Goal: Task Accomplishment & Management: Use online tool/utility

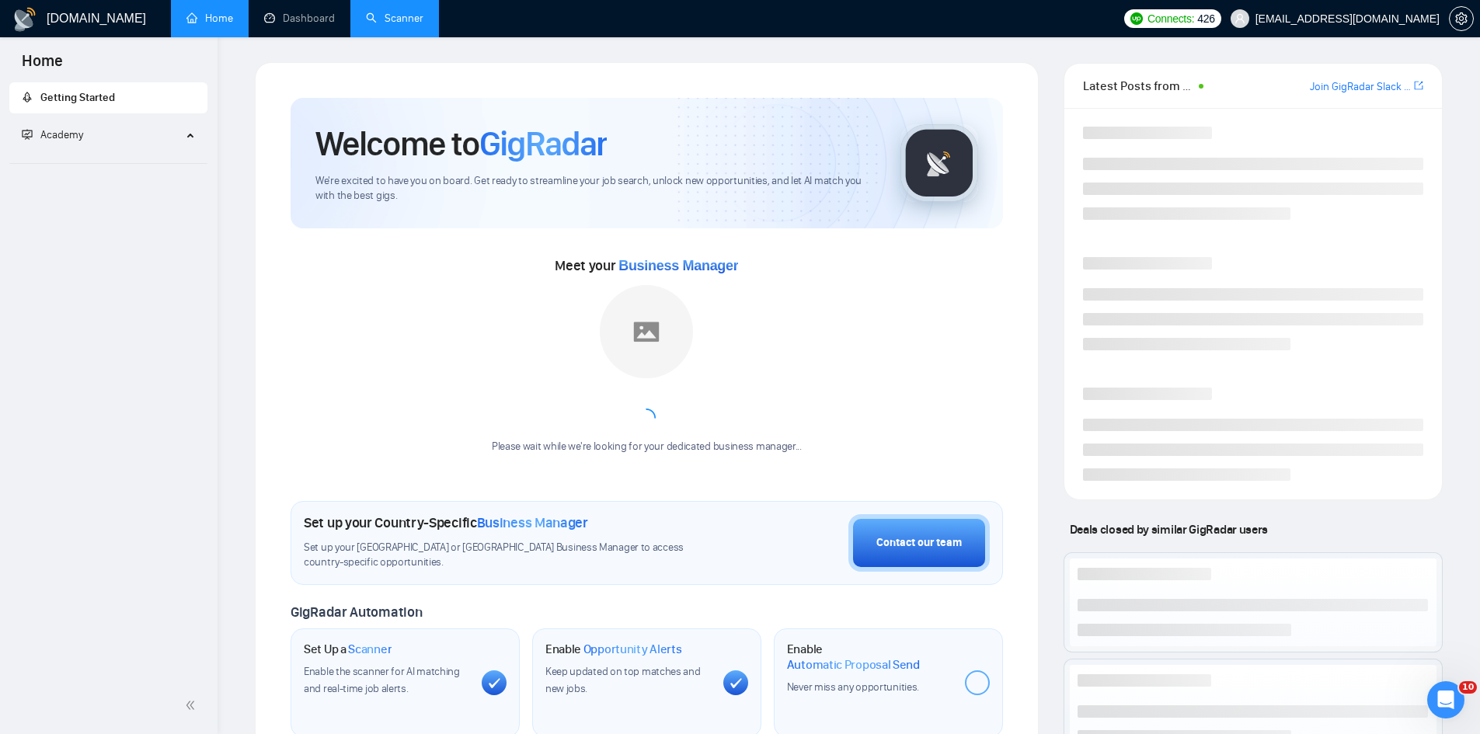
click at [404, 25] on link "Scanner" at bounding box center [395, 18] width 58 height 13
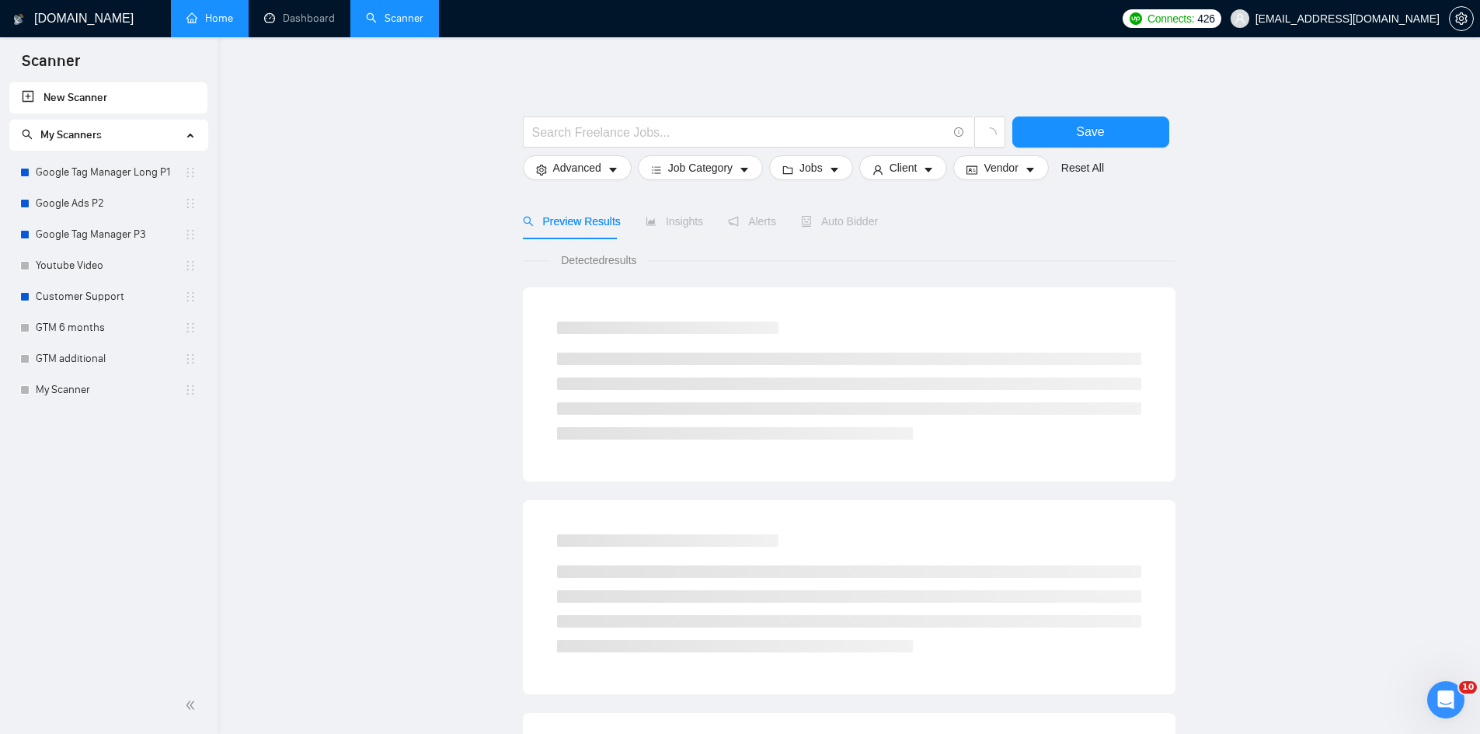
click at [217, 25] on link "Home" at bounding box center [209, 18] width 47 height 13
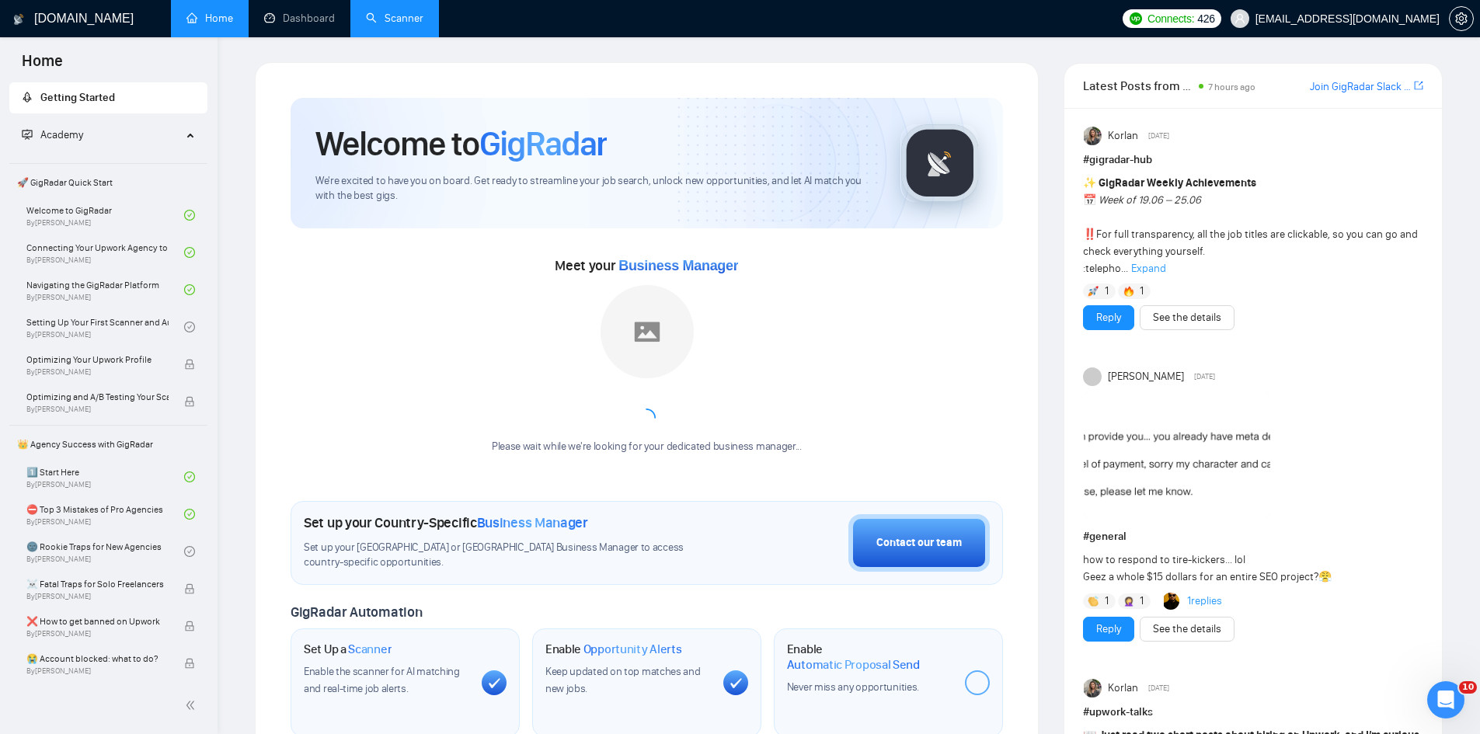
click at [392, 18] on link "Scanner" at bounding box center [395, 18] width 58 height 13
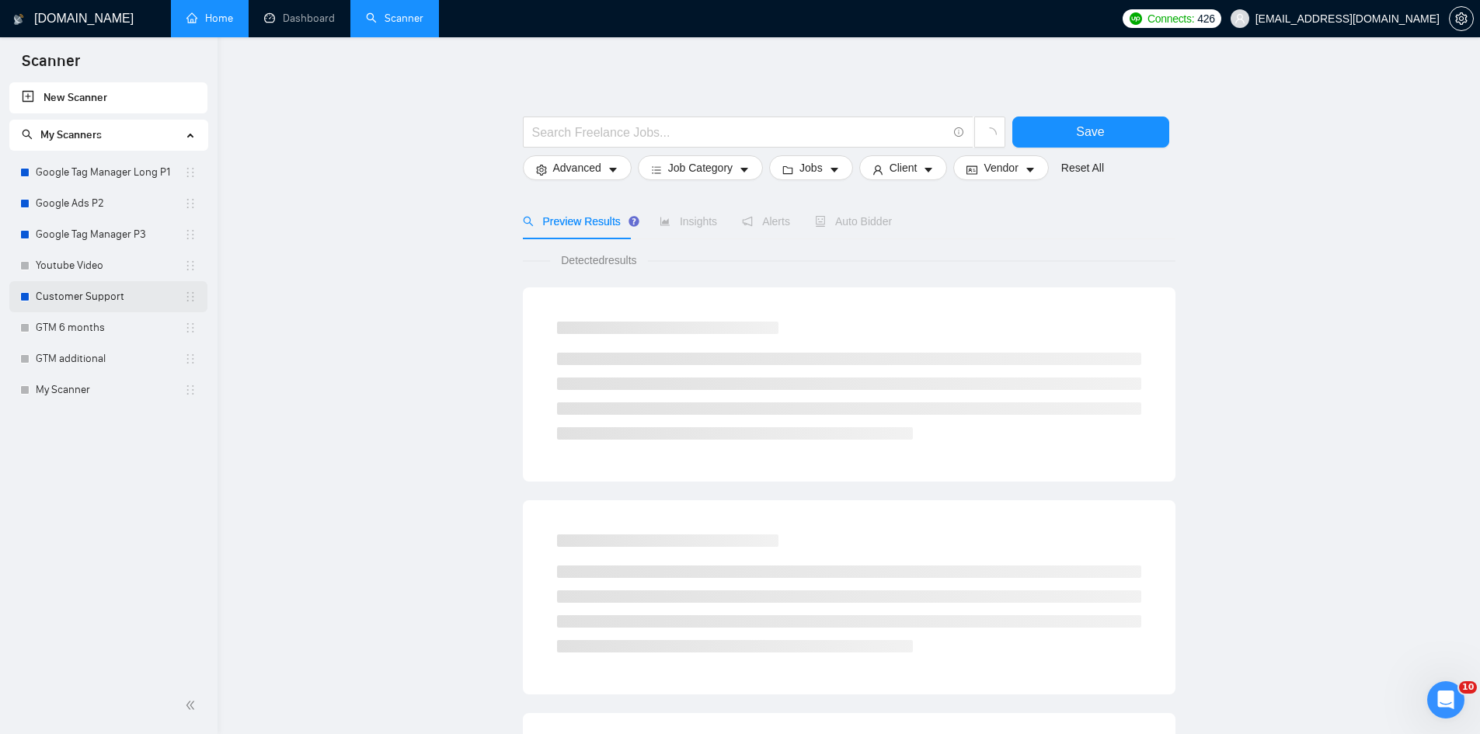
click at [90, 288] on link "Customer Support" at bounding box center [110, 296] width 148 height 31
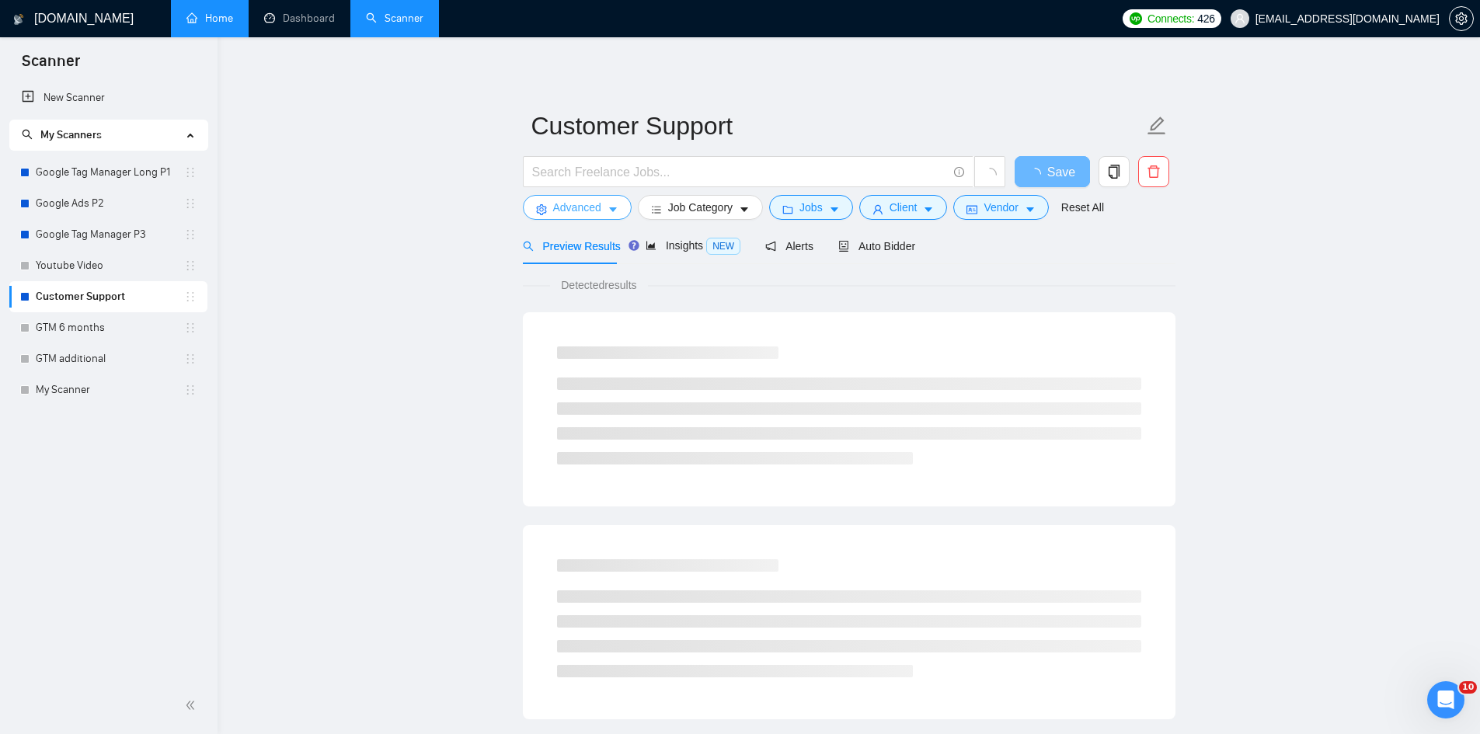
click at [573, 207] on span "Advanced" at bounding box center [577, 207] width 48 height 17
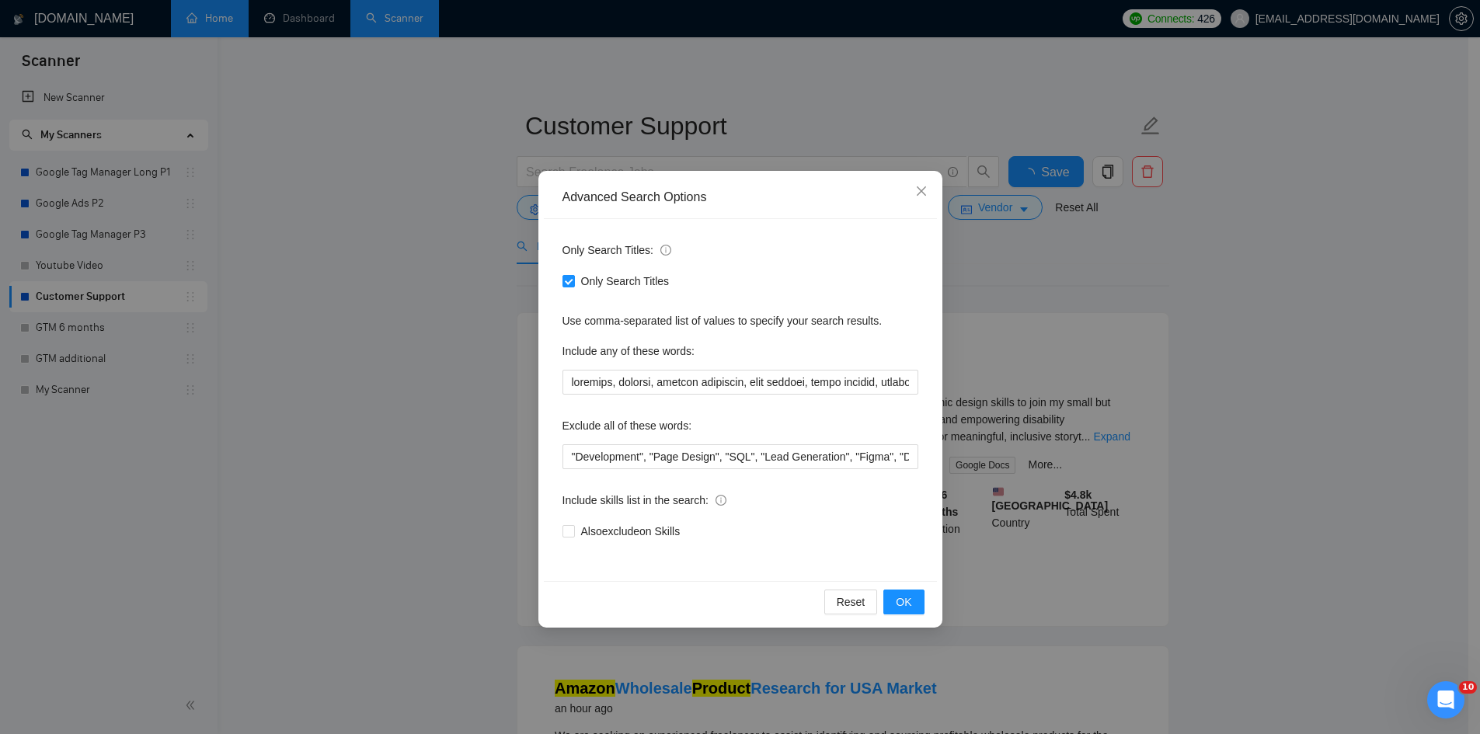
click at [1104, 270] on div "Advanced Search Options Only Search Titles: Only Search Titles Use comma-separa…" at bounding box center [740, 367] width 1480 height 734
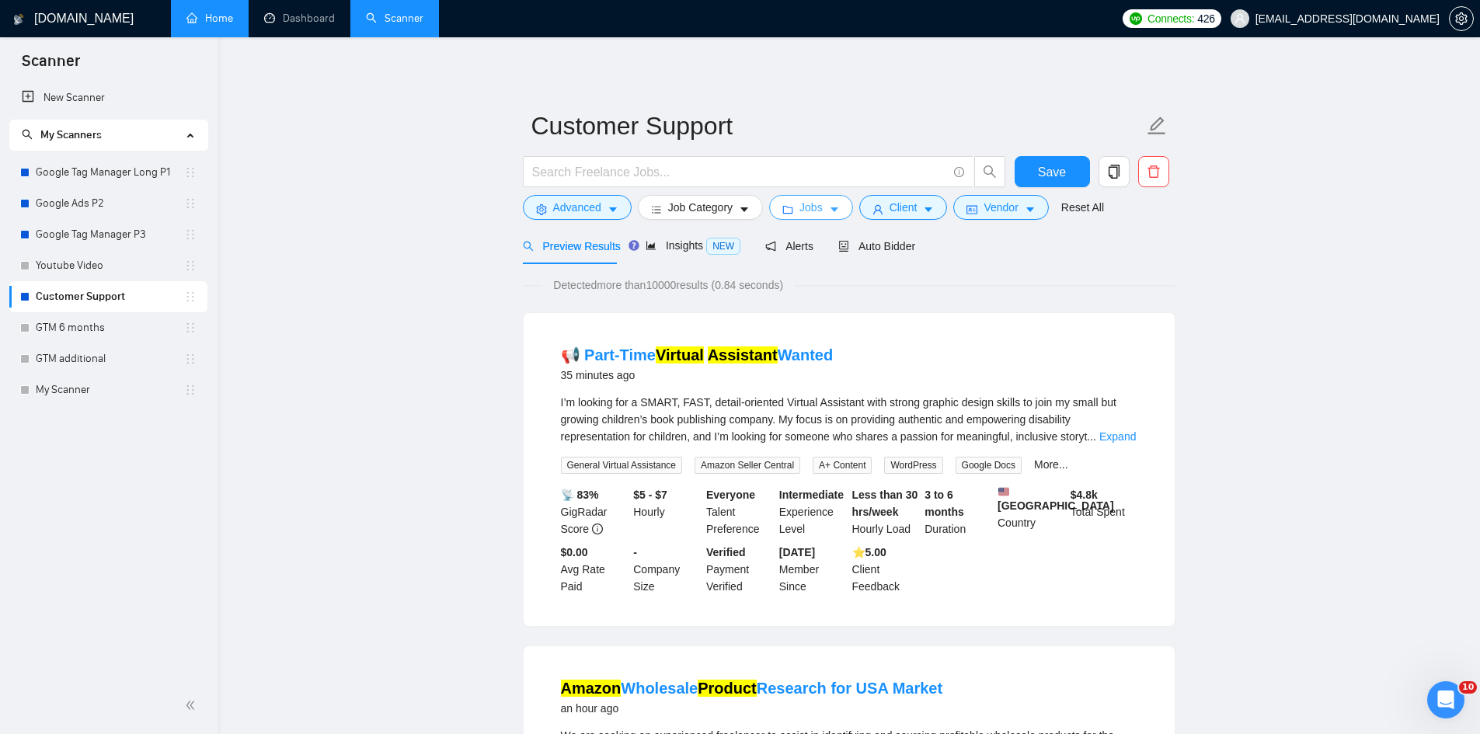
click at [829, 212] on icon "caret-down" at bounding box center [834, 209] width 11 height 11
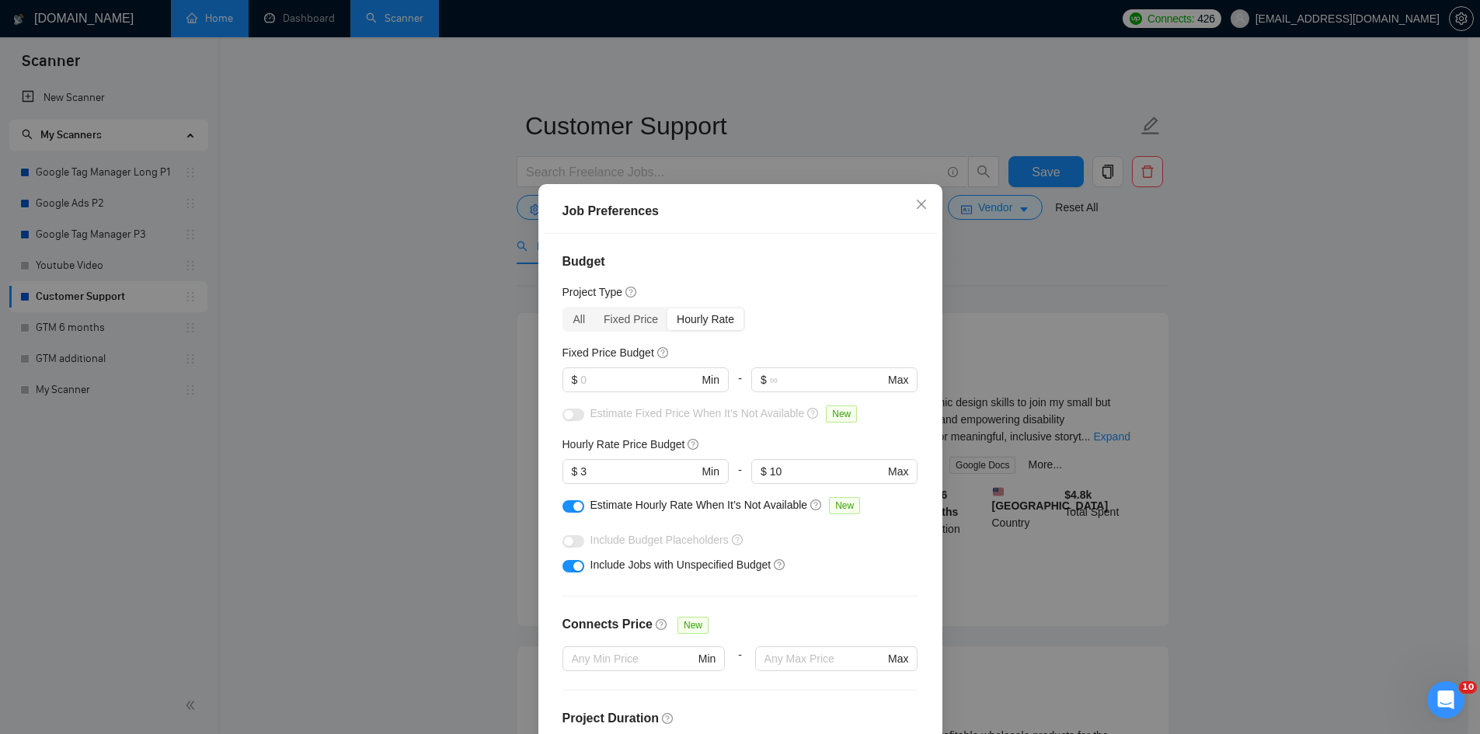
click at [1023, 289] on div "Job Preferences Budget Project Type All Fixed Price Hourly Rate Fixed Price Bud…" at bounding box center [740, 367] width 1480 height 734
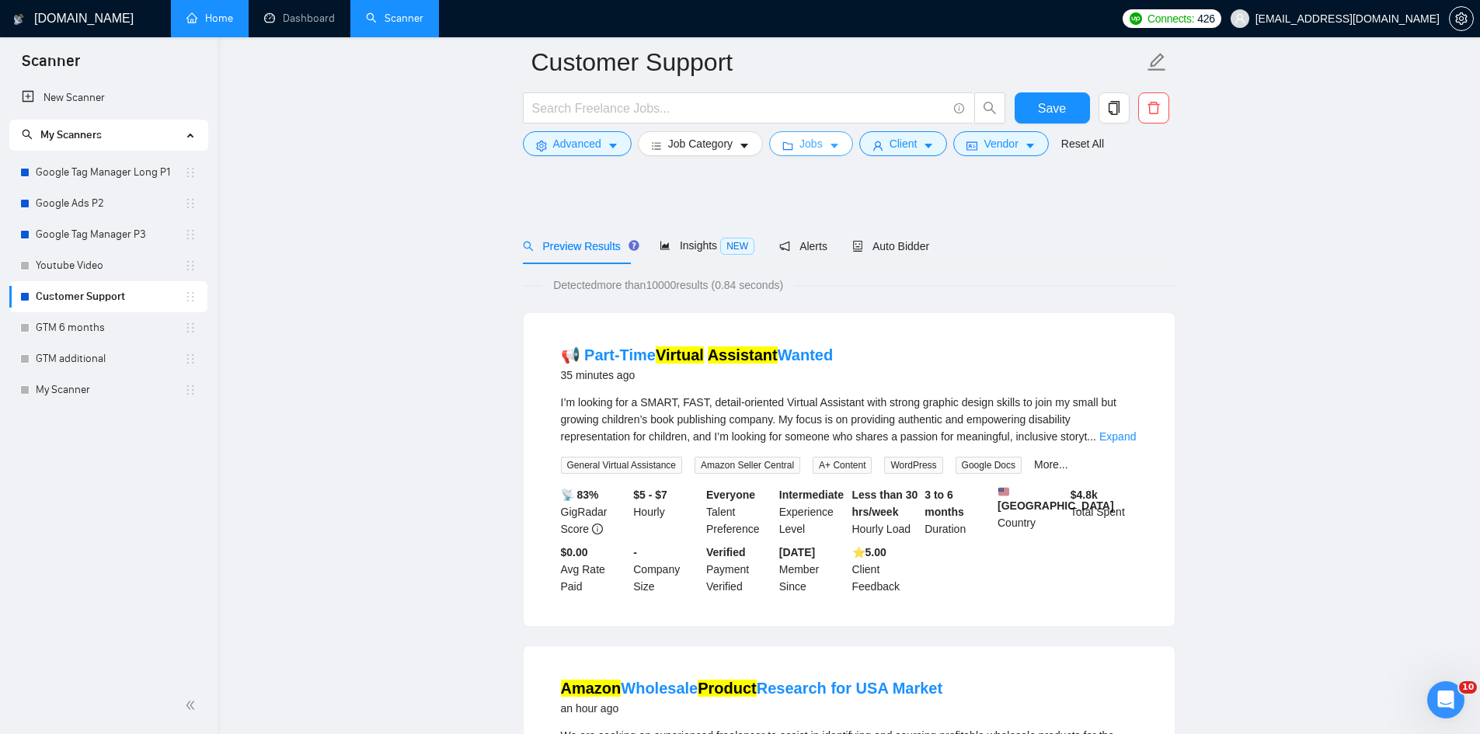
scroll to position [78, 0]
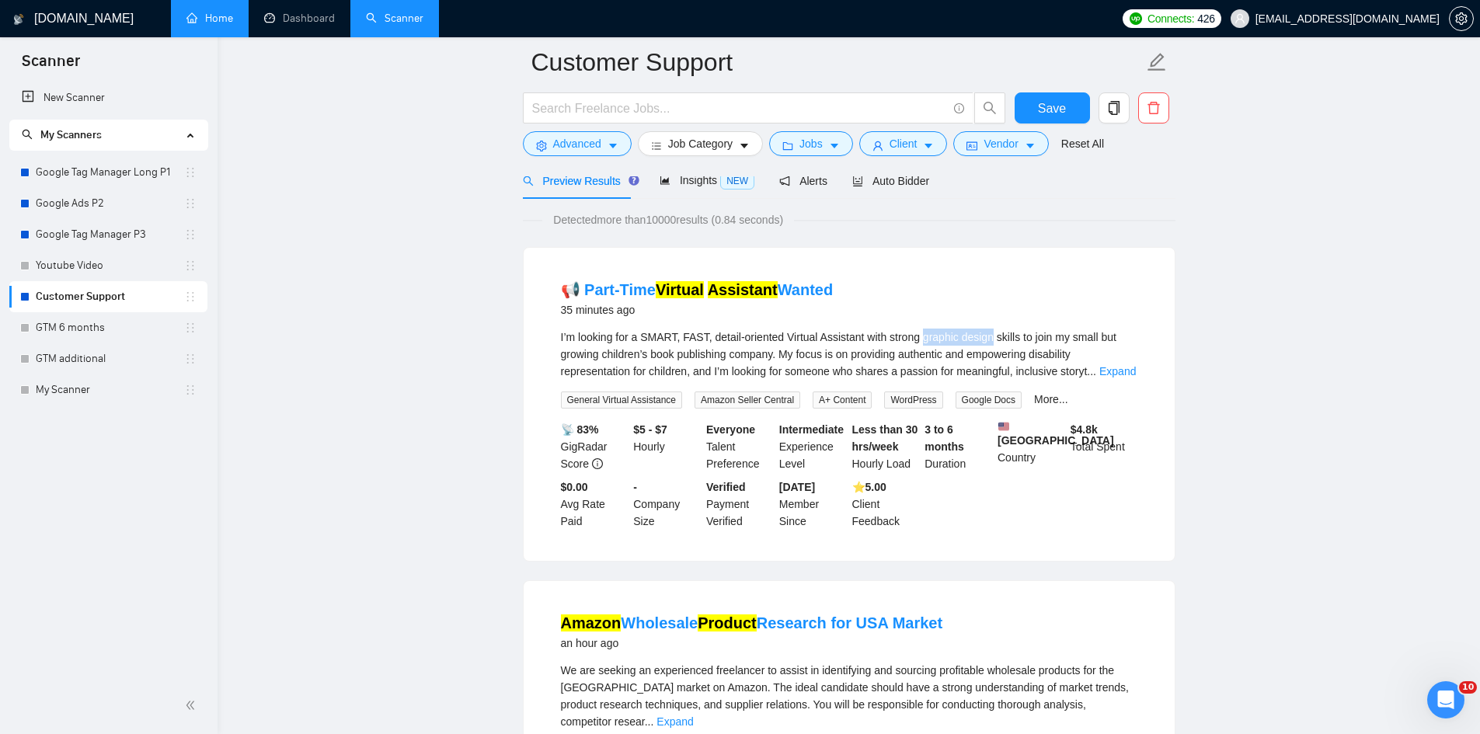
drag, startPoint x: 922, startPoint y: 337, endPoint x: 991, endPoint y: 340, distance: 69.2
click at [991, 340] on span "I’m looking for a SMART, FAST, detail-oriented Virtual Assistant with strong gr…" at bounding box center [839, 354] width 556 height 47
copy span "graphic design"
click at [578, 134] on button "Advanced" at bounding box center [577, 143] width 109 height 25
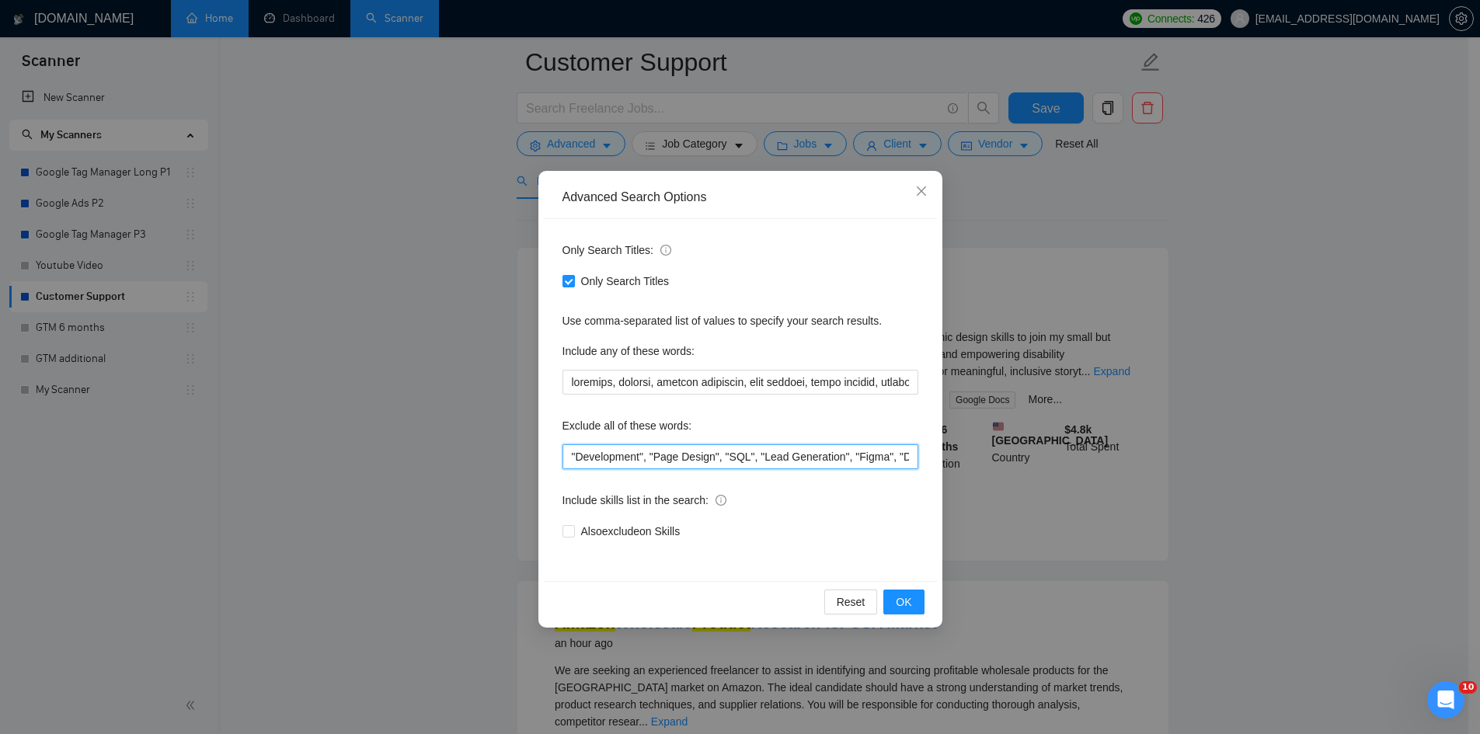
click at [572, 457] on input ""Development", "Page Design", "SQL", "Lead Generation", "Figma", "Designer", "D…" at bounding box center [741, 456] width 356 height 25
click at [577, 457] on input """, "Development", "Page Design", "SQL", "Lead Generation", "Figma", "Designer"…" at bounding box center [741, 456] width 356 height 25
paste input "graphic design"
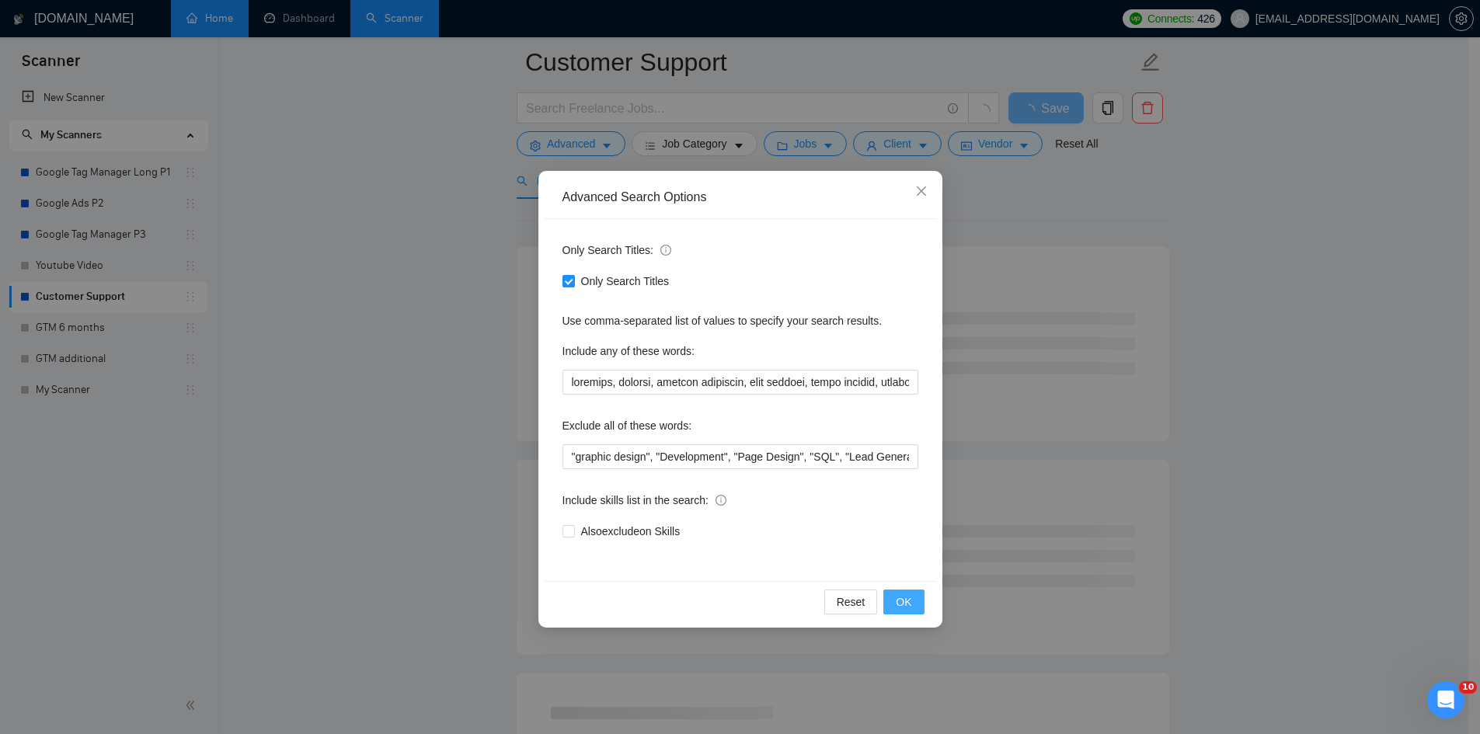
click at [910, 604] on span "OK" at bounding box center [904, 602] width 16 height 17
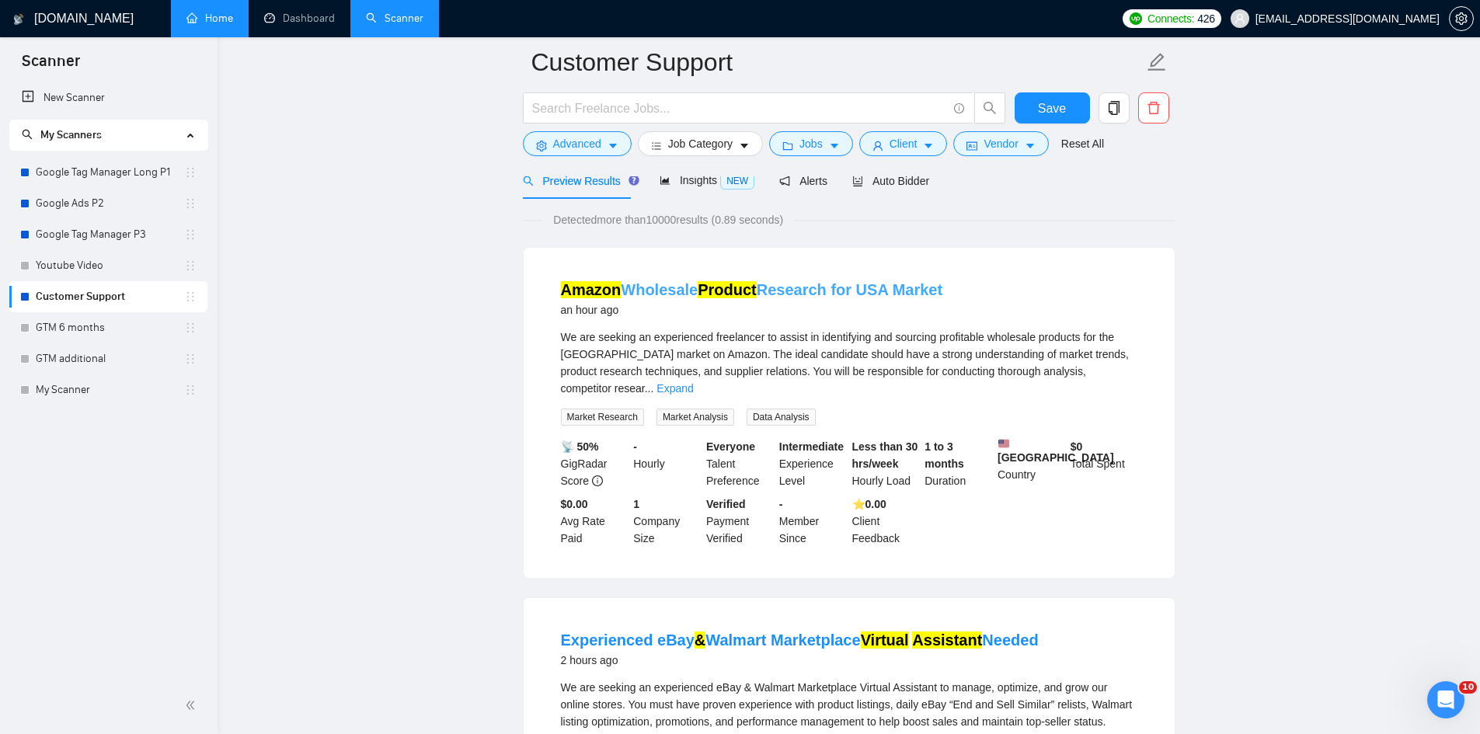
drag, startPoint x: 553, startPoint y: 282, endPoint x: 697, endPoint y: 291, distance: 144.1
click at [697, 291] on li "Amazon Wholesale Product Research for USA Market an hour ago We are seeking an …" at bounding box center [849, 413] width 614 height 293
copy link "Amazon Wholesale"
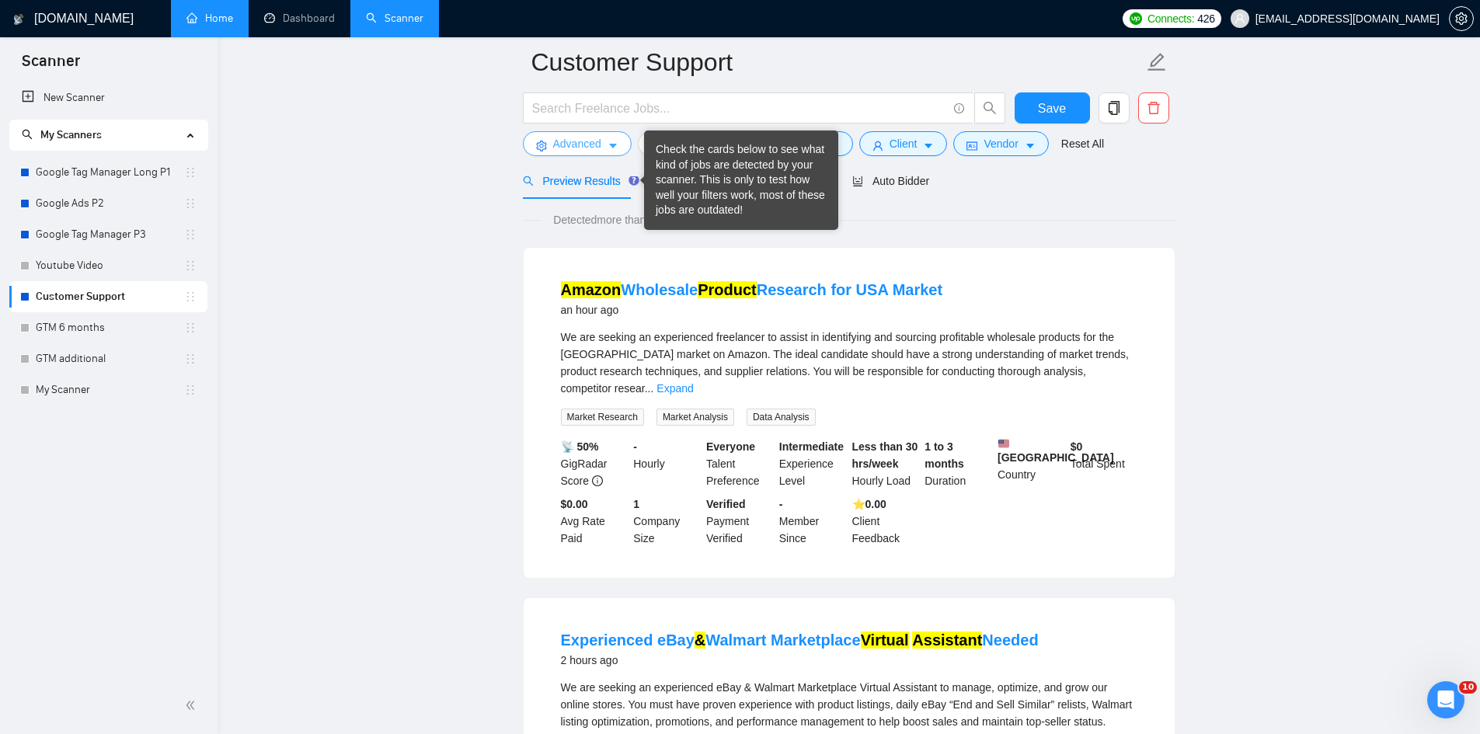
click at [593, 155] on button "Advanced" at bounding box center [577, 143] width 109 height 25
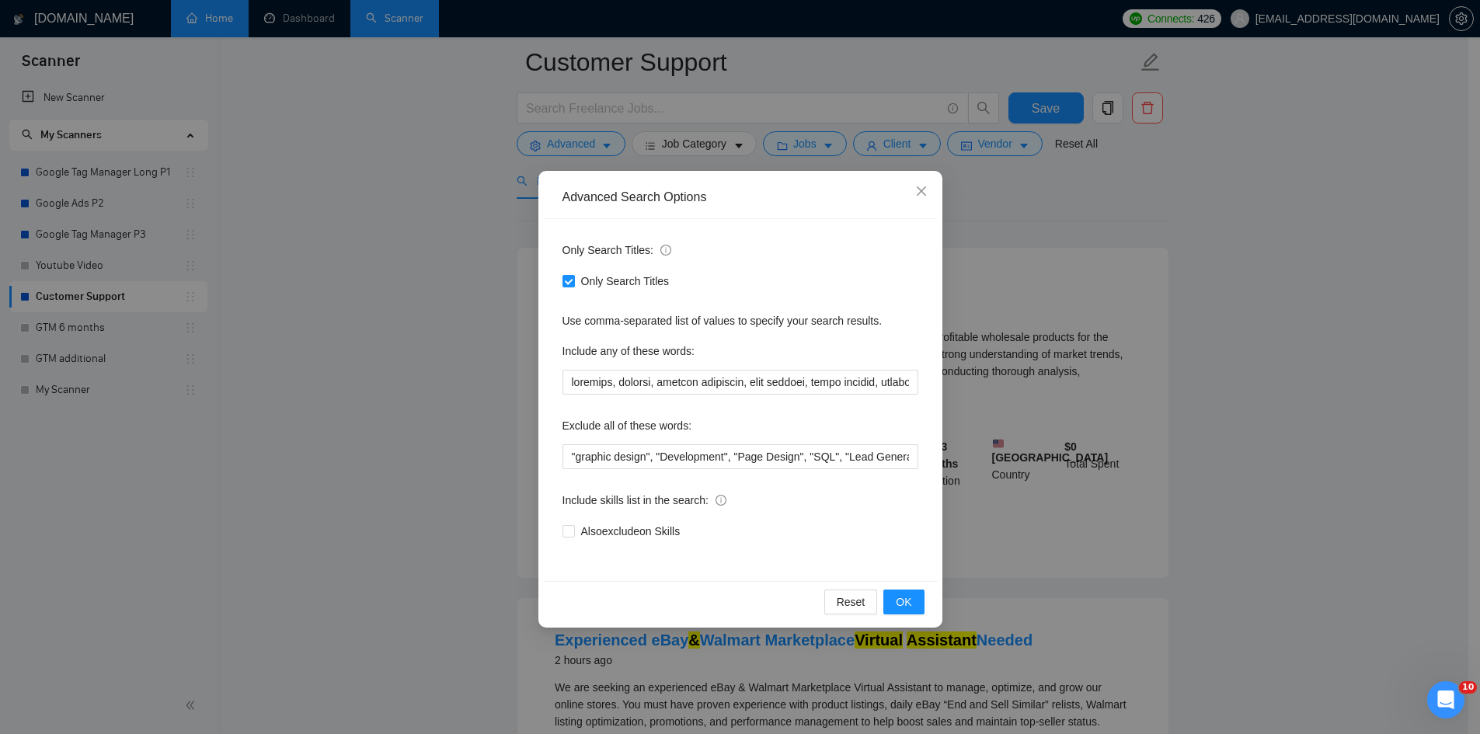
click at [1207, 274] on div "Advanced Search Options Only Search Titles: Only Search Titles Use comma-separa…" at bounding box center [740, 367] width 1480 height 734
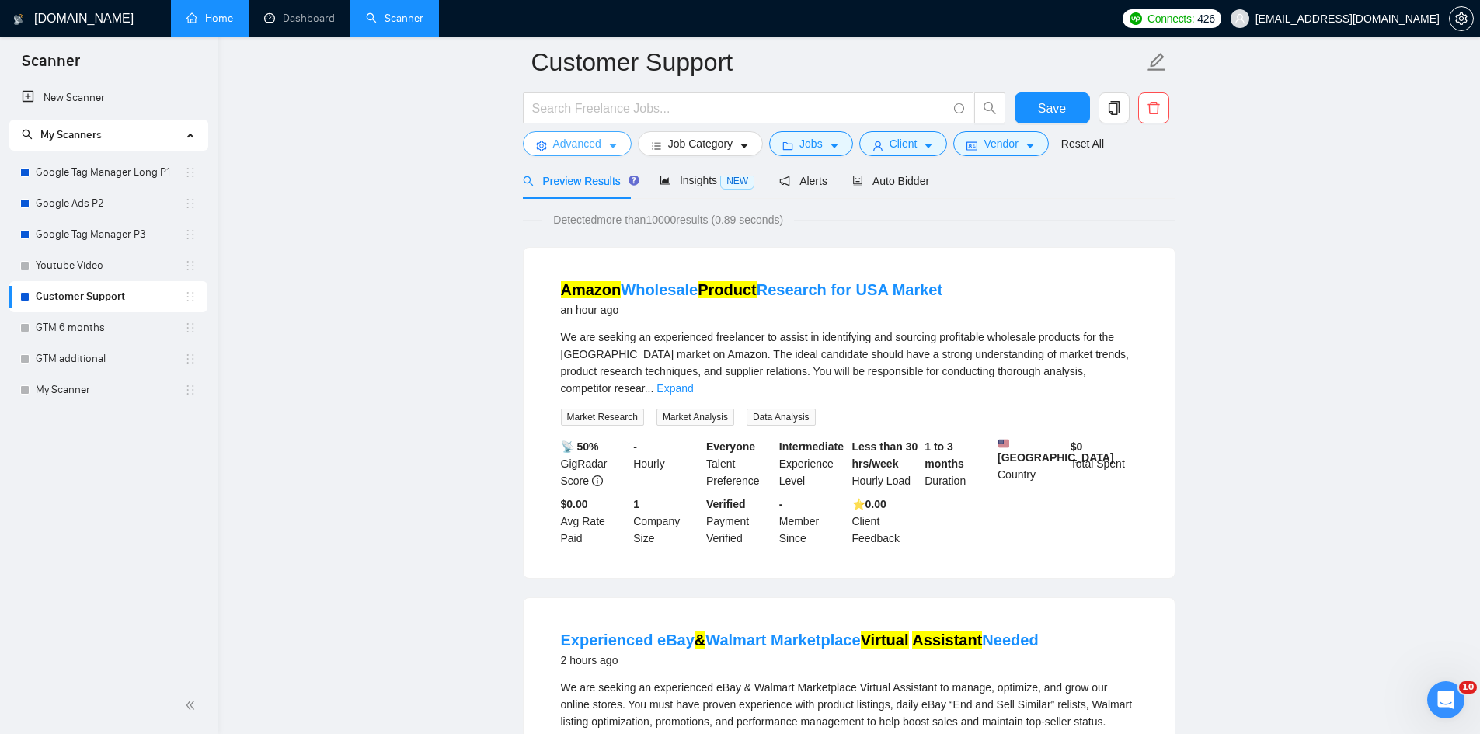
click at [564, 145] on span "Advanced" at bounding box center [577, 143] width 48 height 17
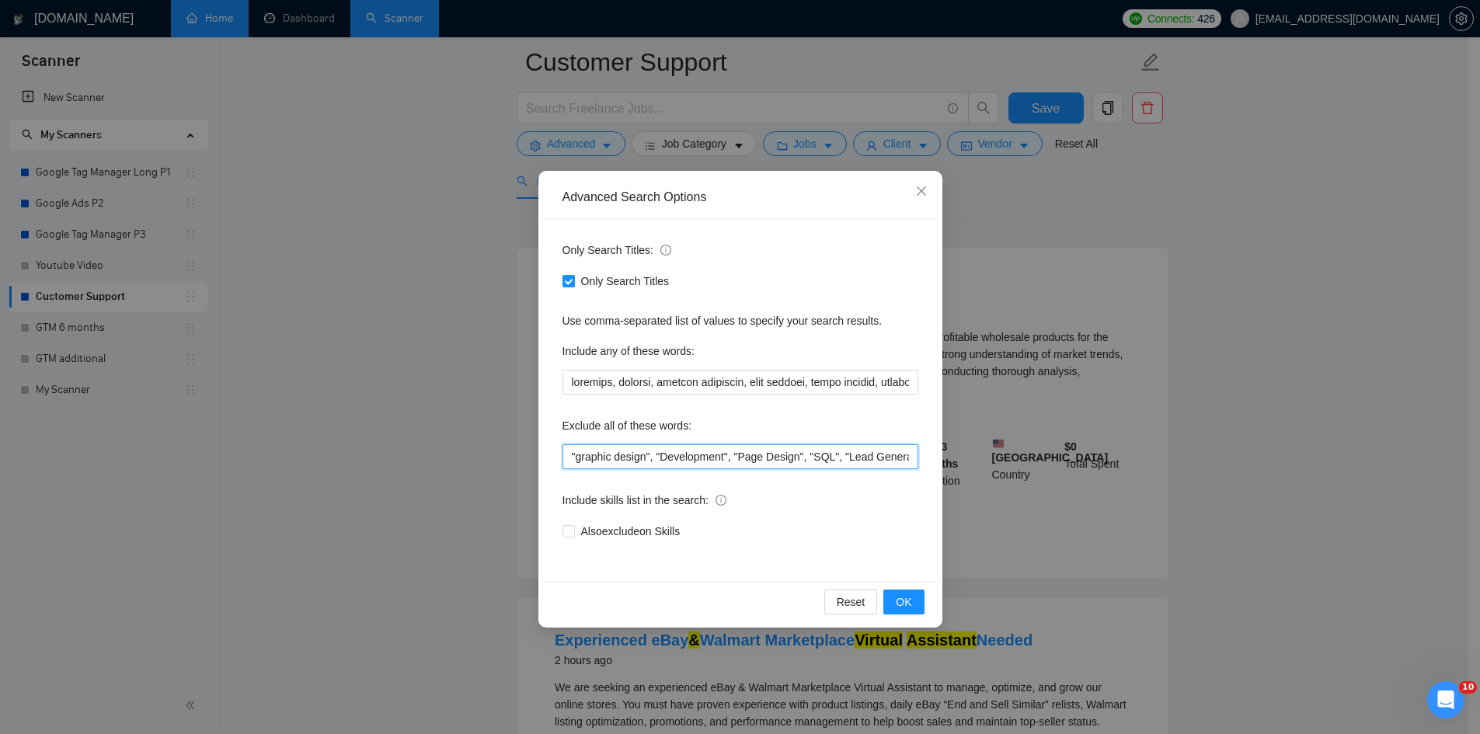
click at [573, 455] on input ""graphic design", "Development", "Page Design", "SQL", "Lead Generation", "Figm…" at bounding box center [741, 456] width 356 height 25
paste input "Amazon Wholesale"
click at [891, 608] on button "OK" at bounding box center [904, 602] width 40 height 25
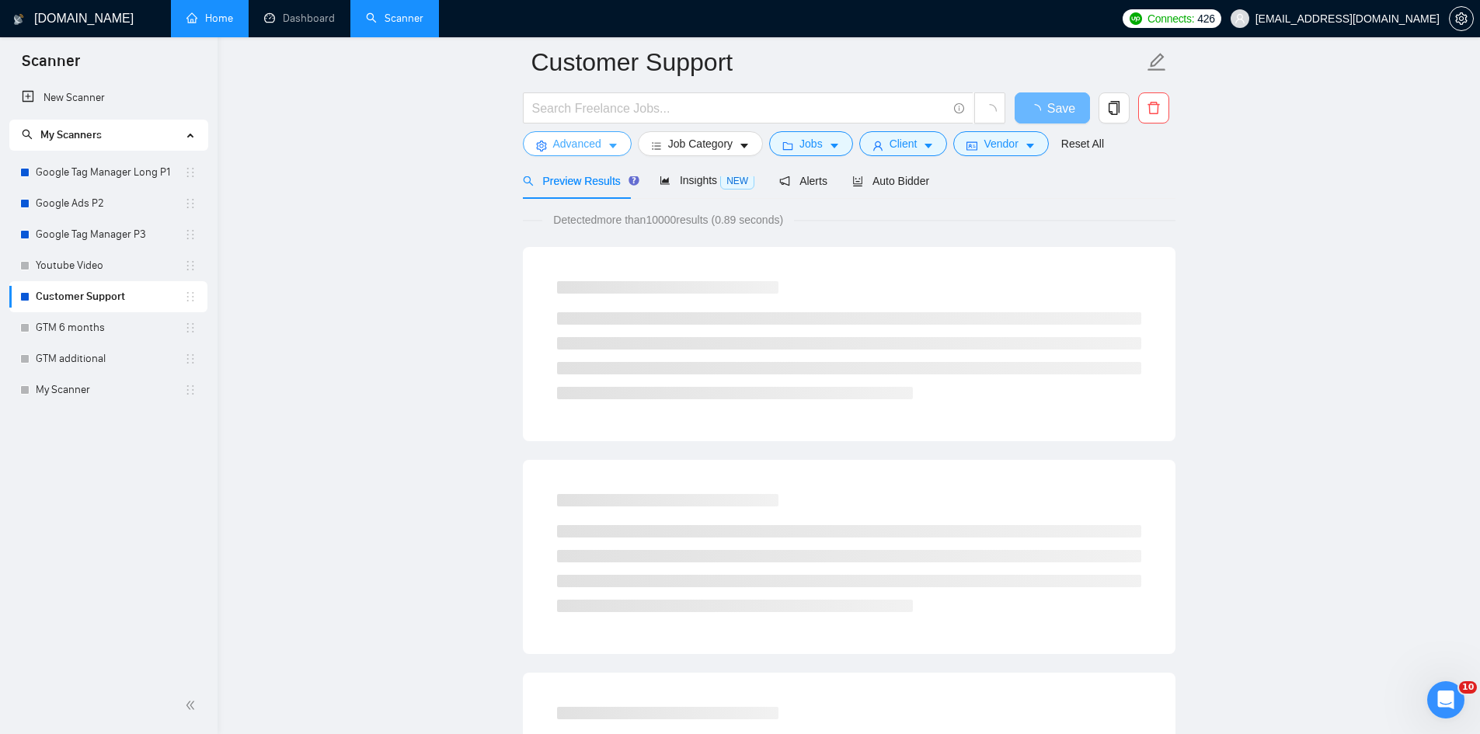
click at [564, 141] on span "Advanced" at bounding box center [577, 143] width 48 height 17
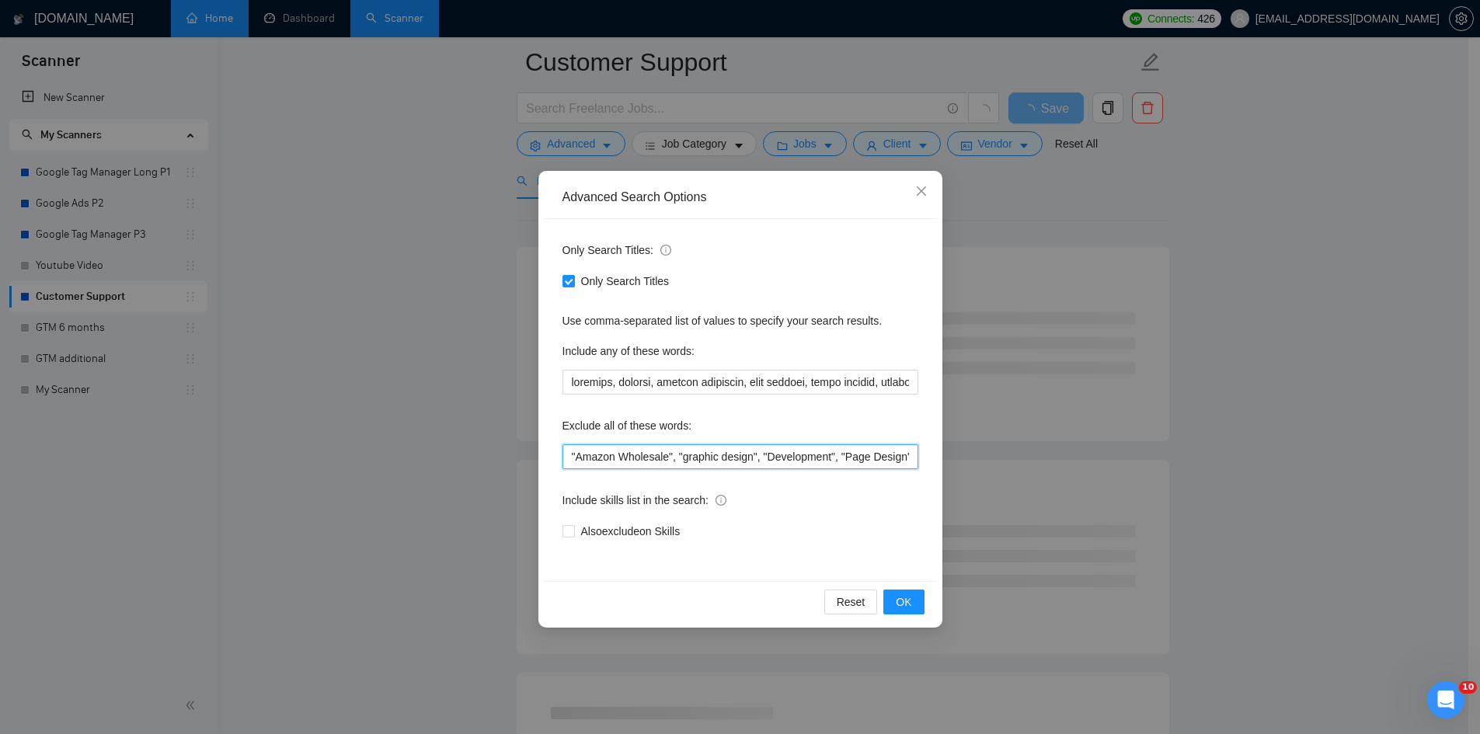
click at [571, 448] on input ""Amazon Wholesale", "graphic design", "Development", "Page Design", "SQL", "Lea…" at bounding box center [741, 456] width 356 height 25
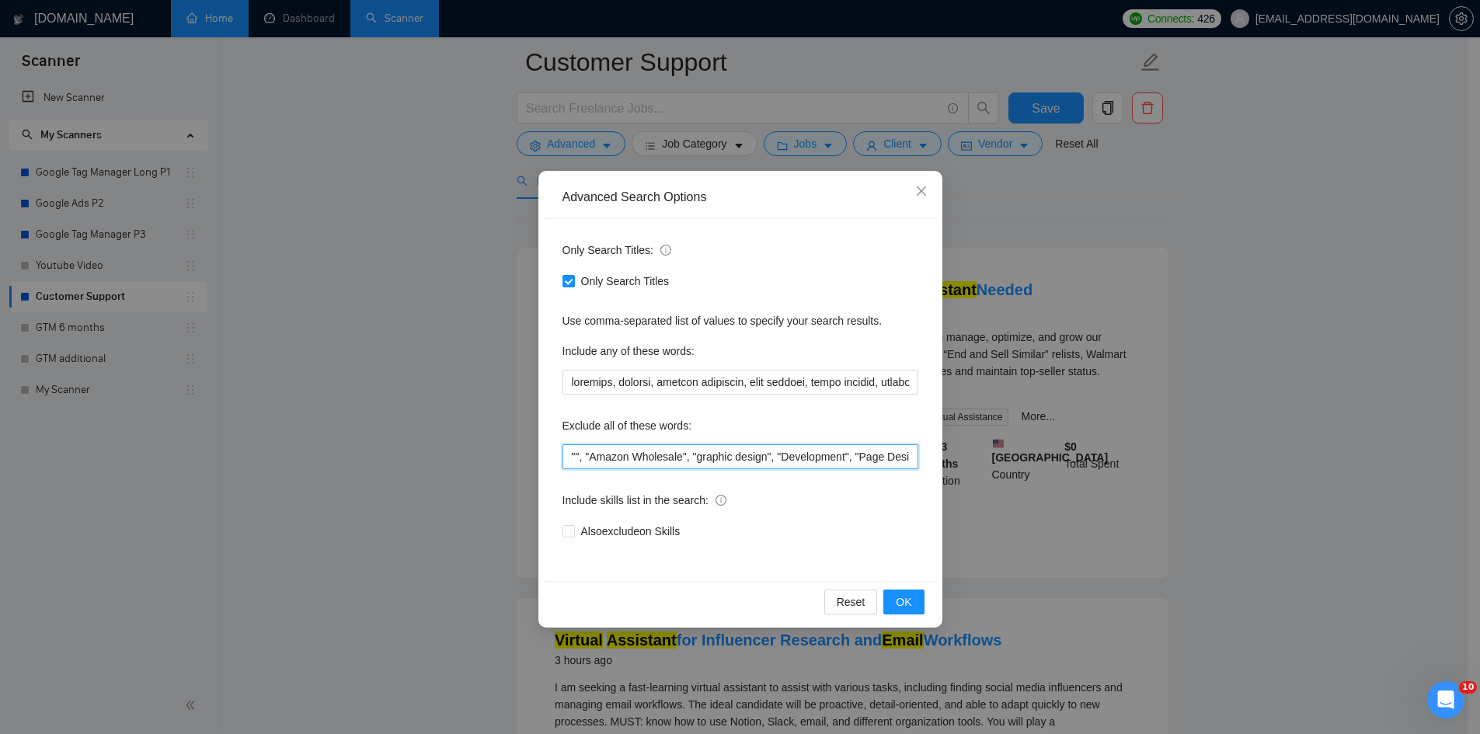
paste input """Amazon Wholesale", "graphic design", "Development", "Page Design", "SQL", "Le…"
drag, startPoint x: 587, startPoint y: 458, endPoint x: 541, endPoint y: 457, distance: 45.9
click at [541, 457] on div "Advanced Search Options Only Search Titles: Only Search Titles Use comma-separa…" at bounding box center [741, 399] width 404 height 457
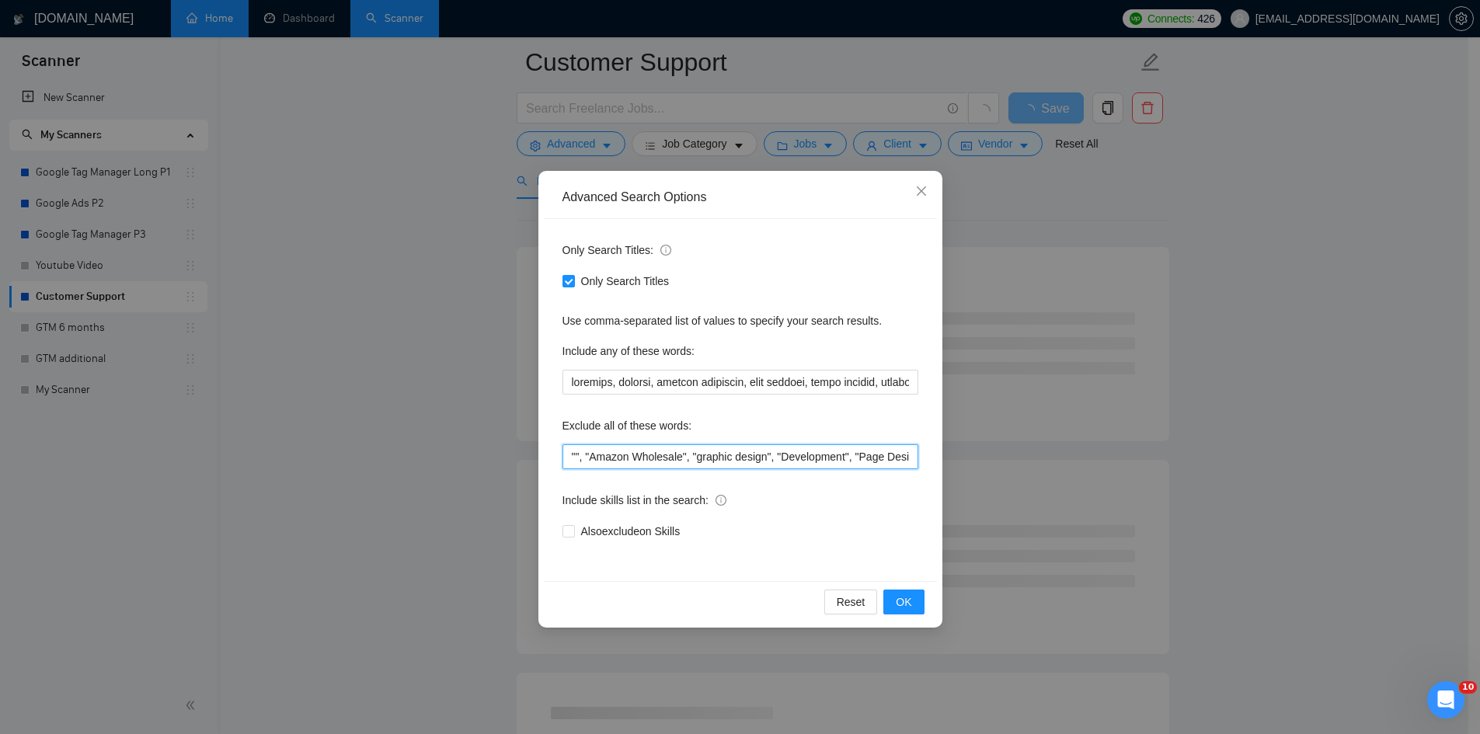
click at [624, 452] on input """, "Amazon Wholesale", "graphic design", "Development", "Page Design", "SQL", …" at bounding box center [741, 456] width 356 height 25
drag, startPoint x: 681, startPoint y: 459, endPoint x: 587, endPoint y: 453, distance: 94.2
click at [587, 453] on input """, "Amazon Wholesale", "graphic design", "Development", "Page Design", "SQL", …" at bounding box center [741, 456] width 356 height 25
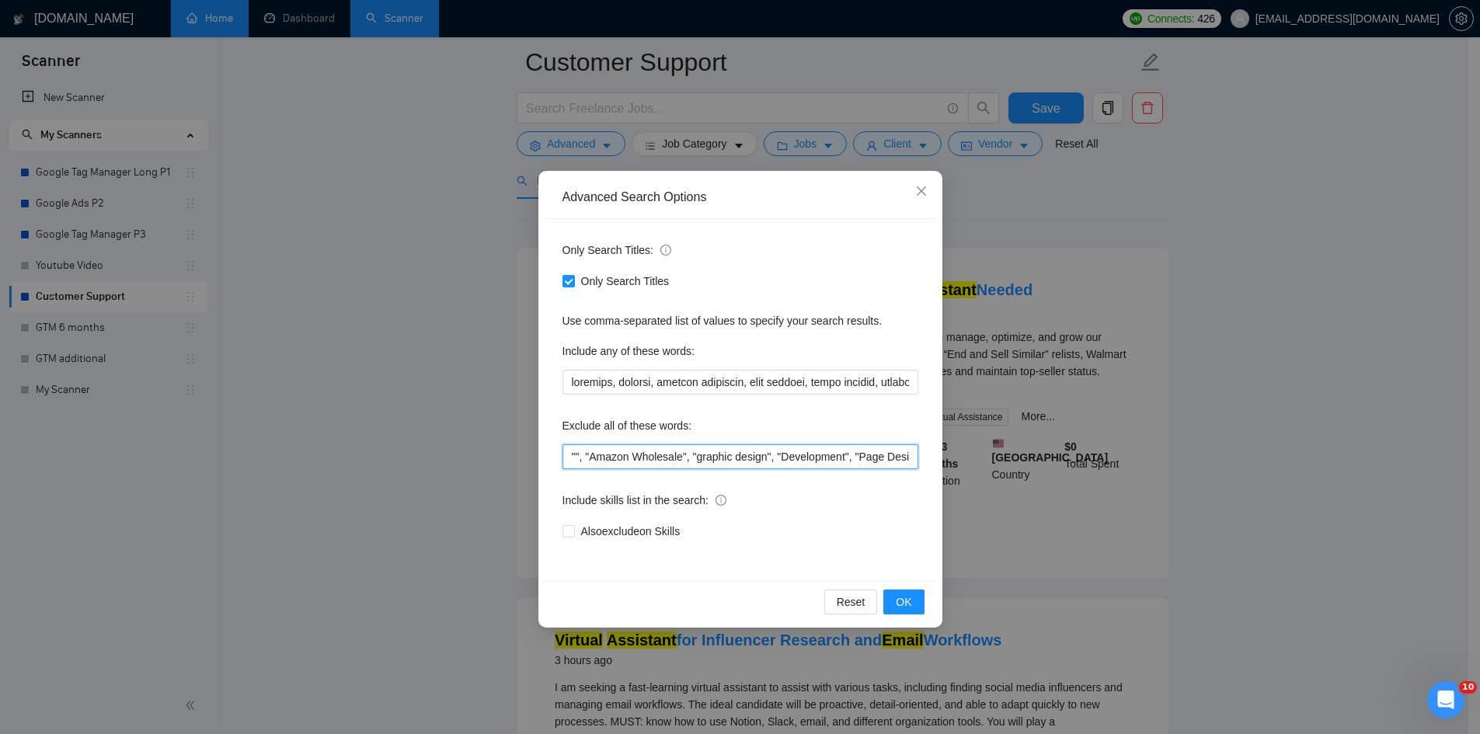
click at [576, 454] on input """, "Amazon Wholesale", "graphic design", "Development", "Page Design", "SQL", …" at bounding box center [741, 456] width 356 height 25
paste input "Amazon Wholesale"
click at [640, 455] on input ""Amazon Wholesale", "Amazon Wholesale", "graphic design", "Development", "Page …" at bounding box center [741, 456] width 356 height 25
click at [904, 595] on span "OK" at bounding box center [904, 602] width 16 height 17
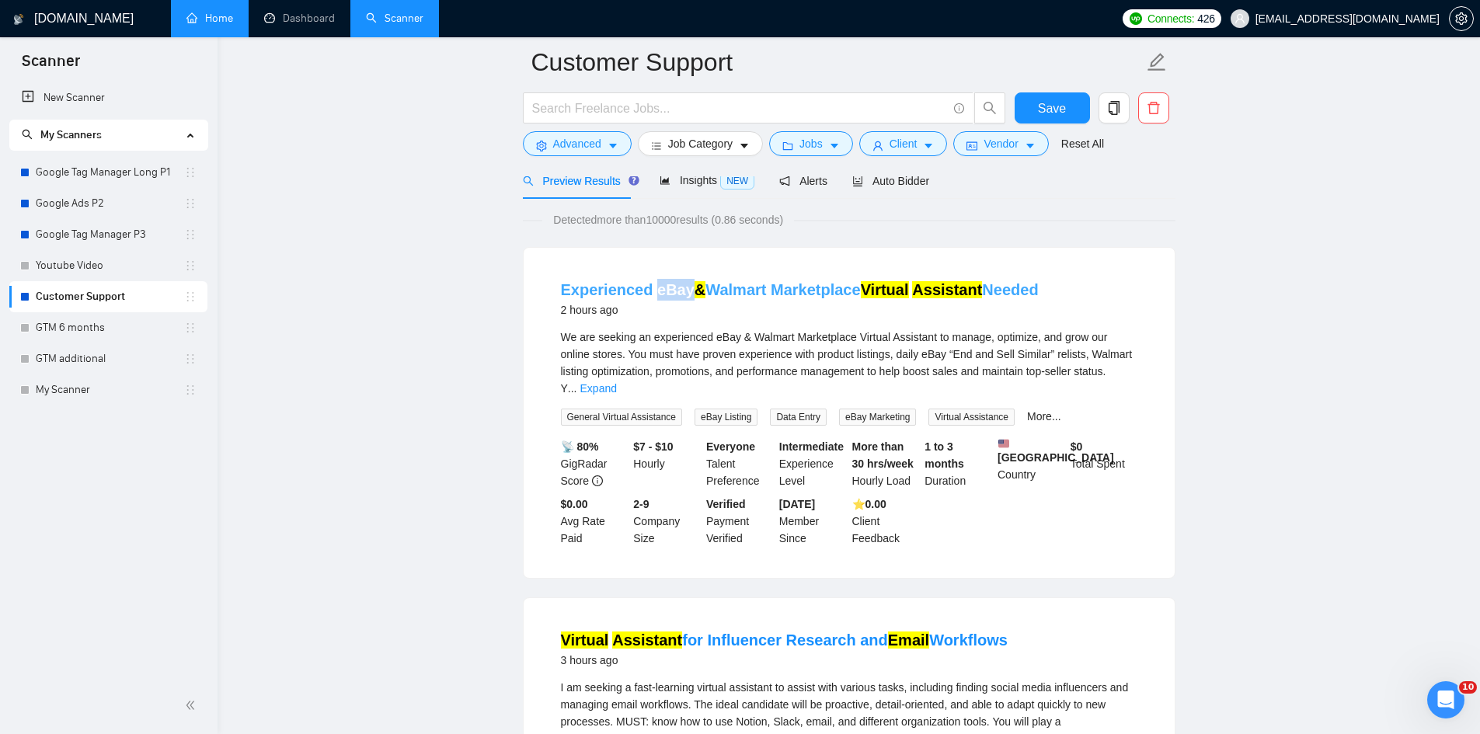
drag, startPoint x: 654, startPoint y: 274, endPoint x: 685, endPoint y: 289, distance: 34.8
click at [685, 289] on li "Experienced eBay & Walmart Marketplace Virtual Assistant Needed 2 hours ago We …" at bounding box center [849, 413] width 614 height 293
copy link "eBay"
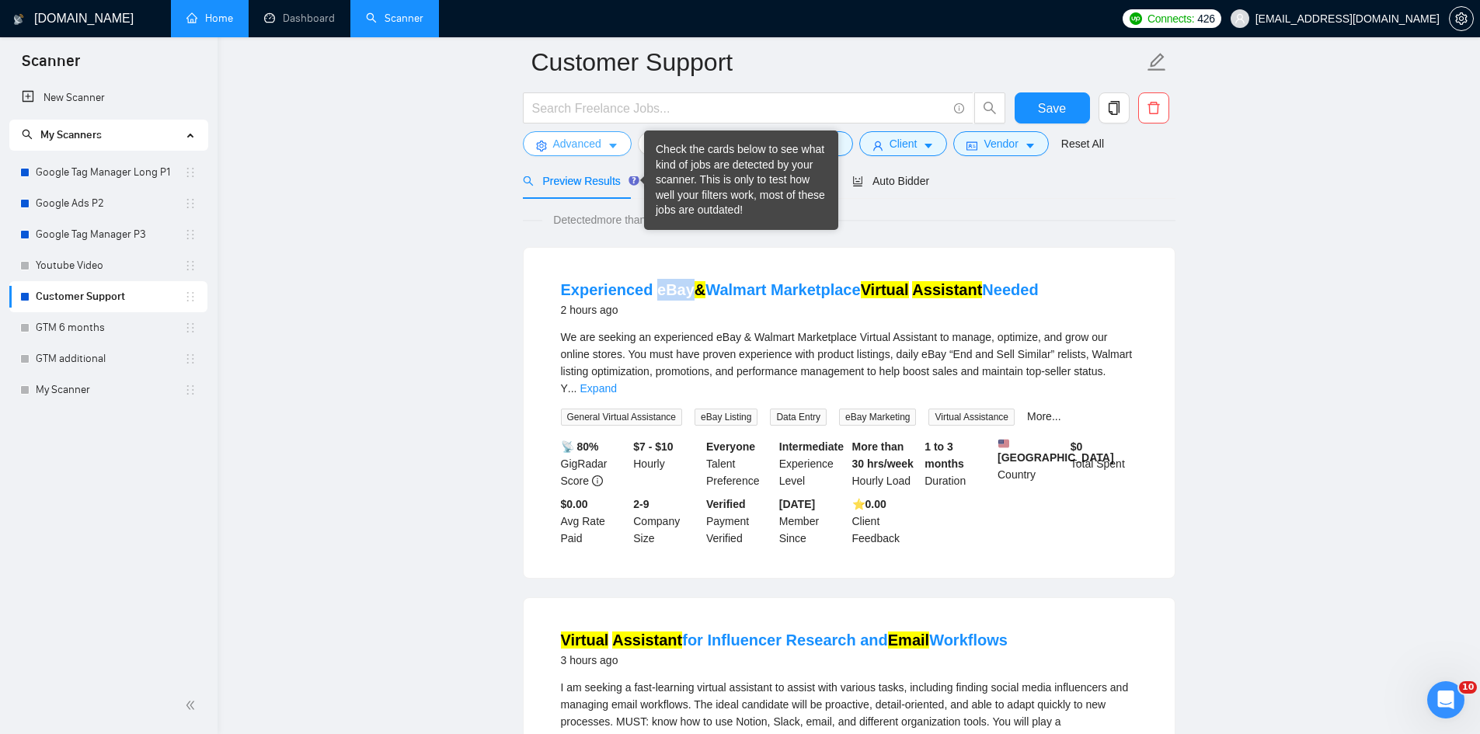
click at [593, 138] on span "Advanced" at bounding box center [577, 143] width 48 height 17
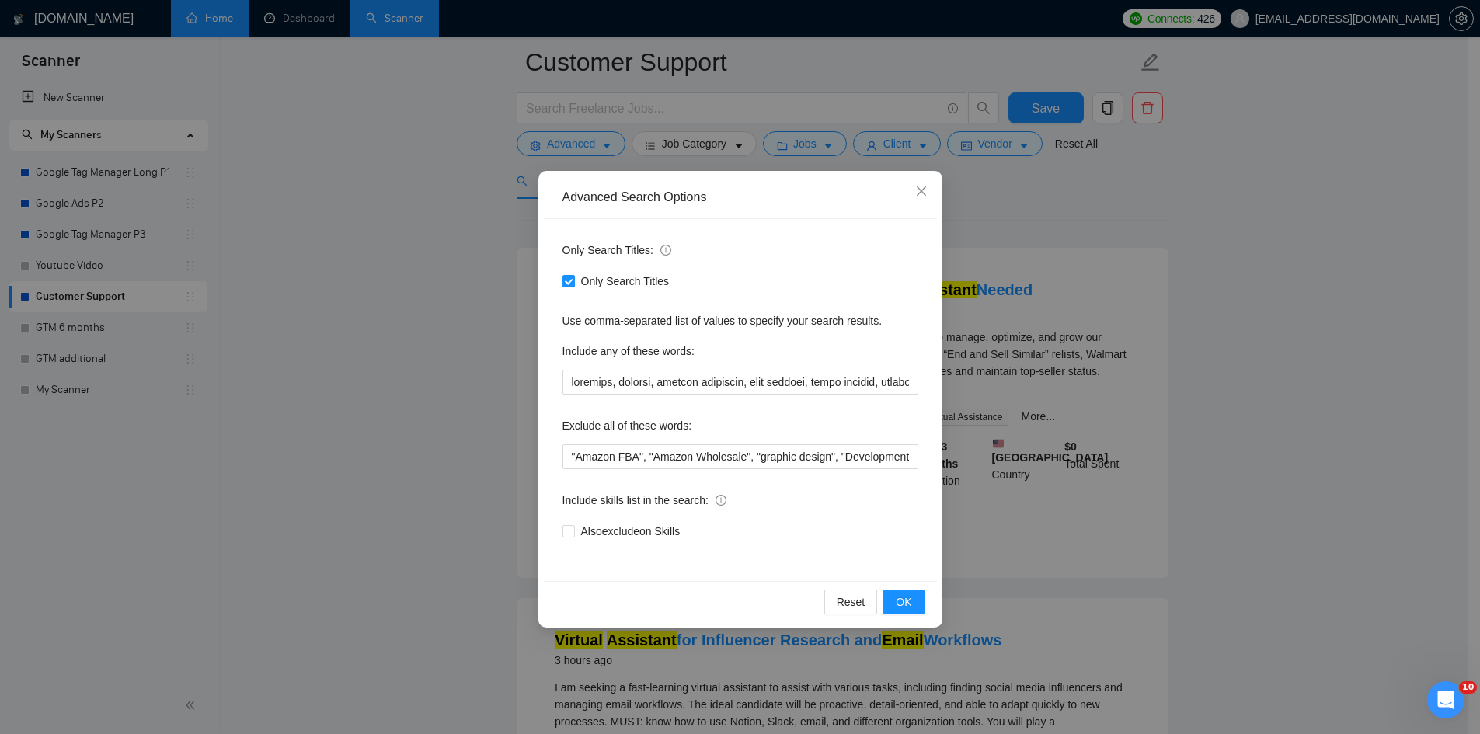
click at [1253, 344] on div "Advanced Search Options Only Search Titles: Only Search Titles Use comma-separa…" at bounding box center [740, 367] width 1480 height 734
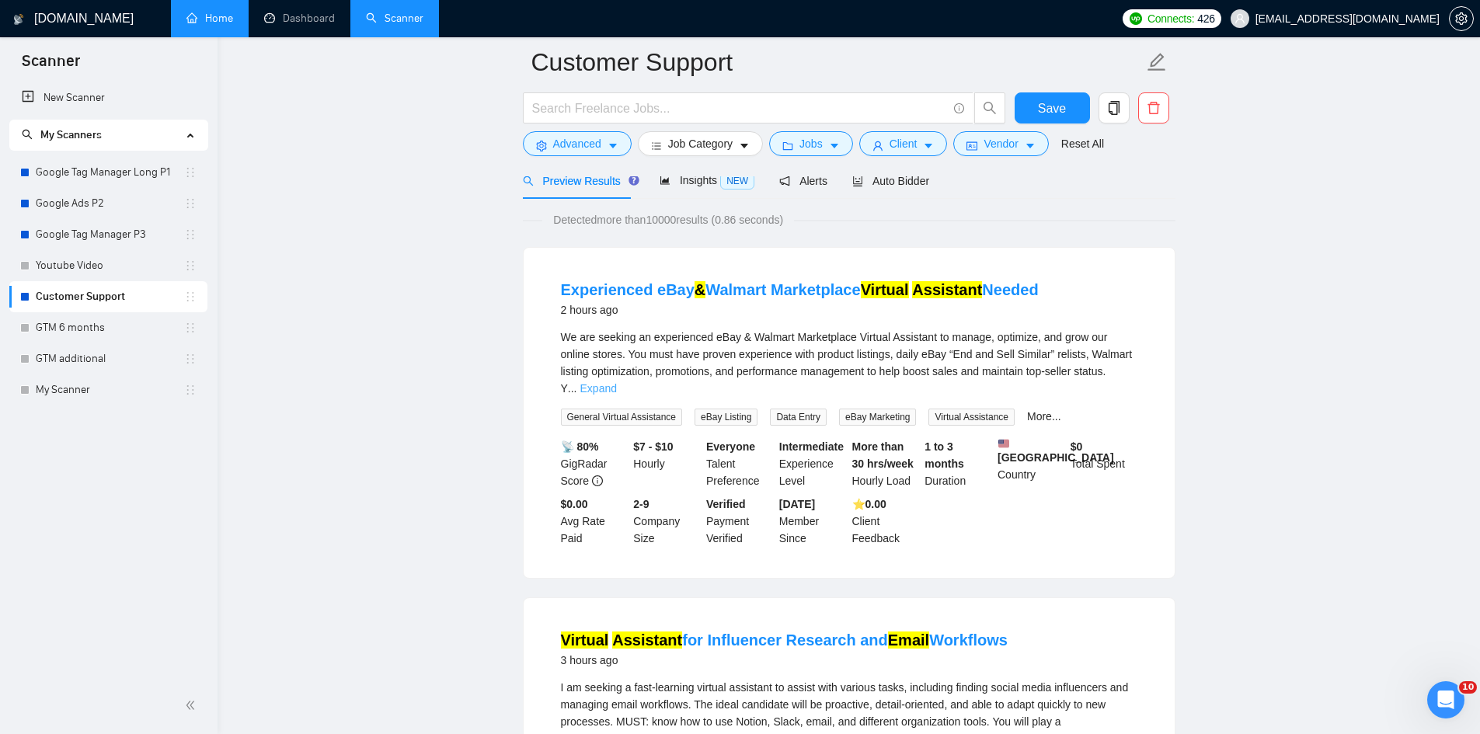
click at [617, 382] on link "Expand" at bounding box center [598, 388] width 37 height 12
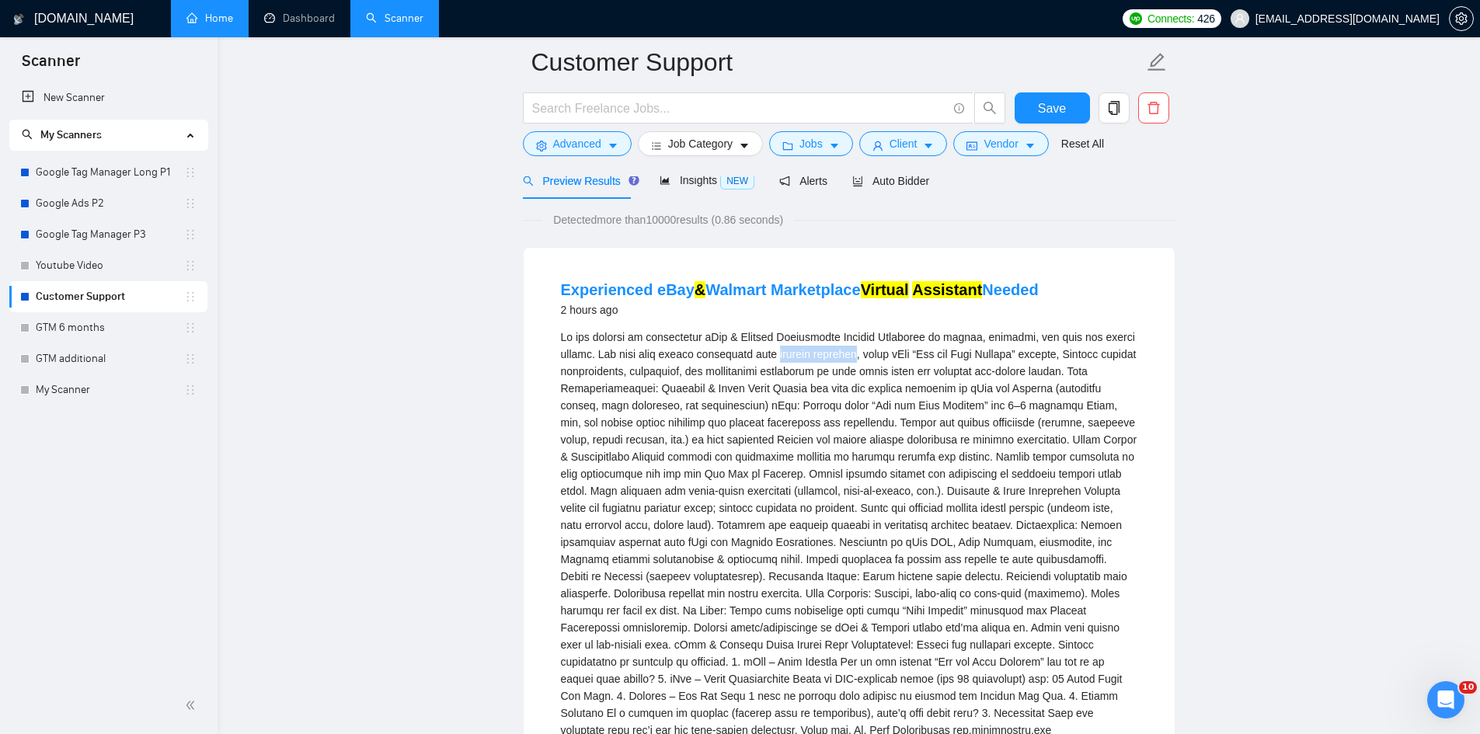
drag, startPoint x: 856, startPoint y: 357, endPoint x: 783, endPoint y: 355, distance: 73.9
click at [783, 355] on div "We are seeking an experienced eBay & Walmart Marketplace Virtual Assistant to m…" at bounding box center [849, 534] width 577 height 410
click at [894, 359] on div "We are seeking an experienced eBay & Walmart Marketplace Virtual Assistant to m…" at bounding box center [849, 534] width 577 height 410
drag, startPoint x: 722, startPoint y: 408, endPoint x: 804, endPoint y: 404, distance: 82.5
click at [786, 406] on div "We are seeking an experienced eBay & Walmart Marketplace Virtual Assistant to m…" at bounding box center [849, 534] width 577 height 410
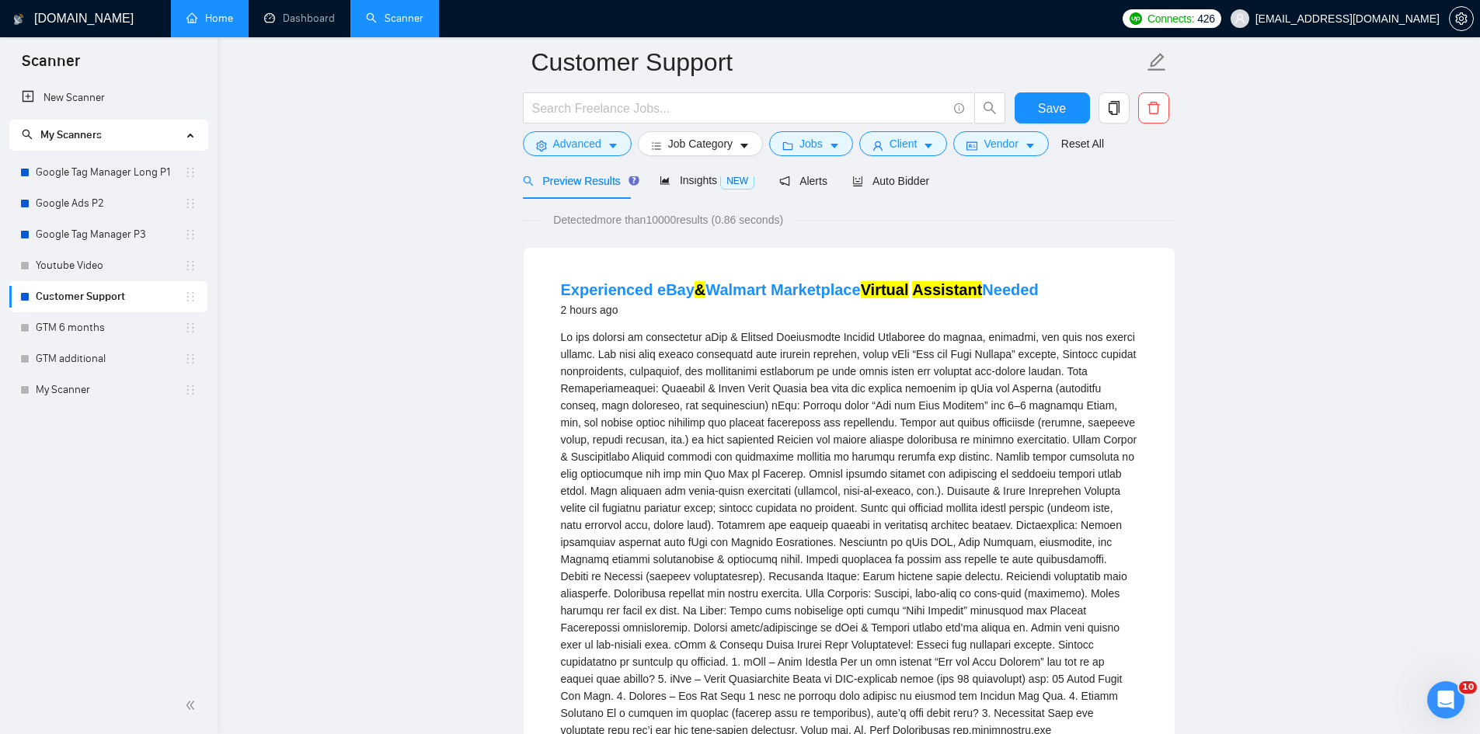
click at [806, 404] on div "We are seeking an experienced eBay & Walmart Marketplace Virtual Assistant to m…" at bounding box center [849, 534] width 577 height 410
drag, startPoint x: 856, startPoint y: 357, endPoint x: 782, endPoint y: 360, distance: 74.7
click at [782, 360] on div "We are seeking an experienced eBay & Walmart Marketplace Virtual Assistant to m…" at bounding box center [849, 534] width 577 height 410
copy div "product listings"
drag, startPoint x: 909, startPoint y: 357, endPoint x: 887, endPoint y: 357, distance: 21.8
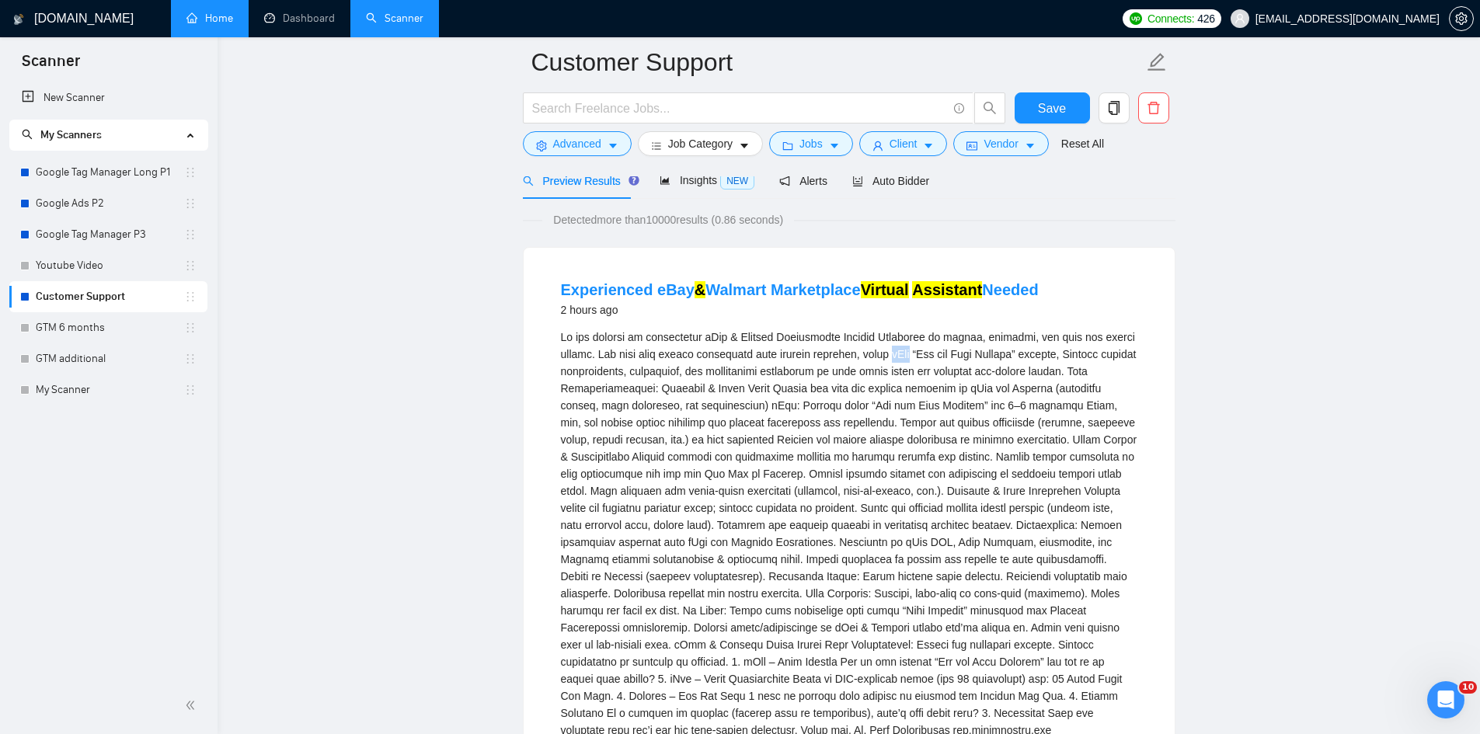
click at [887, 357] on div "We are seeking an experienced eBay & Walmart Marketplace Virtual Assistant to m…" at bounding box center [849, 534] width 577 height 410
copy div "eBay"
click at [573, 142] on span "Advanced" at bounding box center [577, 143] width 48 height 17
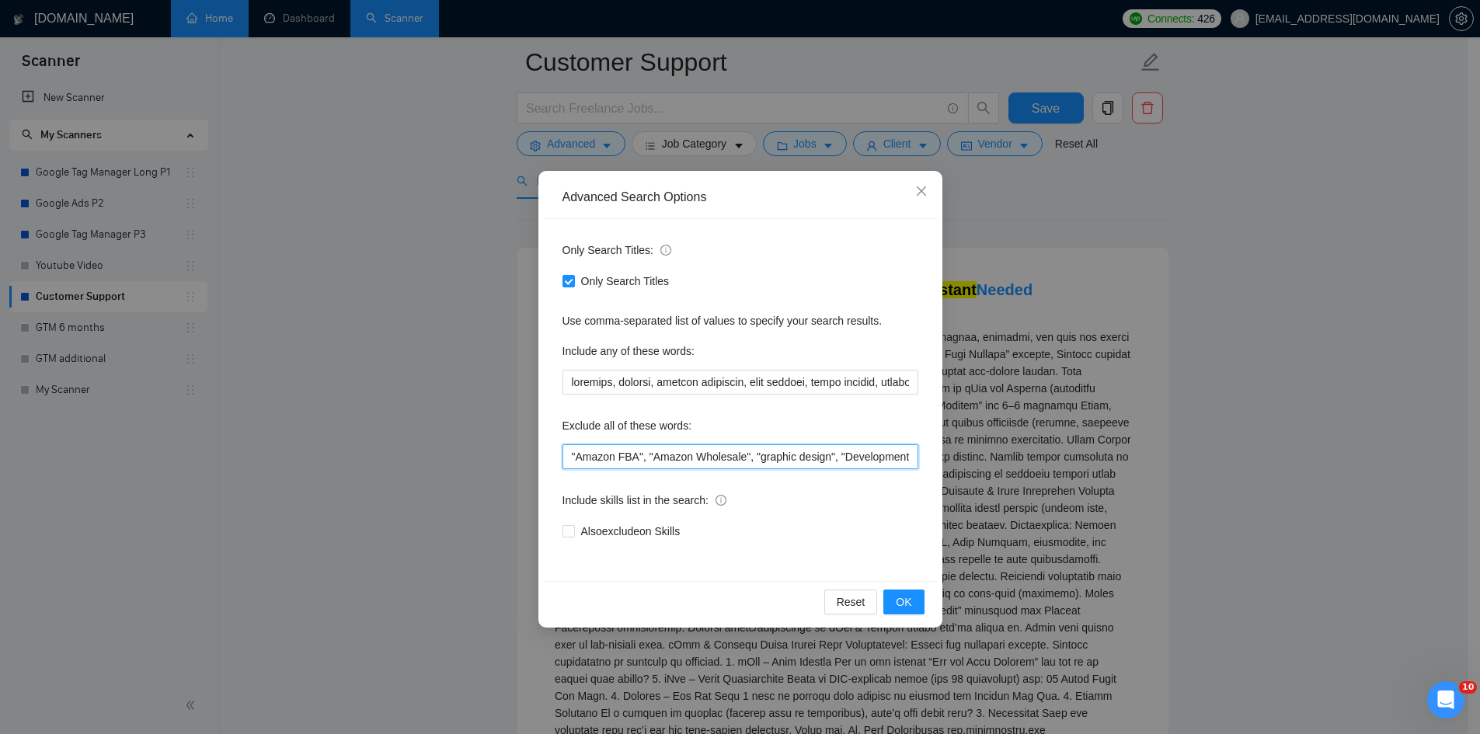
click at [572, 462] on input ""Amazon FBA", "Amazon Wholesale", "graphic design", "Development", "Page Design…" at bounding box center [741, 456] width 356 height 25
paste input "eBay"
click at [561, 460] on div "Only Search Titles: Only Search Titles Use comma-separated list of values to sp…" at bounding box center [740, 400] width 393 height 362
click at [570, 459] on input ""eBay", "Amazon FBA", "Amazon Wholesale", "graphic design", "Development", "Pag…" at bounding box center [741, 456] width 356 height 25
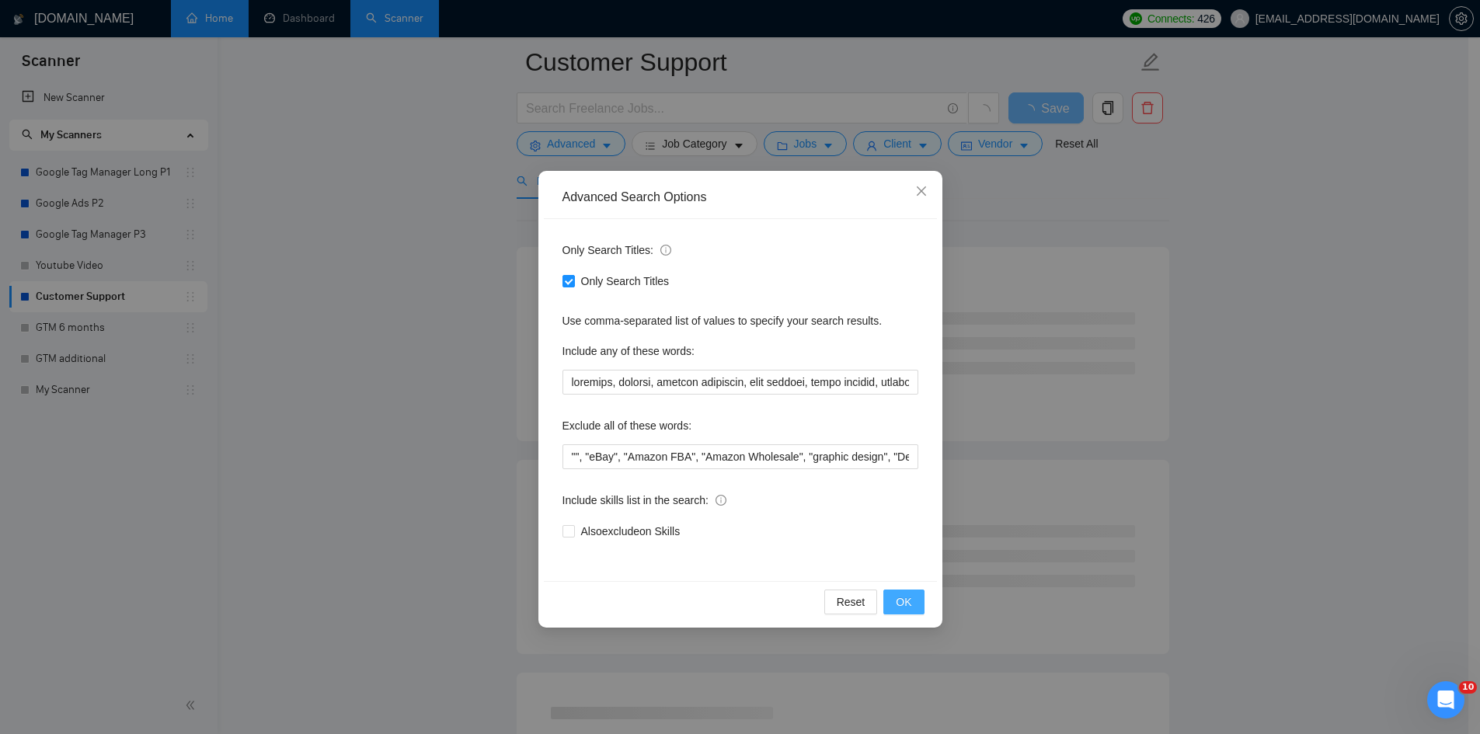
click at [908, 601] on span "OK" at bounding box center [904, 602] width 16 height 17
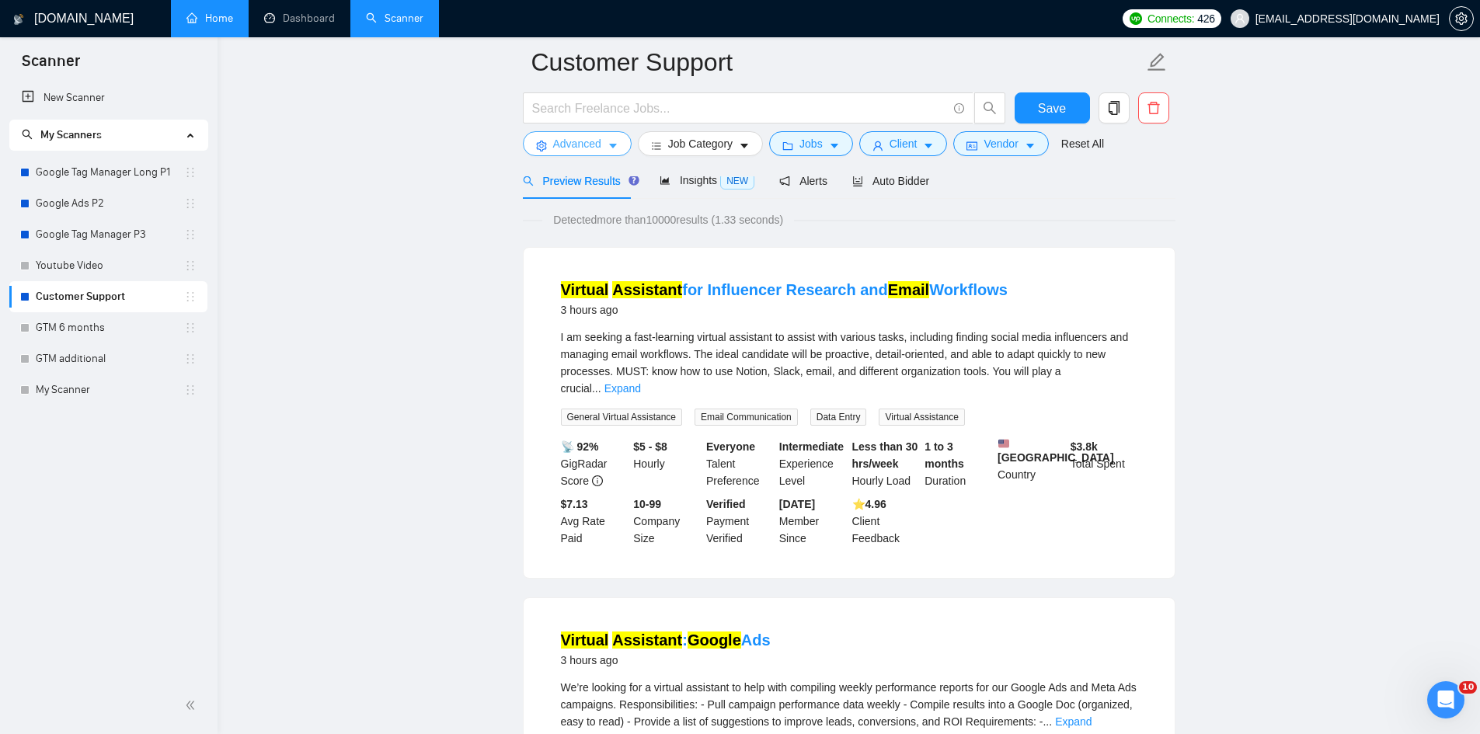
click at [577, 145] on span "Advanced" at bounding box center [577, 143] width 48 height 17
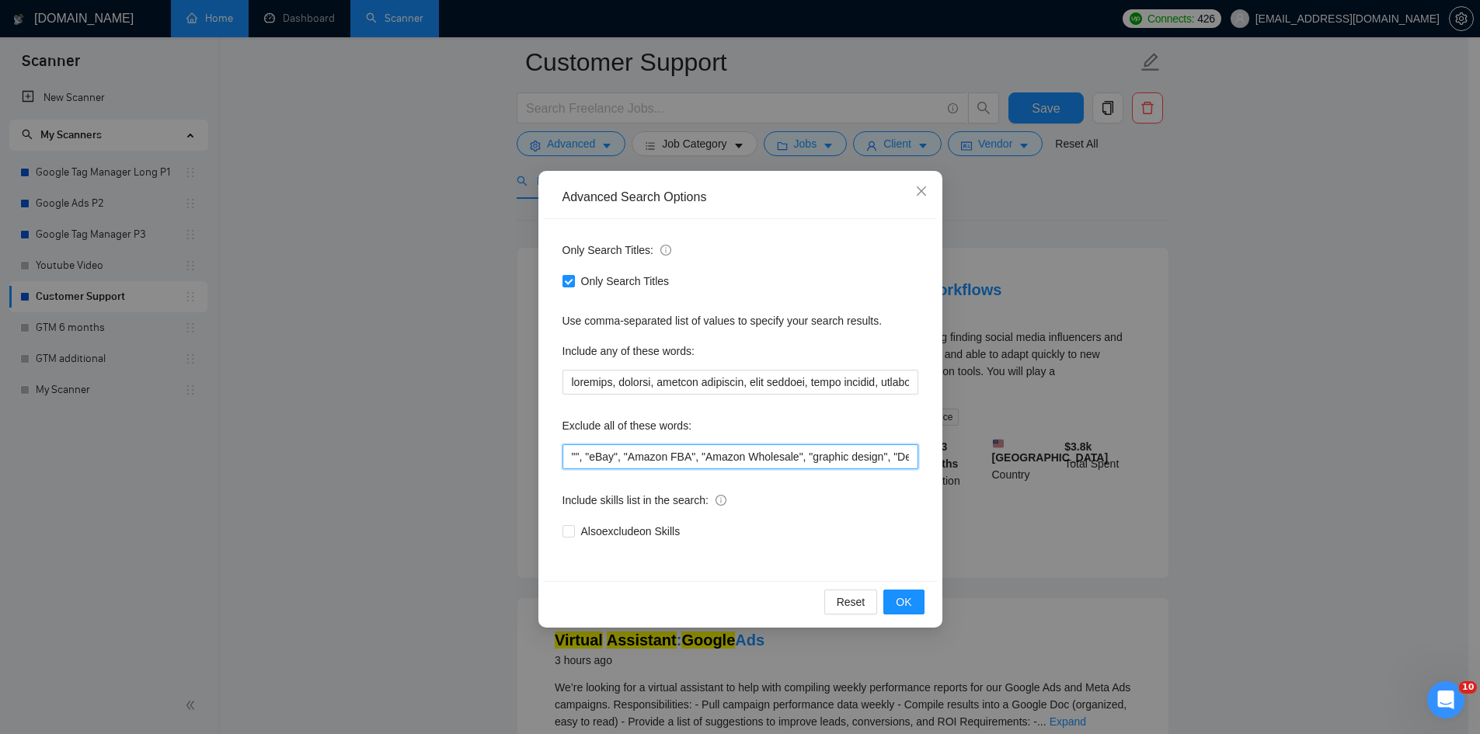
click at [575, 453] on input """, "eBay", "Amazon FBA", "Amazon Wholesale", "graphic design", "Development", …" at bounding box center [741, 456] width 356 height 25
click at [575, 458] on input """, "eBay", "Amazon FBA", "Amazon Wholesale", "graphic design", "Development", …" at bounding box center [741, 456] width 356 height 25
paste input "walmart"
click at [908, 601] on span "OK" at bounding box center [904, 602] width 16 height 17
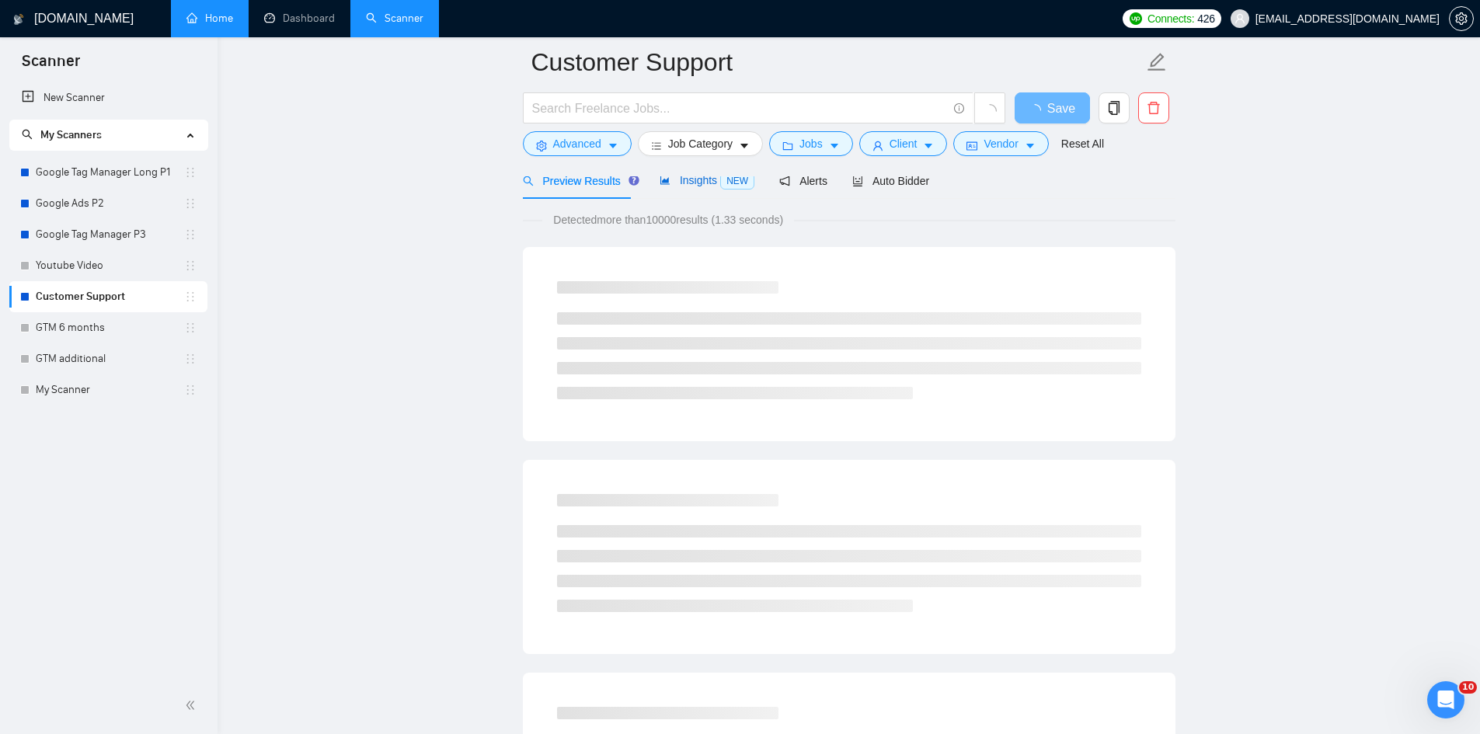
click at [689, 183] on span "Insights NEW" at bounding box center [707, 180] width 95 height 12
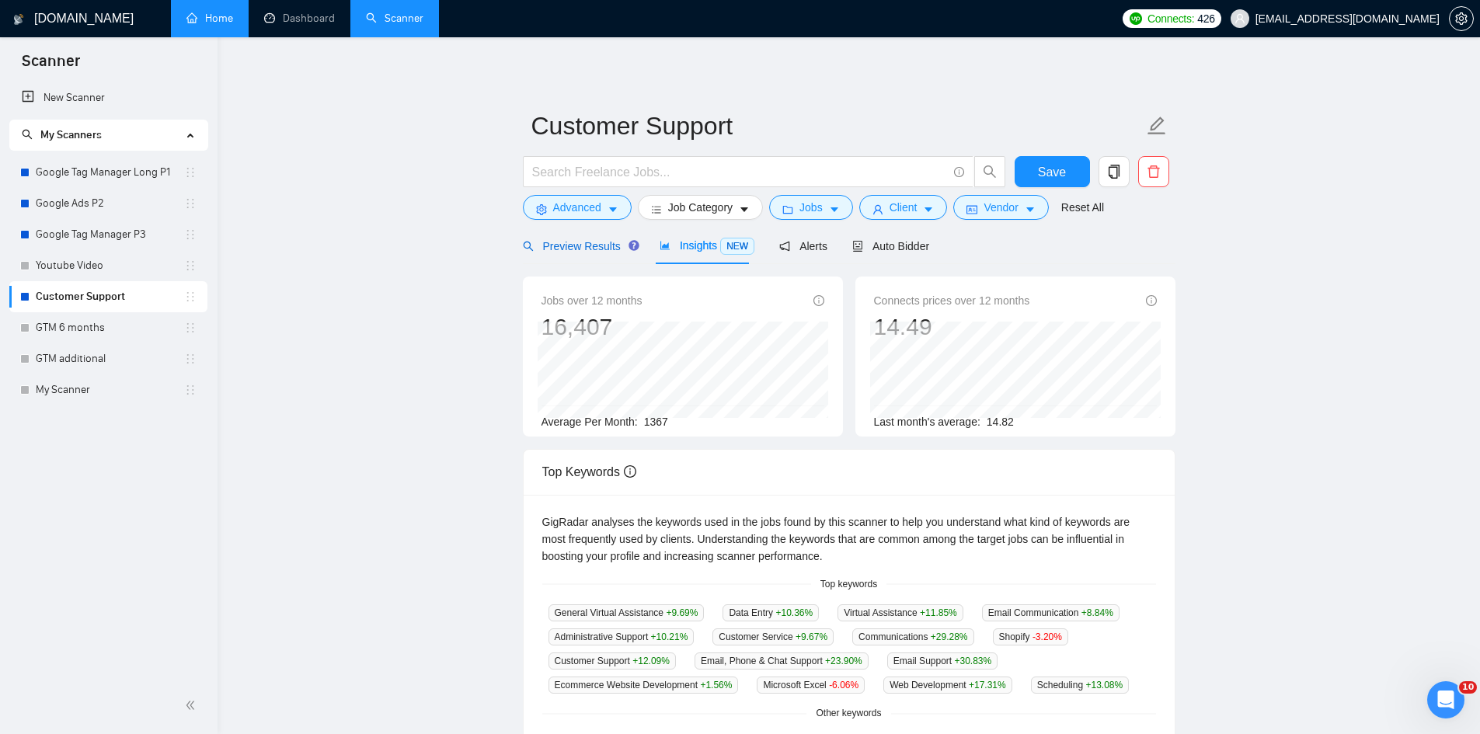
click at [608, 242] on span "Preview Results" at bounding box center [579, 246] width 112 height 12
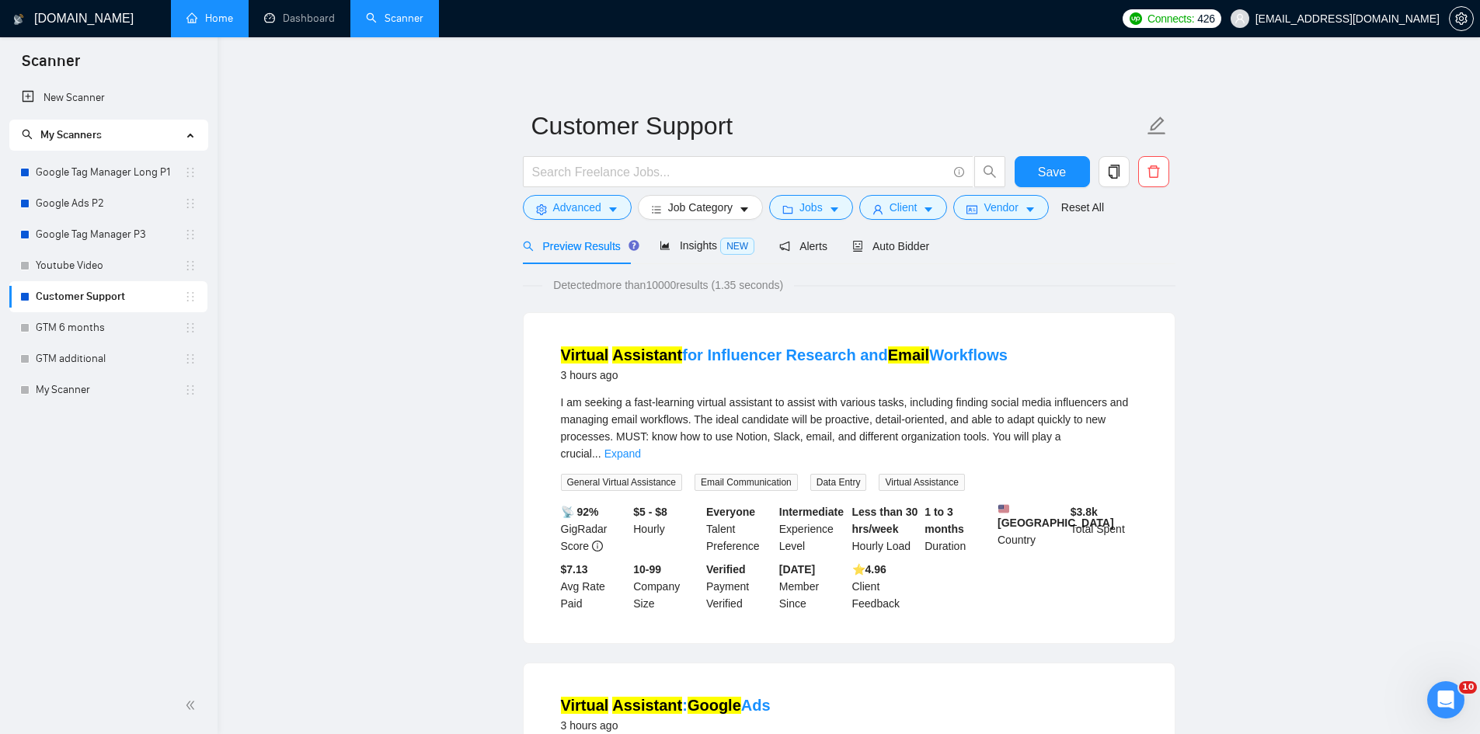
scroll to position [78, 0]
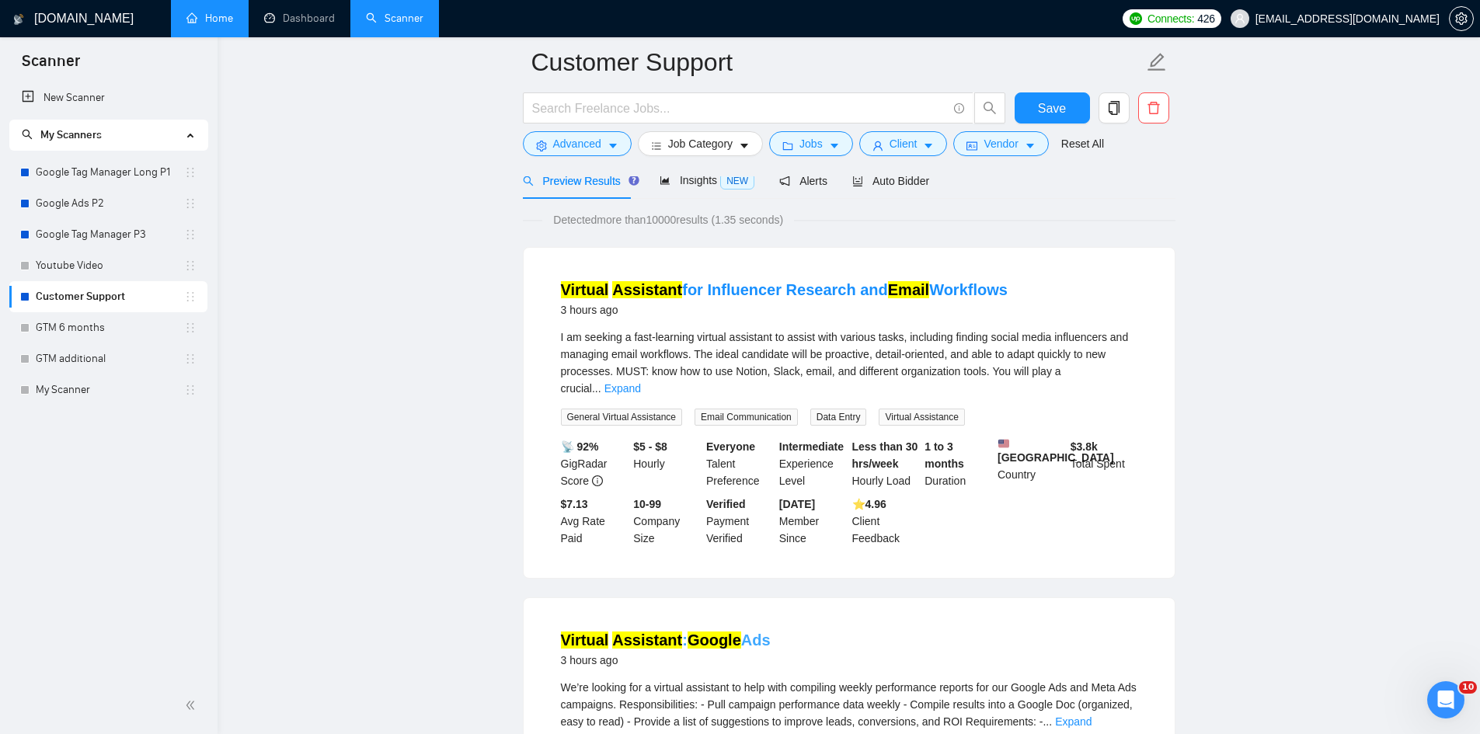
drag, startPoint x: 836, startPoint y: 620, endPoint x: 686, endPoint y: 622, distance: 150.0
click at [686, 629] on div "Virtual Assistant : Google Ads 3 hours ago" at bounding box center [849, 649] width 577 height 40
copy link "Google Ads"
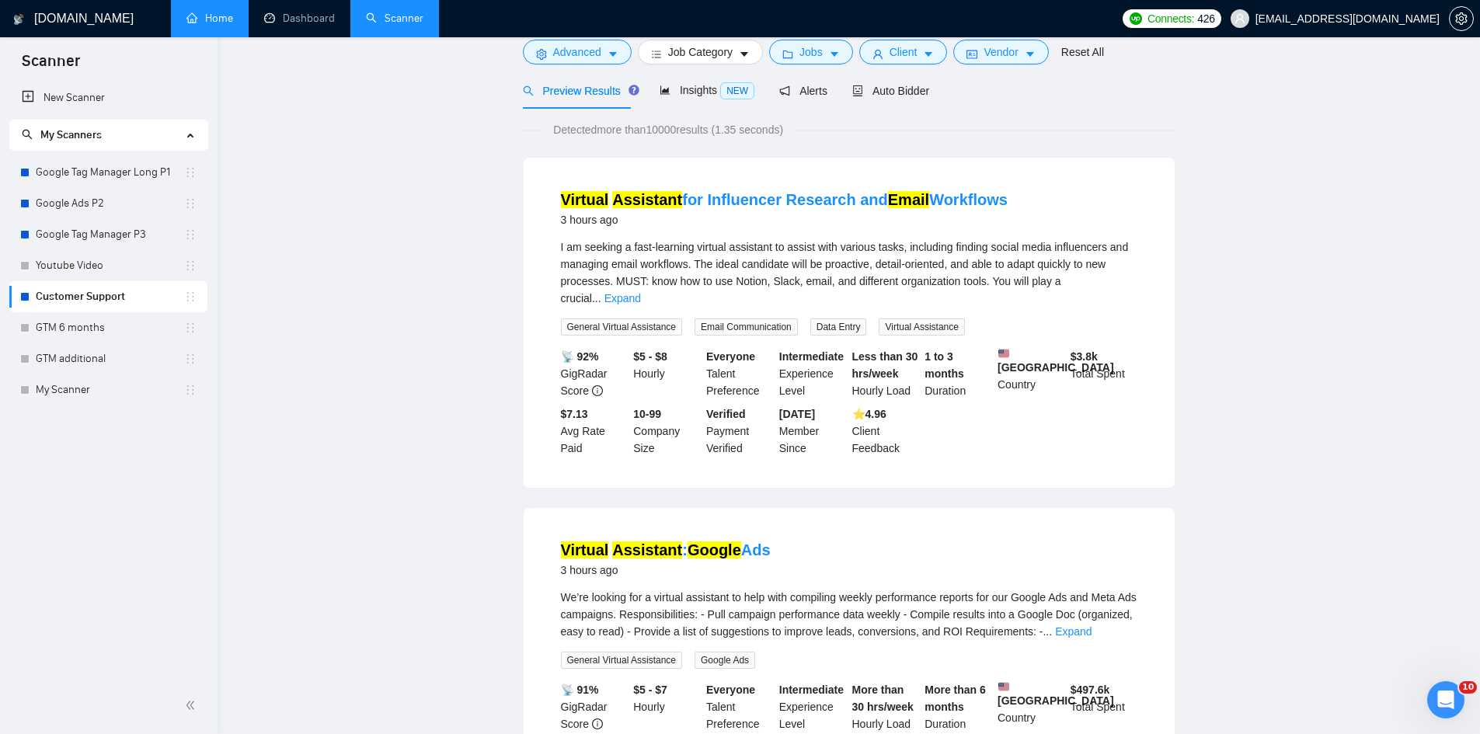
scroll to position [0, 0]
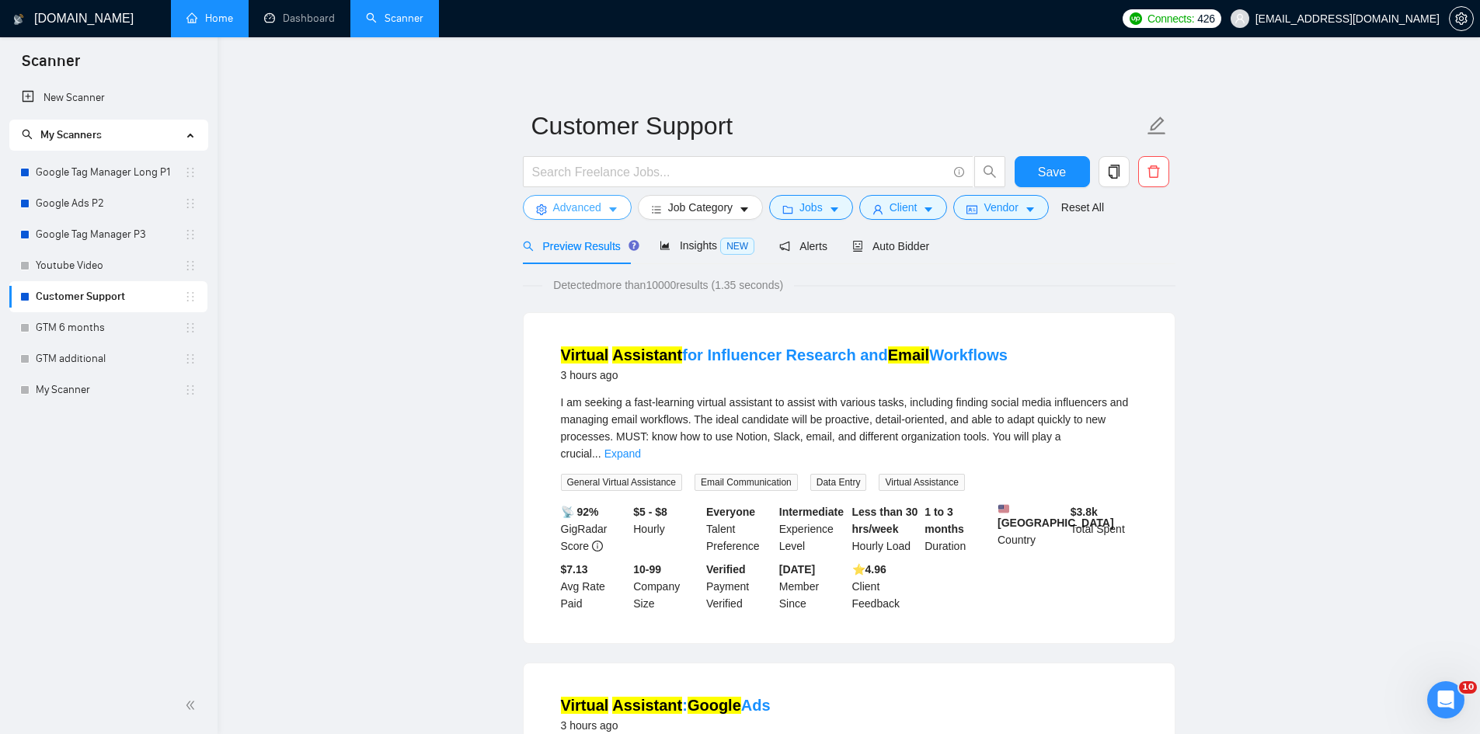
click at [588, 207] on span "Advanced" at bounding box center [577, 207] width 48 height 17
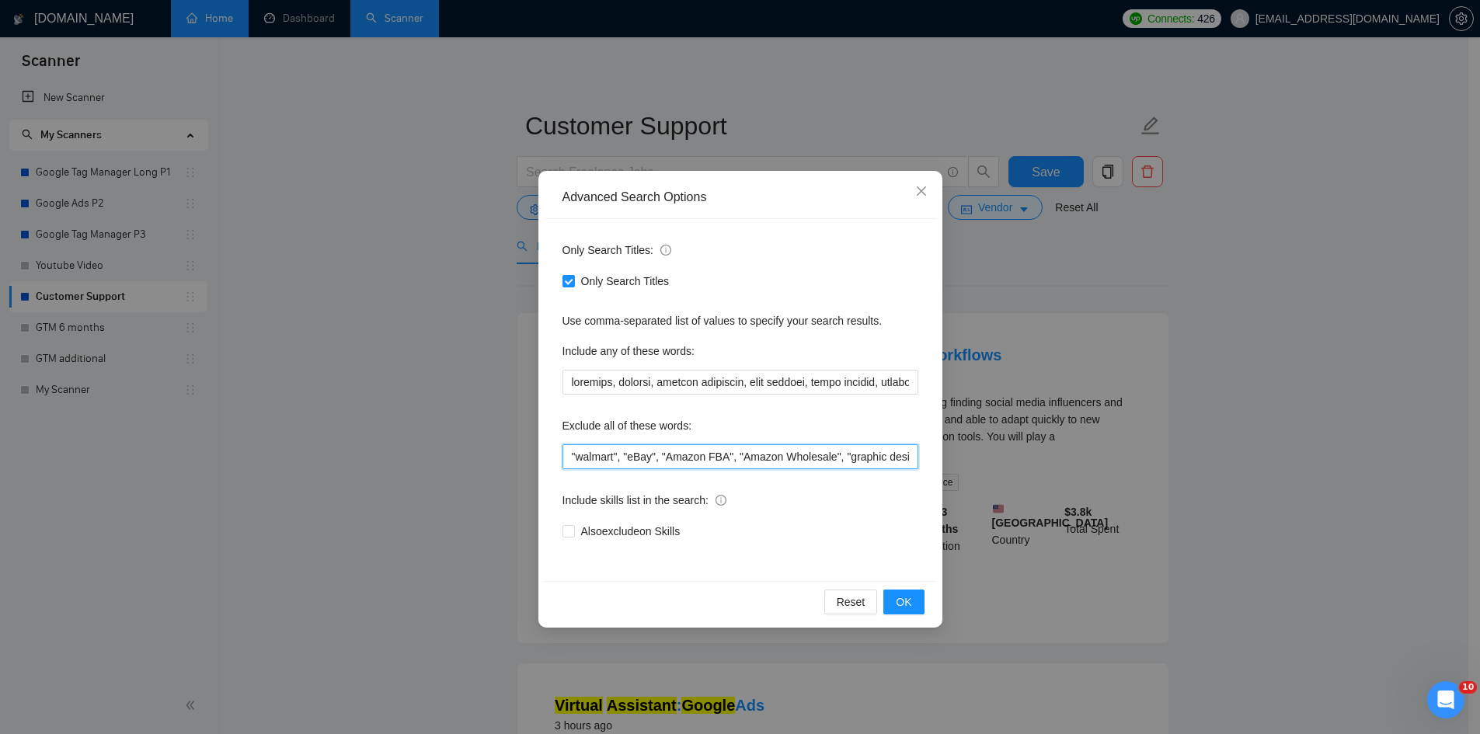
click at [570, 454] on input ""walmart", "eBay", "Amazon FBA", "Amazon Wholesale", "graphic design", "Develop…" at bounding box center [741, 456] width 356 height 25
paste input "Google Ads"
type input ""Google Ads", "walmart", "eBay", "Amazon FBA", "Amazon Wholesale", "graphic des…"
click at [895, 601] on button "OK" at bounding box center [904, 602] width 40 height 25
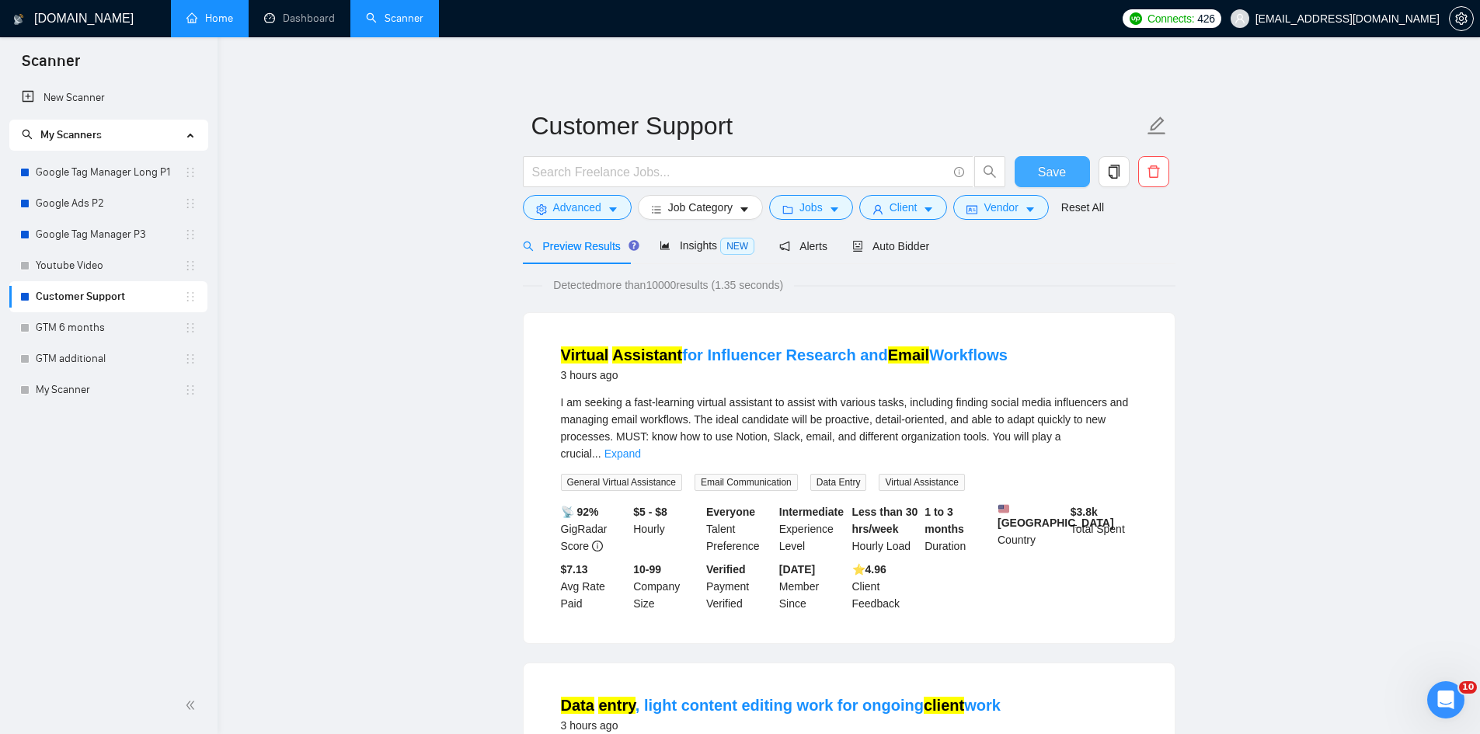
click at [1082, 173] on button "Save" at bounding box center [1052, 171] width 75 height 31
click at [641, 448] on link "Expand" at bounding box center [623, 454] width 37 height 12
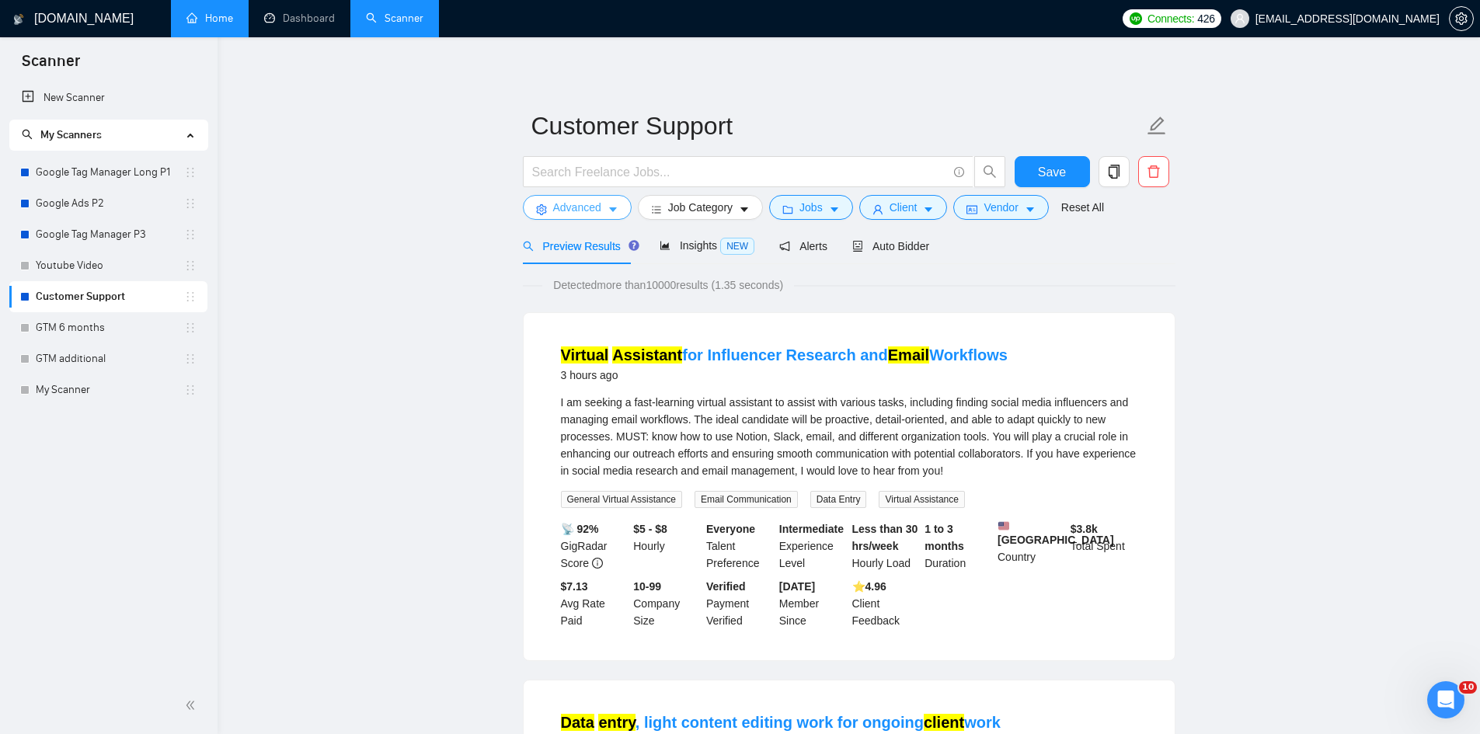
click at [568, 200] on span "Advanced" at bounding box center [577, 207] width 48 height 17
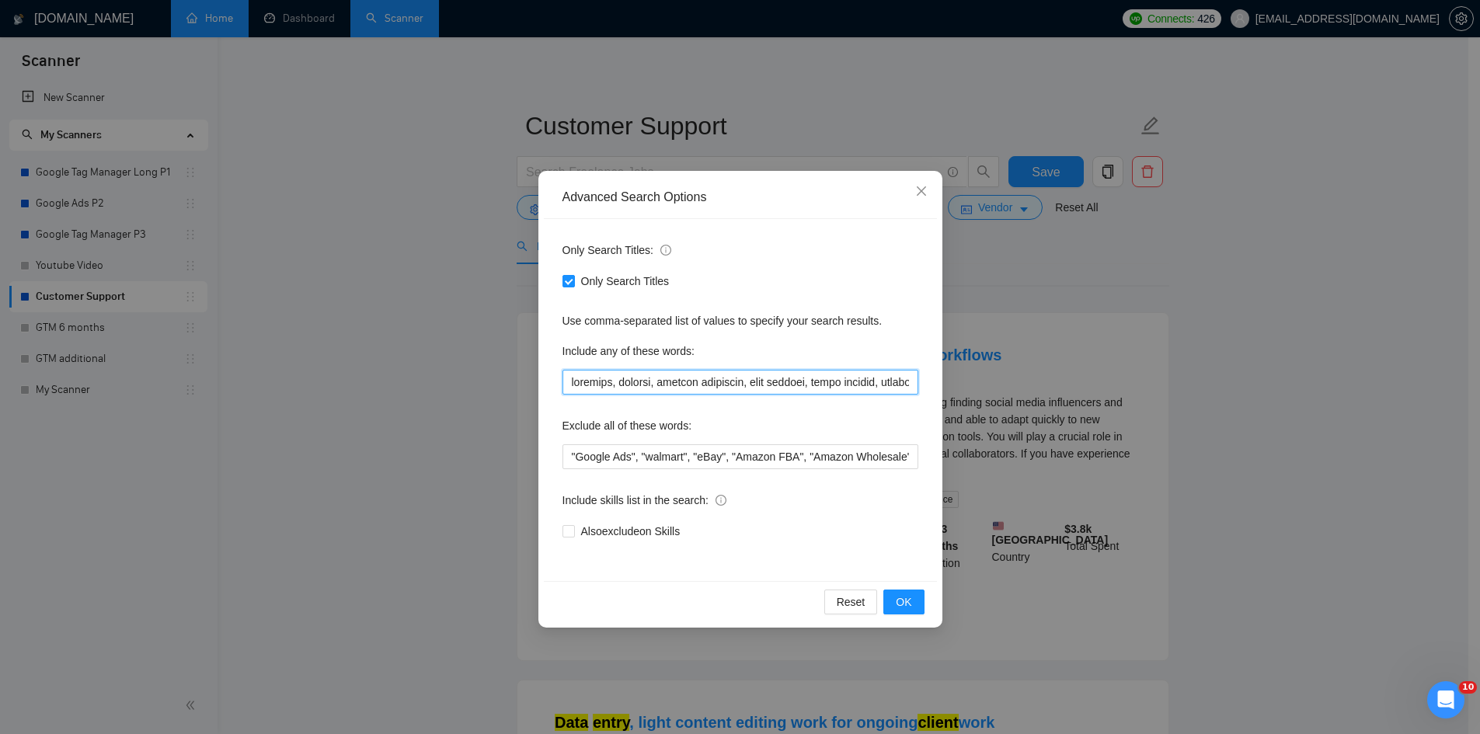
click at [574, 385] on input "text" at bounding box center [741, 382] width 356 height 25
paste input "customer inquiries"
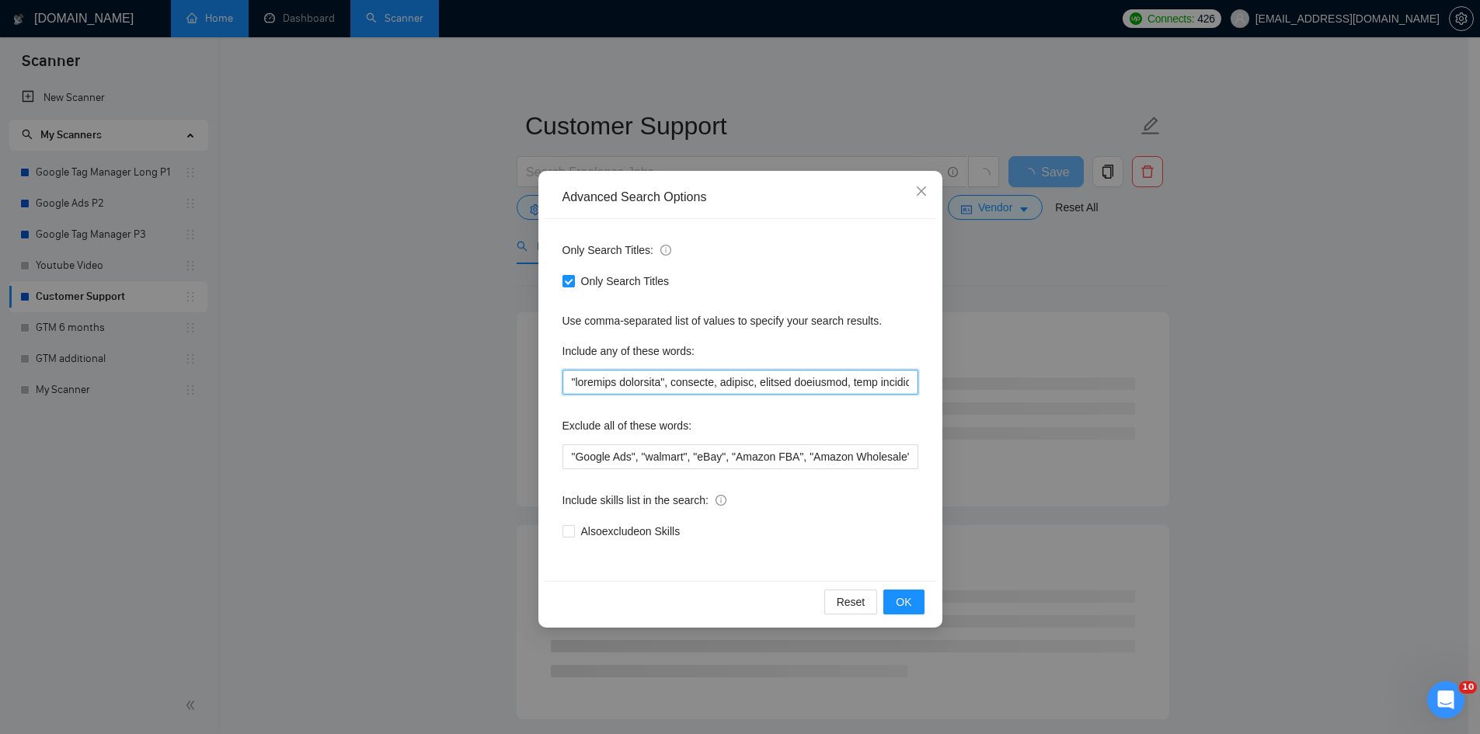
click at [678, 385] on input "text" at bounding box center [741, 382] width 356 height 25
click at [660, 382] on input "text" at bounding box center [741, 382] width 356 height 25
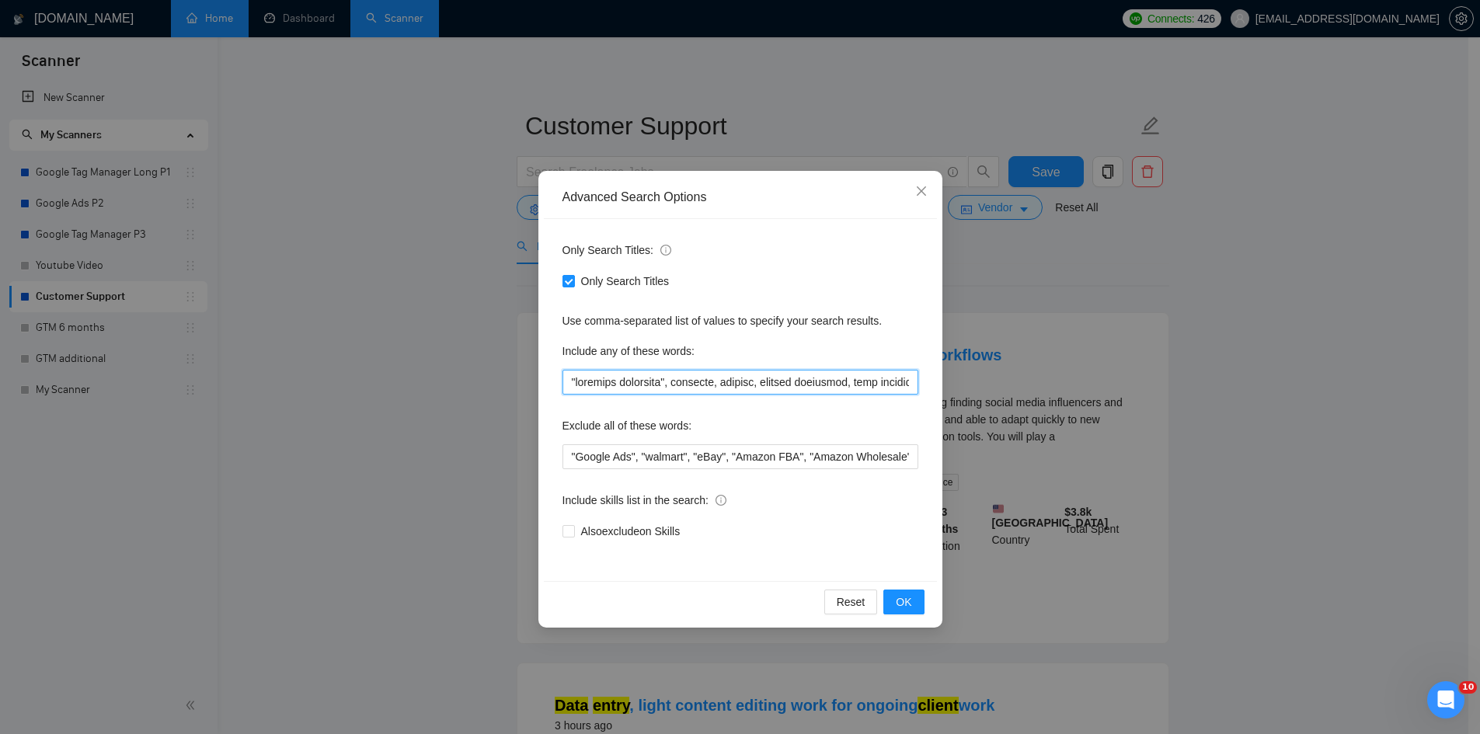
drag, startPoint x: 664, startPoint y: 384, endPoint x: 576, endPoint y: 385, distance: 88.6
click at [576, 385] on input "text" at bounding box center [741, 382] width 356 height 25
type input ""customer inquiries", intercom, zendesk, virtual assistant, chat support, email…"
click at [908, 594] on span "OK" at bounding box center [904, 602] width 16 height 17
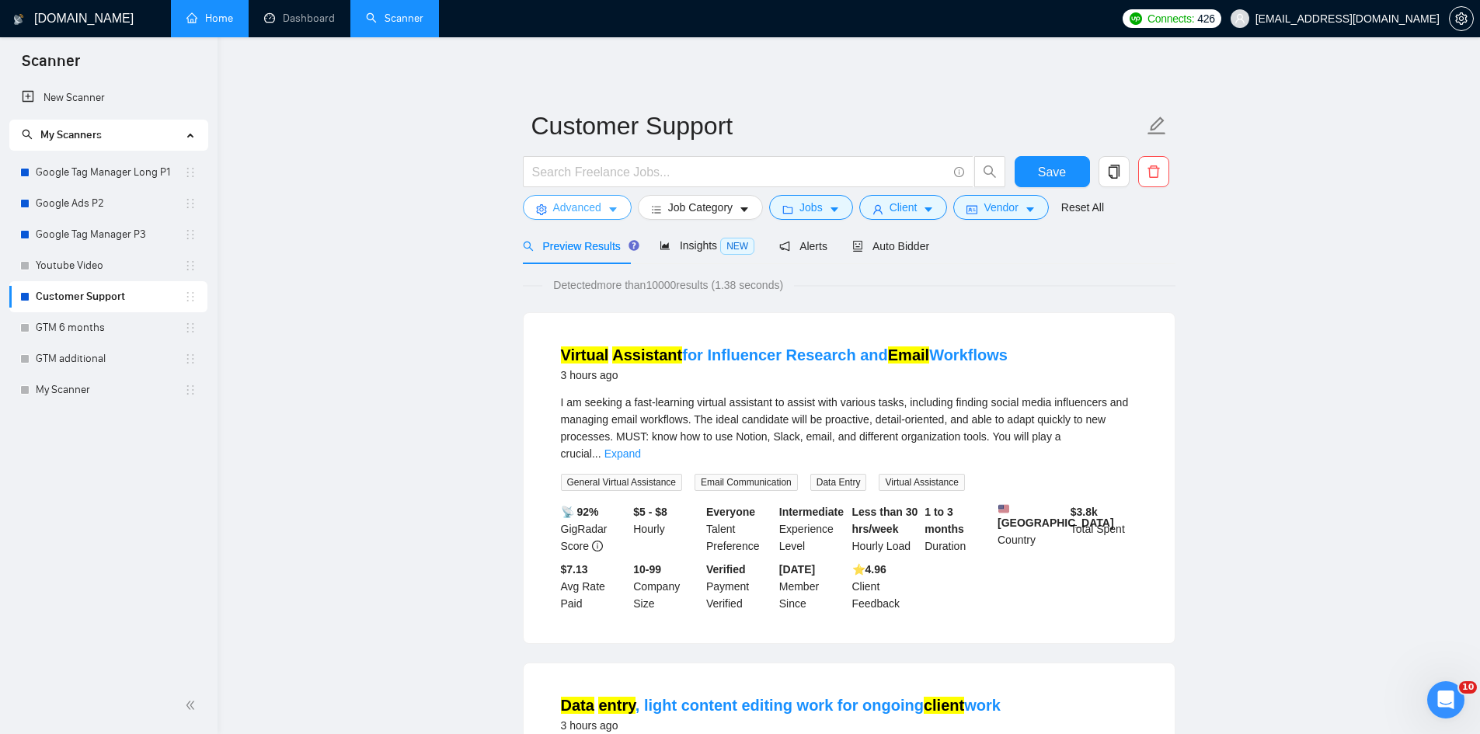
click at [576, 214] on span "Advanced" at bounding box center [577, 207] width 48 height 17
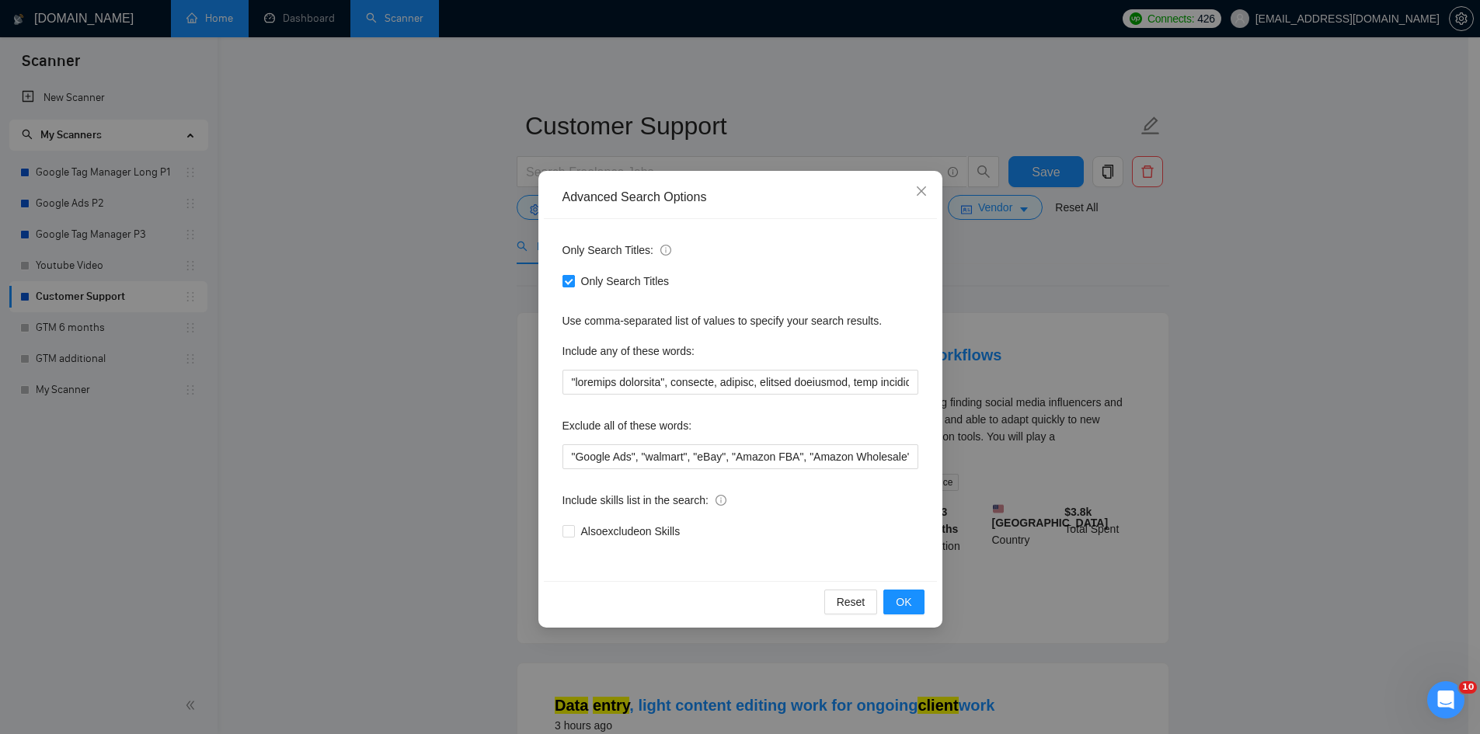
click at [570, 278] on input "Only Search Titles" at bounding box center [568, 280] width 11 height 11
click at [915, 601] on button "OK" at bounding box center [904, 602] width 40 height 25
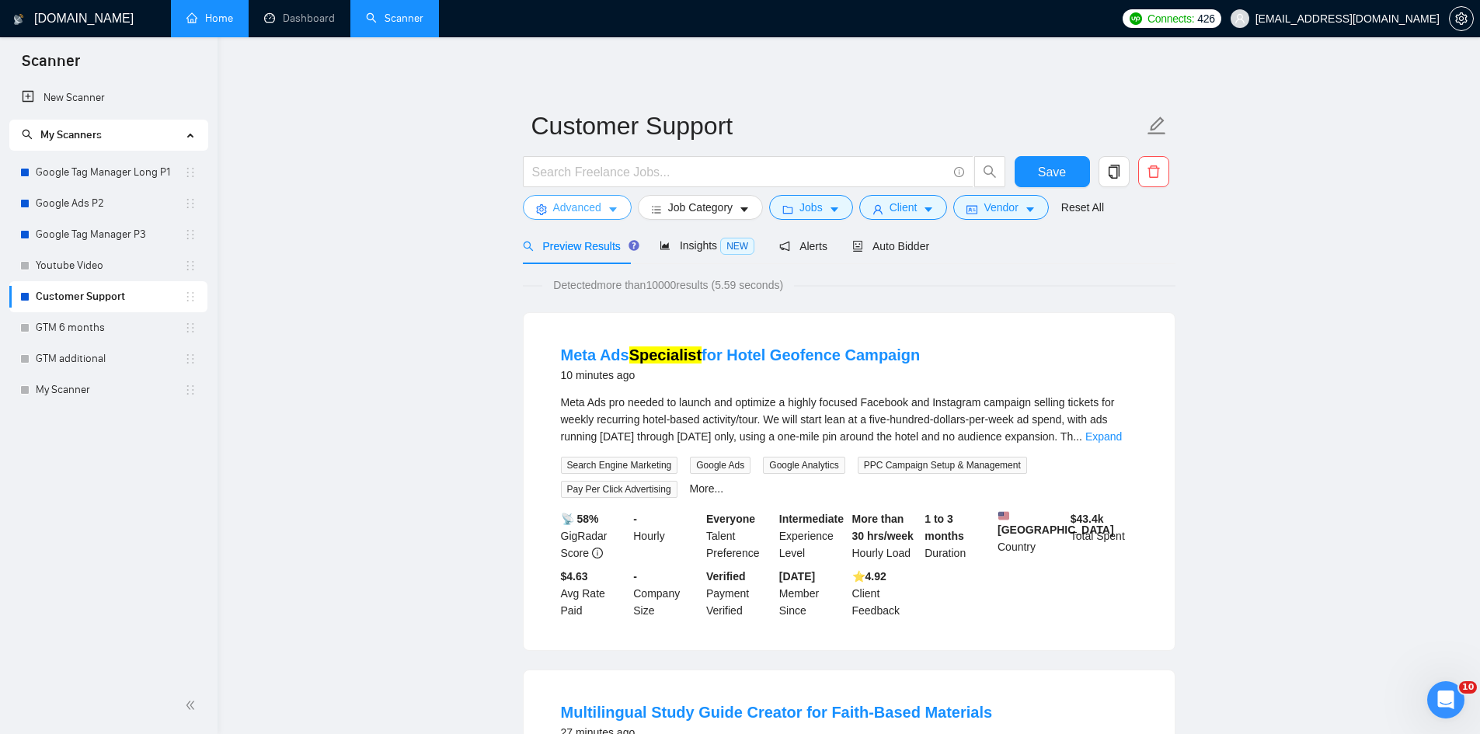
click at [592, 213] on span "Advanced" at bounding box center [577, 207] width 48 height 17
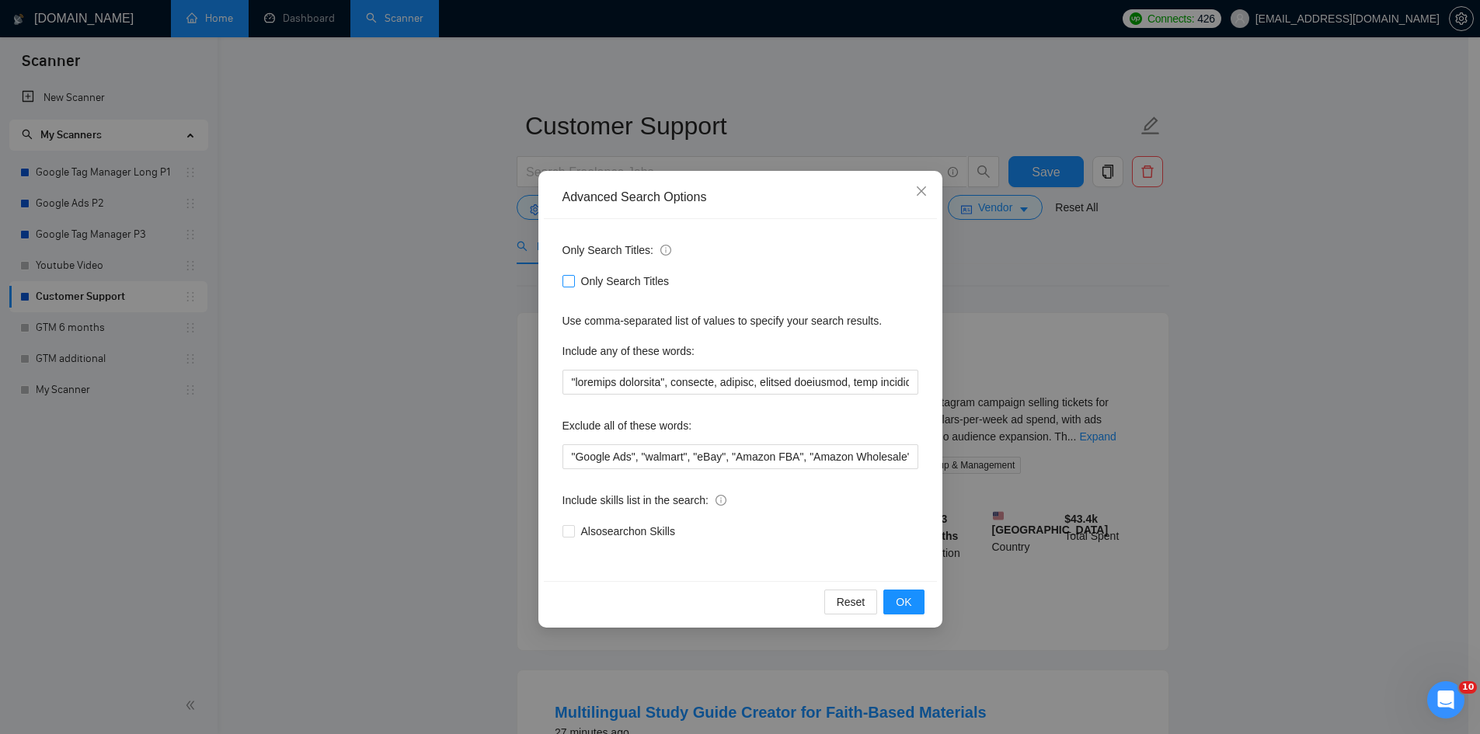
click at [590, 286] on span "Only Search Titles" at bounding box center [625, 281] width 101 height 17
click at [573, 286] on input "Only Search Titles" at bounding box center [568, 280] width 11 height 11
checkbox input "true"
click at [916, 607] on button "OK" at bounding box center [904, 602] width 40 height 25
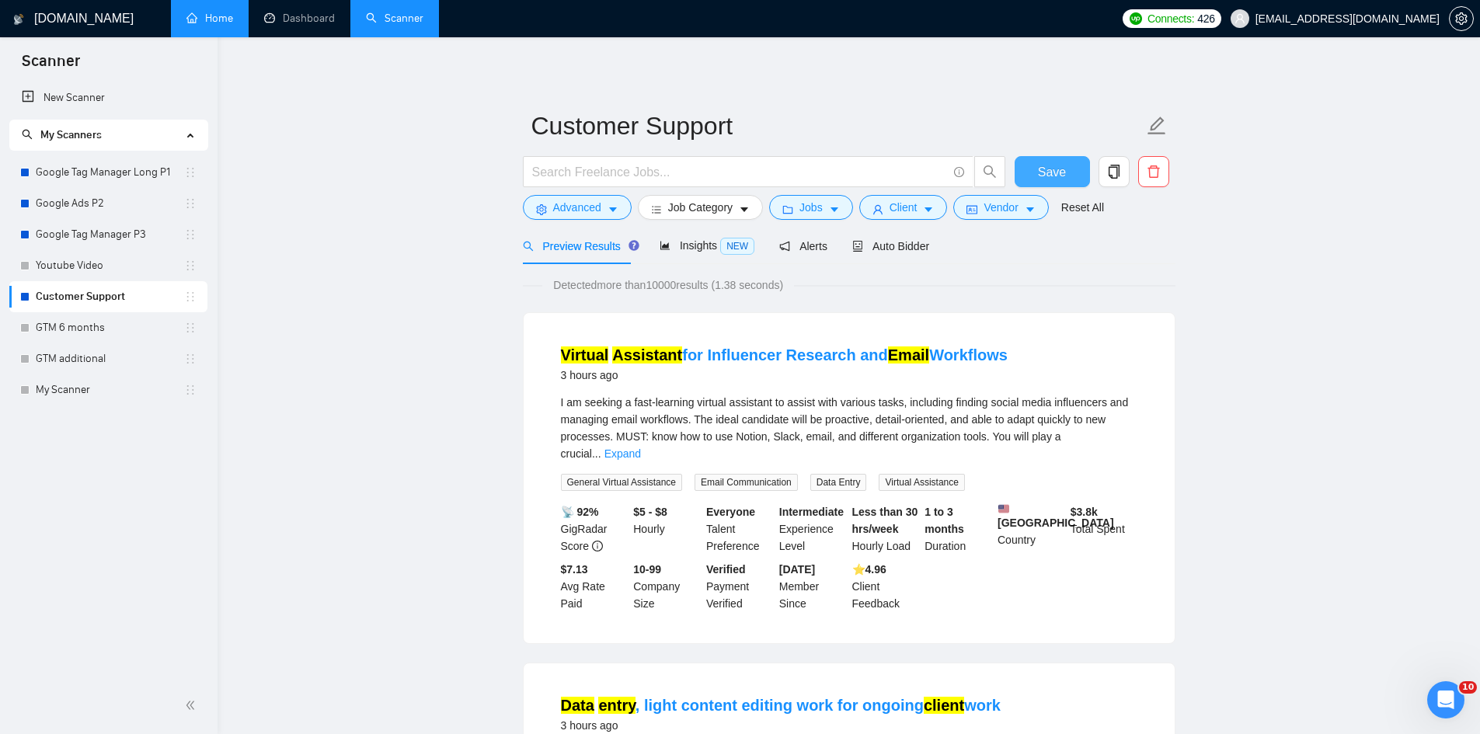
click at [1062, 178] on span "Save" at bounding box center [1052, 171] width 28 height 19
click at [72, 382] on link "My Scanner" at bounding box center [110, 390] width 148 height 31
click at [76, 389] on link "My Scanner" at bounding box center [110, 390] width 148 height 31
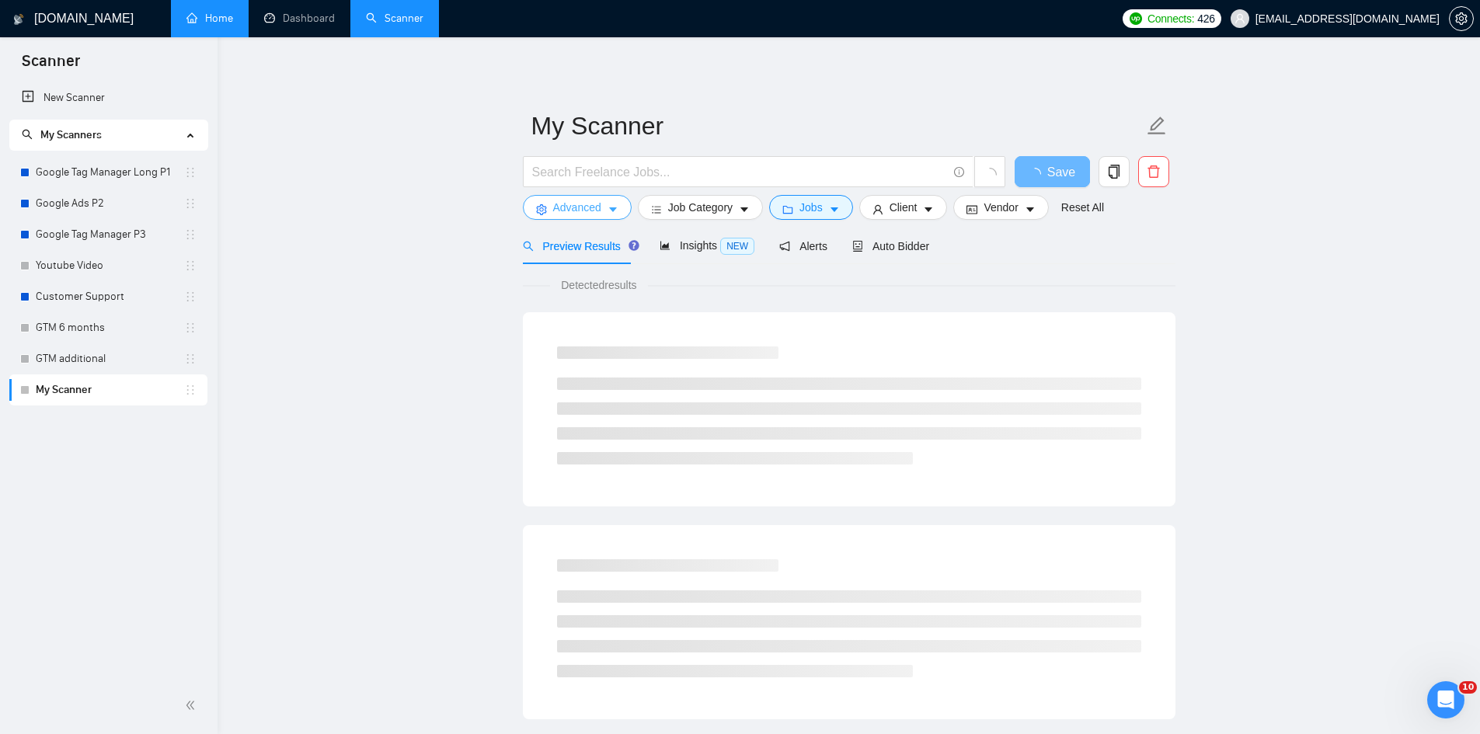
click at [583, 203] on span "Advanced" at bounding box center [577, 207] width 48 height 17
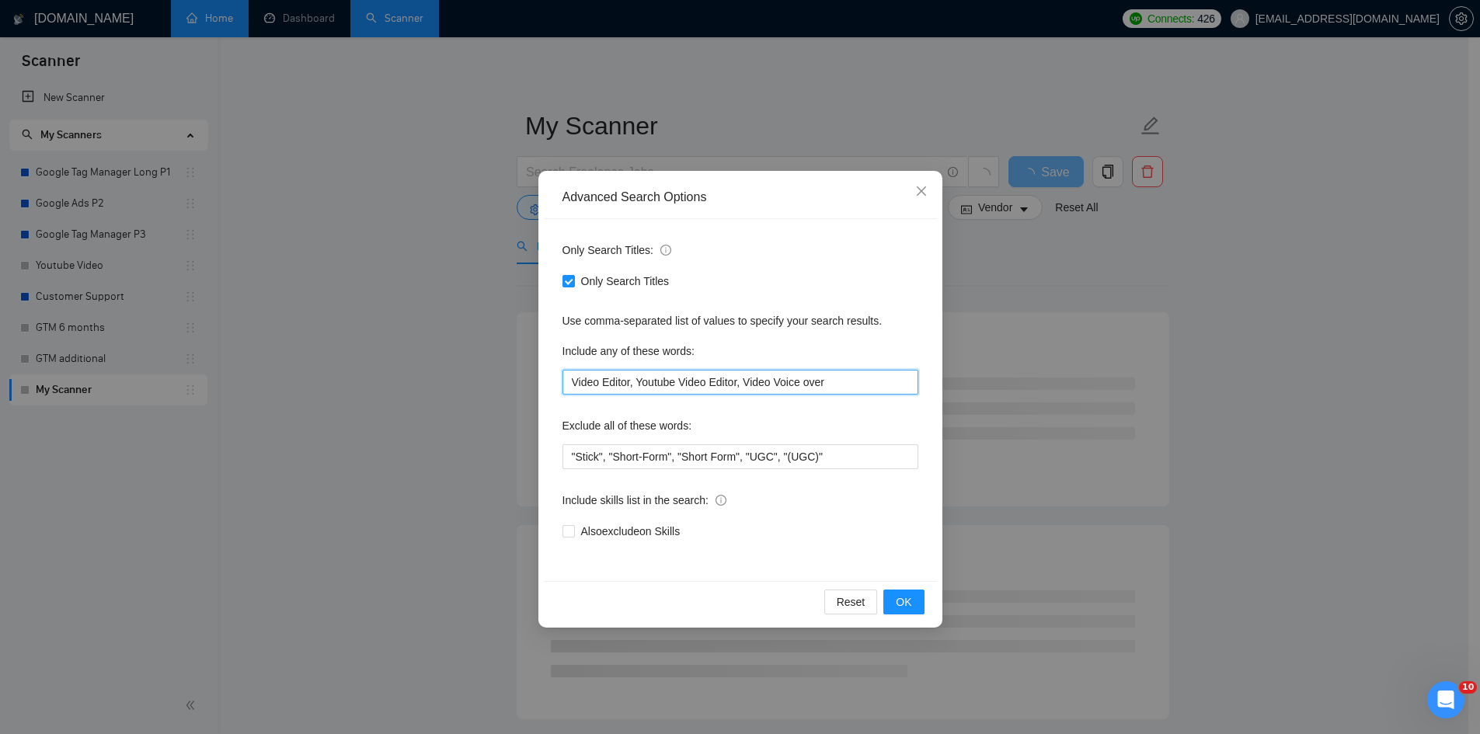
click at [662, 386] on input "Video Editor, Youtube Video Editor, Video Voice over" at bounding box center [741, 382] width 356 height 25
paste input ""customer inquiries", intercom, zendesk, virtual assistant, chat support, email…"
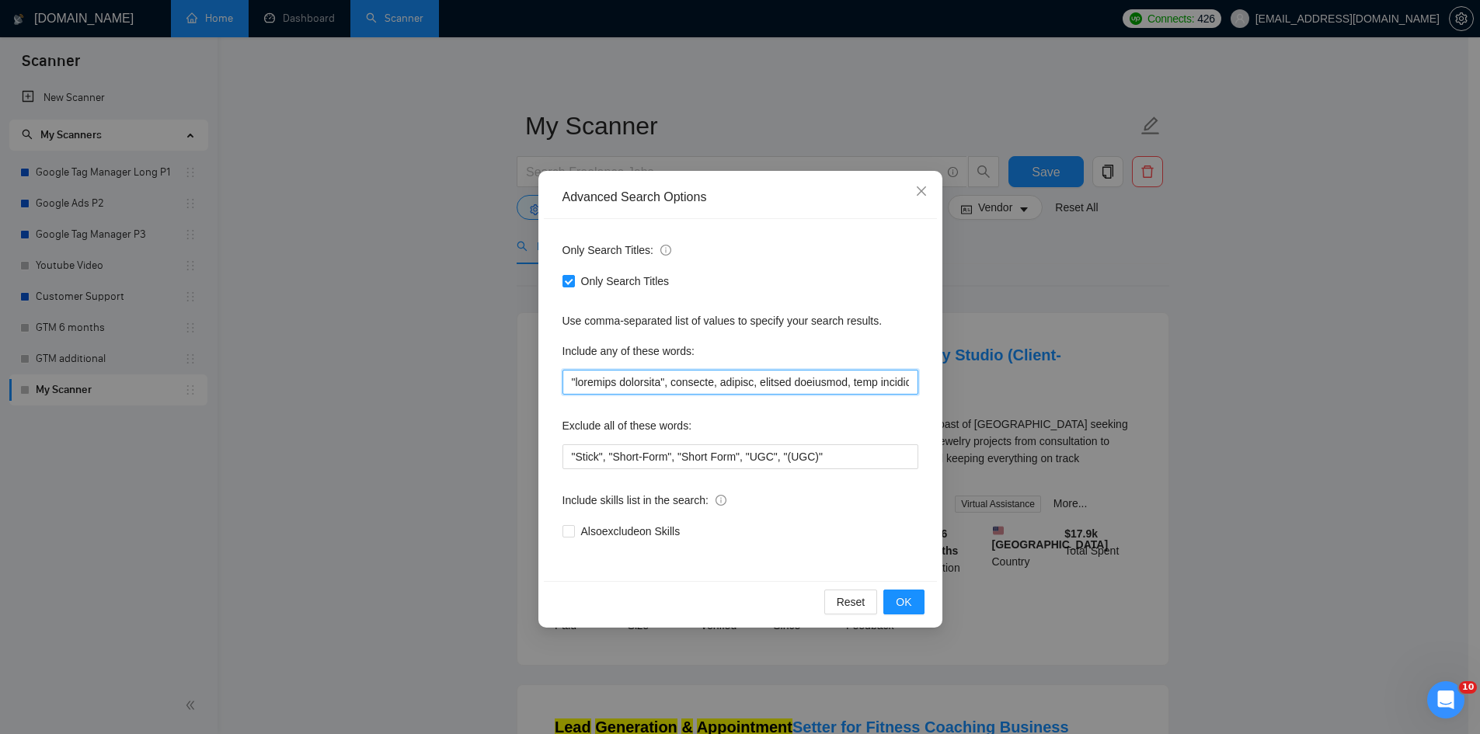
paste input "customer inquirie"
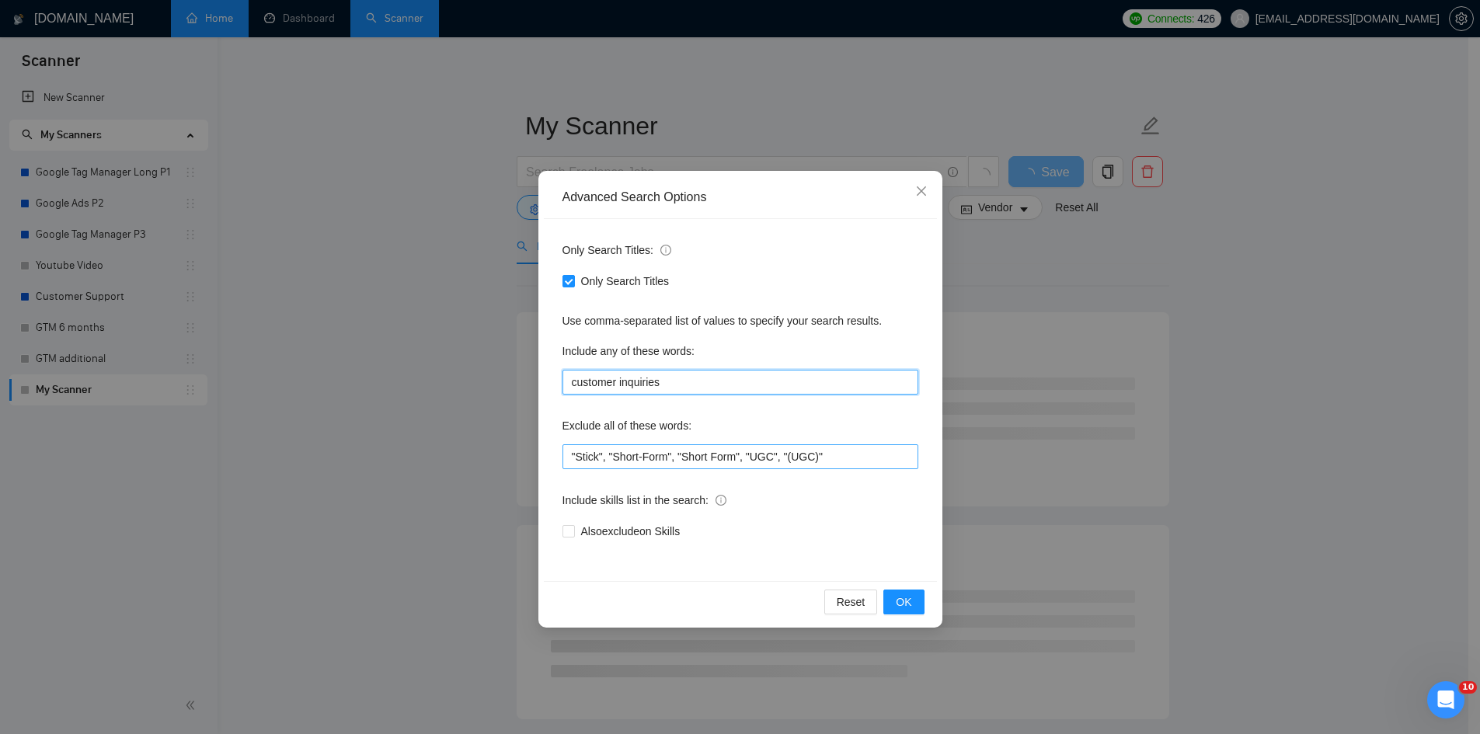
type input "customer inquiries"
click at [748, 464] on input ""Stick", "Short-Form", "Short Form", "UGC", "(UGC)"" at bounding box center [741, 456] width 356 height 25
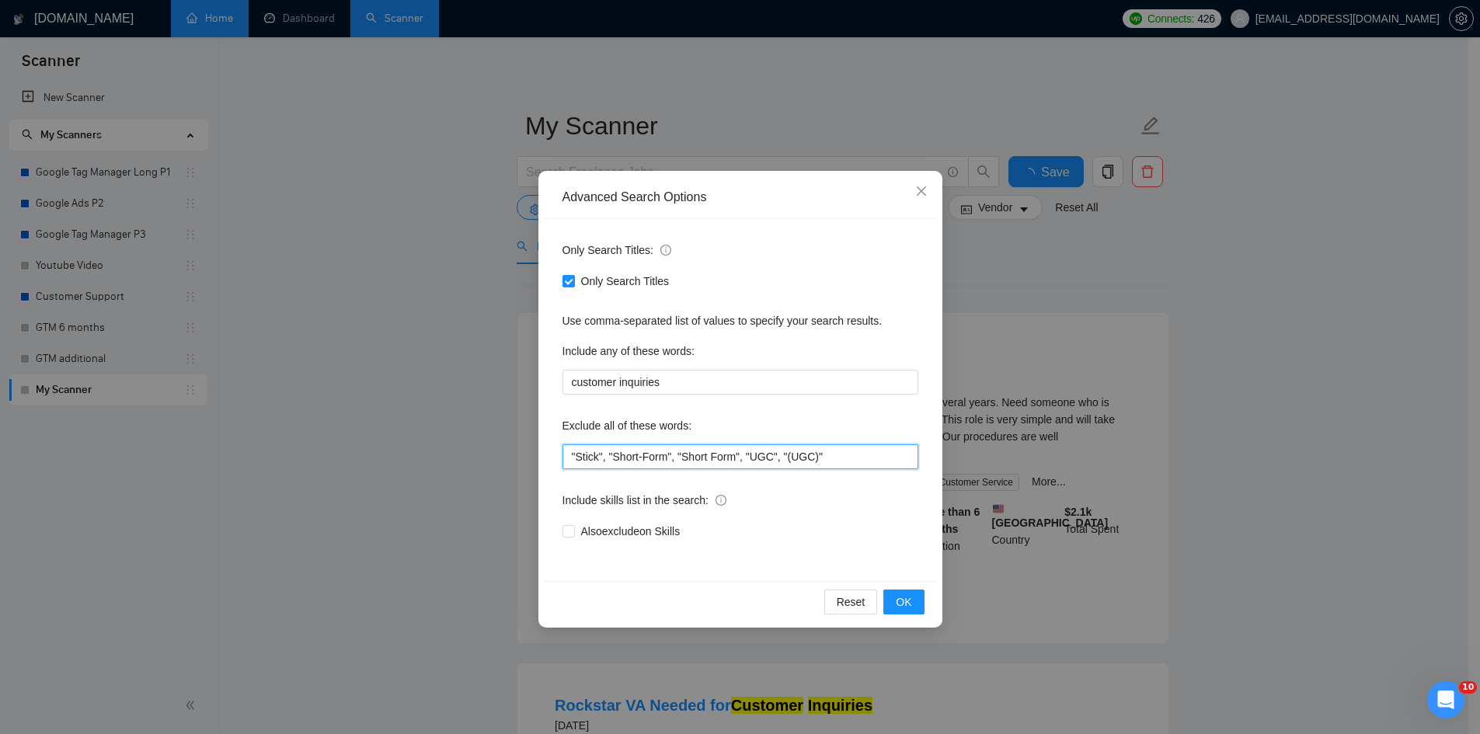
click at [748, 464] on input ""Stick", "Short-Form", "Short Form", "UGC", "(UGC)"" at bounding box center [741, 456] width 356 height 25
click at [661, 383] on input "customer inquiries" at bounding box center [741, 382] width 356 height 25
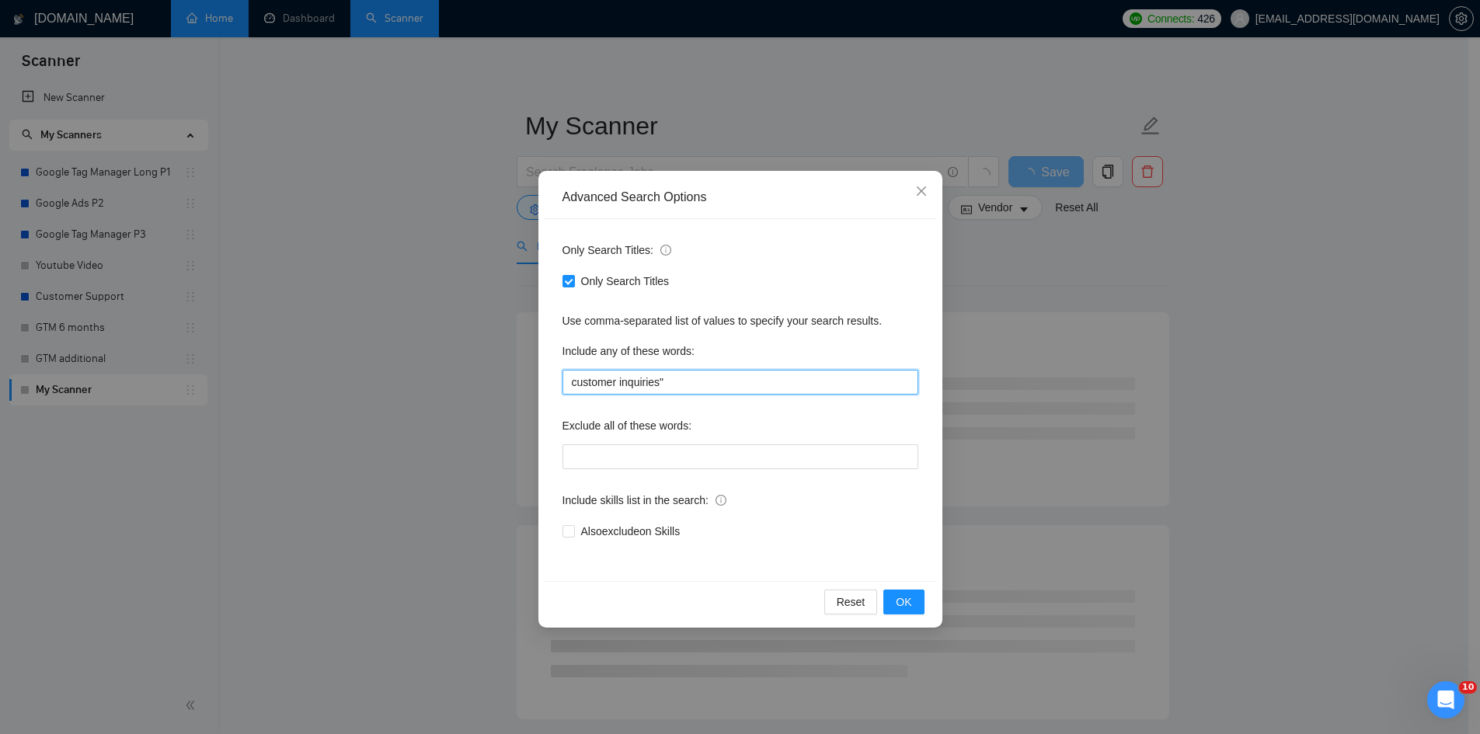
click at [570, 382] on input "customer inquiries"" at bounding box center [741, 382] width 356 height 25
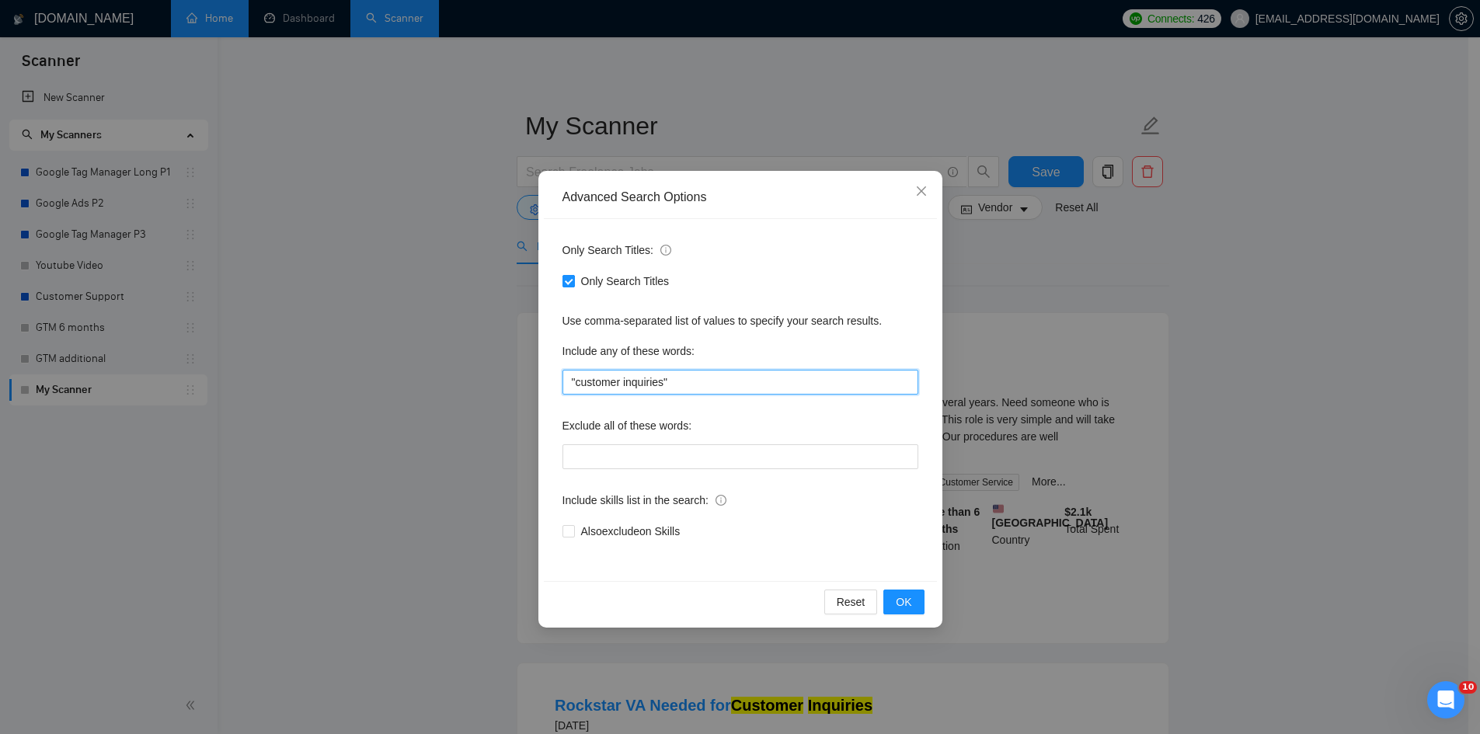
type input ""customer inquiries""
click at [573, 288] on label "Only Search Titles" at bounding box center [619, 281] width 113 height 17
click at [573, 286] on input "Only Search Titles" at bounding box center [568, 280] width 11 height 11
checkbox input "false"
click at [694, 388] on input ""customer inquiries"" at bounding box center [741, 382] width 356 height 25
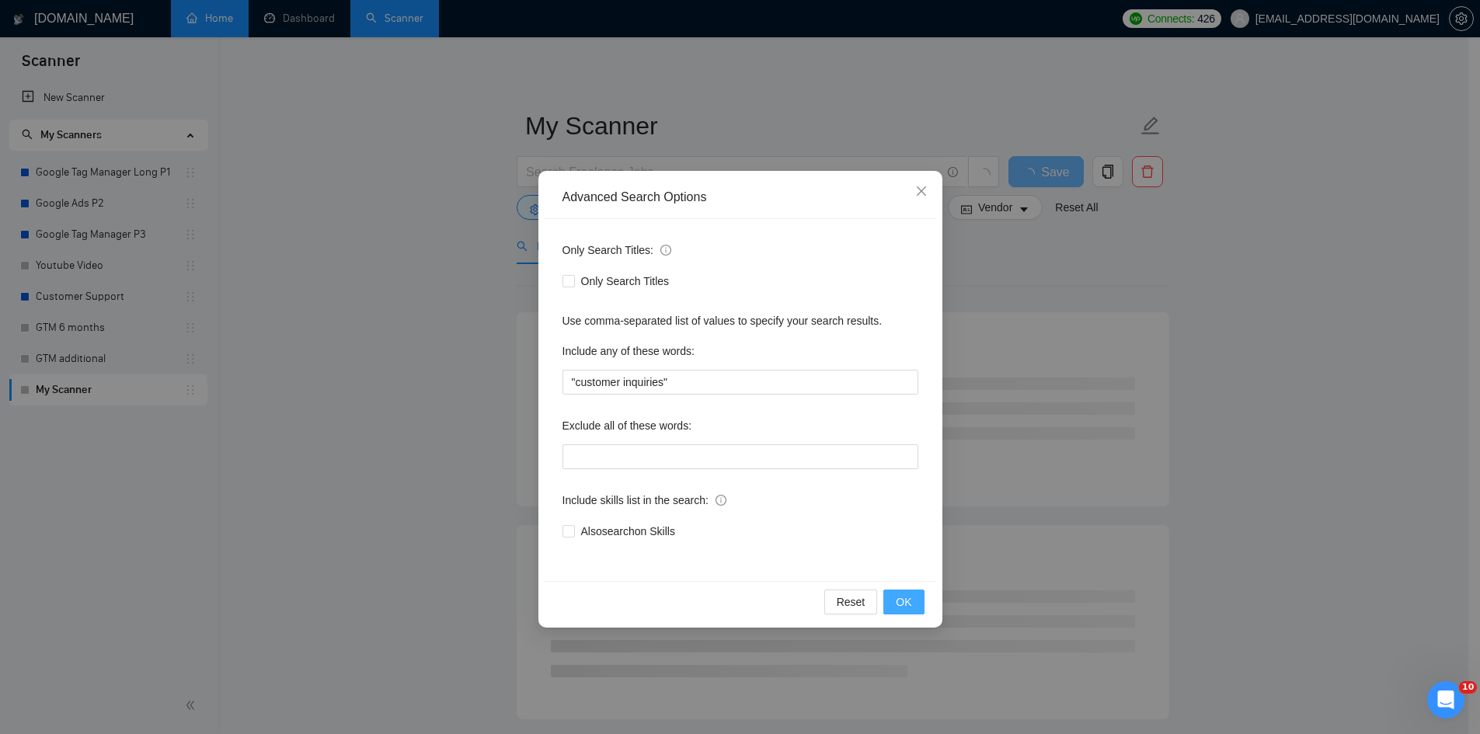
click at [899, 598] on span "OK" at bounding box center [904, 602] width 16 height 17
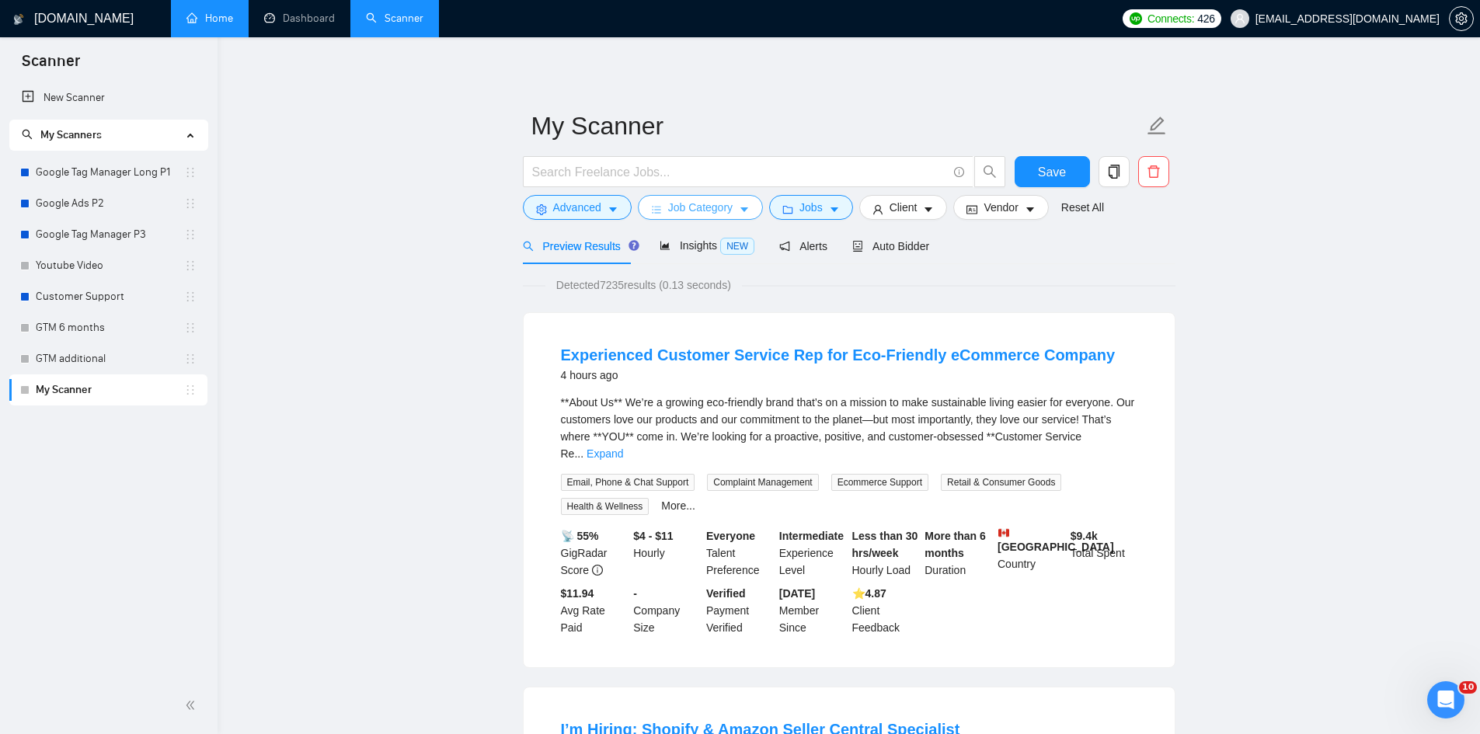
click at [751, 211] on button "Job Category" at bounding box center [700, 207] width 125 height 25
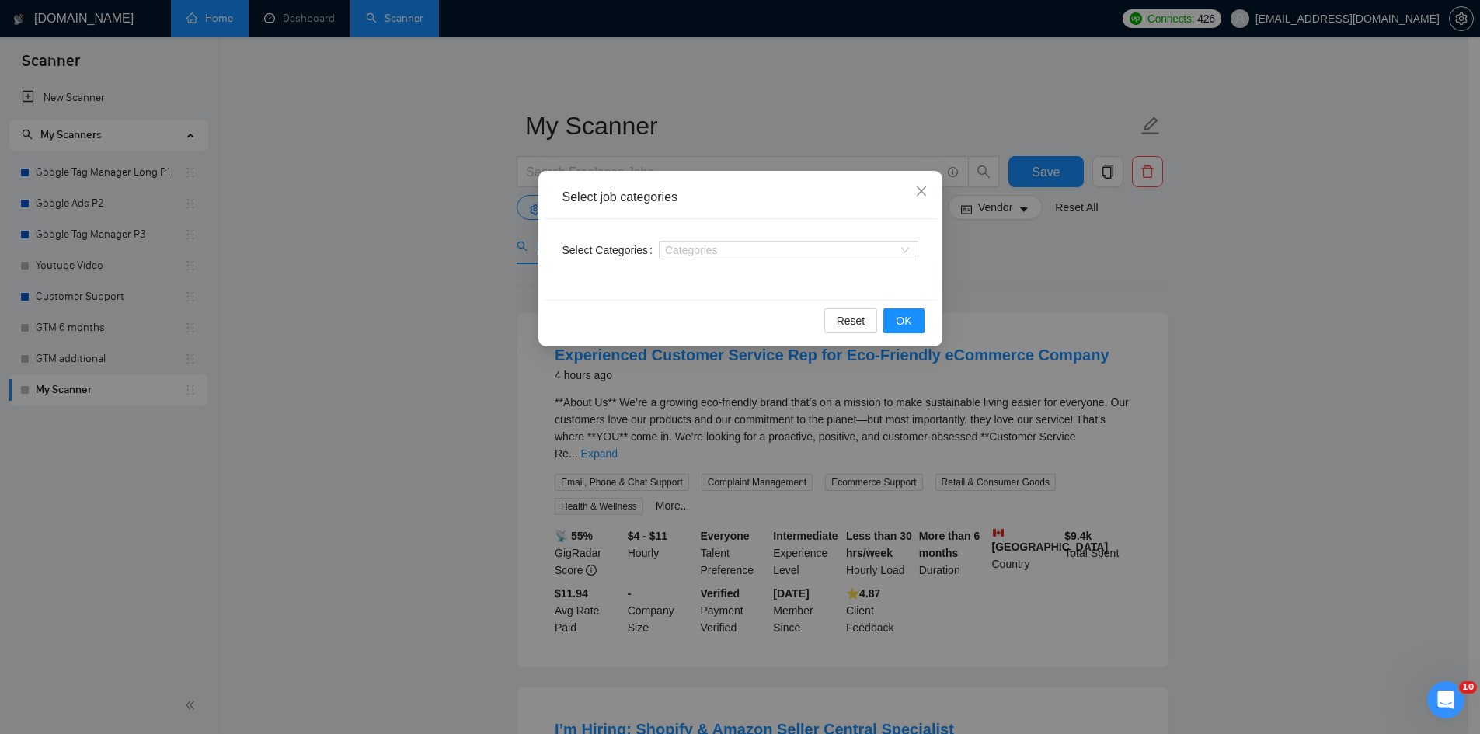
click at [891, 117] on div "Select job categories Select Categories Categories Reset OK" at bounding box center [740, 367] width 1480 height 734
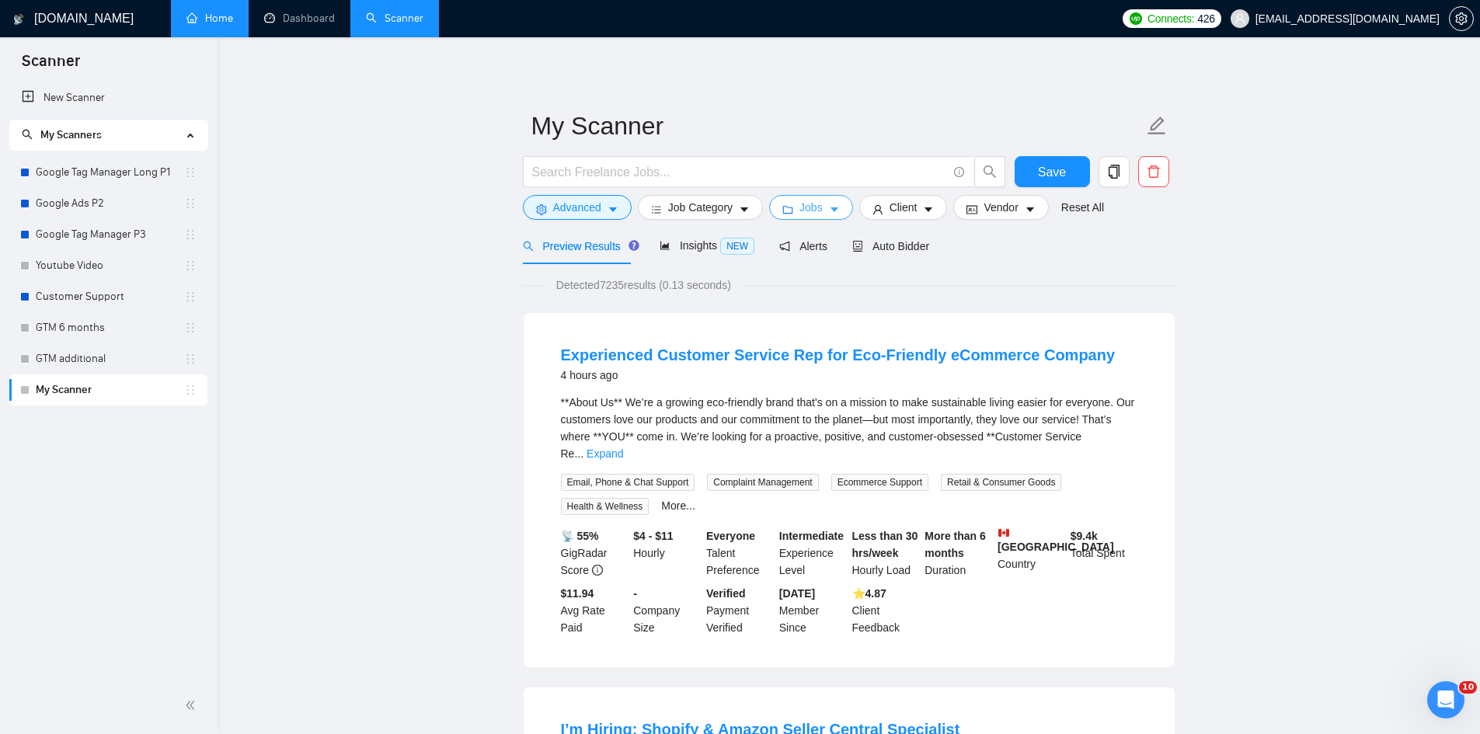
click at [821, 204] on button "Jobs" at bounding box center [811, 207] width 84 height 25
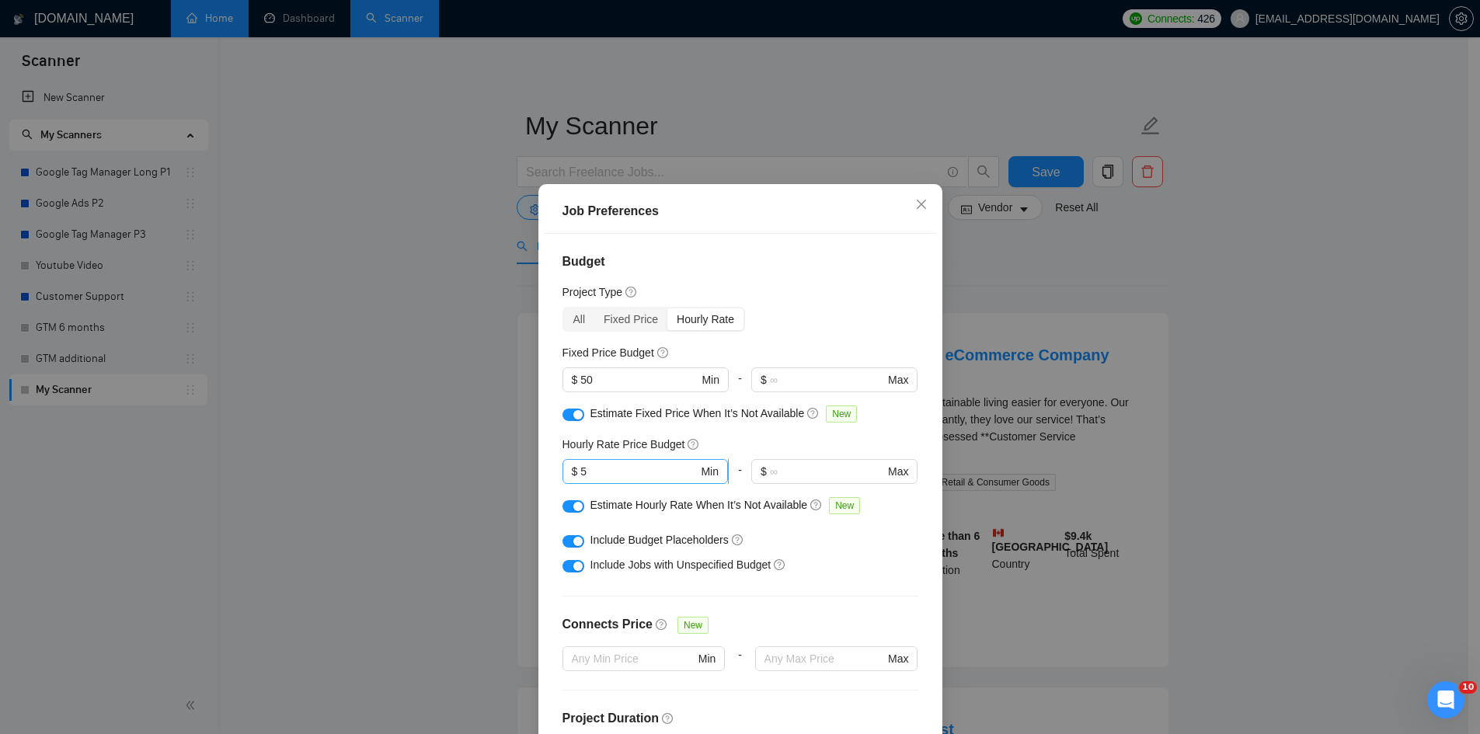
click at [601, 467] on input "5" at bounding box center [638, 471] width 117 height 17
type input "3"
click at [783, 468] on input "text" at bounding box center [827, 471] width 114 height 17
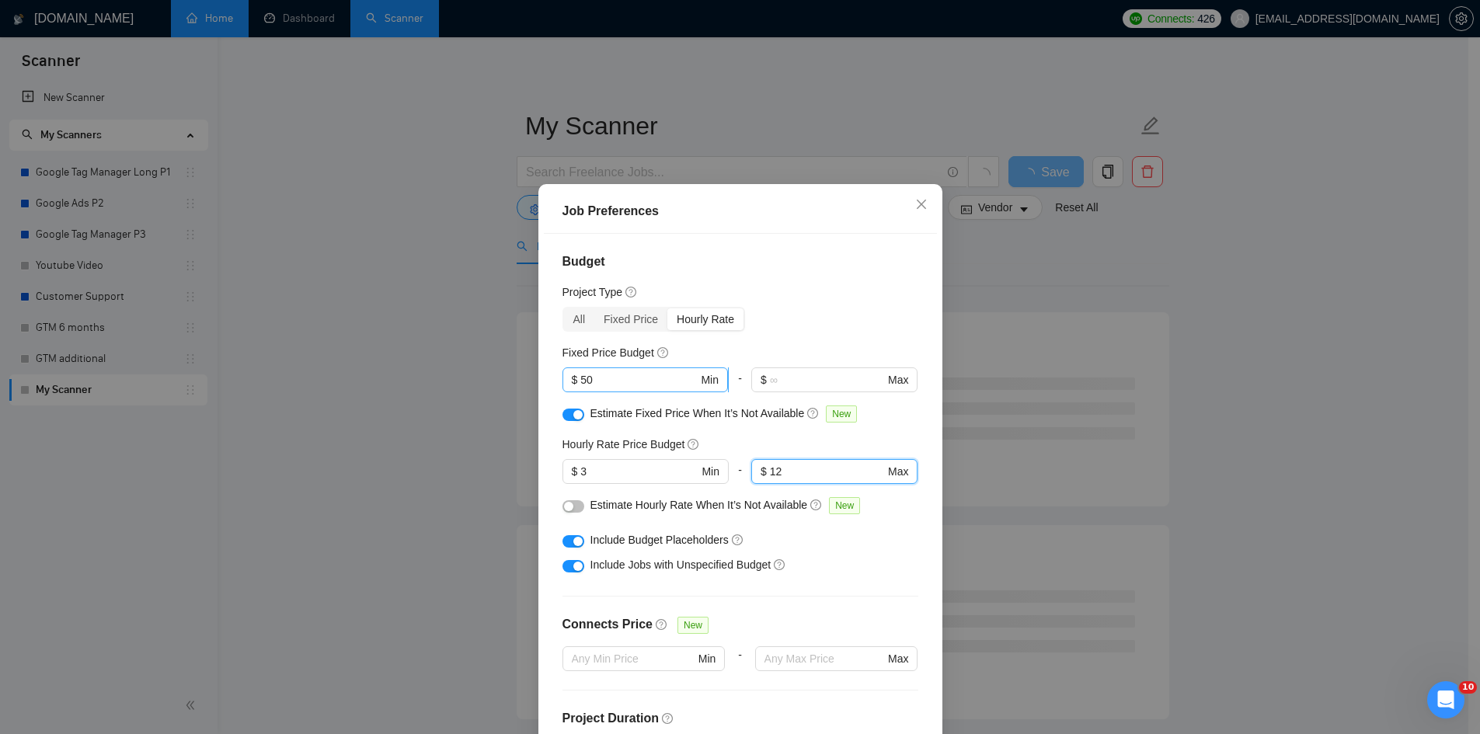
type input "12"
click at [596, 392] on span "$ 50 Min" at bounding box center [646, 380] width 166 height 25
click at [598, 380] on input "50" at bounding box center [638, 379] width 117 height 17
click at [567, 507] on button "button" at bounding box center [574, 506] width 22 height 12
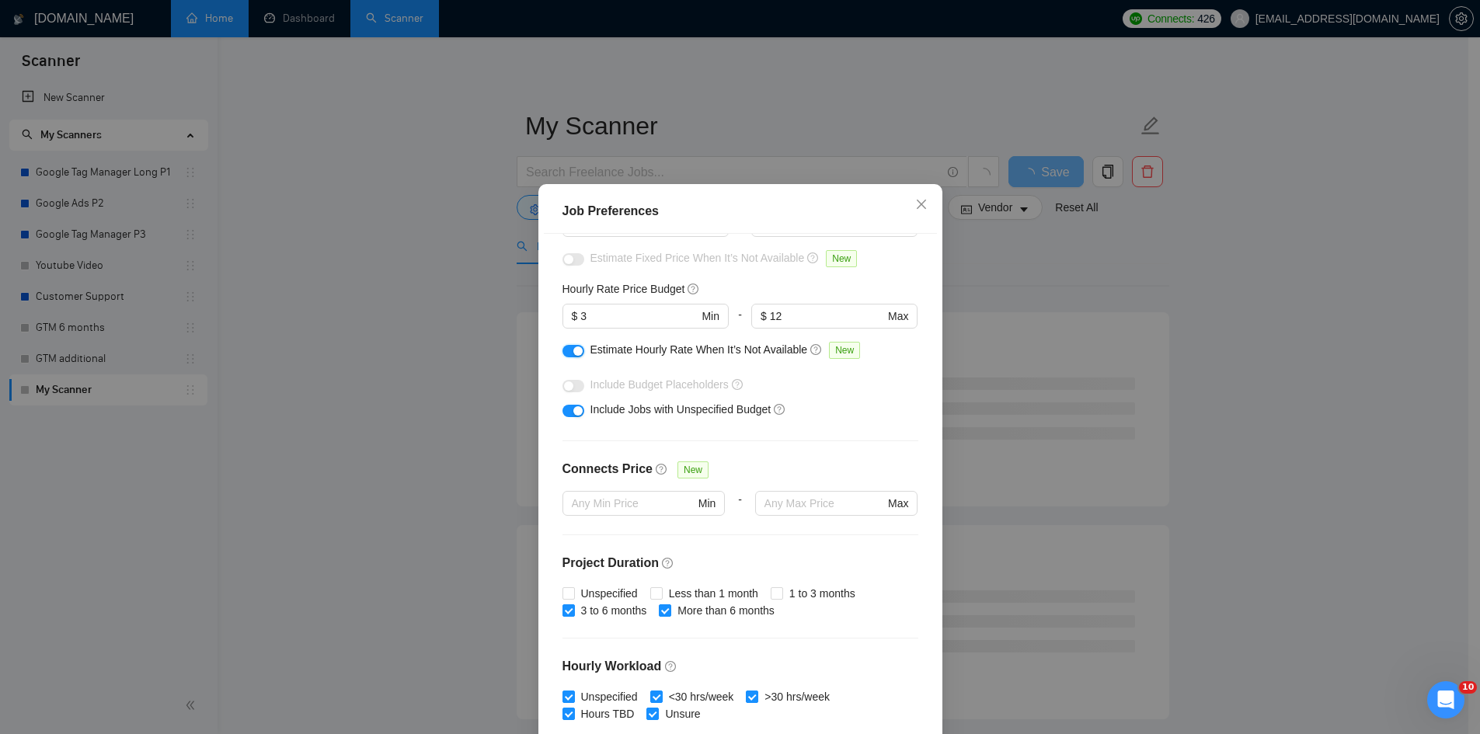
scroll to position [233, 0]
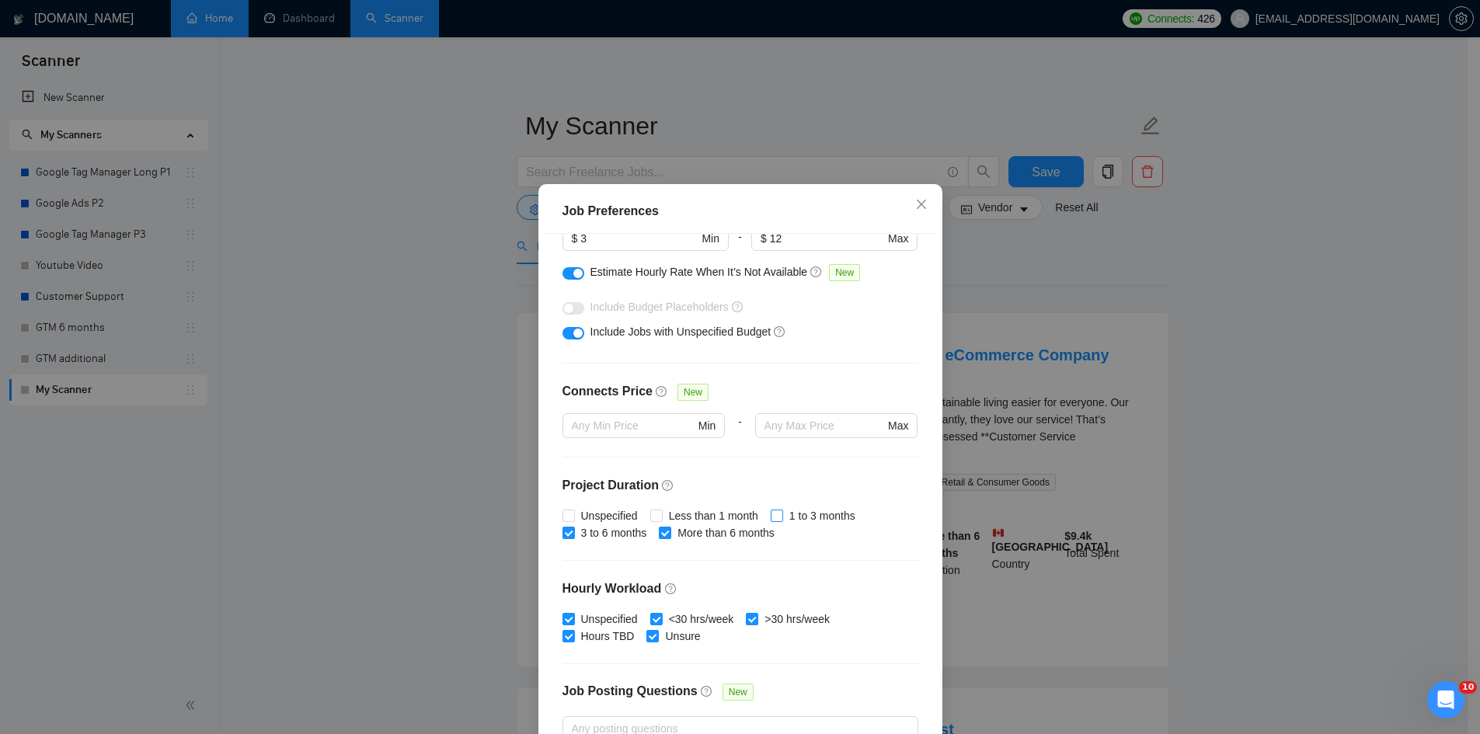
click at [828, 514] on span "1 to 3 months" at bounding box center [822, 515] width 78 height 17
click at [782, 514] on input "1 to 3 months" at bounding box center [776, 515] width 11 height 11
checkbox input "true"
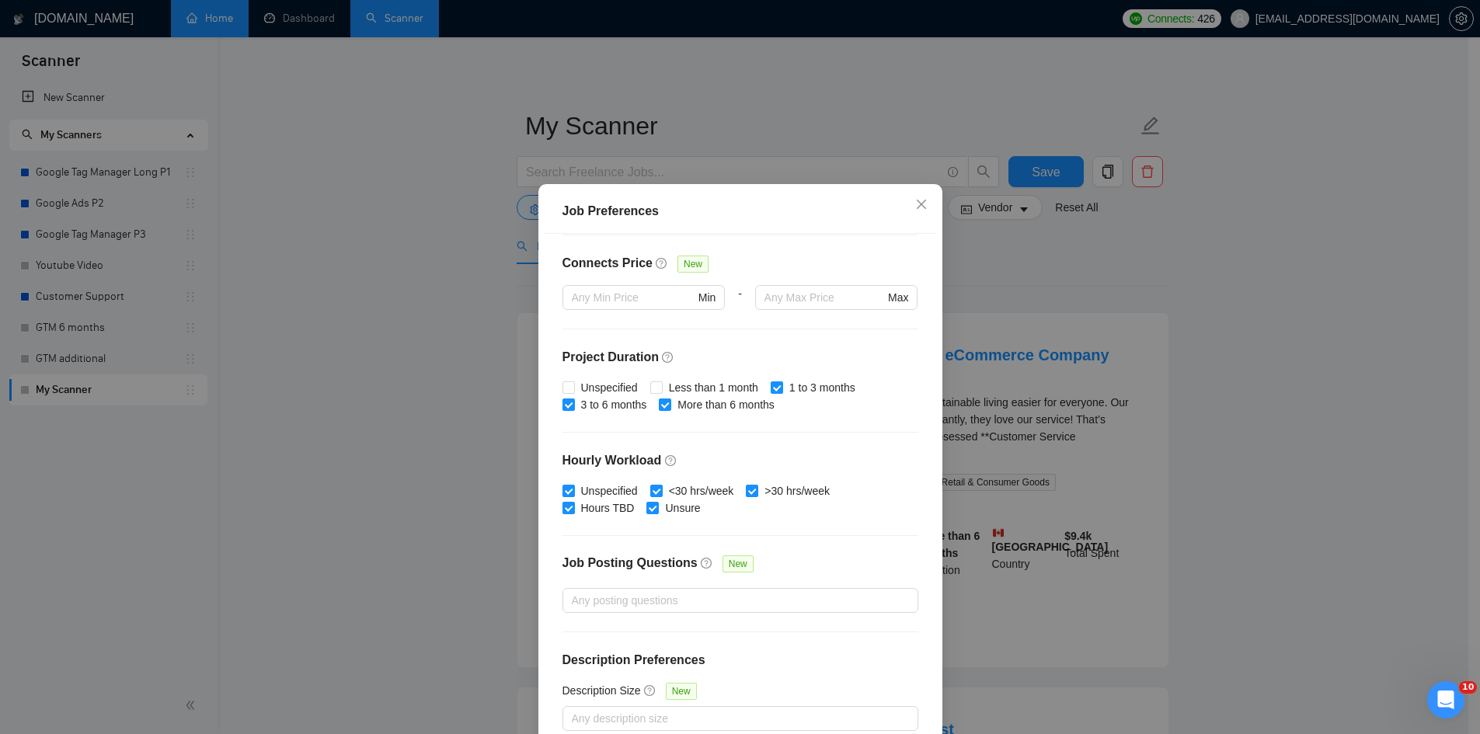
scroll to position [82, 0]
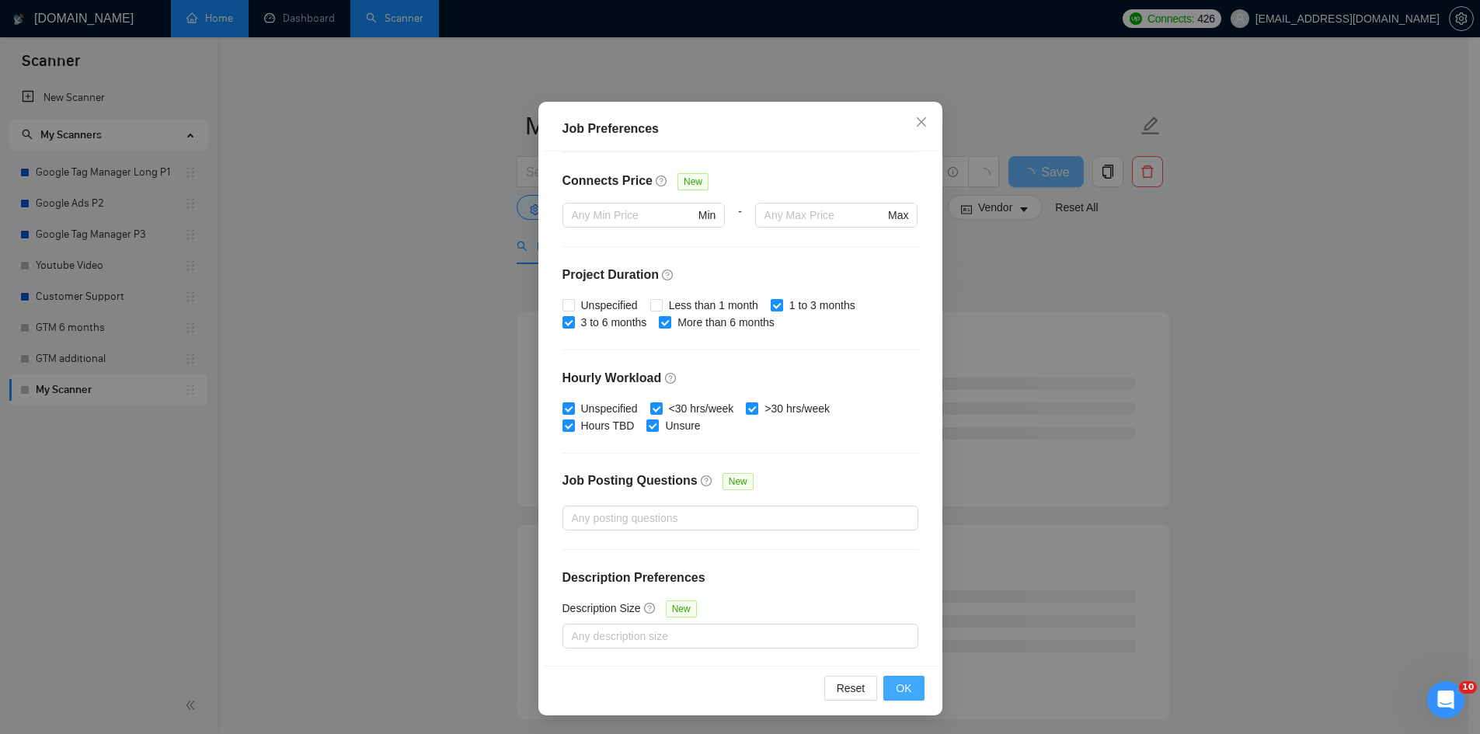
click at [891, 691] on button "OK" at bounding box center [904, 688] width 40 height 25
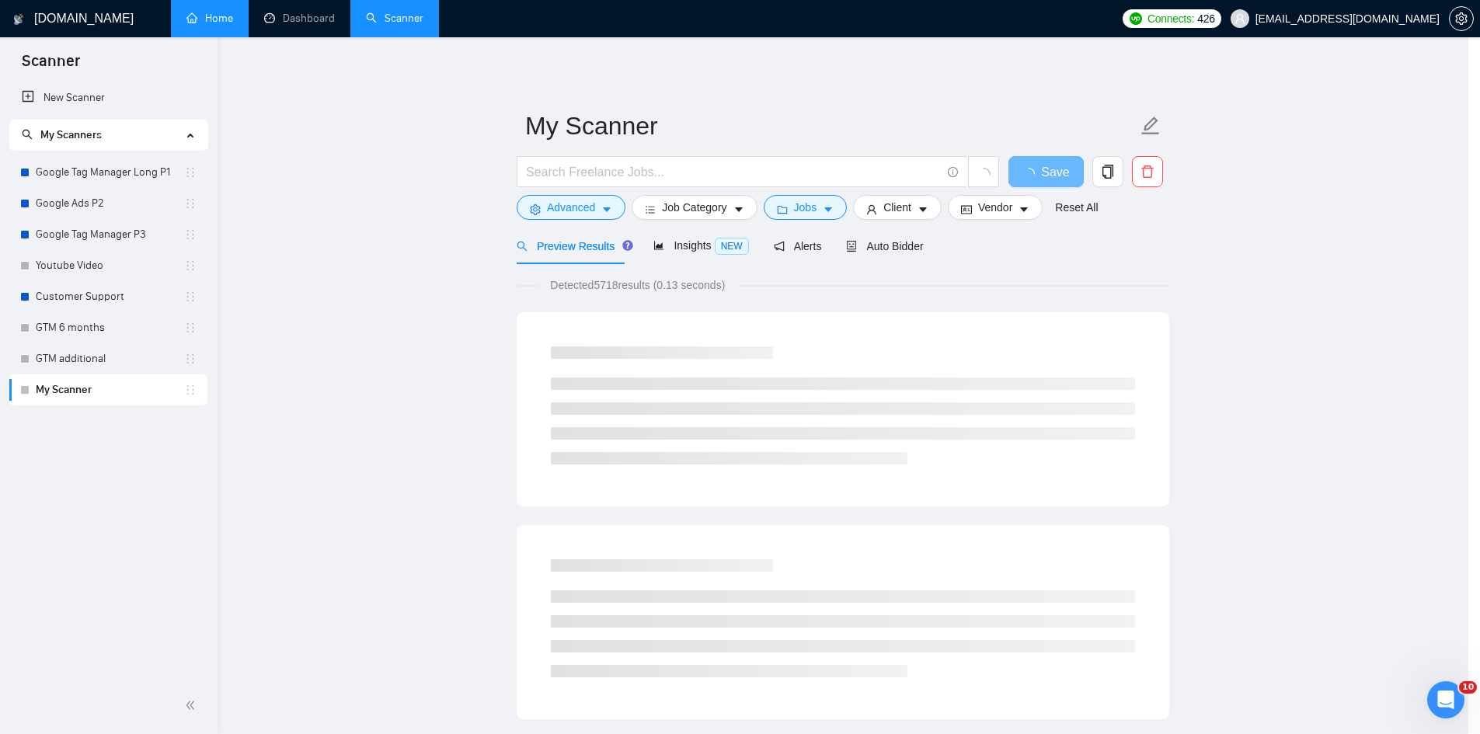
scroll to position [0, 0]
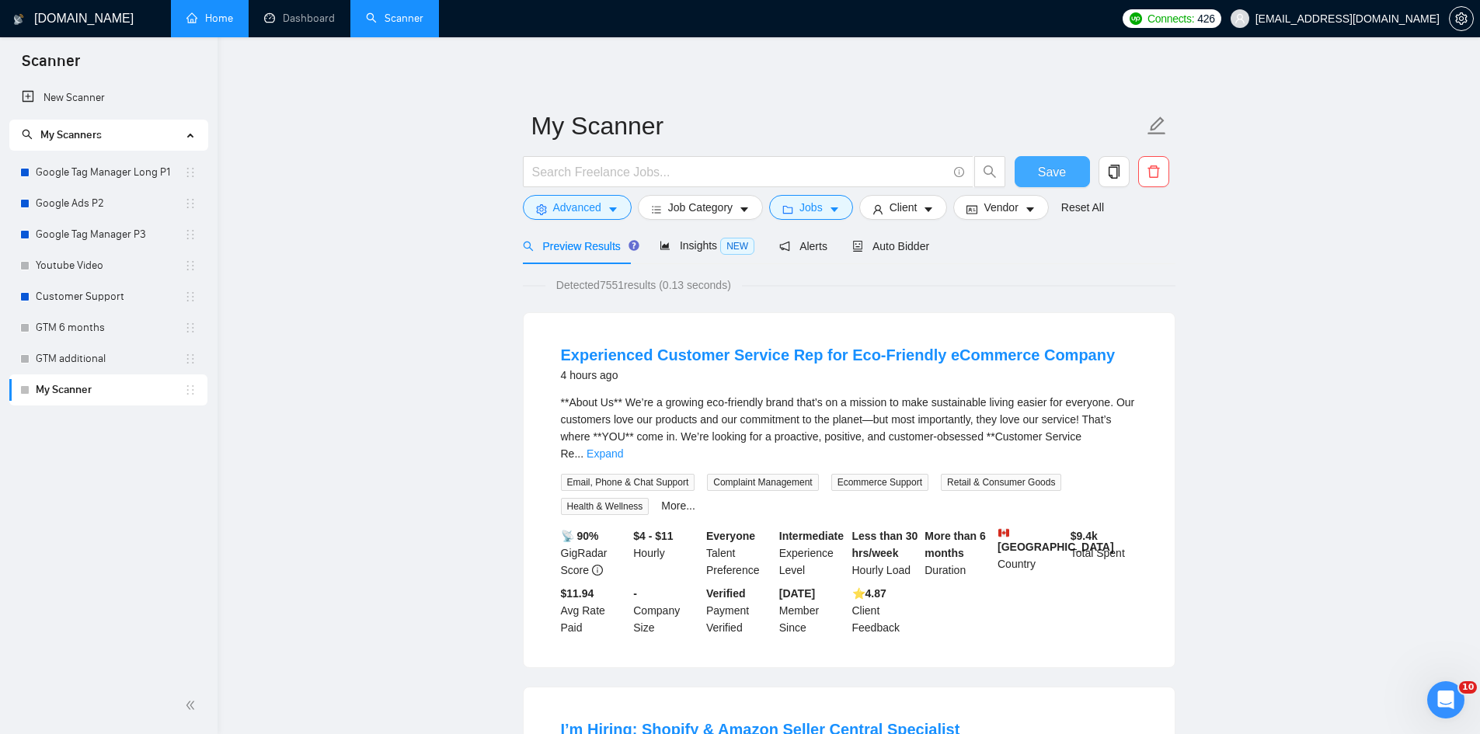
click at [1062, 180] on span "Save" at bounding box center [1052, 171] width 28 height 19
click at [623, 448] on link "Expand" at bounding box center [605, 454] width 37 height 12
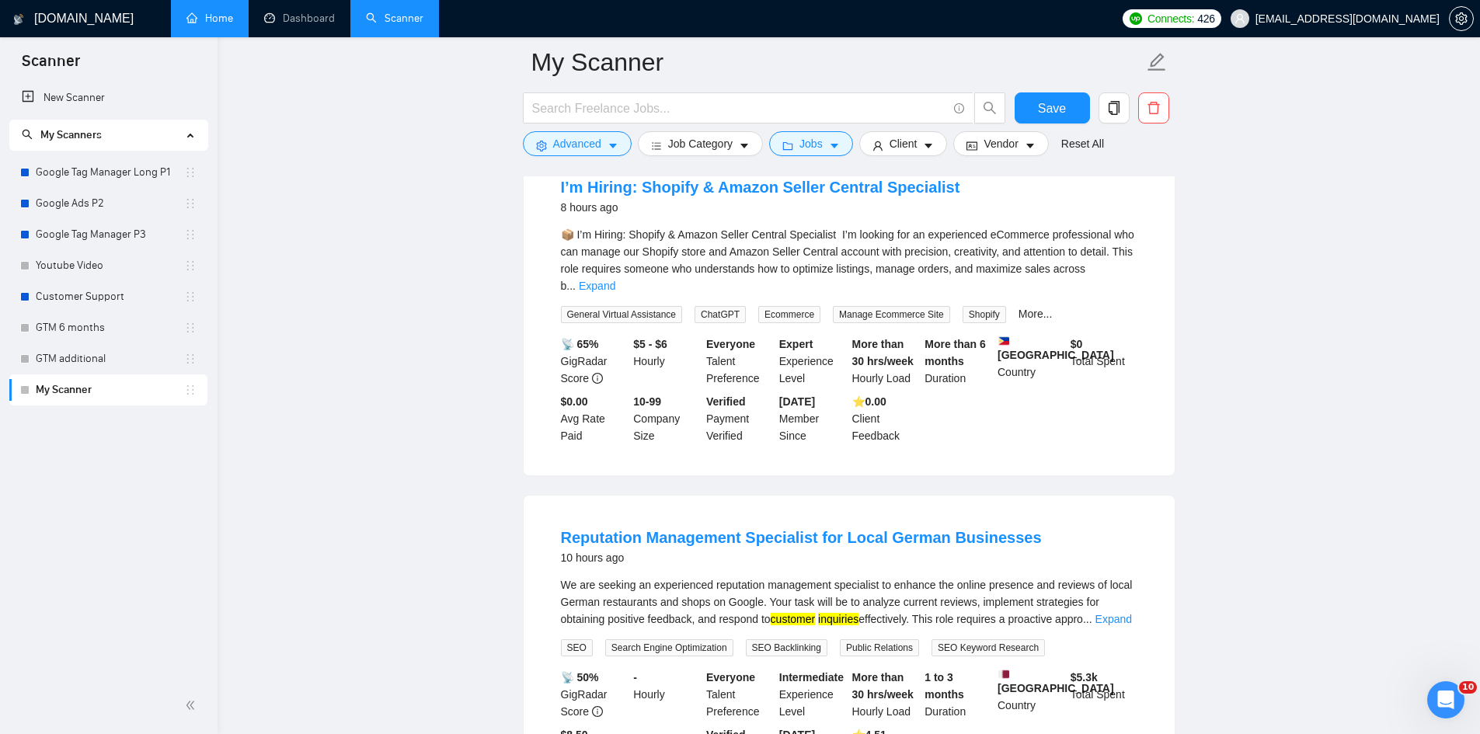
scroll to position [785, 0]
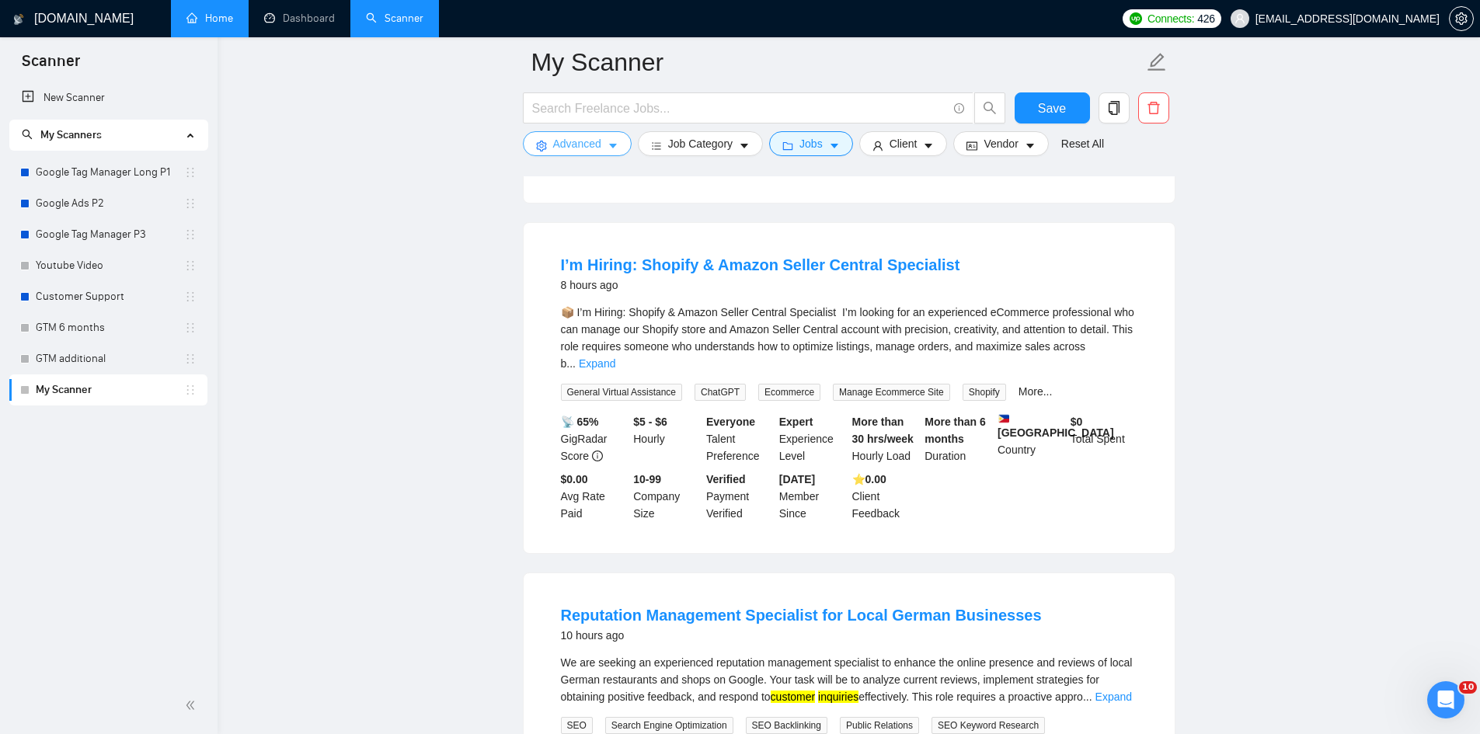
click at [573, 143] on span "Advanced" at bounding box center [577, 143] width 48 height 17
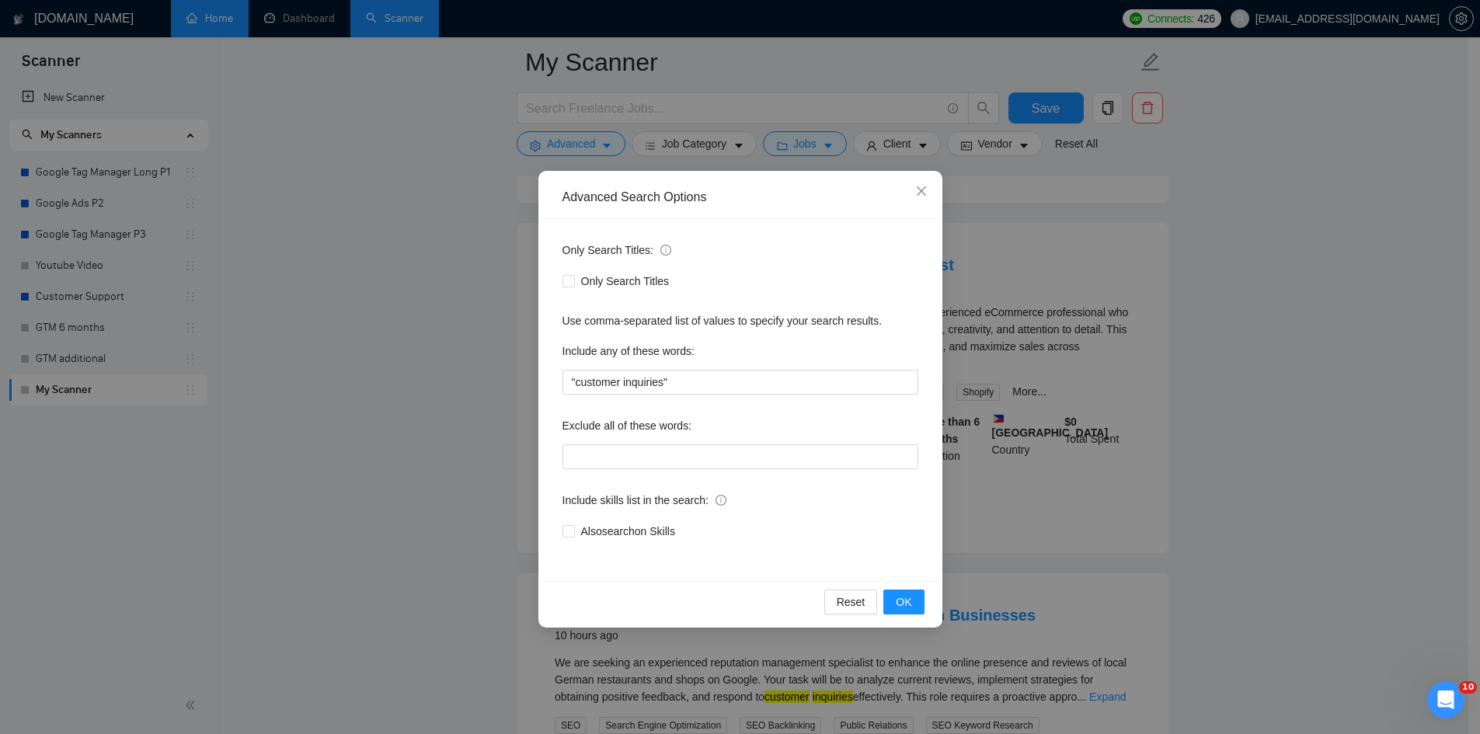
click at [632, 472] on div "Only Search Titles: Only Search Titles Use comma-separated list of values to sp…" at bounding box center [740, 400] width 393 height 362
click at [629, 450] on input "text" at bounding box center [741, 456] width 356 height 25
type input "C"
type input "Call, phone, voice, zoom"
click at [905, 598] on span "OK" at bounding box center [904, 602] width 16 height 17
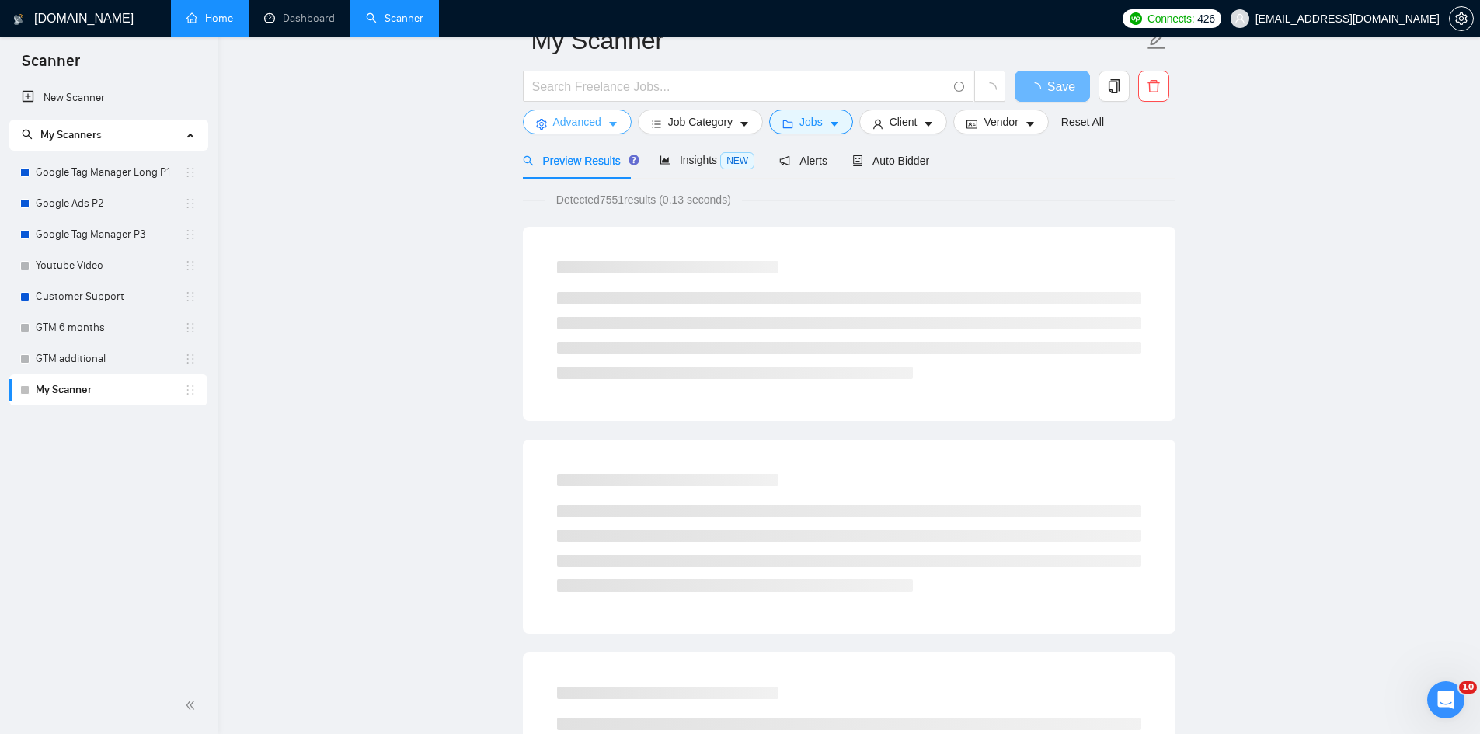
scroll to position [0, 0]
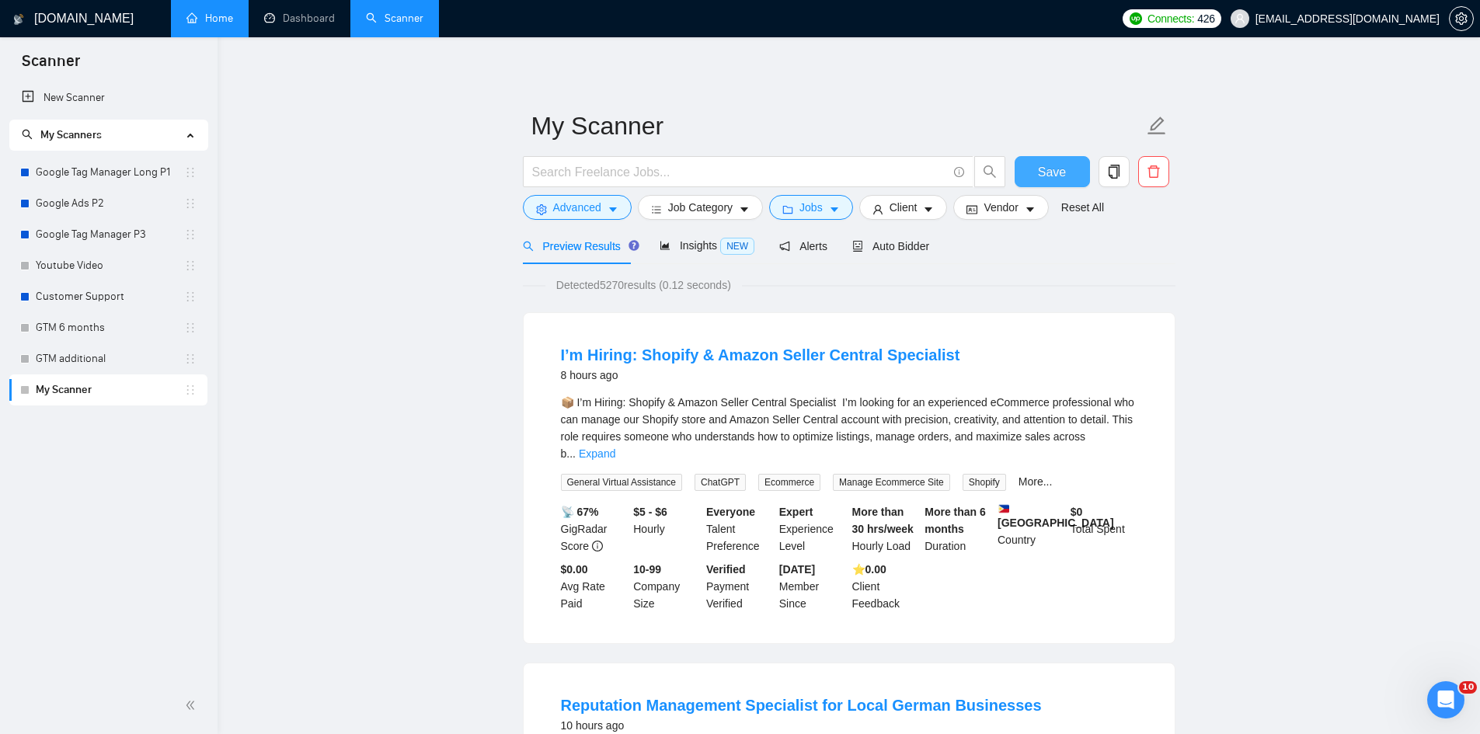
click at [1037, 171] on button "Save" at bounding box center [1052, 171] width 75 height 31
click at [615, 448] on link "Expand" at bounding box center [597, 454] width 37 height 12
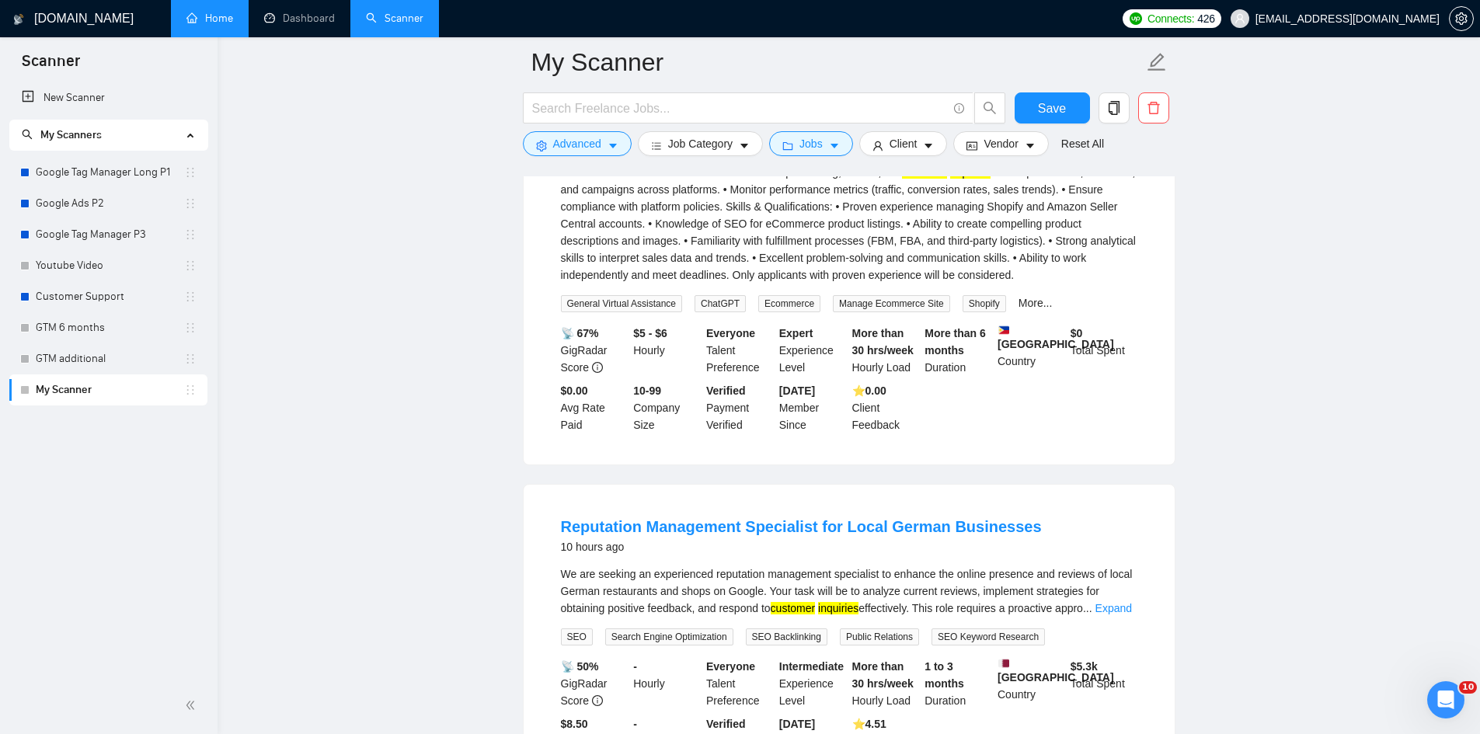
scroll to position [389, 0]
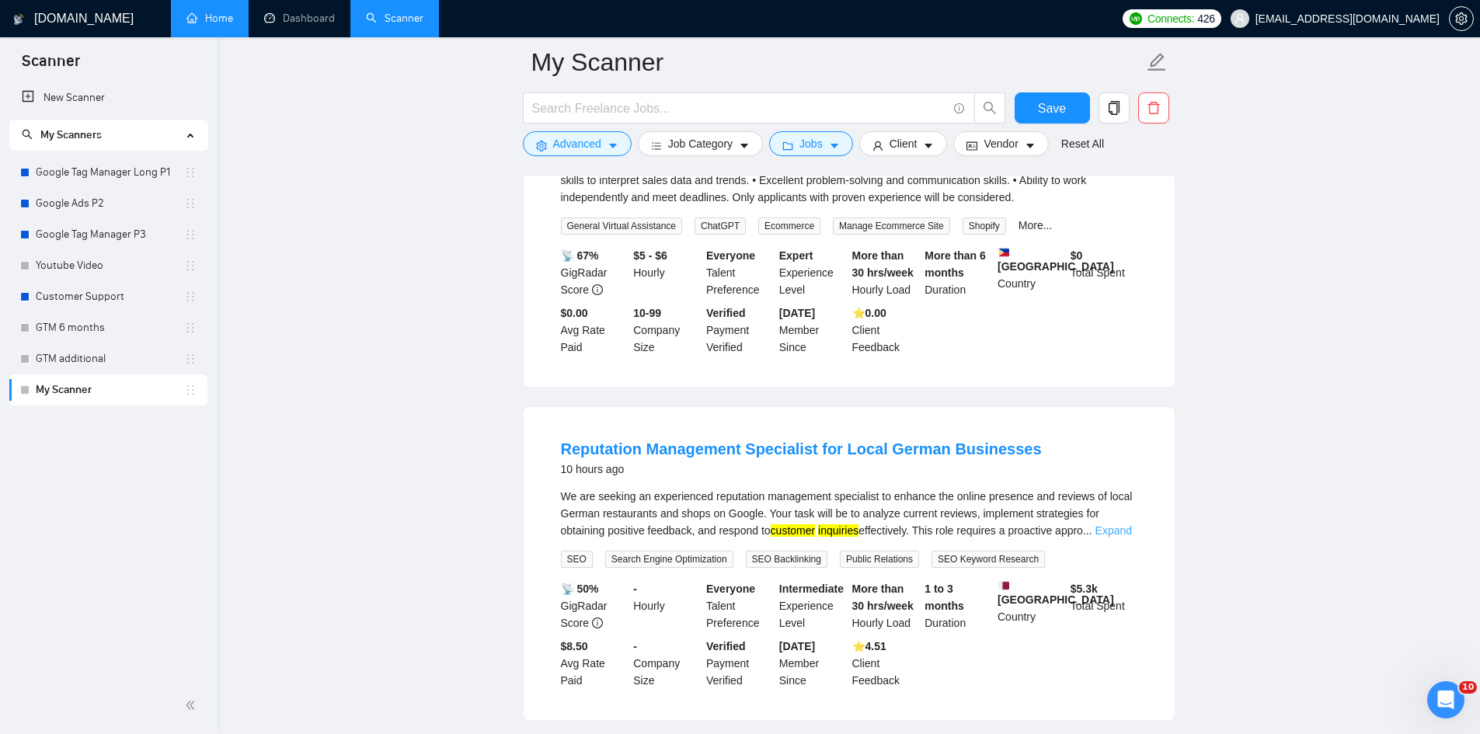
click at [1121, 525] on link "Expand" at bounding box center [1114, 531] width 37 height 12
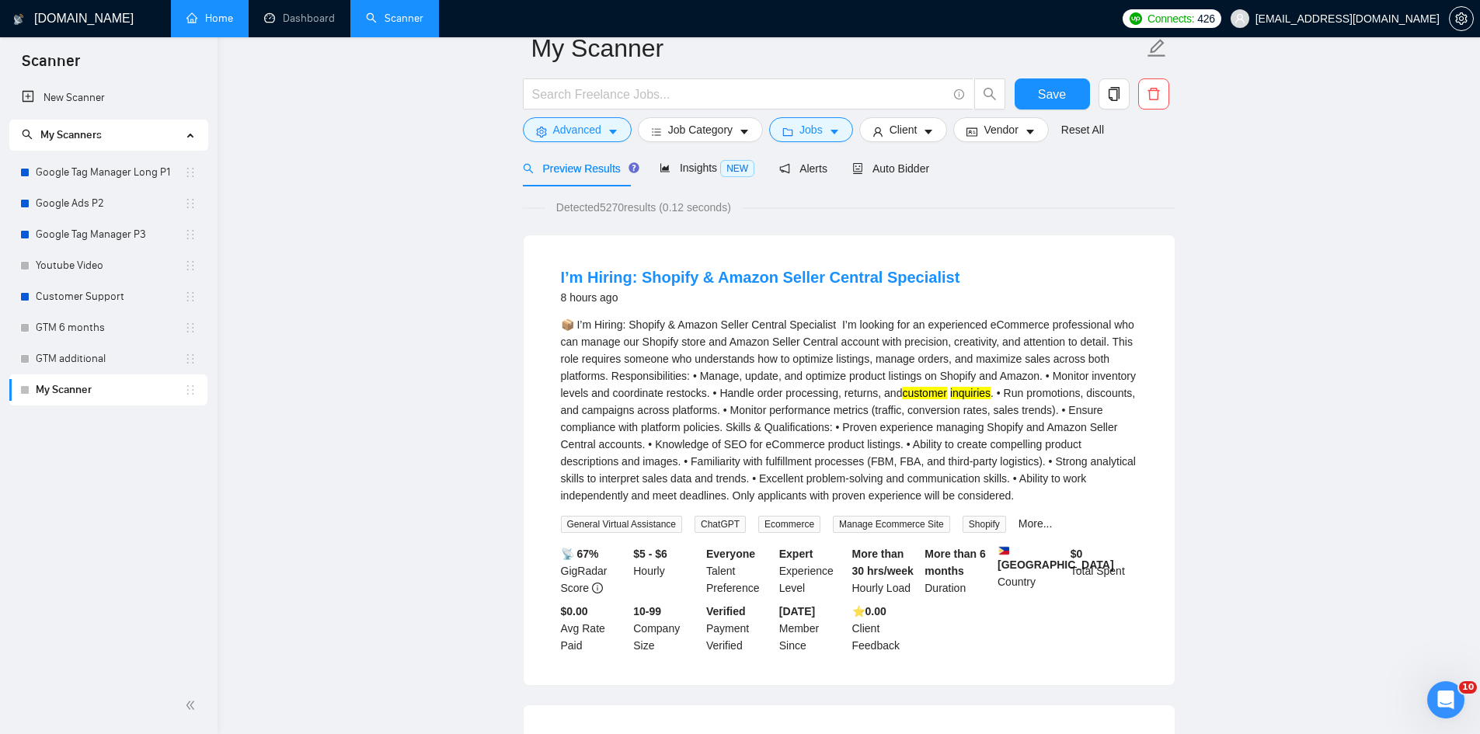
scroll to position [0, 0]
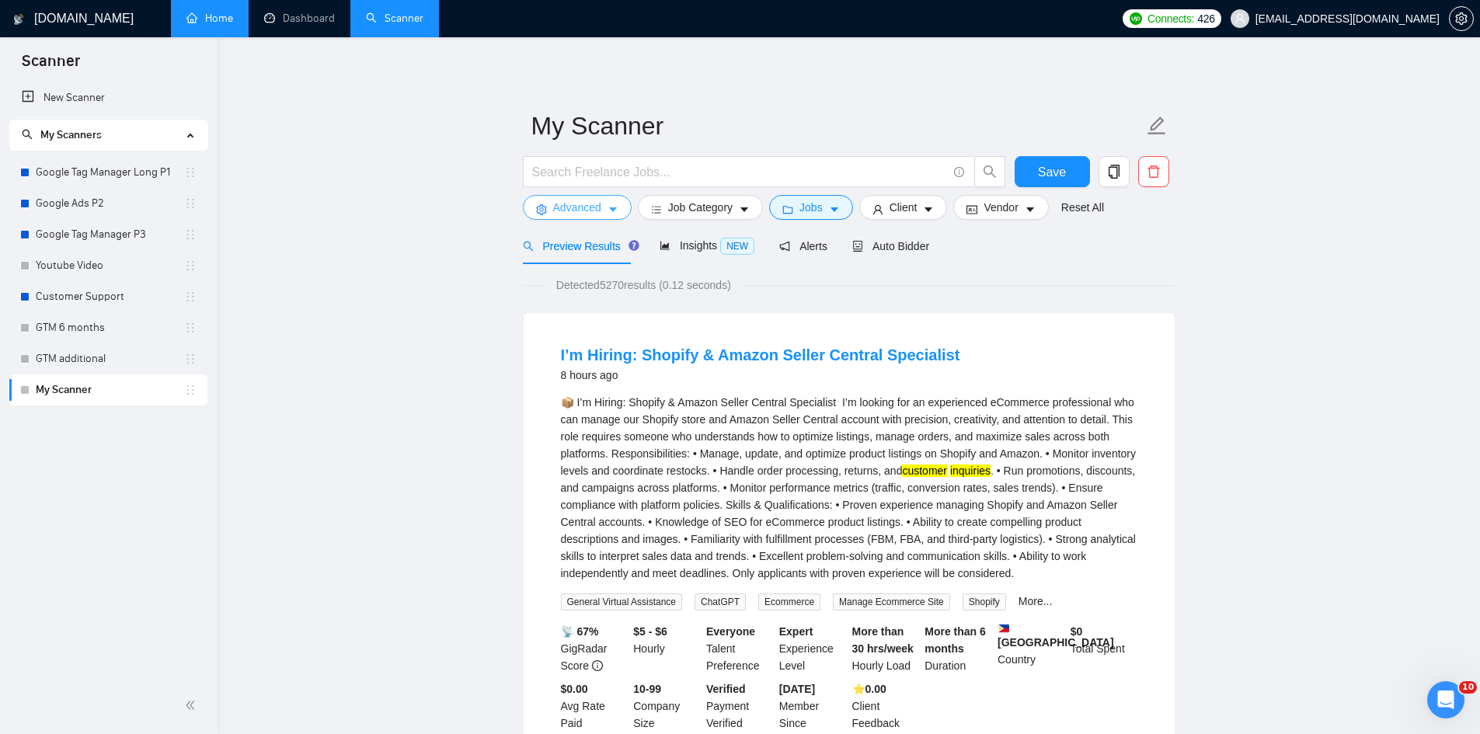
click at [571, 202] on span "Advanced" at bounding box center [577, 207] width 48 height 17
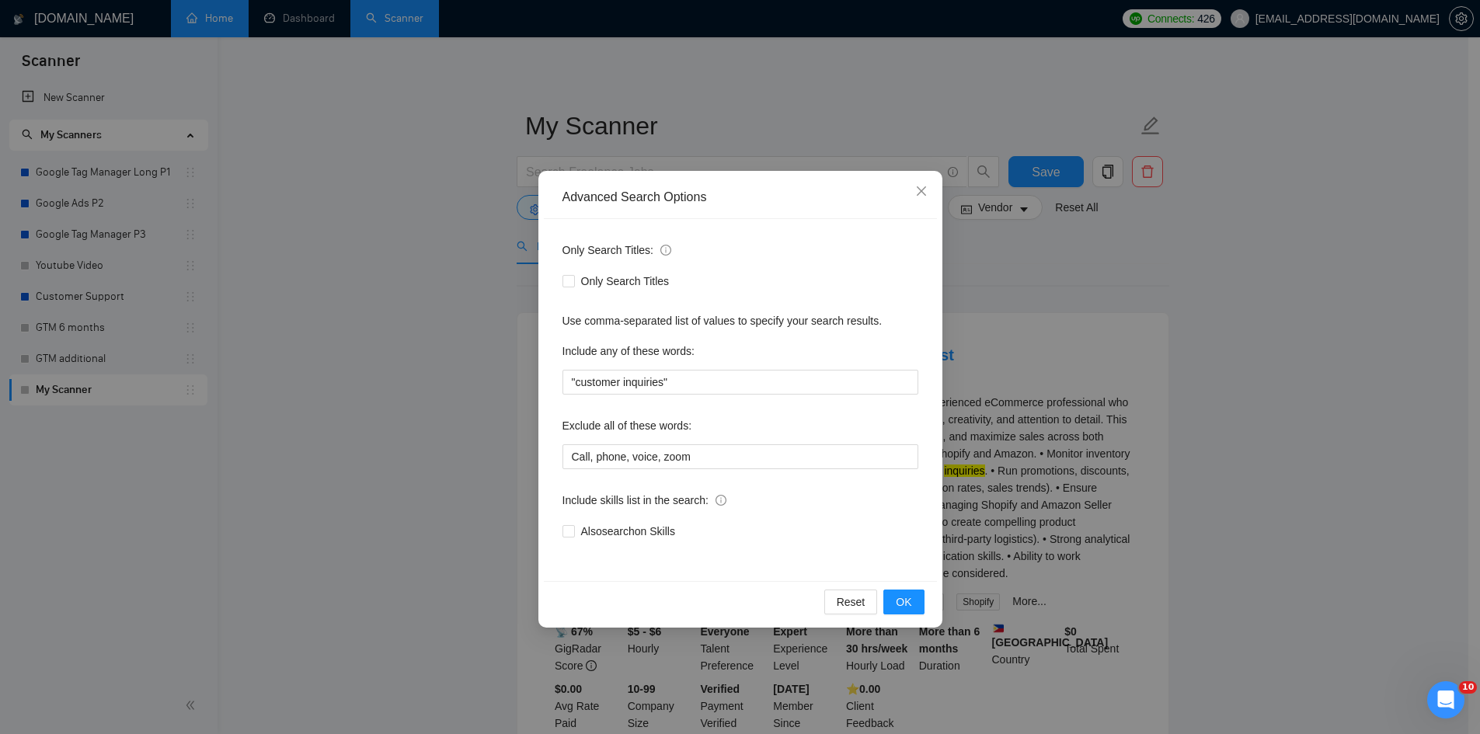
click at [727, 443] on div "Exclude all of these words:" at bounding box center [741, 428] width 356 height 31
click at [725, 464] on input "Call, phone, voice, zoom" at bounding box center [741, 456] width 356 height 25
click at [924, 603] on button "OK" at bounding box center [904, 602] width 40 height 25
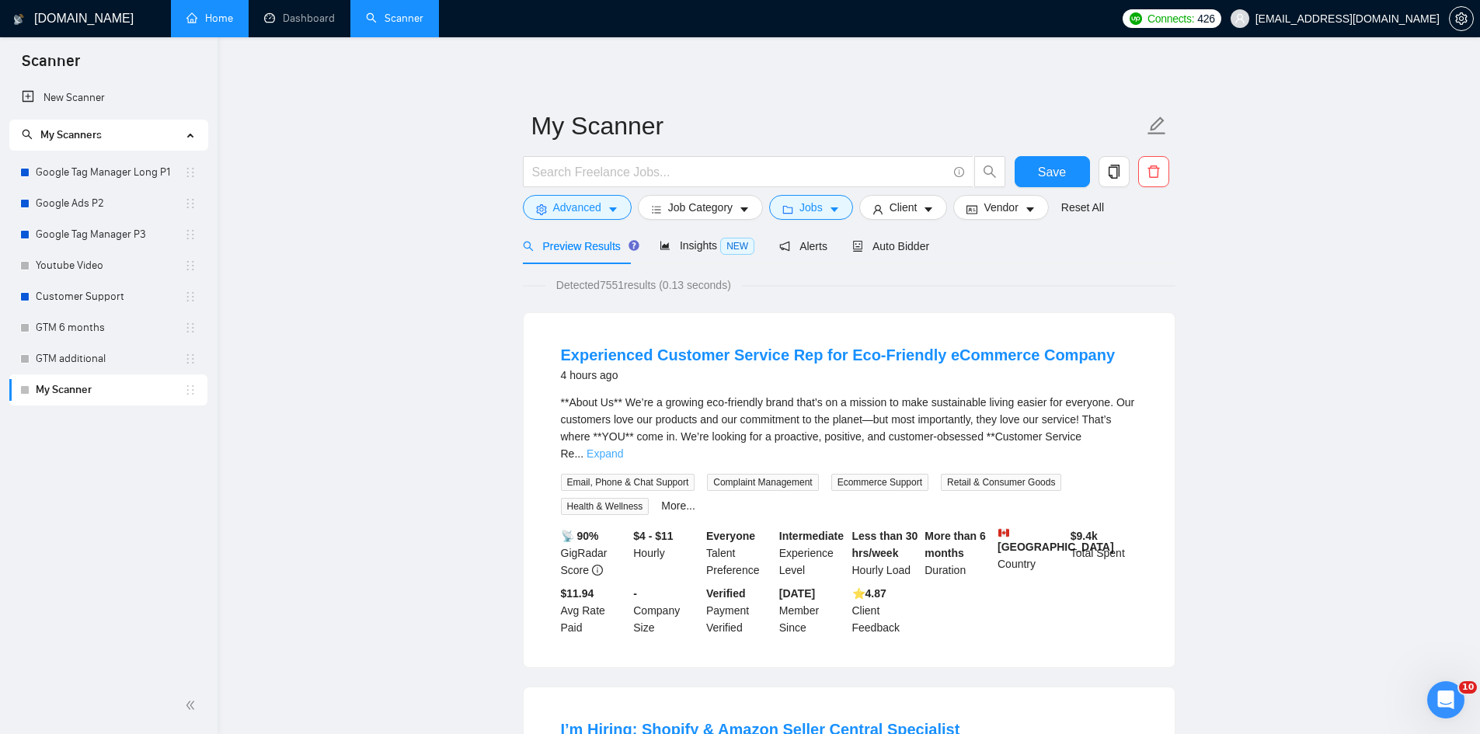
click at [623, 448] on link "Expand" at bounding box center [605, 454] width 37 height 12
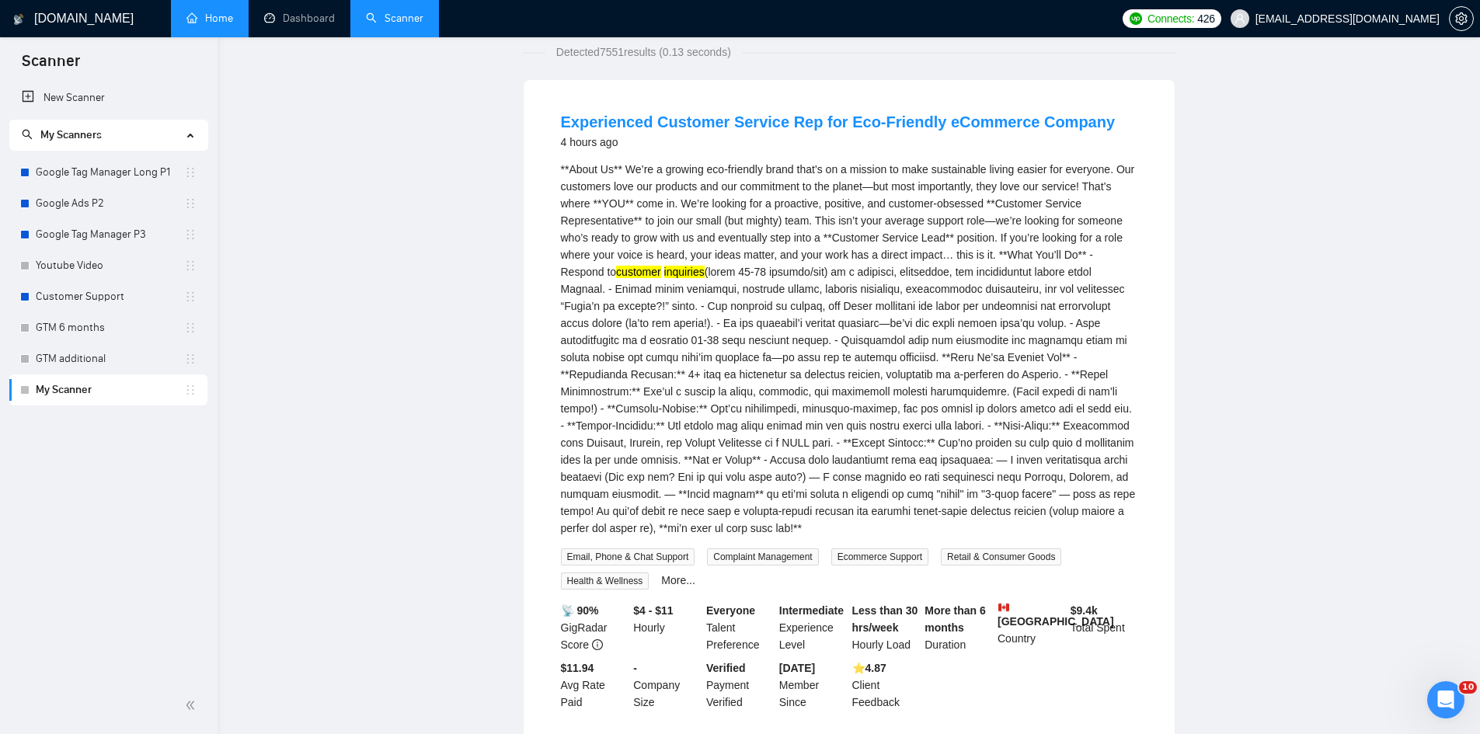
scroll to position [78, 0]
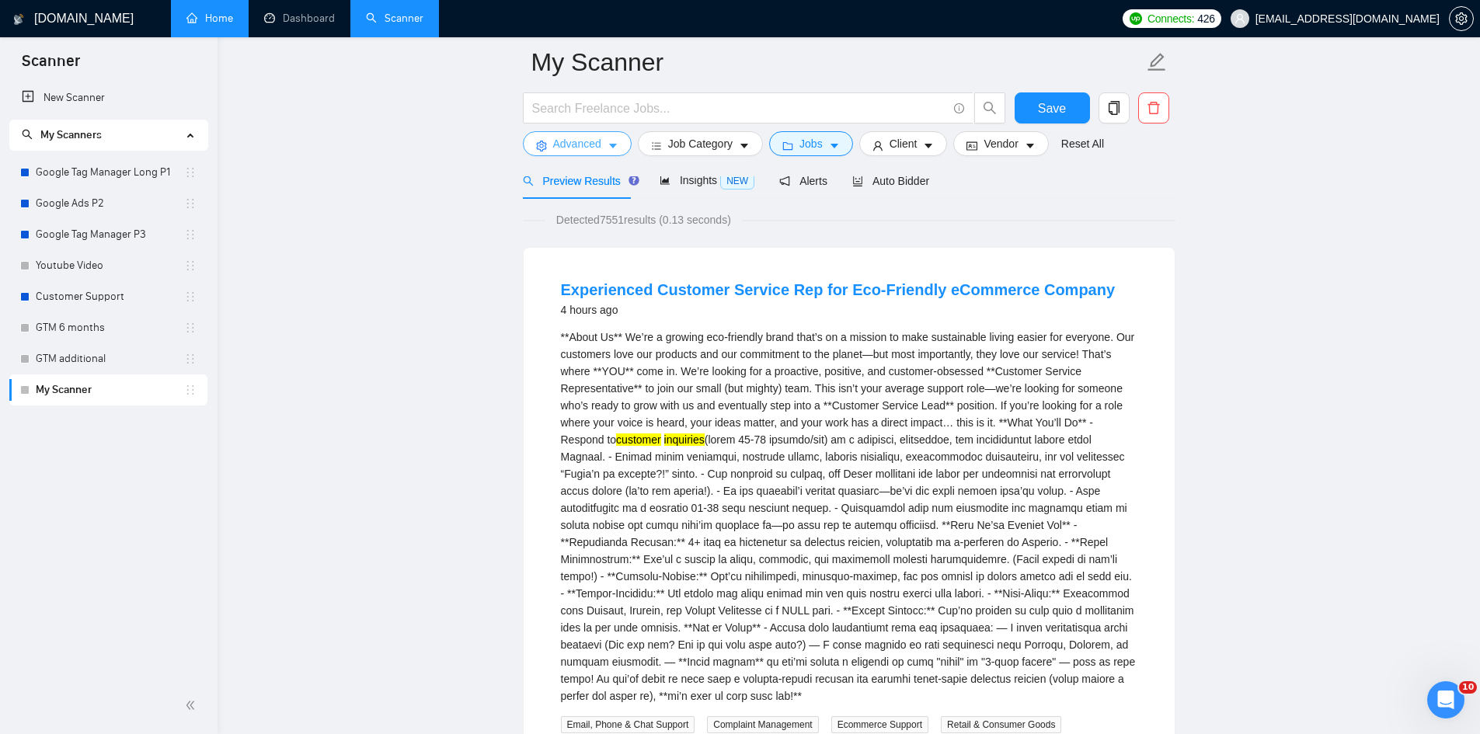
click at [573, 134] on button "Advanced" at bounding box center [577, 143] width 109 height 25
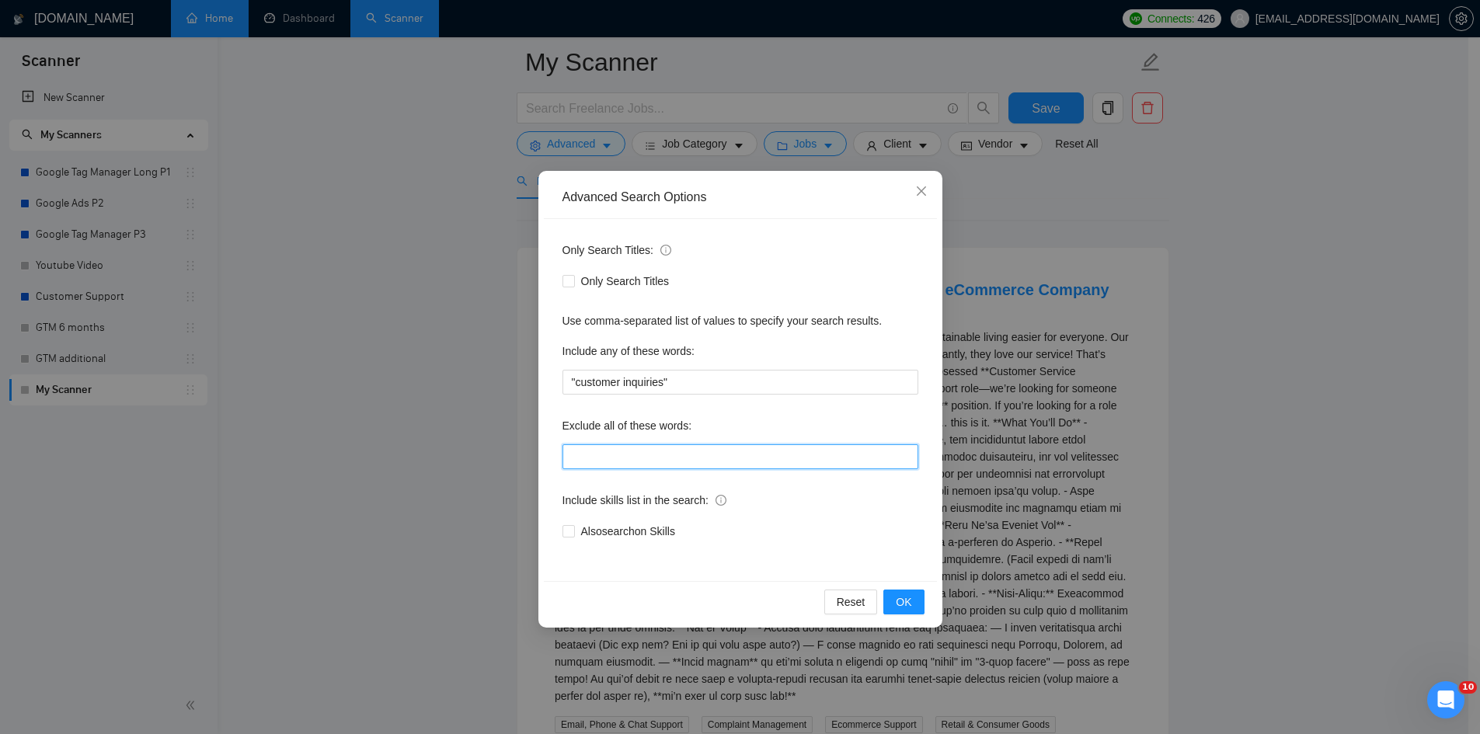
click at [588, 461] on input "text" at bounding box center [741, 456] width 356 height 25
paste input ""customer inquiries""
type input ""customer inquiries""
click at [727, 515] on div "Include skills list in the search:" at bounding box center [741, 503] width 356 height 31
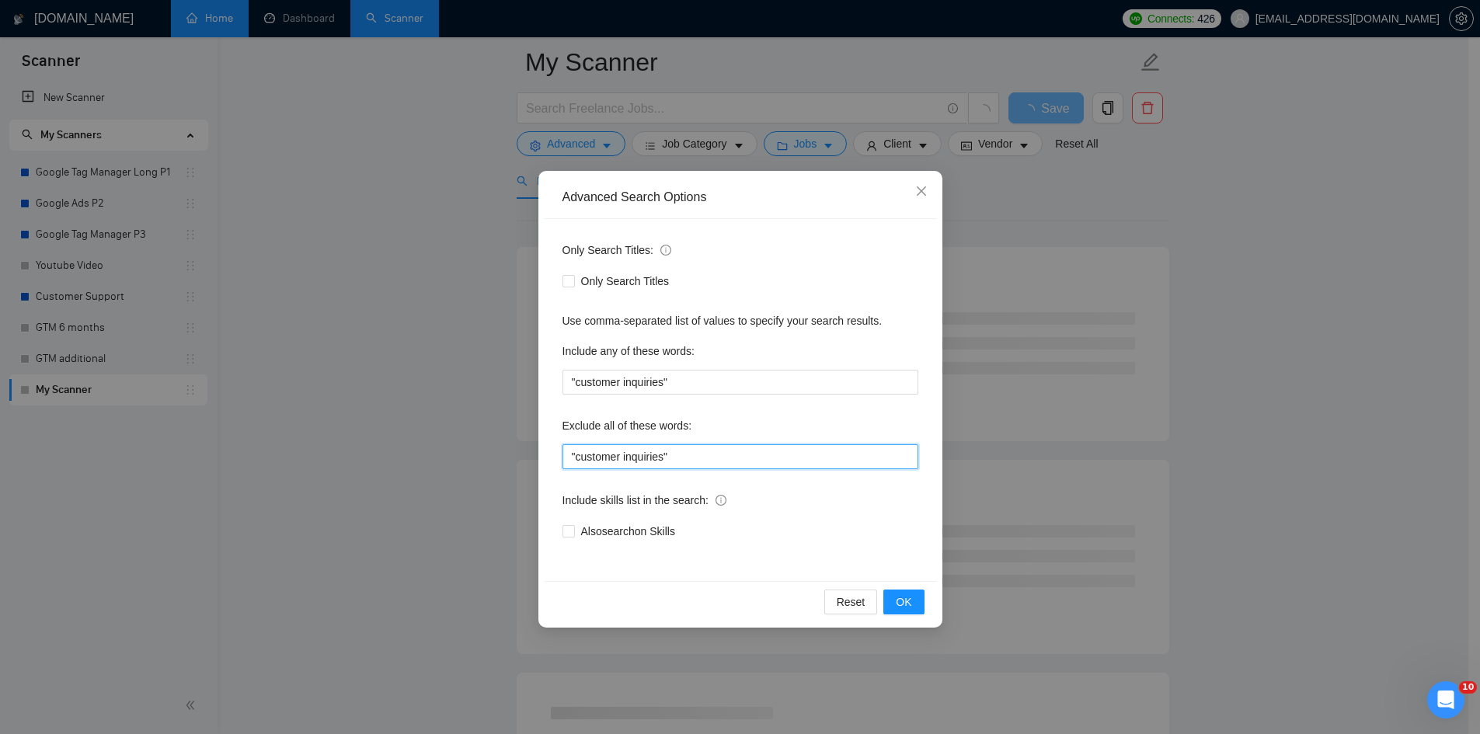
click at [686, 456] on input ""customer inquiries"" at bounding box center [741, 456] width 356 height 25
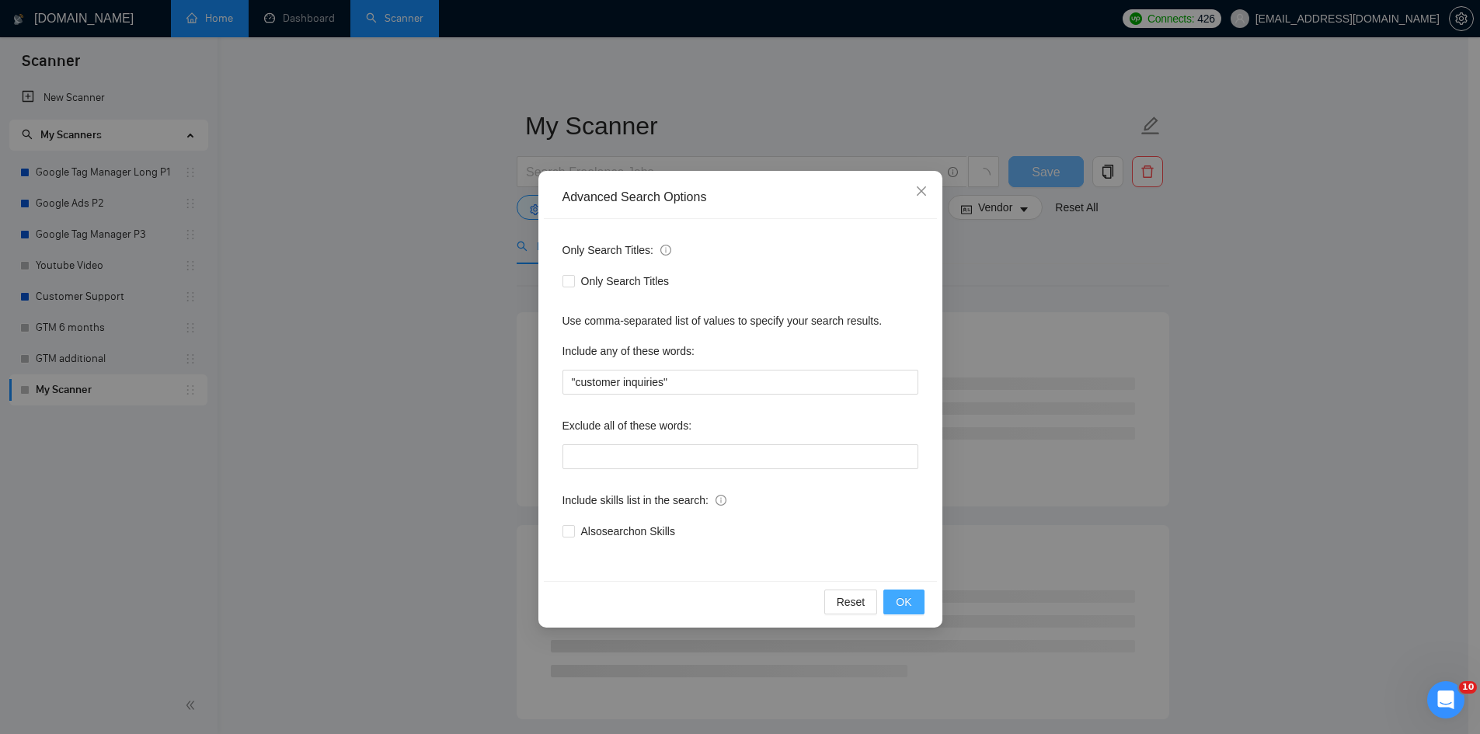
click at [901, 596] on span "OK" at bounding box center [904, 602] width 16 height 17
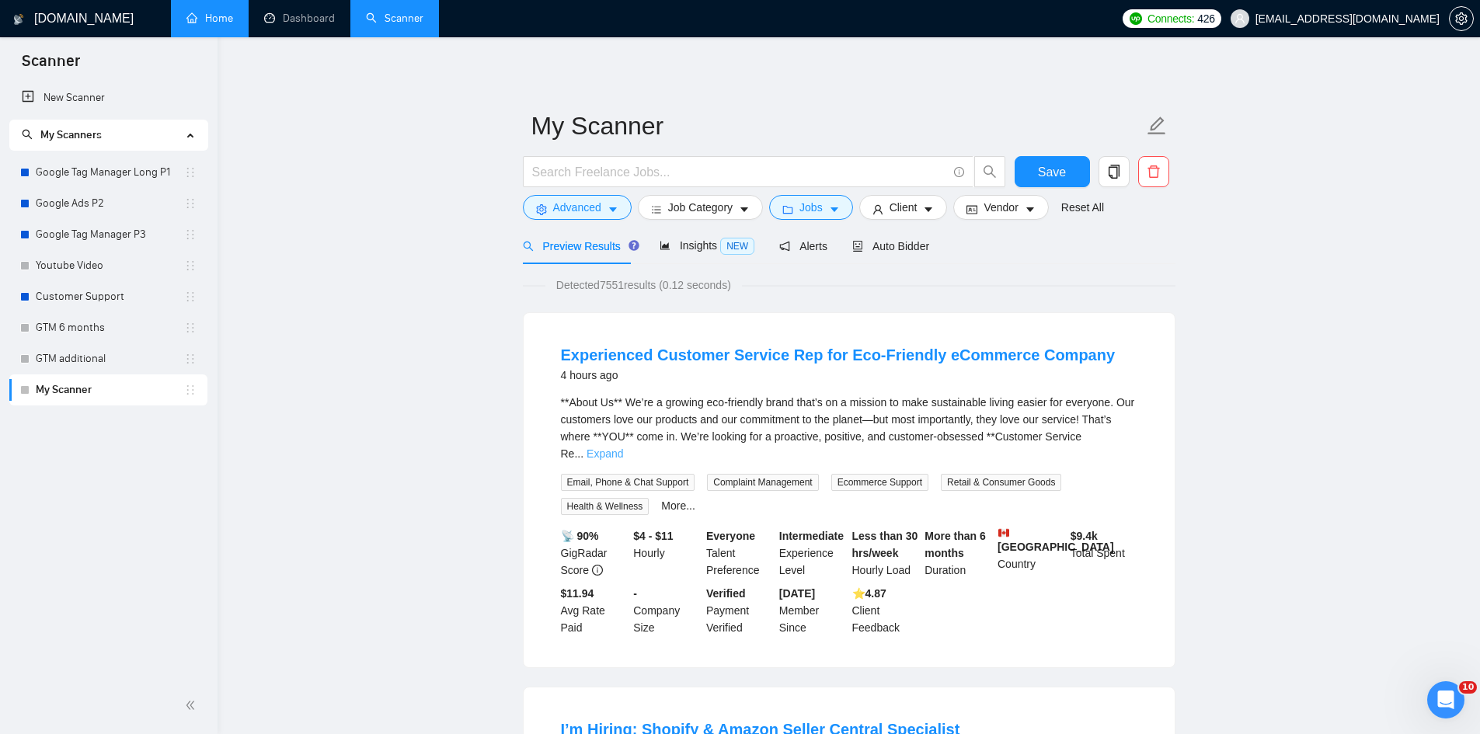
click at [623, 448] on link "Expand" at bounding box center [605, 454] width 37 height 12
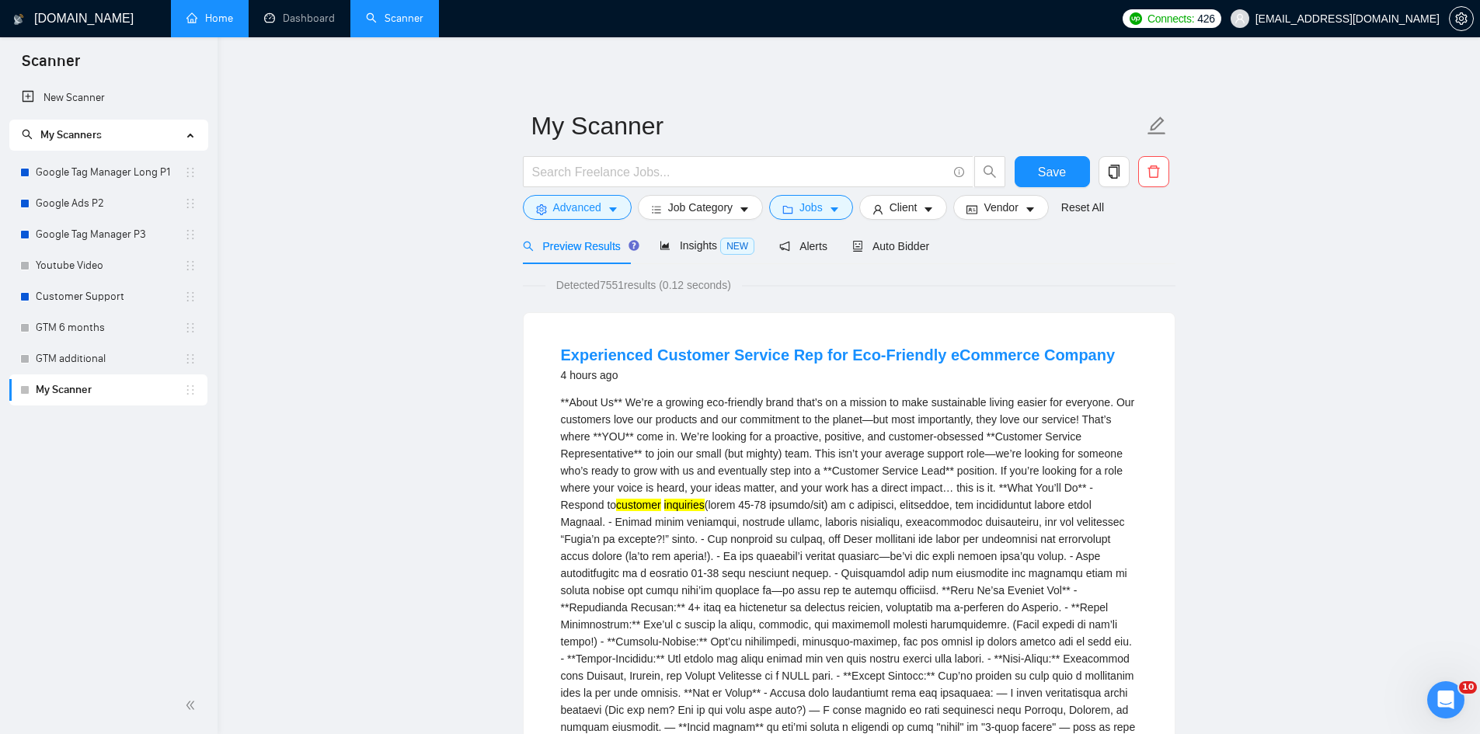
click at [629, 490] on div "**About Us** We’re a growing eco-friendly brand that’s on a mission to make sus…" at bounding box center [849, 582] width 577 height 376
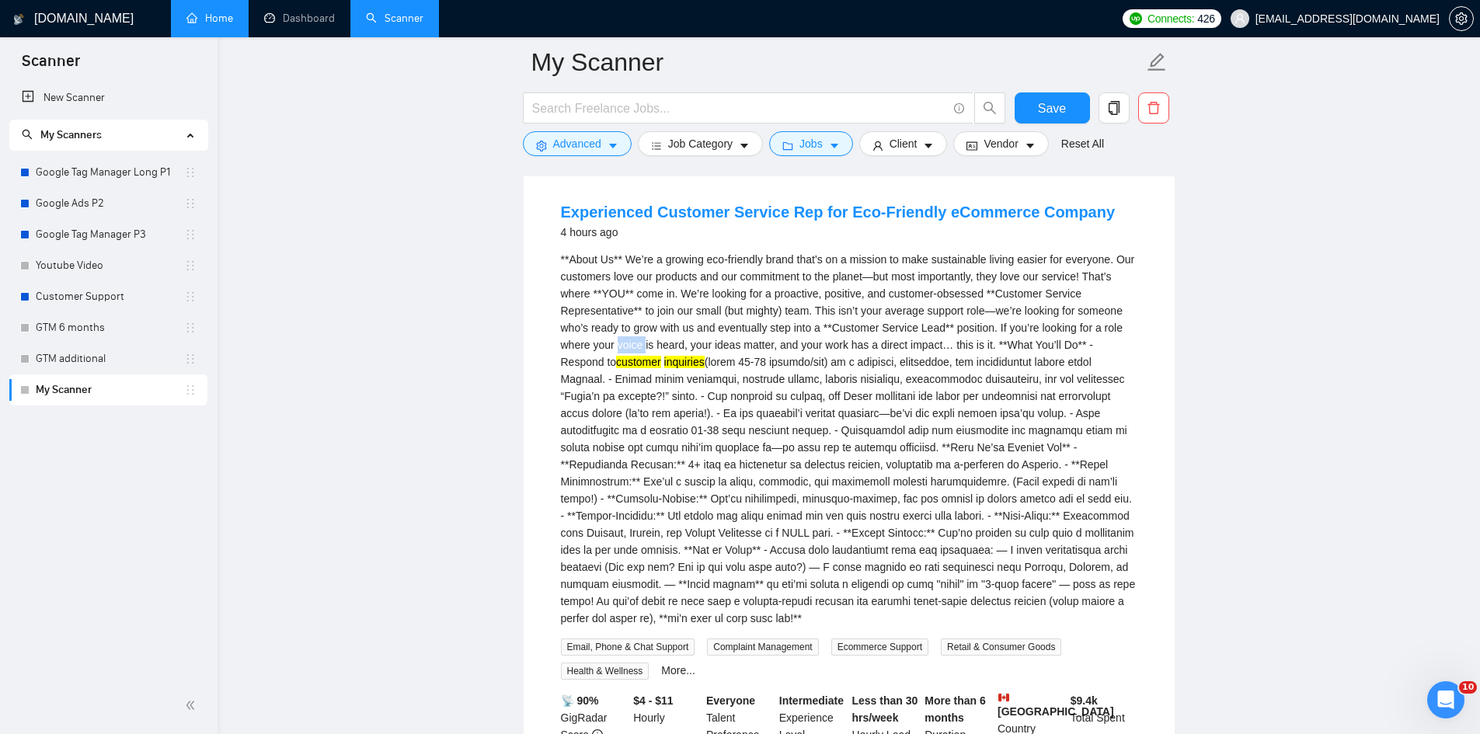
scroll to position [78, 0]
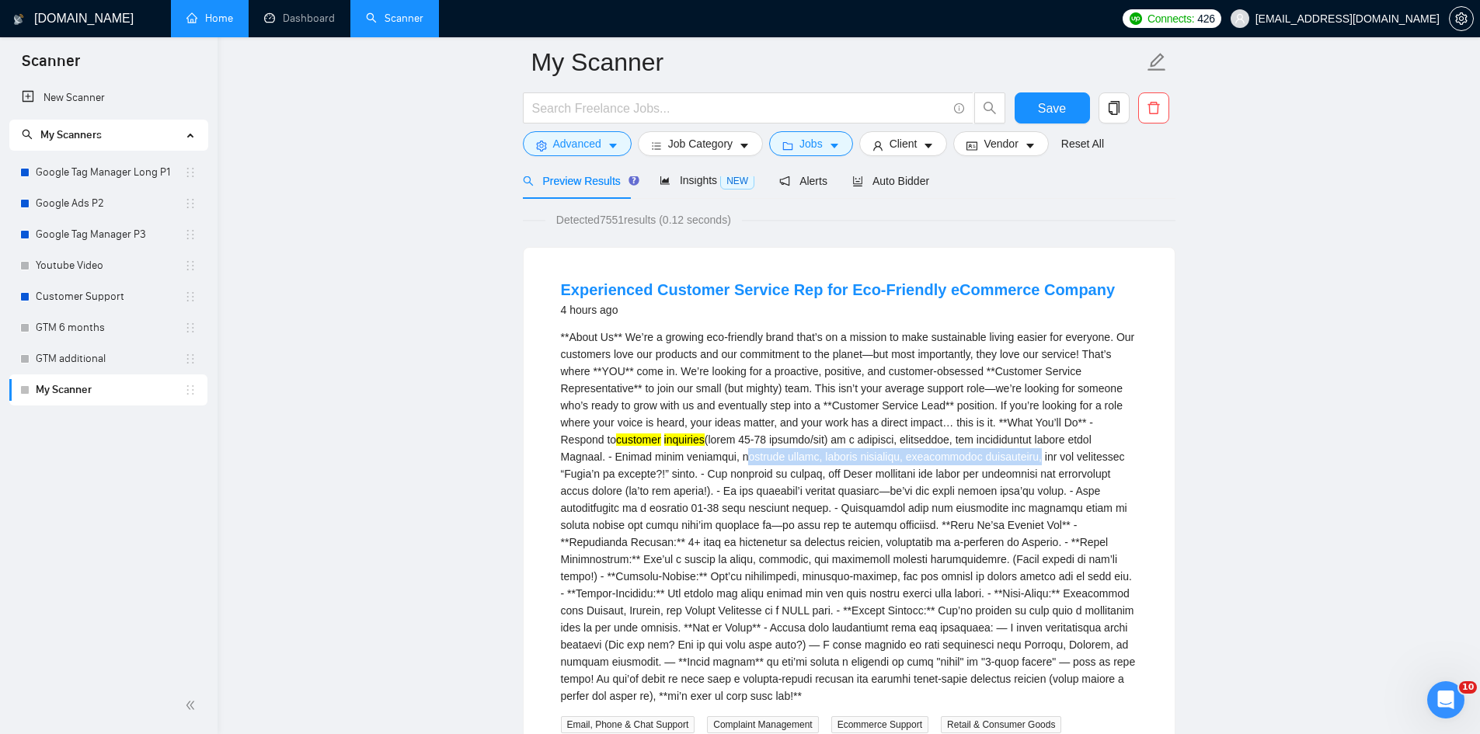
drag, startPoint x: 678, startPoint y: 457, endPoint x: 962, endPoint y: 459, distance: 283.6
click at [962, 459] on div "**About Us** We’re a growing eco-friendly brand that’s on a mission to make sus…" at bounding box center [849, 517] width 577 height 376
copy div "shipping issues, product inquiries, subscription adjustments"
click at [574, 140] on span "Advanced" at bounding box center [577, 143] width 48 height 17
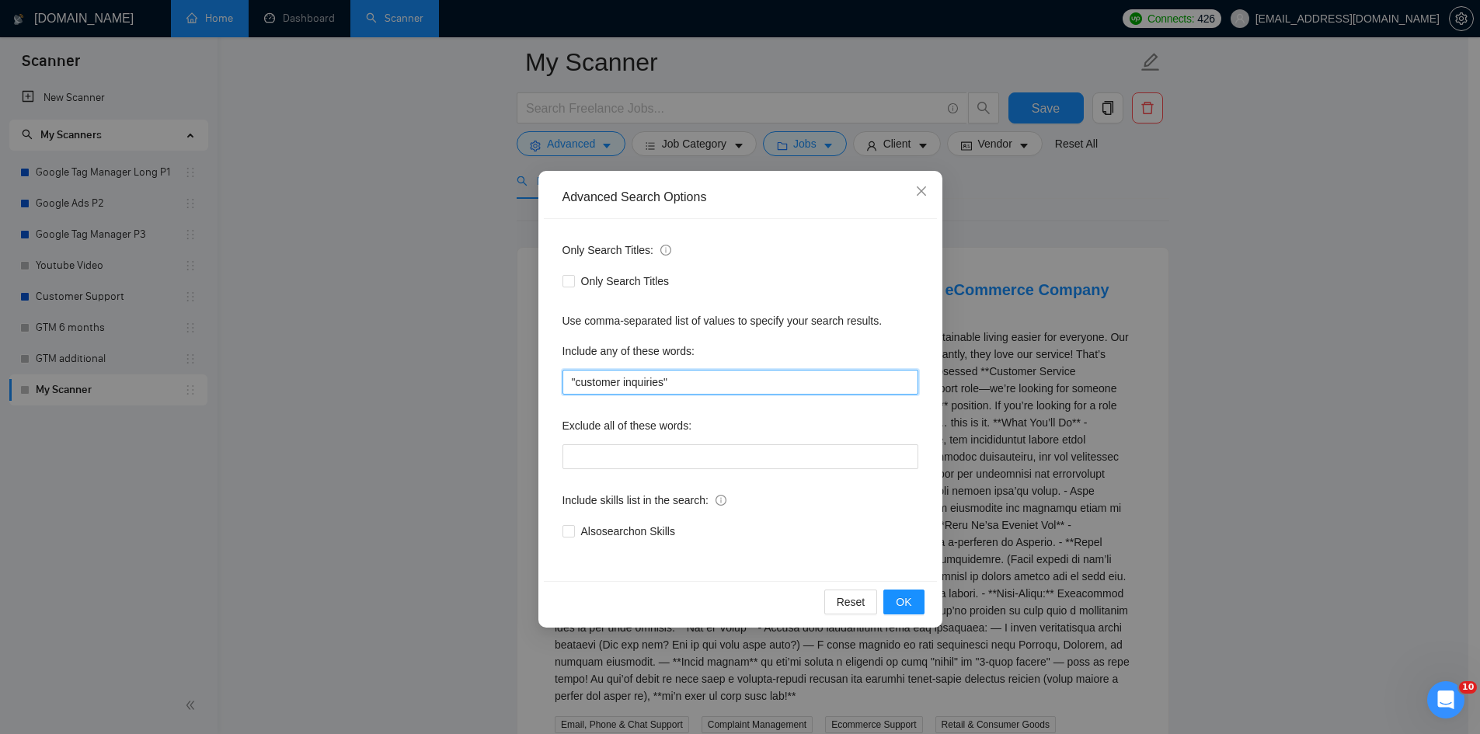
click at [695, 385] on input ""customer inquiries"" at bounding box center [741, 382] width 356 height 25
paste input "shipping issues, product inquiries, subscription adjustments"
drag, startPoint x: 650, startPoint y: 389, endPoint x: 577, endPoint y: 386, distance: 73.1
click at [577, 386] on input ""customer inquiries", shipping issues, product inquiries, subscription adjustme…" at bounding box center [741, 382] width 356 height 25
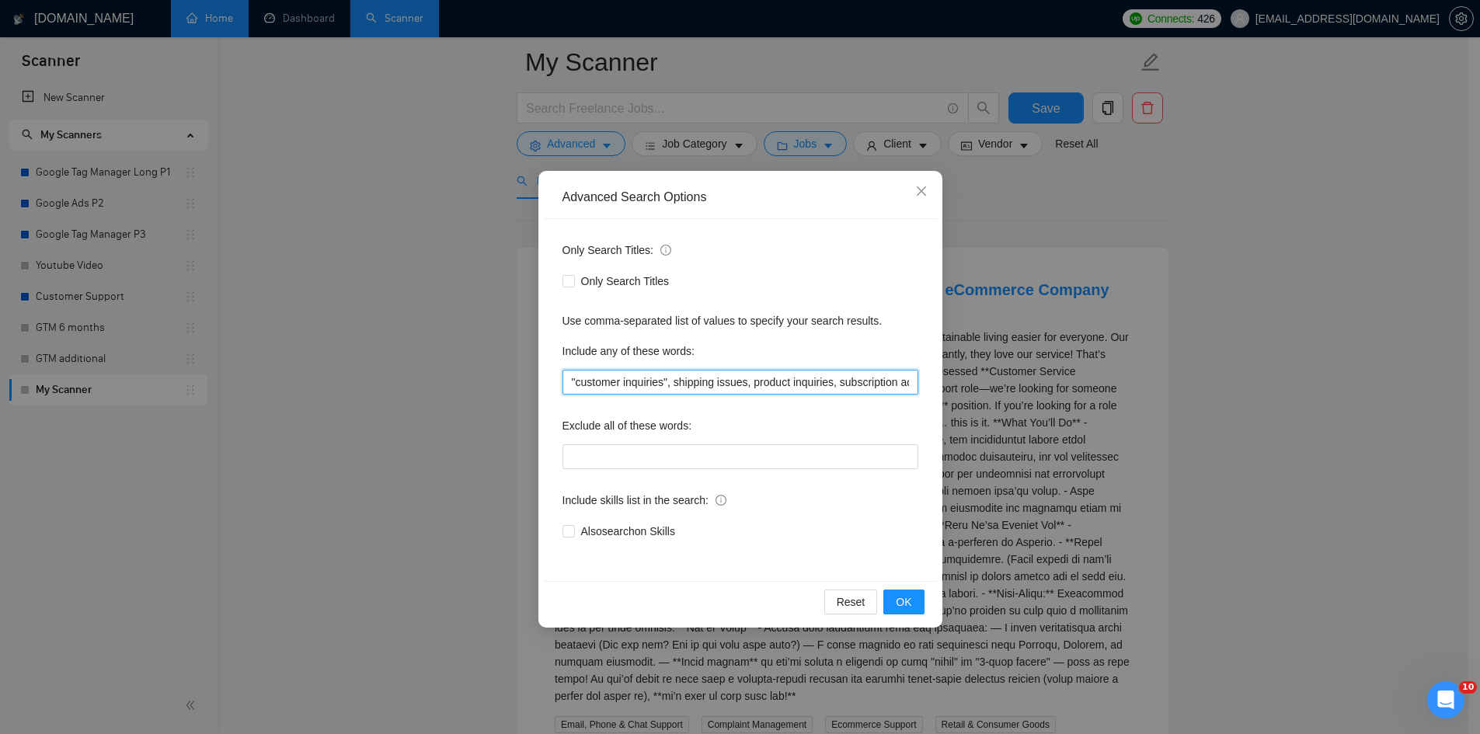
click at [645, 385] on input ""customer inquiries", shipping issues, product inquiries, subscription adjustme…" at bounding box center [741, 382] width 356 height 25
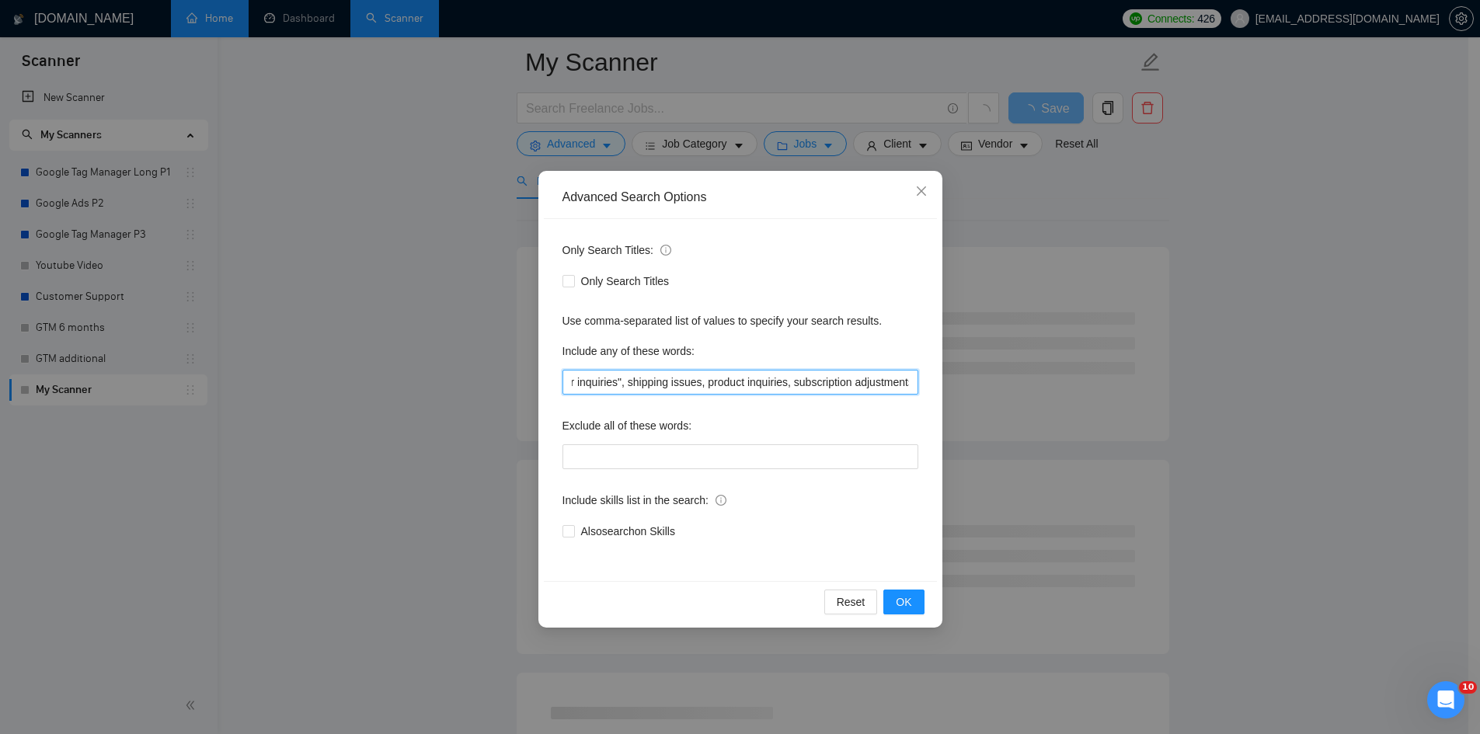
scroll to position [0, 50]
drag, startPoint x: 795, startPoint y: 384, endPoint x: 901, endPoint y: 382, distance: 106.5
click at [901, 382] on input ""customer inquiries", shipping issues, product inquiries, subscription adjustme…" at bounding box center [741, 382] width 356 height 25
click at [877, 384] on input ""customer inquiries", shipping issues, product inquiries, subscription adjustme…" at bounding box center [741, 382] width 356 height 25
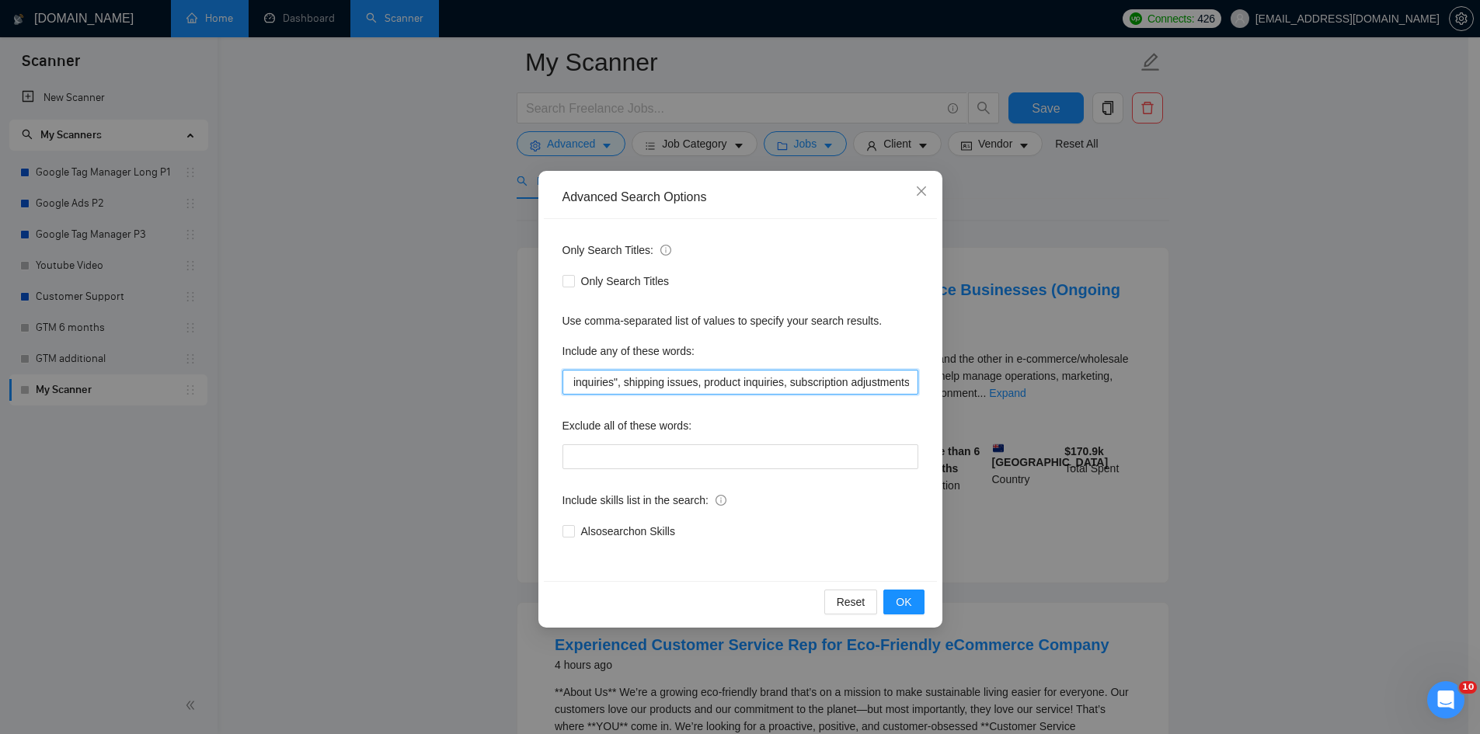
click at [911, 381] on input ""customer inquiries", shipping issues, product inquiries, subscription adjustme…" at bounding box center [741, 382] width 356 height 25
type input ""customer inquiries", shipping issues, product inquiries, subscription adjustme…"
click at [897, 605] on span "OK" at bounding box center [904, 602] width 16 height 17
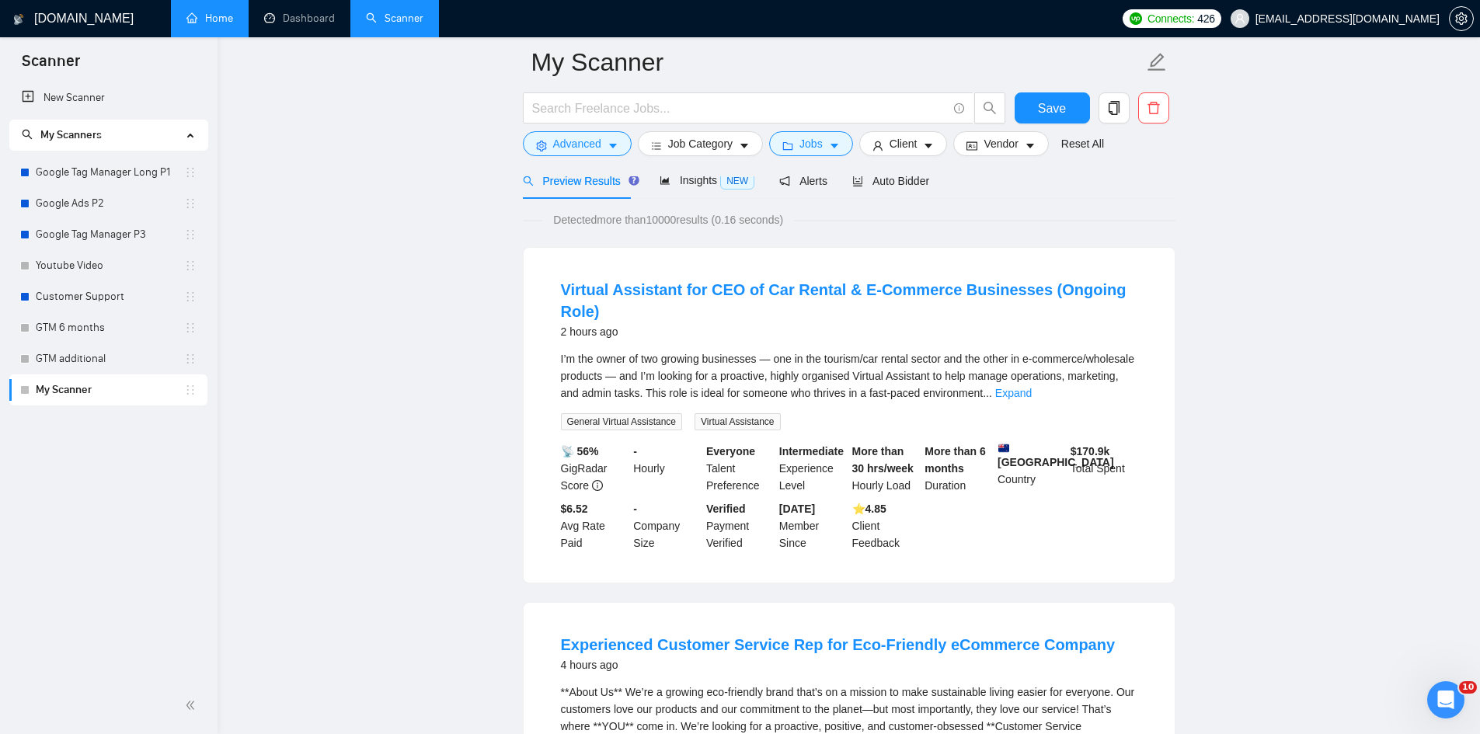
click at [1134, 378] on div "I’m the owner of two growing businesses — one in the tourism/car rental sector …" at bounding box center [849, 375] width 577 height 51
click at [1032, 387] on link "Expand" at bounding box center [1013, 393] width 37 height 12
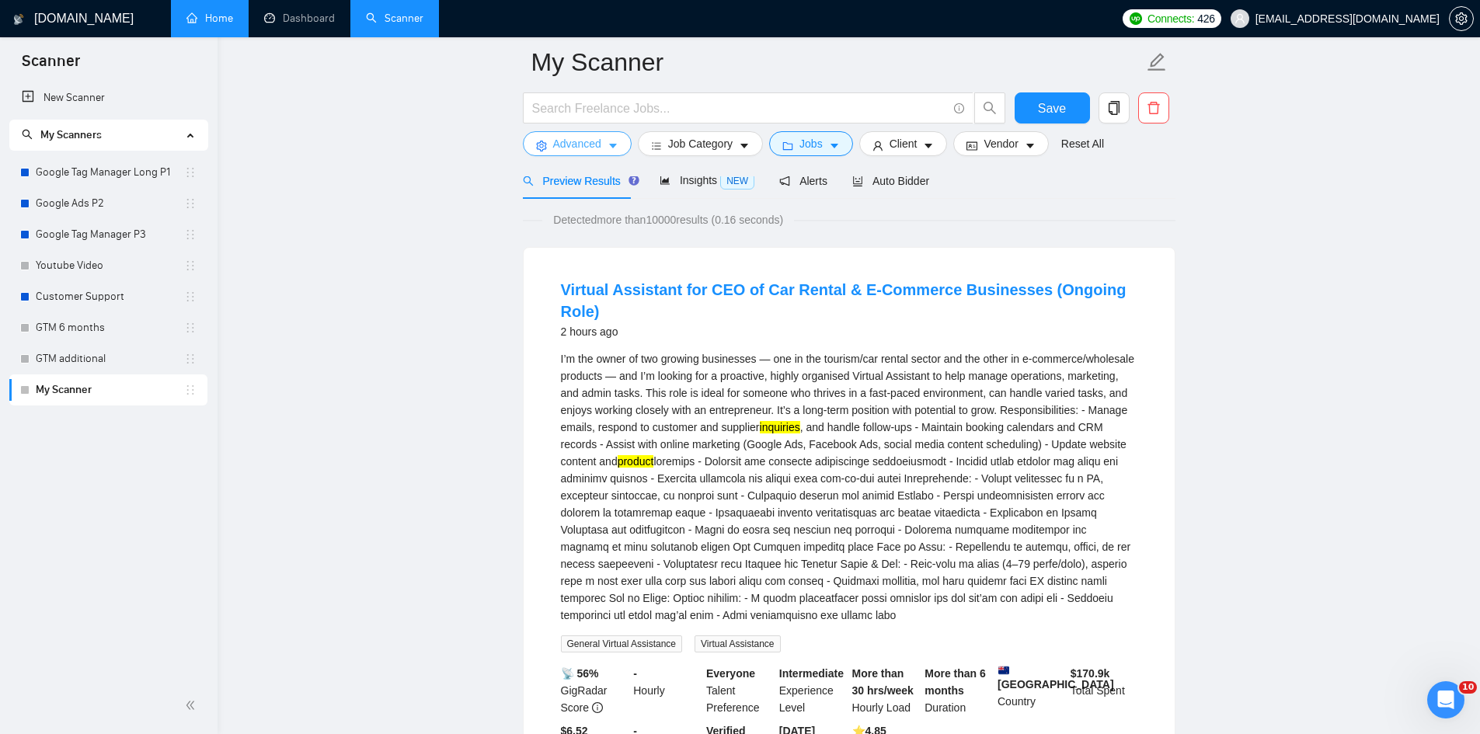
click at [576, 137] on span "Advanced" at bounding box center [577, 143] width 48 height 17
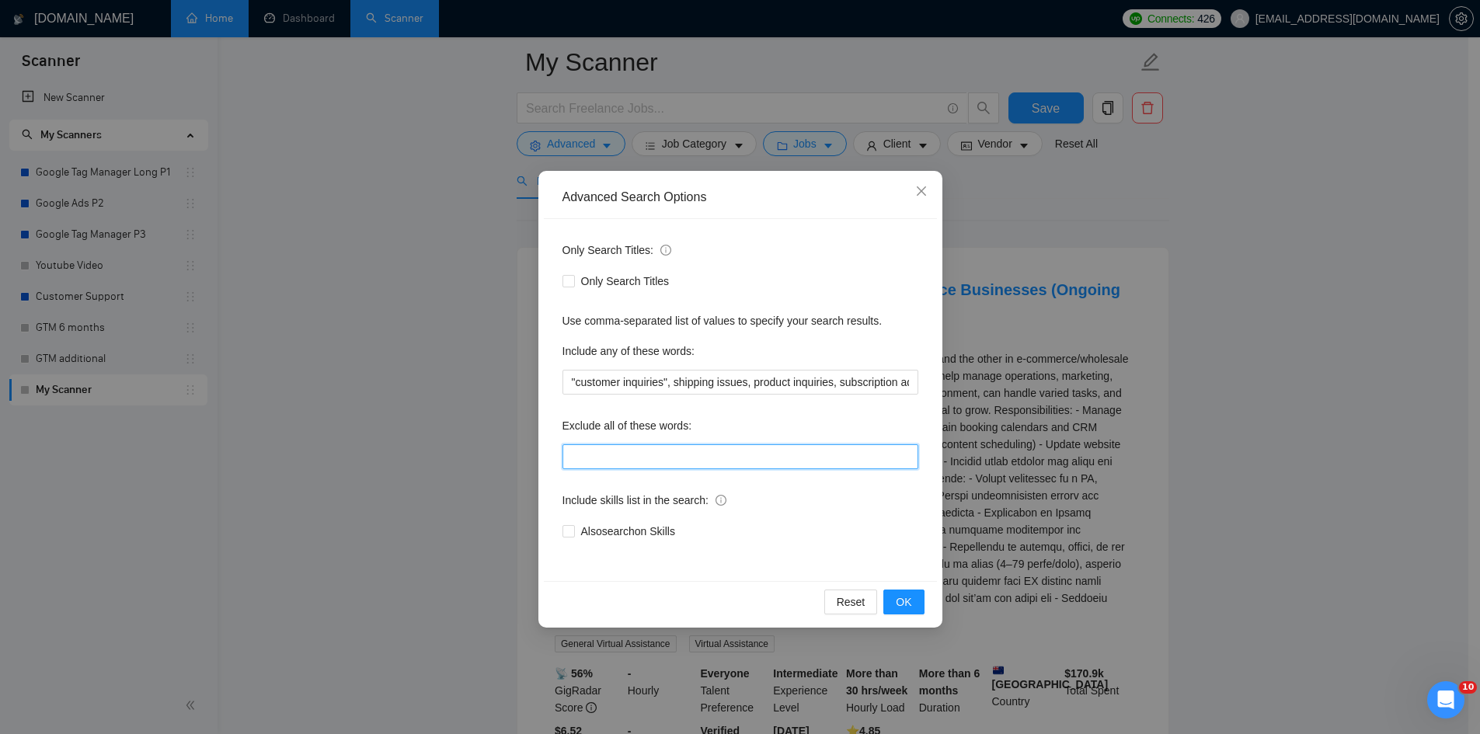
click at [633, 454] on input "text" at bounding box center [741, 456] width 356 height 25
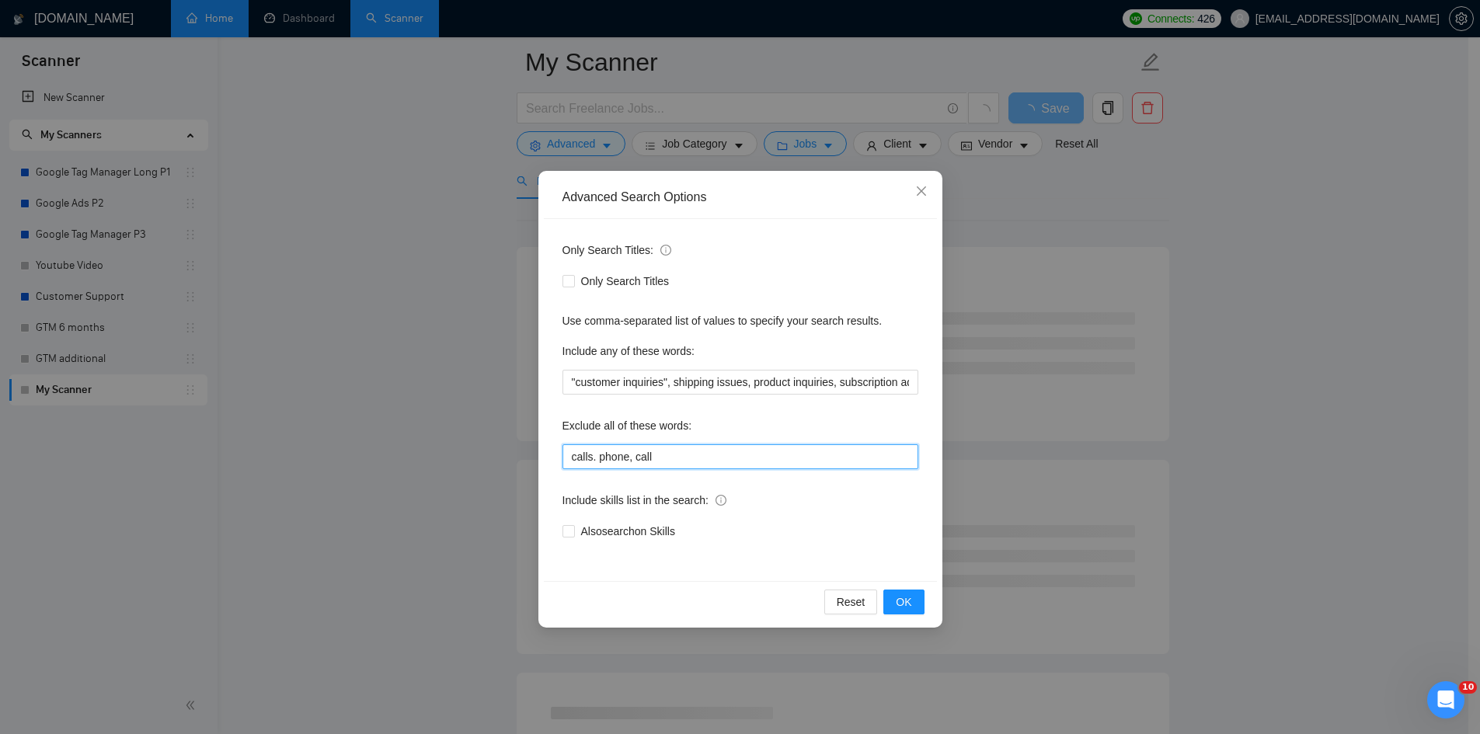
click at [591, 461] on input "calls. phone, call" at bounding box center [741, 456] width 356 height 25
click at [657, 456] on input "call. phone, call" at bounding box center [741, 456] width 356 height 25
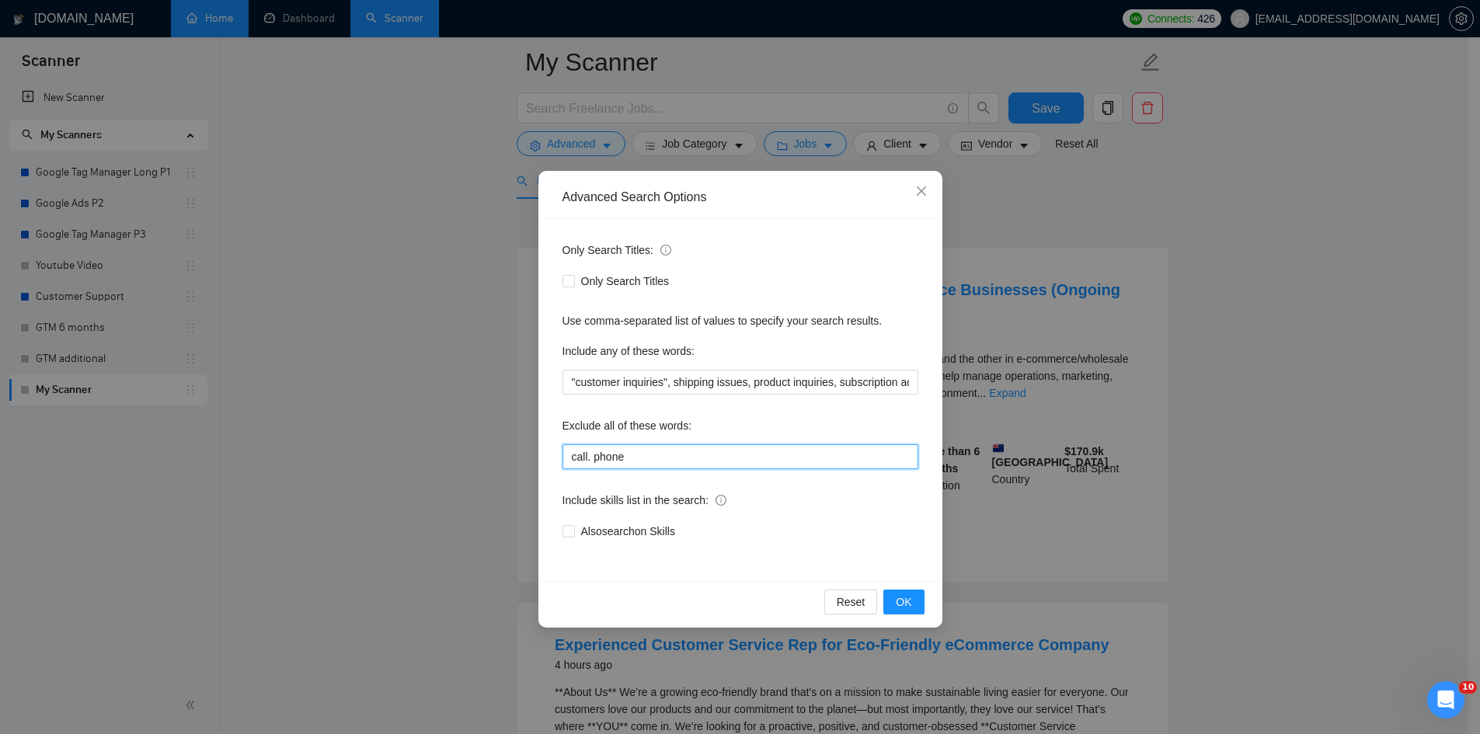
click at [590, 455] on input "call. phone" at bounding box center [741, 456] width 356 height 25
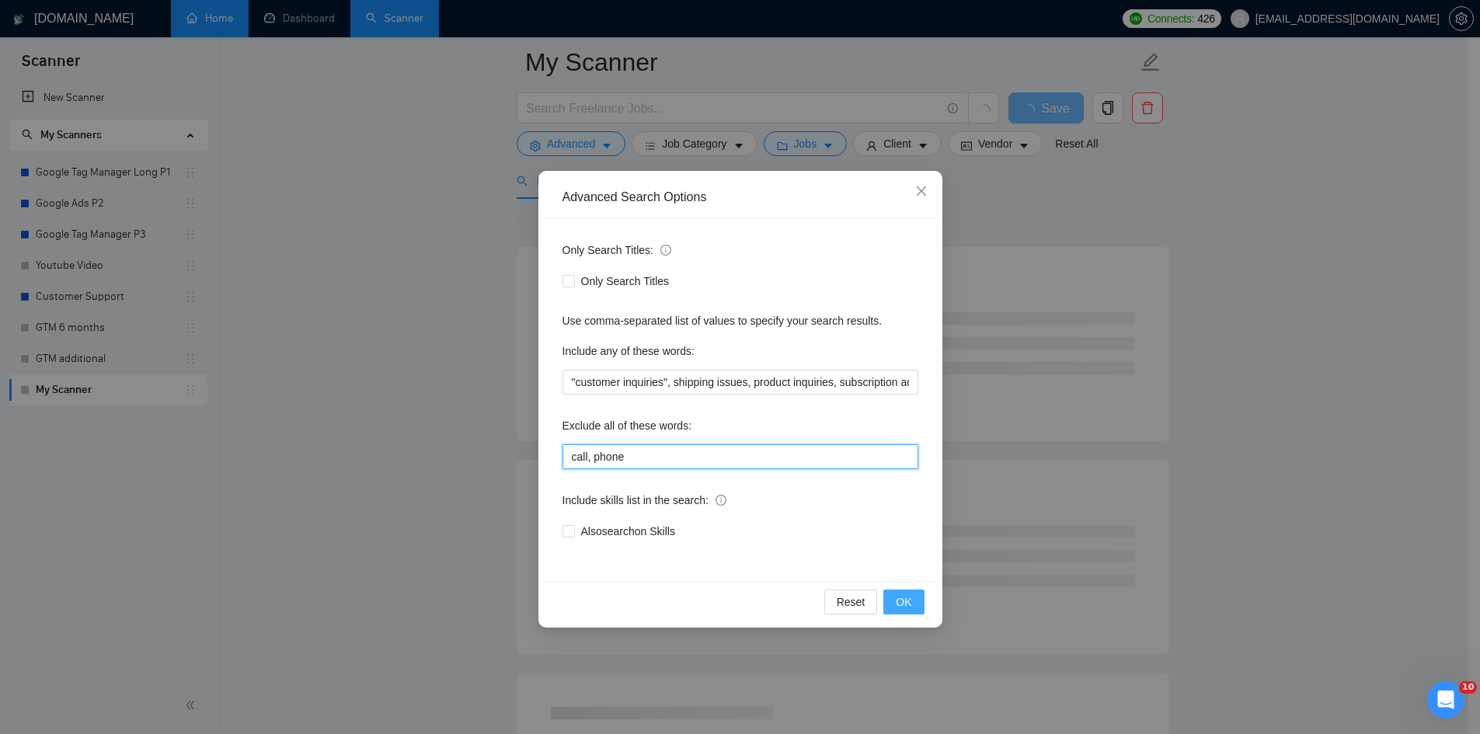
type input "call, phone"
click at [906, 599] on span "OK" at bounding box center [904, 602] width 16 height 17
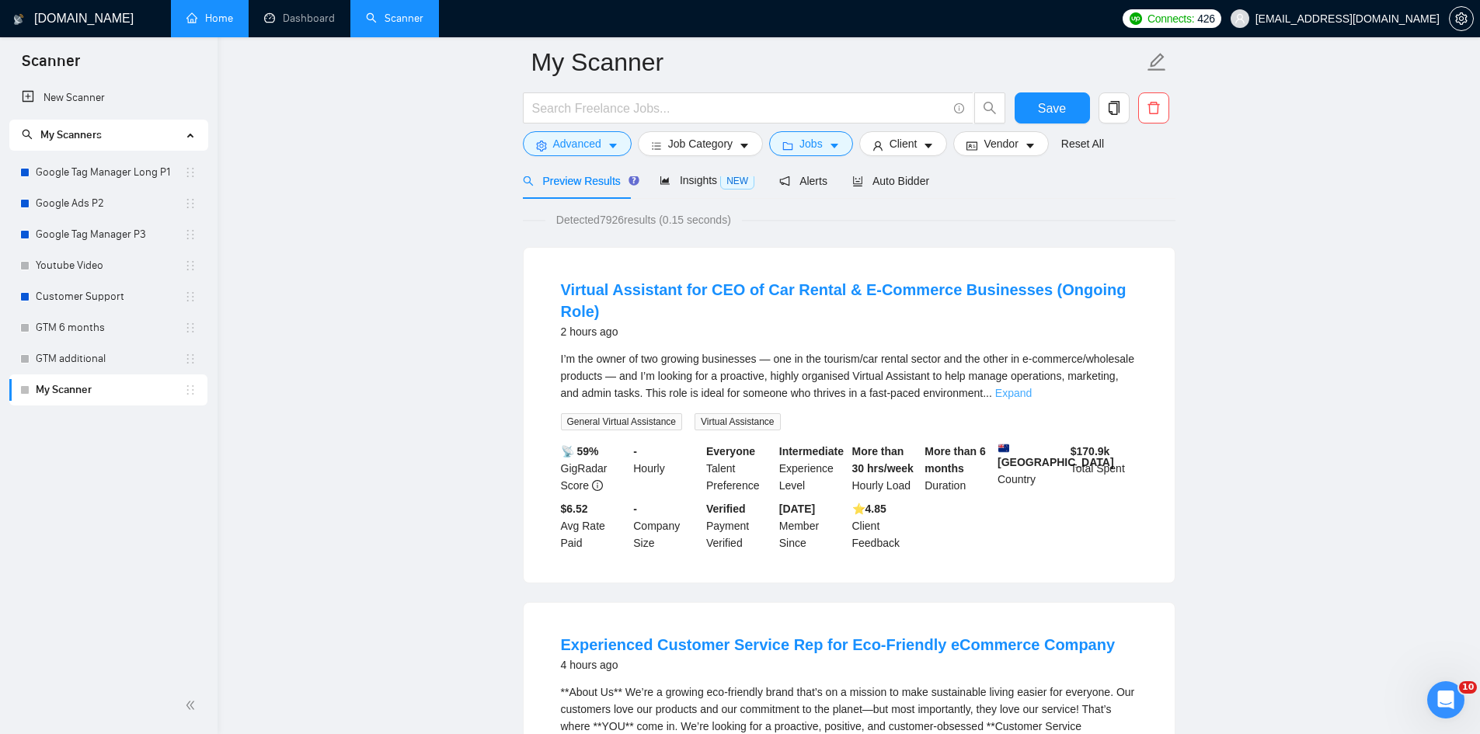
click at [1032, 387] on link "Expand" at bounding box center [1013, 393] width 37 height 12
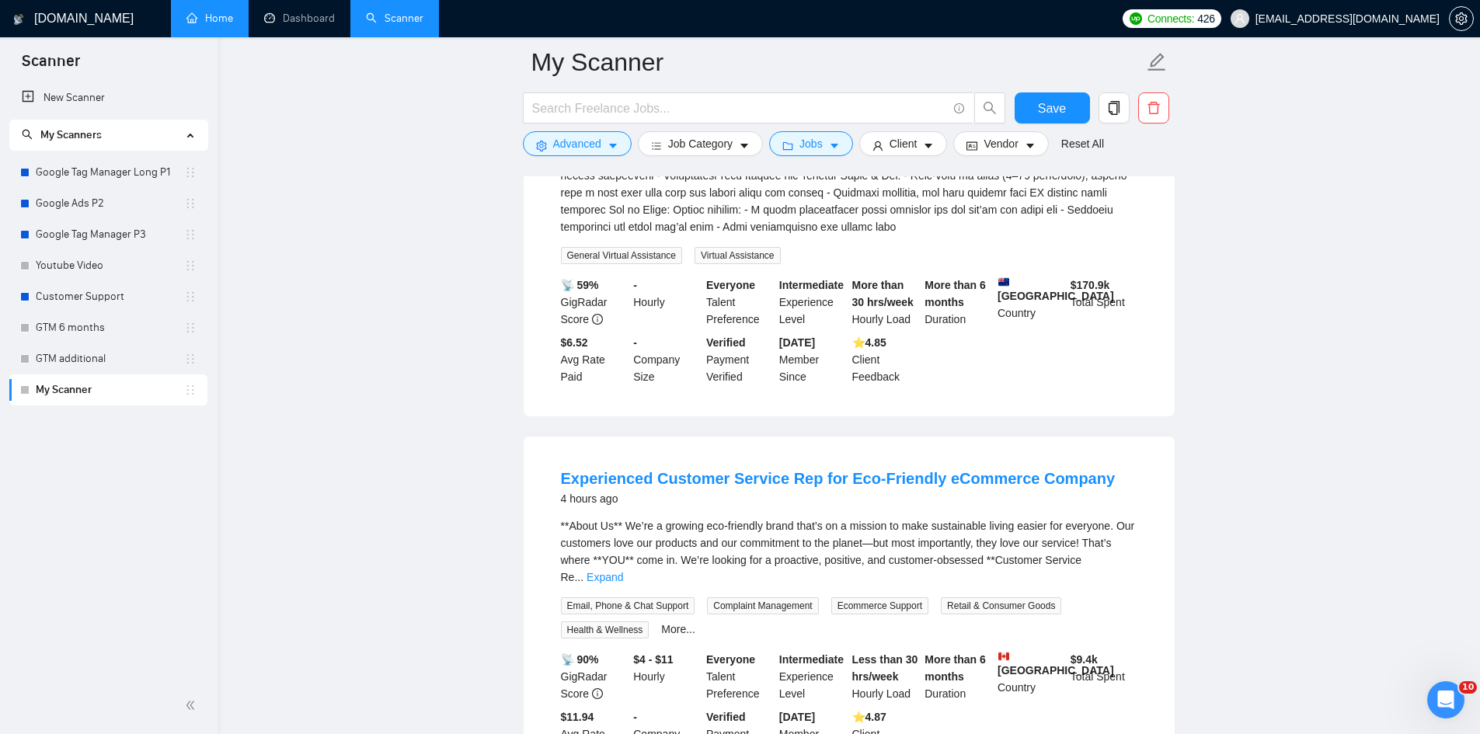
scroll to position [544, 0]
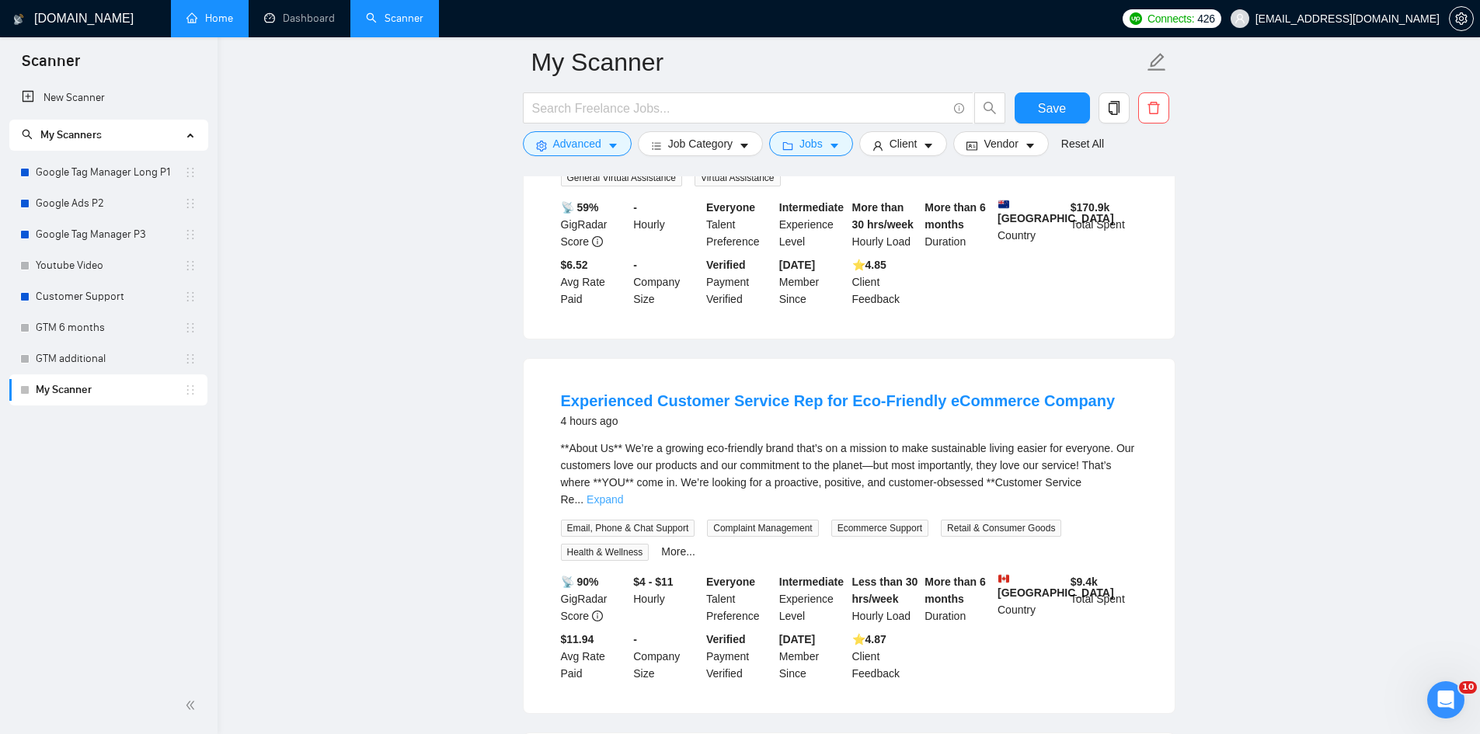
click at [623, 493] on link "Expand" at bounding box center [605, 499] width 37 height 12
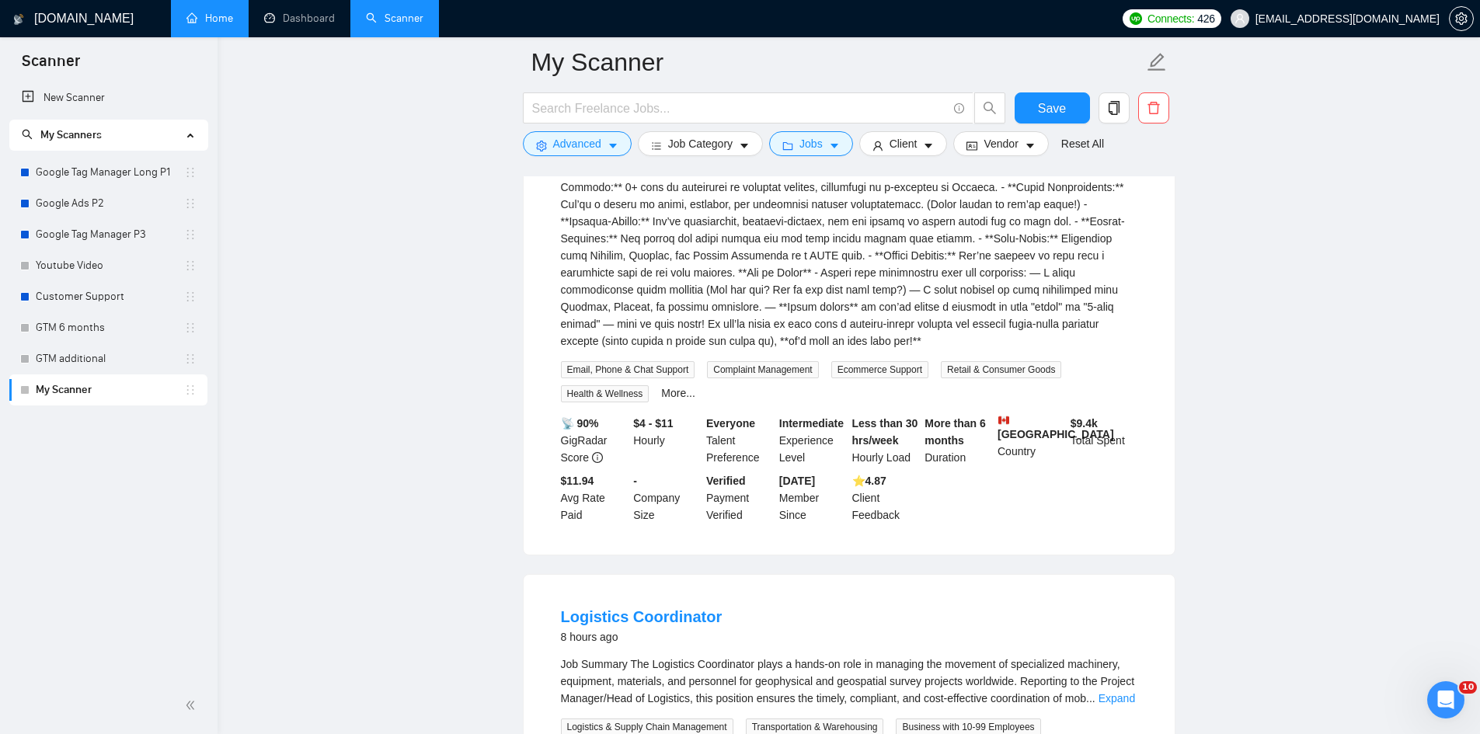
scroll to position [1243, 0]
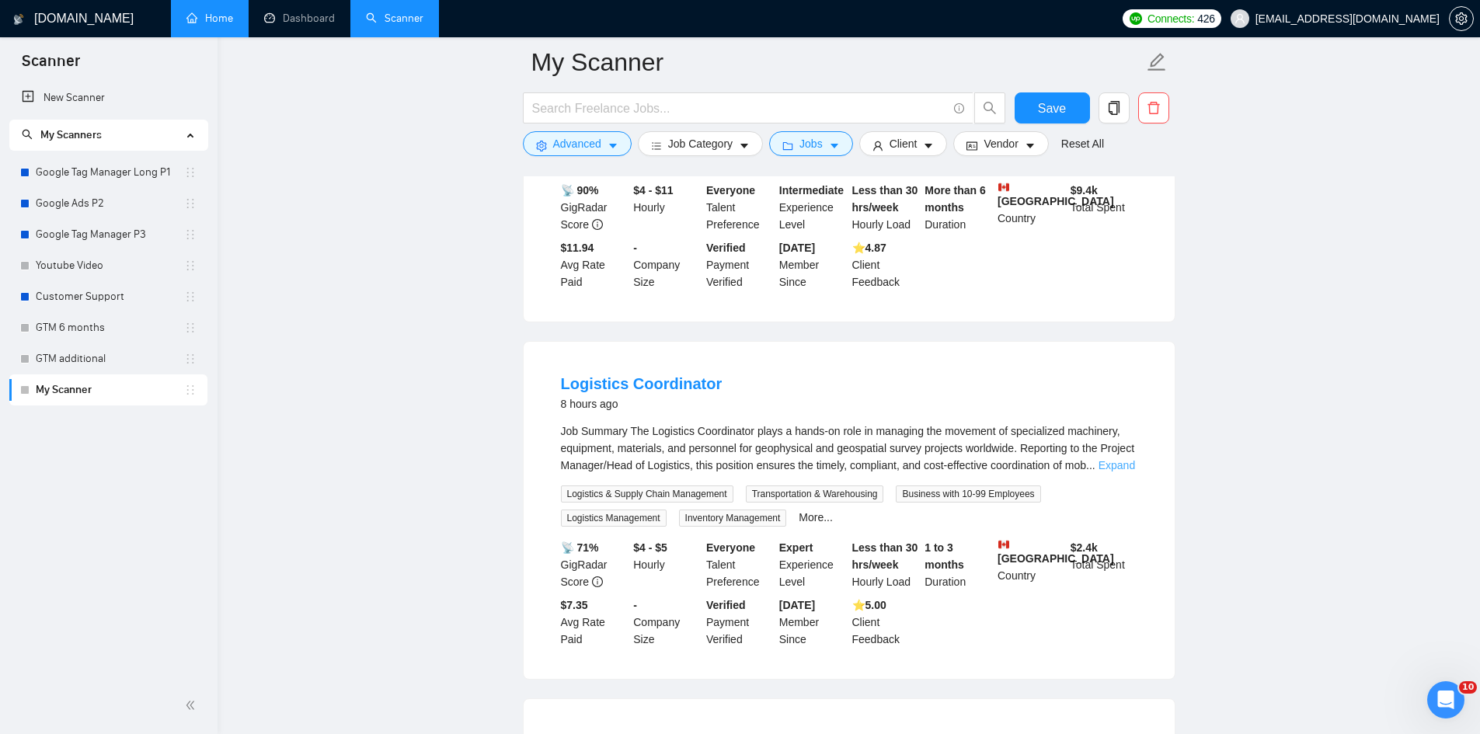
click at [1108, 459] on link "Expand" at bounding box center [1117, 465] width 37 height 12
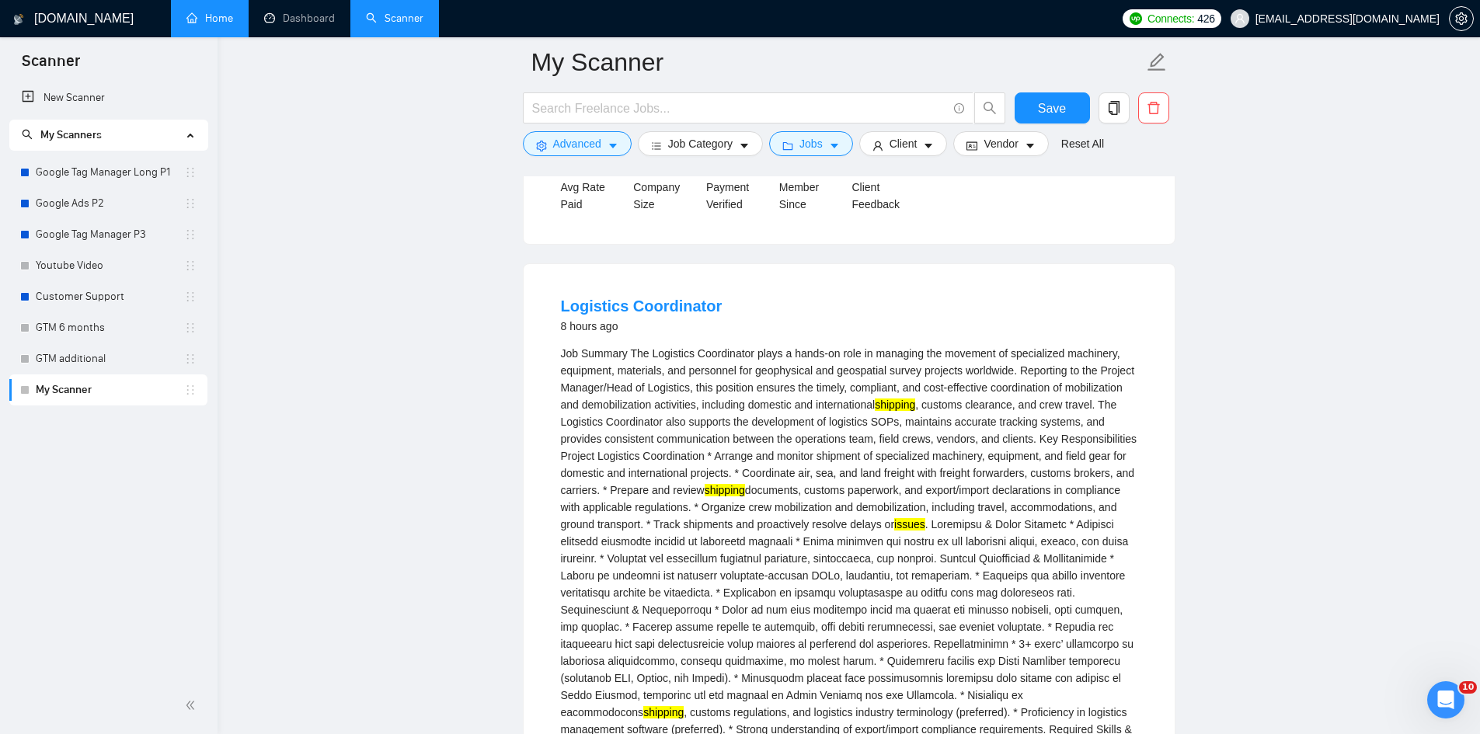
scroll to position [1399, 0]
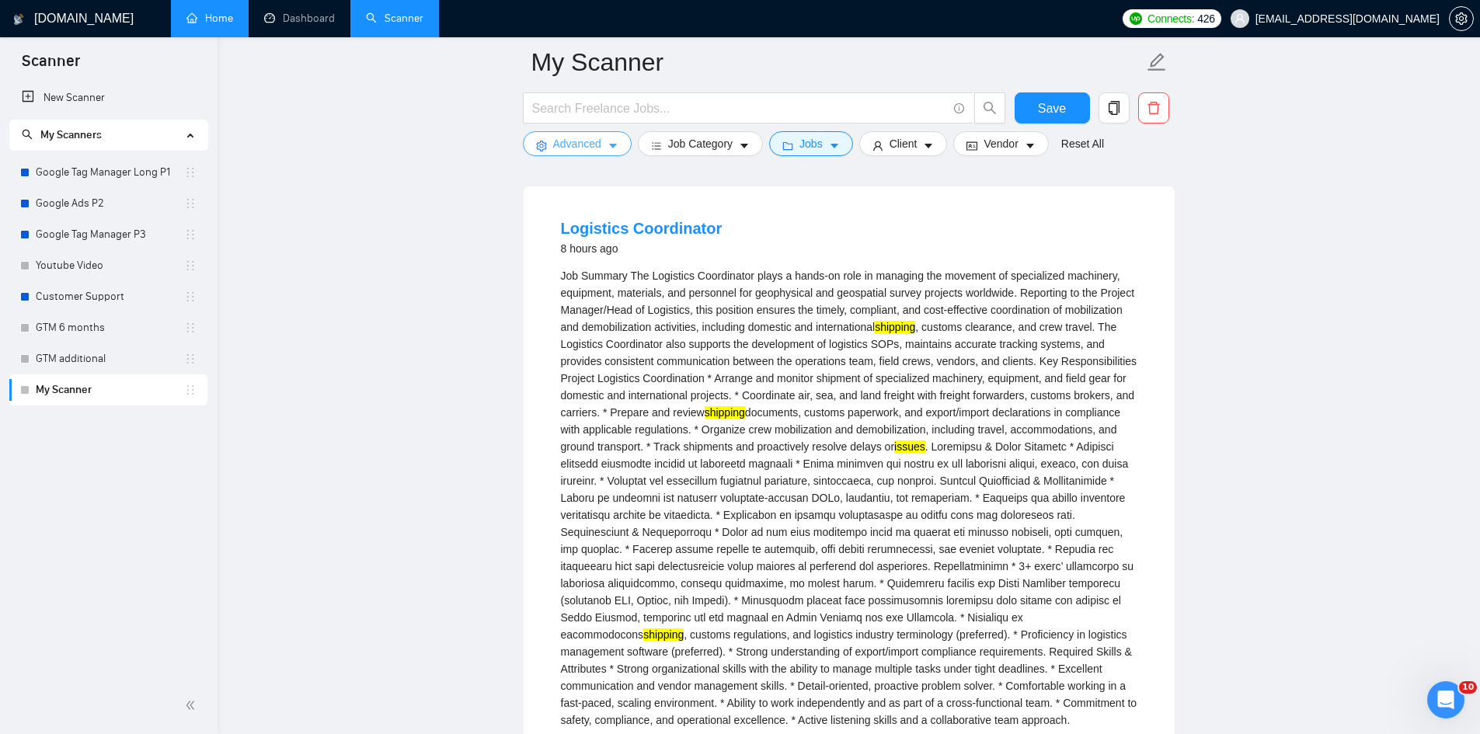
click at [589, 147] on span "Advanced" at bounding box center [577, 143] width 48 height 17
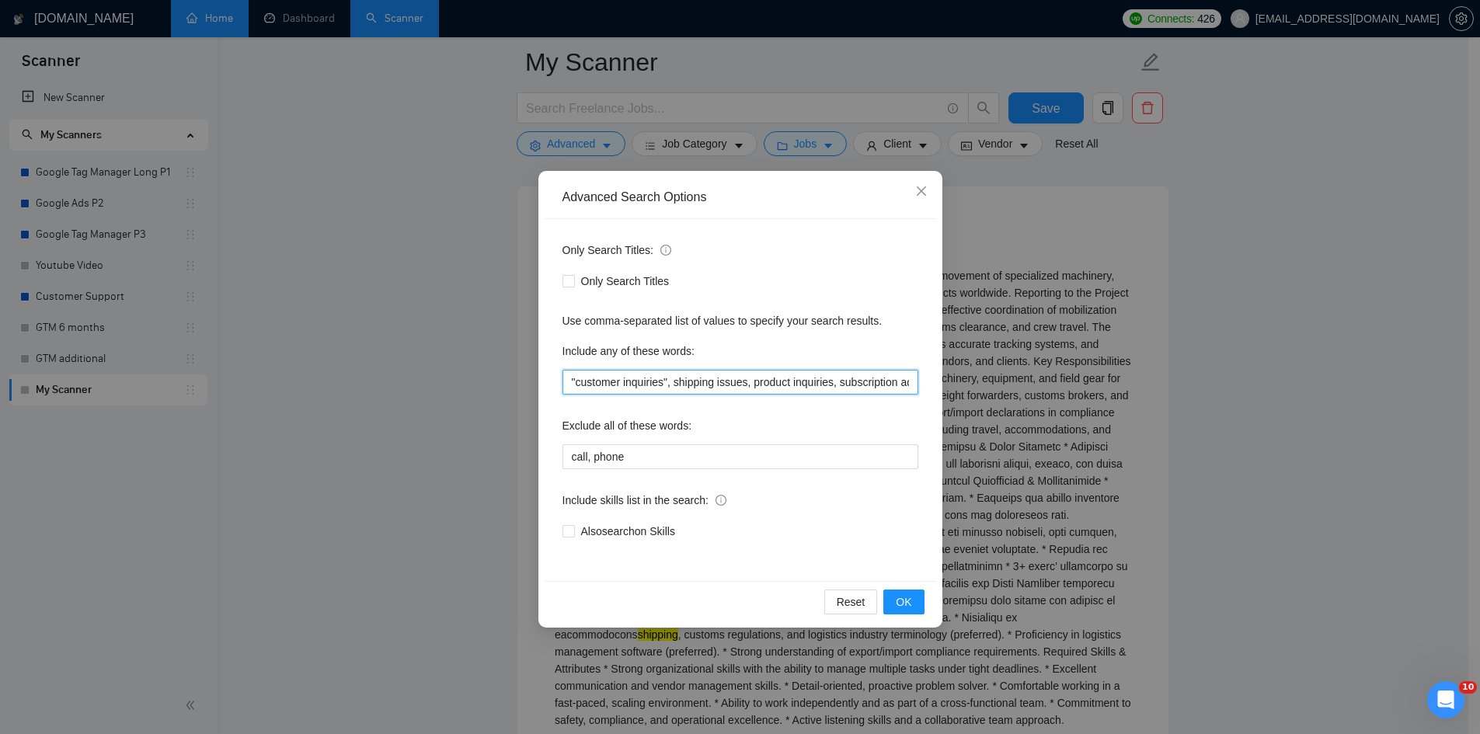
click at [670, 384] on input ""customer inquiries", shipping issues, product inquiries, subscription adjustme…" at bounding box center [741, 382] width 356 height 25
click at [676, 386] on input ""customer inquiries", shipping issues, product inquiries, subscription adjustme…" at bounding box center [741, 382] width 356 height 25
click at [750, 381] on input ""customer inquiries", "shipping issues, product inquiries, subscription adjustm…" at bounding box center [741, 382] width 356 height 25
click at [761, 384] on input ""customer inquiries", "shipping issues", product inquiries, subscription adjust…" at bounding box center [741, 382] width 356 height 25
click at [843, 382] on input ""customer inquiries", "shipping issues", "product inquiries, subscription adjus…" at bounding box center [741, 382] width 356 height 25
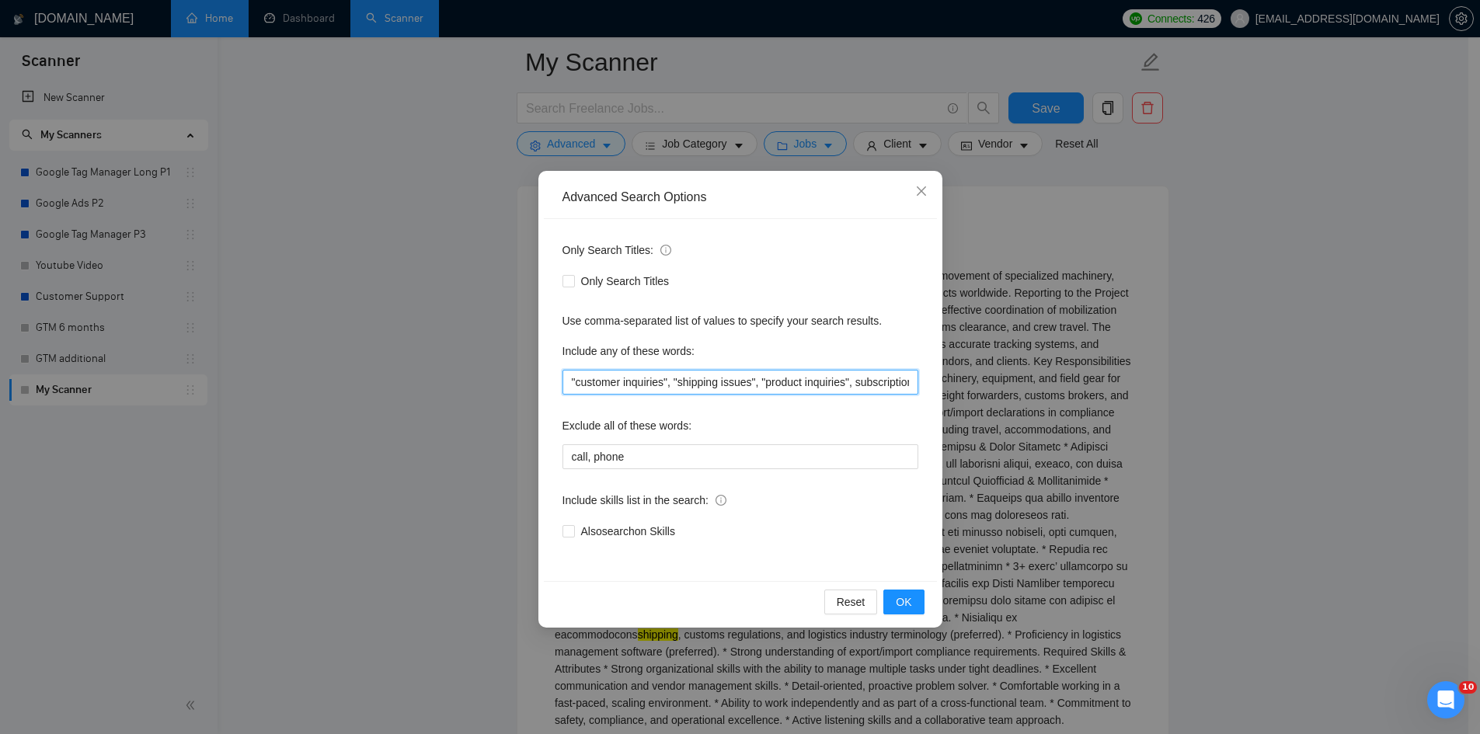
scroll to position [0, 67]
drag, startPoint x: 855, startPoint y: 382, endPoint x: 915, endPoint y: 382, distance: 60.6
click at [915, 382] on input ""customer inquiries", "shipping issues", "product inquiries", subscription adju…" at bounding box center [741, 382] width 356 height 25
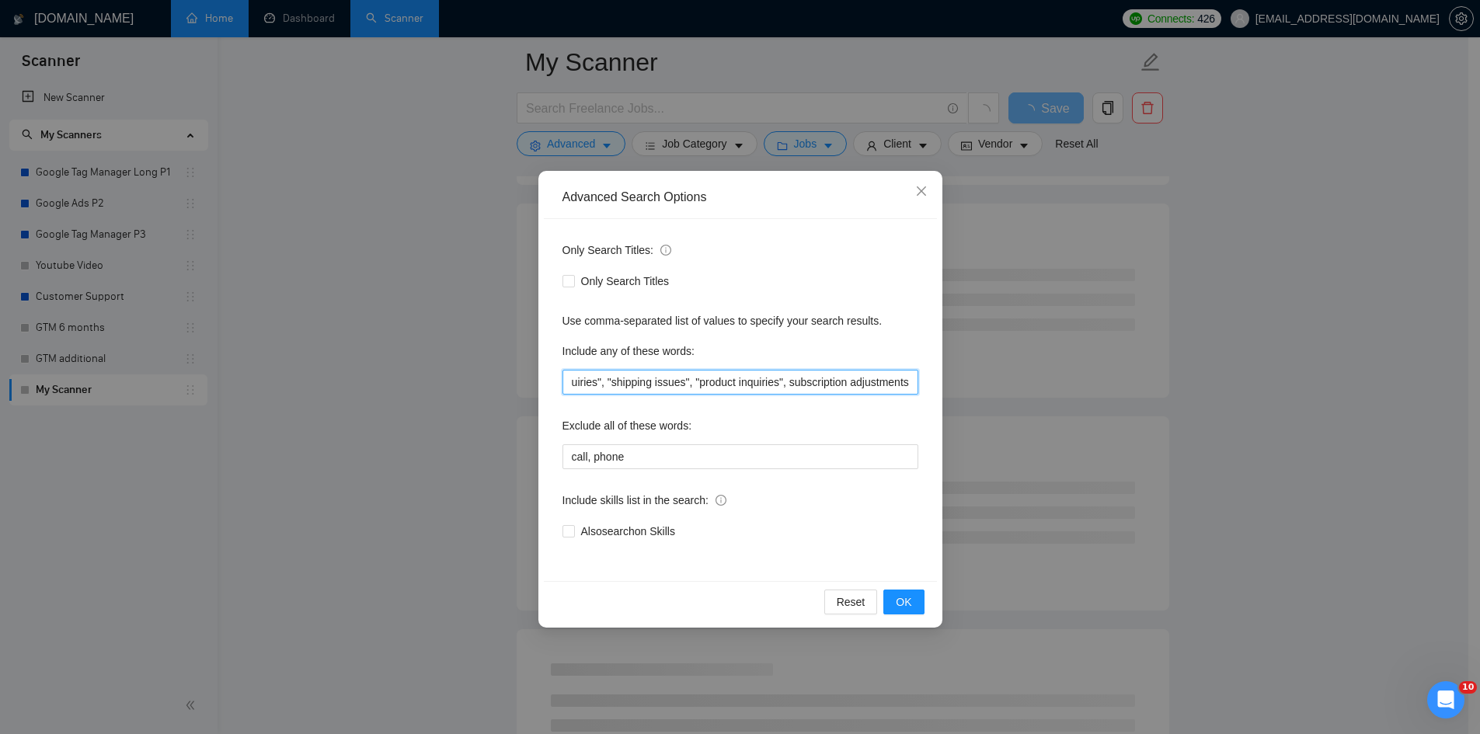
click at [790, 382] on input ""customer inquiries", "shipping issues", "product inquiries", subscription adju…" at bounding box center [741, 382] width 356 height 25
click at [915, 383] on input ""customer inquiries", "shipping issues", "product inquiries", "subscription adj…" at bounding box center [741, 382] width 356 height 25
click at [905, 383] on input ""customer inquiries", "shipping issues", "product inquiries", "subscription adj…" at bounding box center [741, 382] width 356 height 25
click at [912, 608] on span "OK" at bounding box center [904, 602] width 16 height 17
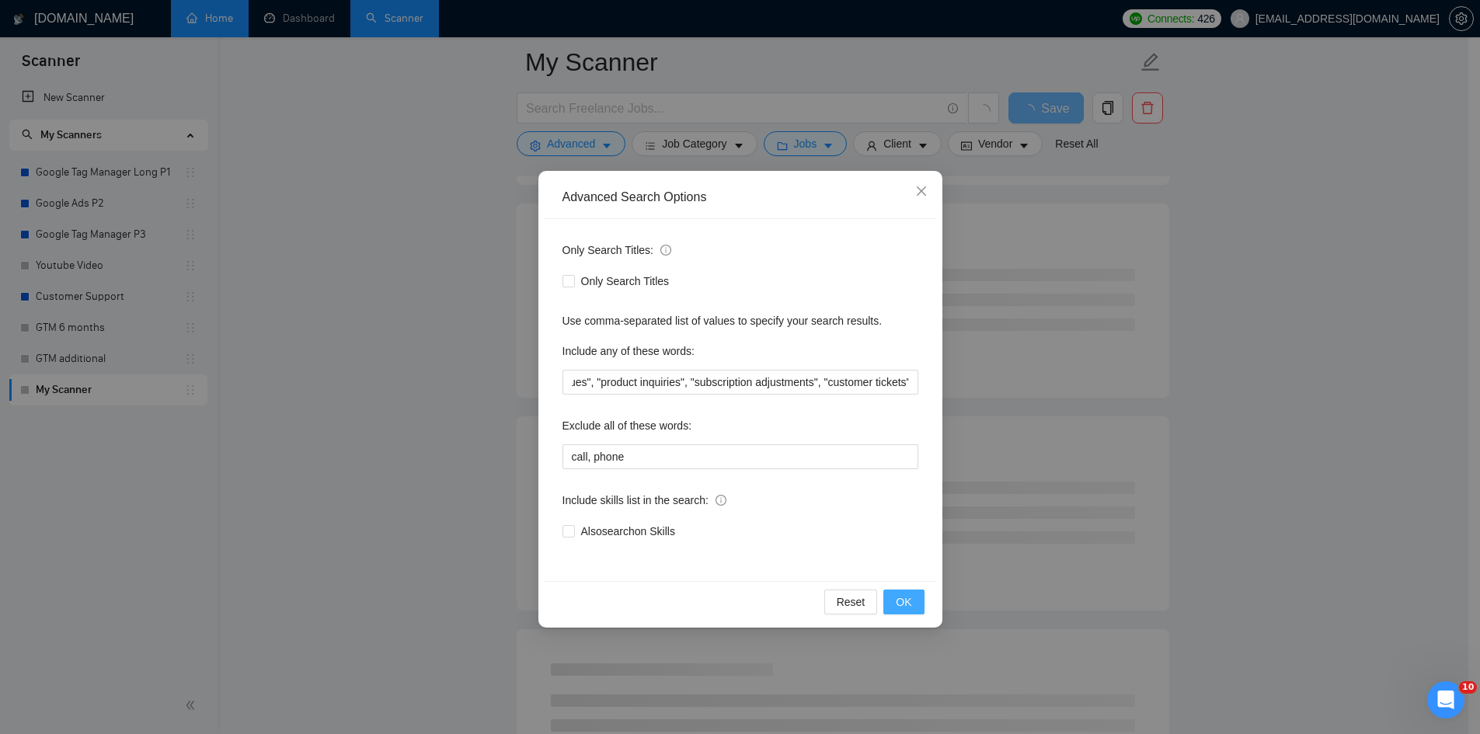
scroll to position [0, 0]
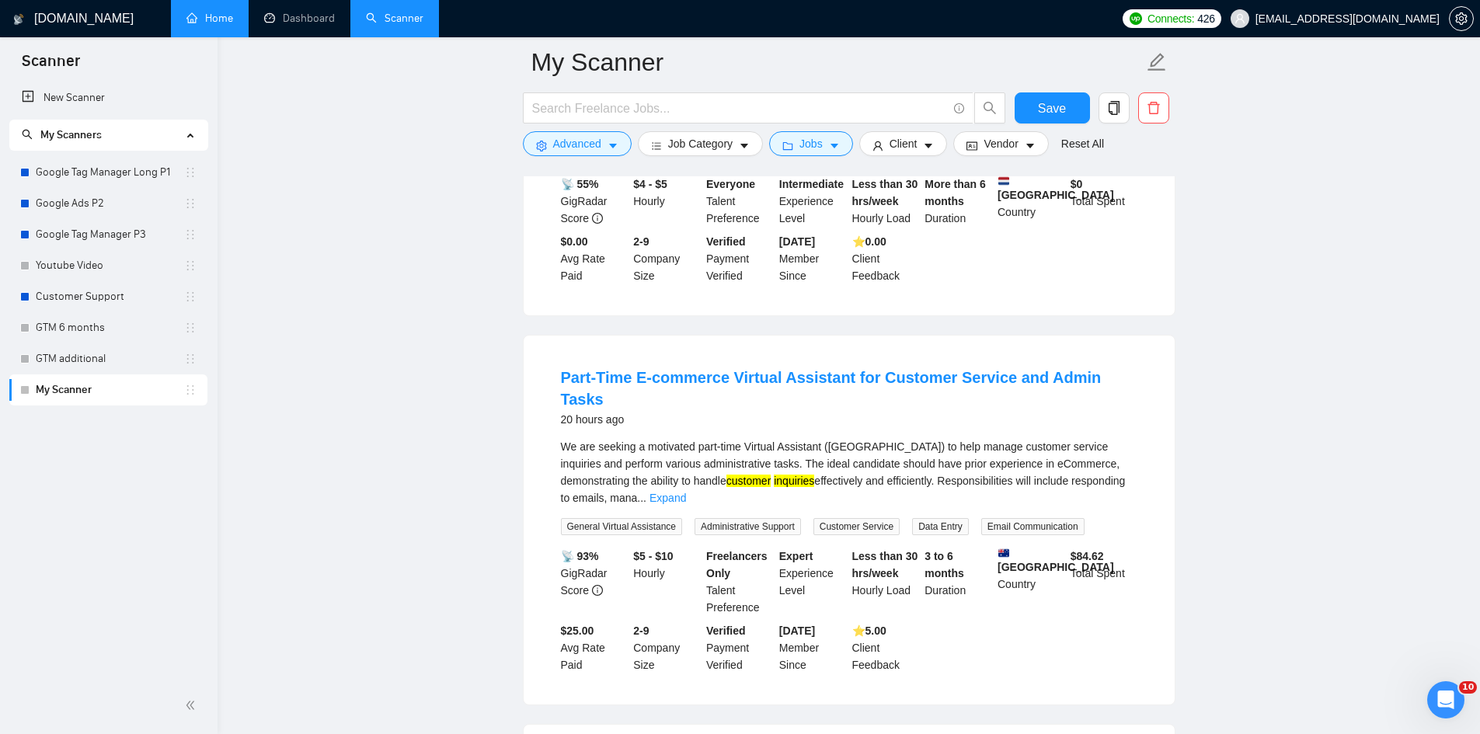
click at [1312, 399] on main "My Scanner Save Advanced Job Category Jobs Client Vendor Reset All Preview Resu…" at bounding box center [848, 562] width 1213 height 3798
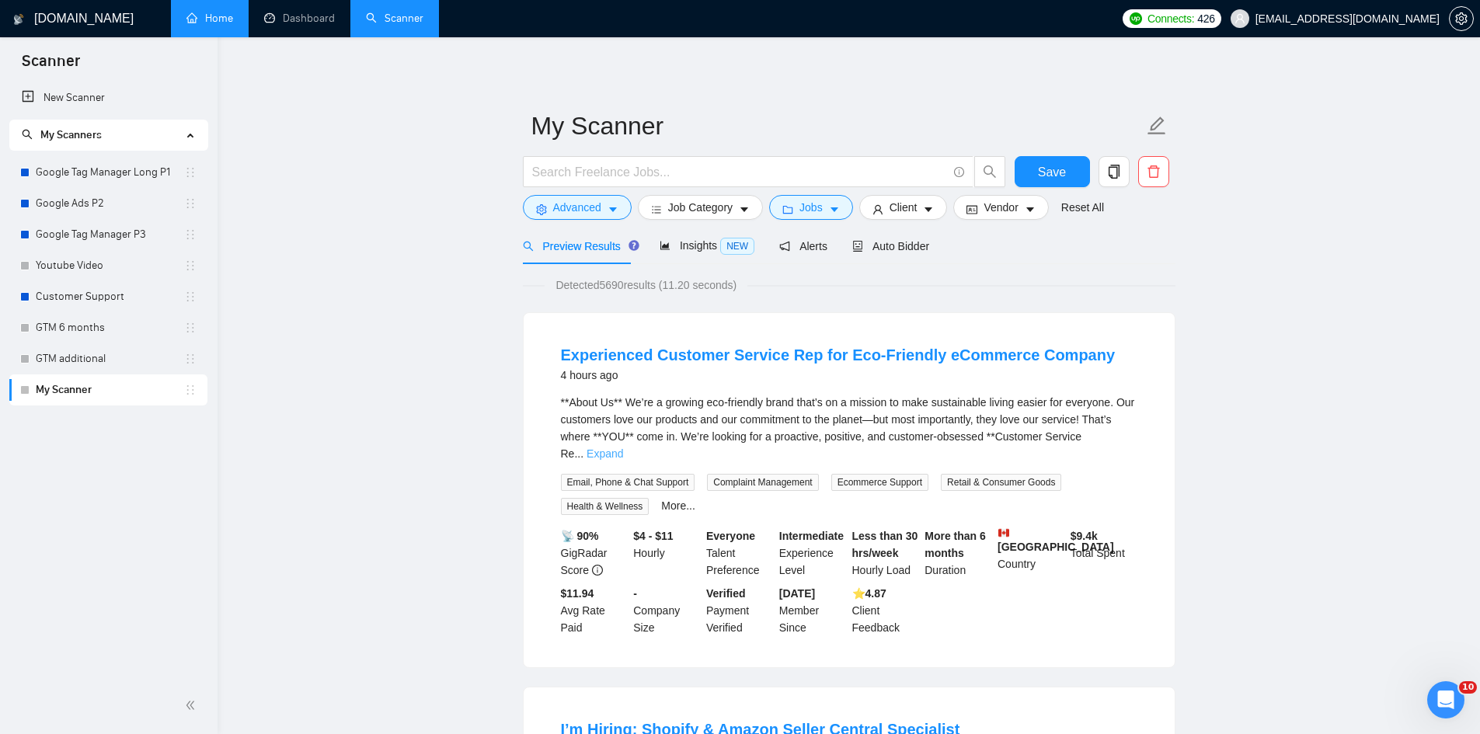
click at [623, 448] on link "Expand" at bounding box center [605, 454] width 37 height 12
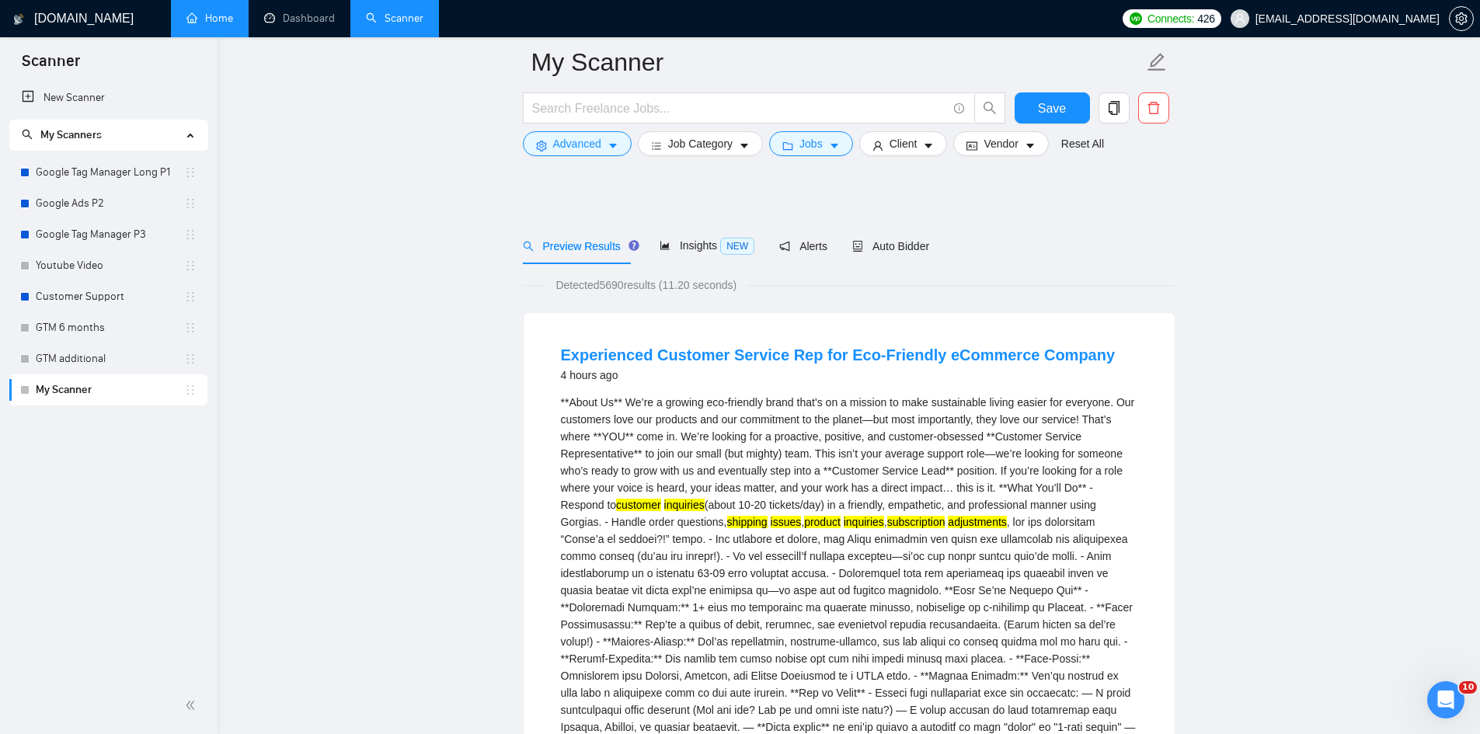
scroll to position [78, 0]
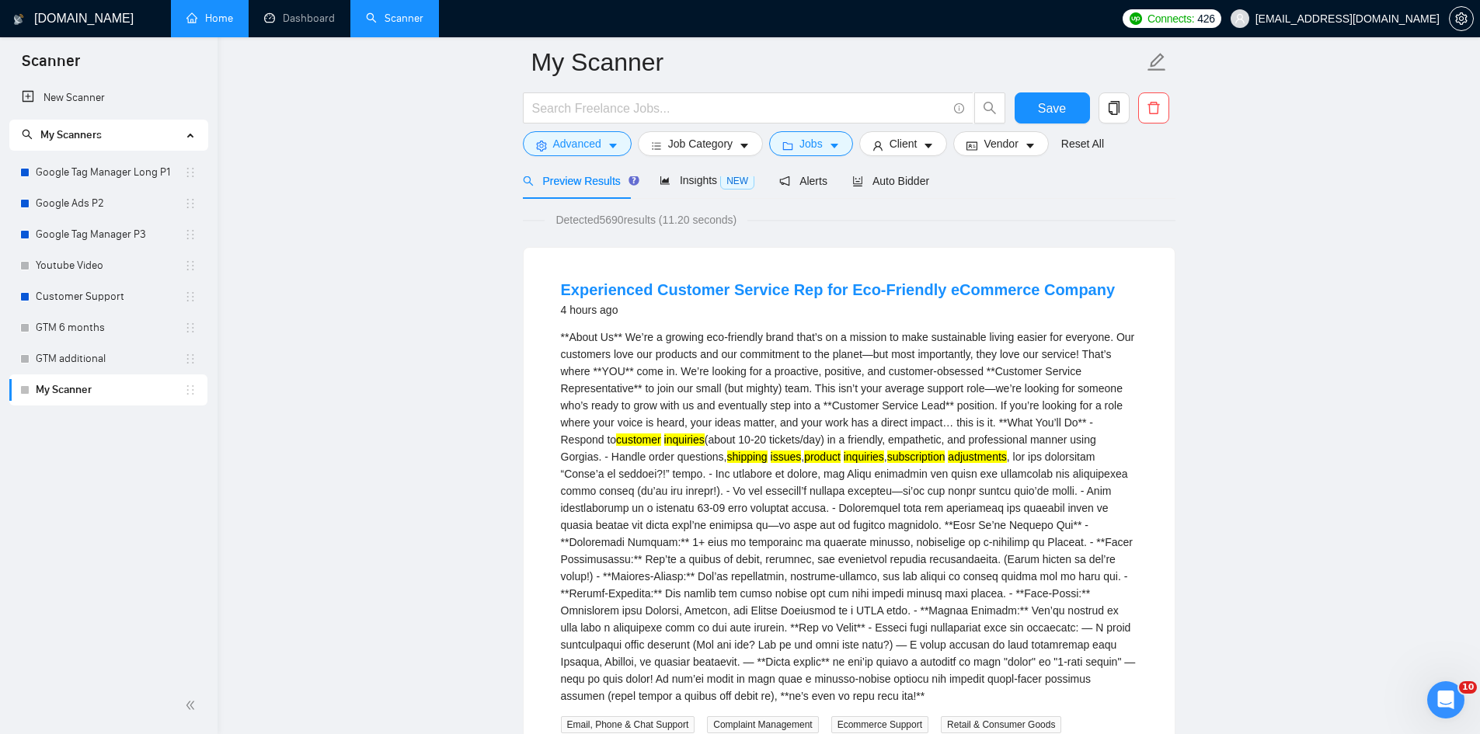
click at [737, 443] on div "**About Us** We’re a growing eco-friendly brand that’s on a mission to make sus…" at bounding box center [849, 517] width 577 height 376
drag, startPoint x: 762, startPoint y: 441, endPoint x: 731, endPoint y: 439, distance: 30.3
click at [731, 439] on div "**About Us** We’re a growing eco-friendly brand that’s on a mission to make sus…" at bounding box center [849, 517] width 577 height 376
copy div "tickets"
click at [591, 145] on span "Advanced" at bounding box center [577, 143] width 48 height 17
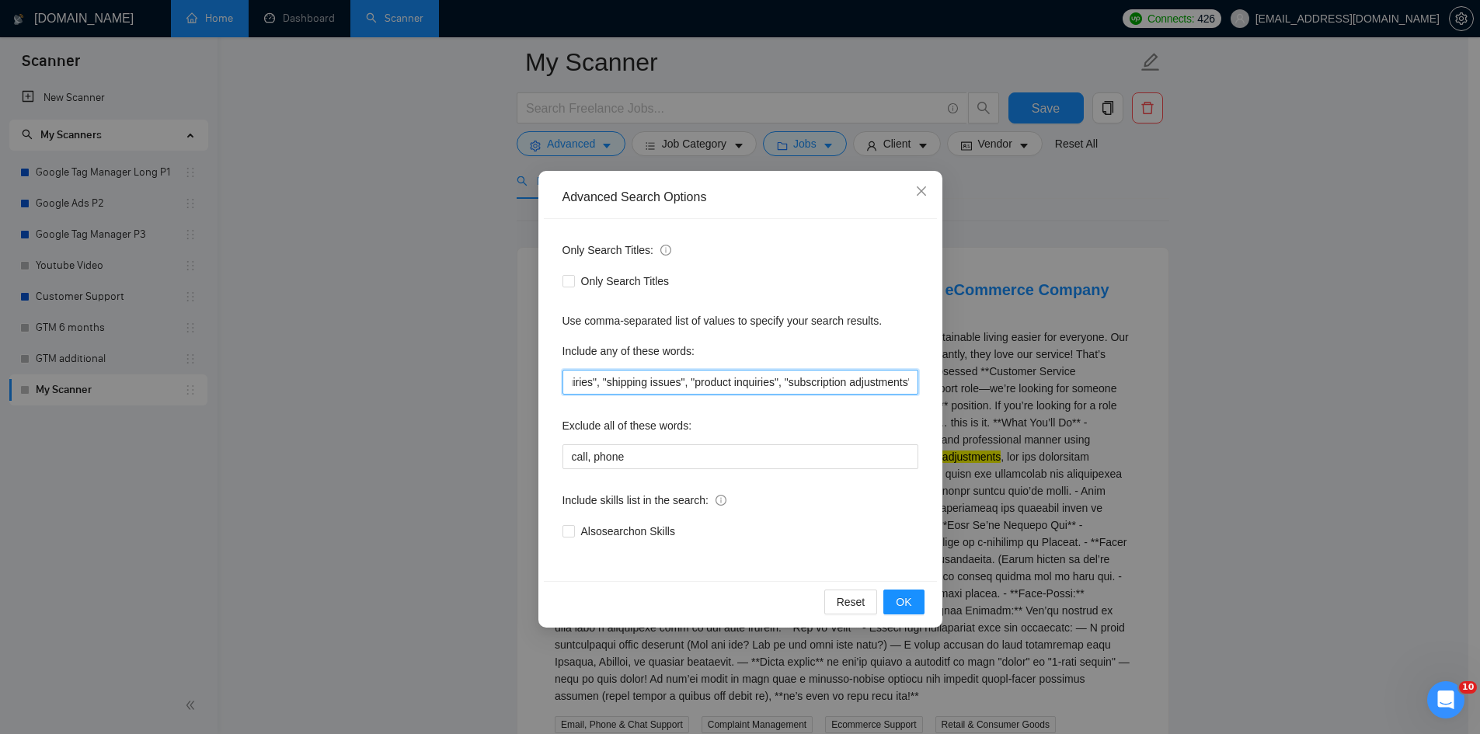
scroll to position [0, 168]
drag, startPoint x: 820, startPoint y: 381, endPoint x: 925, endPoint y: 385, distance: 105.0
click at [925, 385] on div "Only Search Titles: Only Search Titles Use comma-separated list of values to sp…" at bounding box center [740, 400] width 393 height 362
click at [908, 385] on input ""customer inquiries", "shipping issues", "product inquiries", "subscription adj…" at bounding box center [741, 382] width 356 height 25
click at [912, 379] on input ""customer inquiries", "shipping issues", "product inquiries", "subscription adj…" at bounding box center [741, 382] width 356 height 25
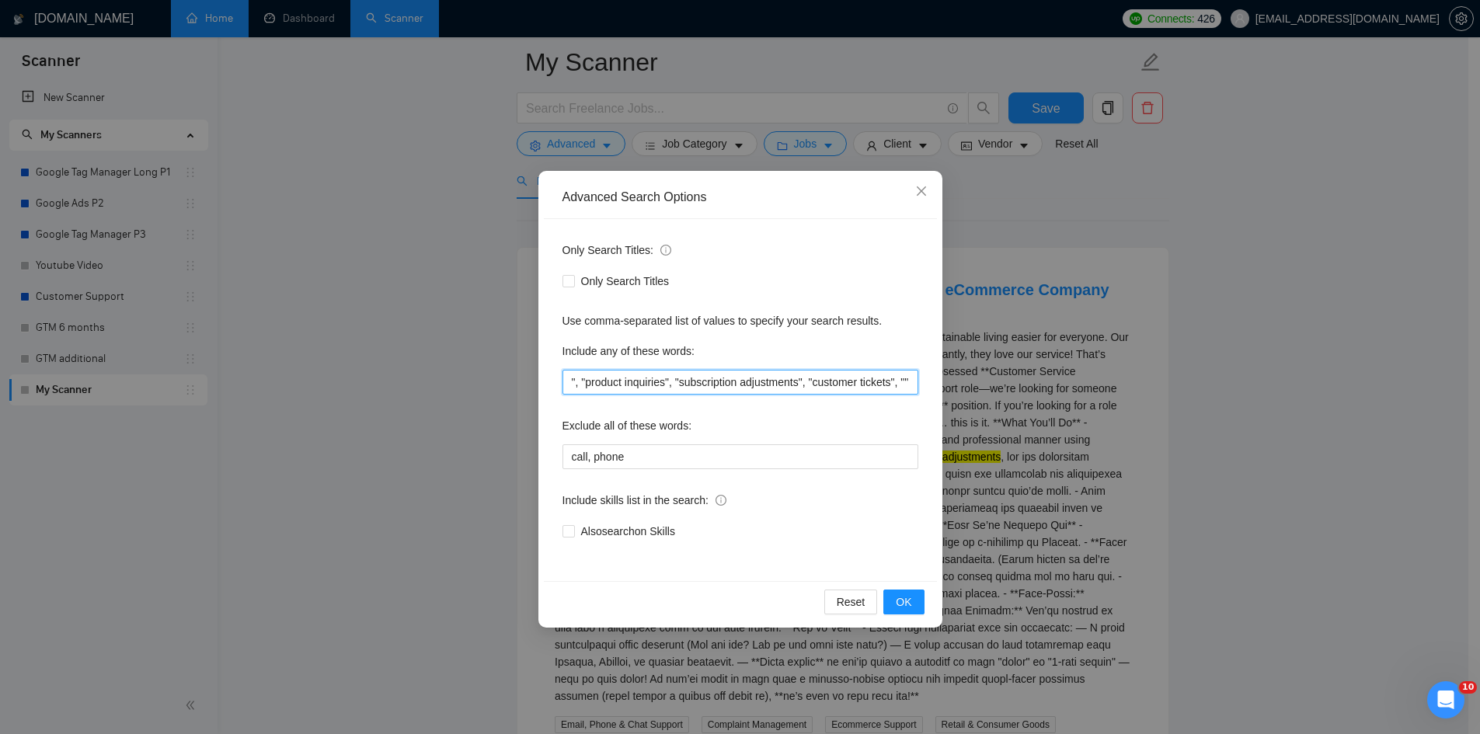
paste input "tickets"
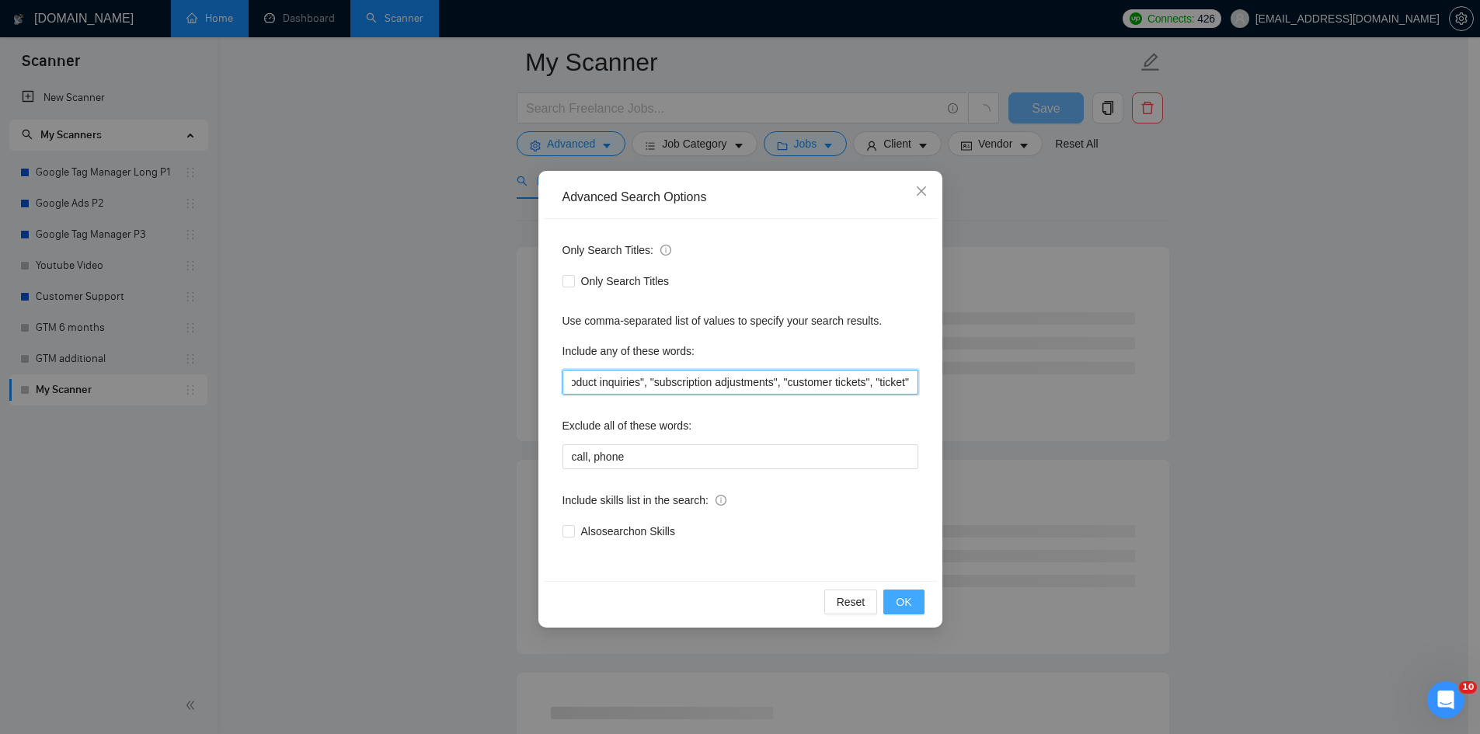
type input ""customer inquiries", "shipping issues", "product inquiries", "subscription adj…"
click at [908, 594] on span "OK" at bounding box center [904, 602] width 16 height 17
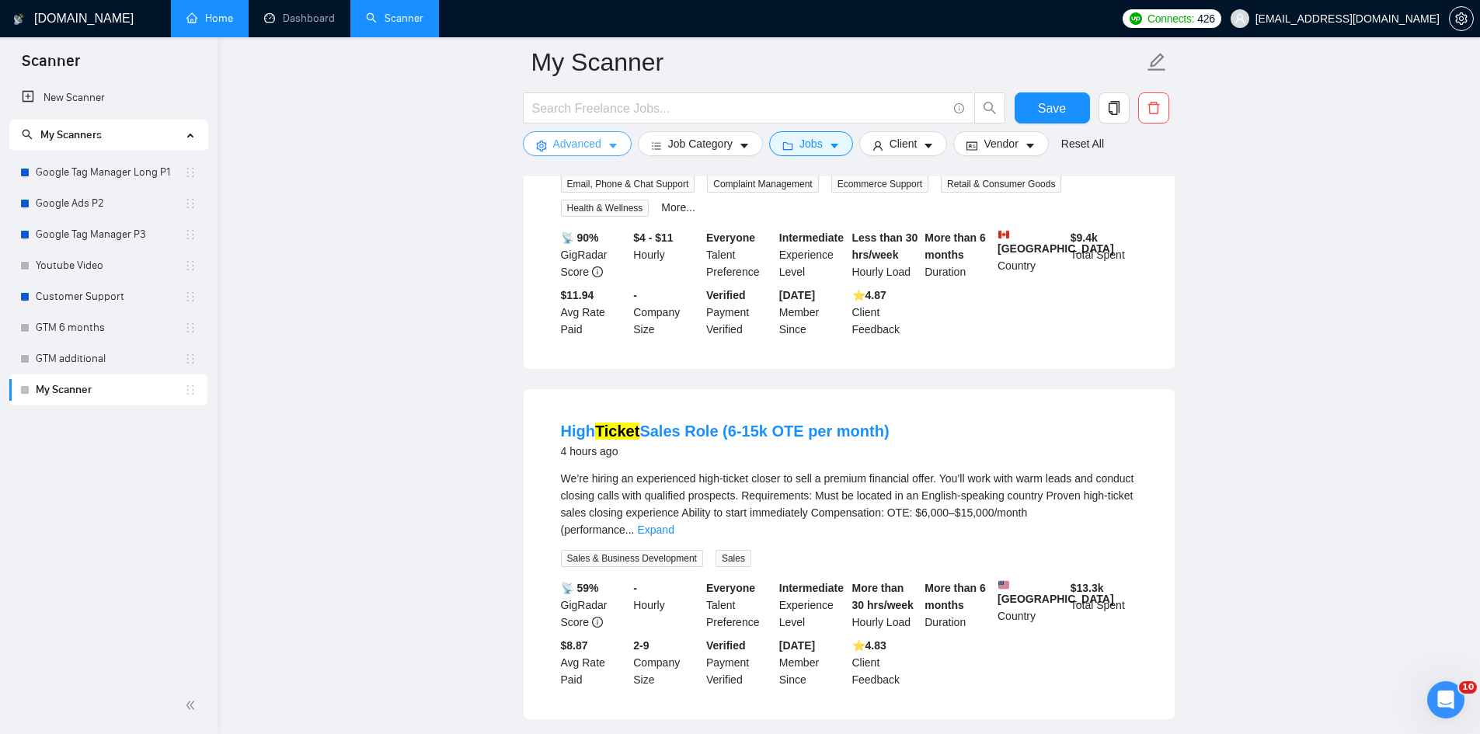
scroll to position [389, 0]
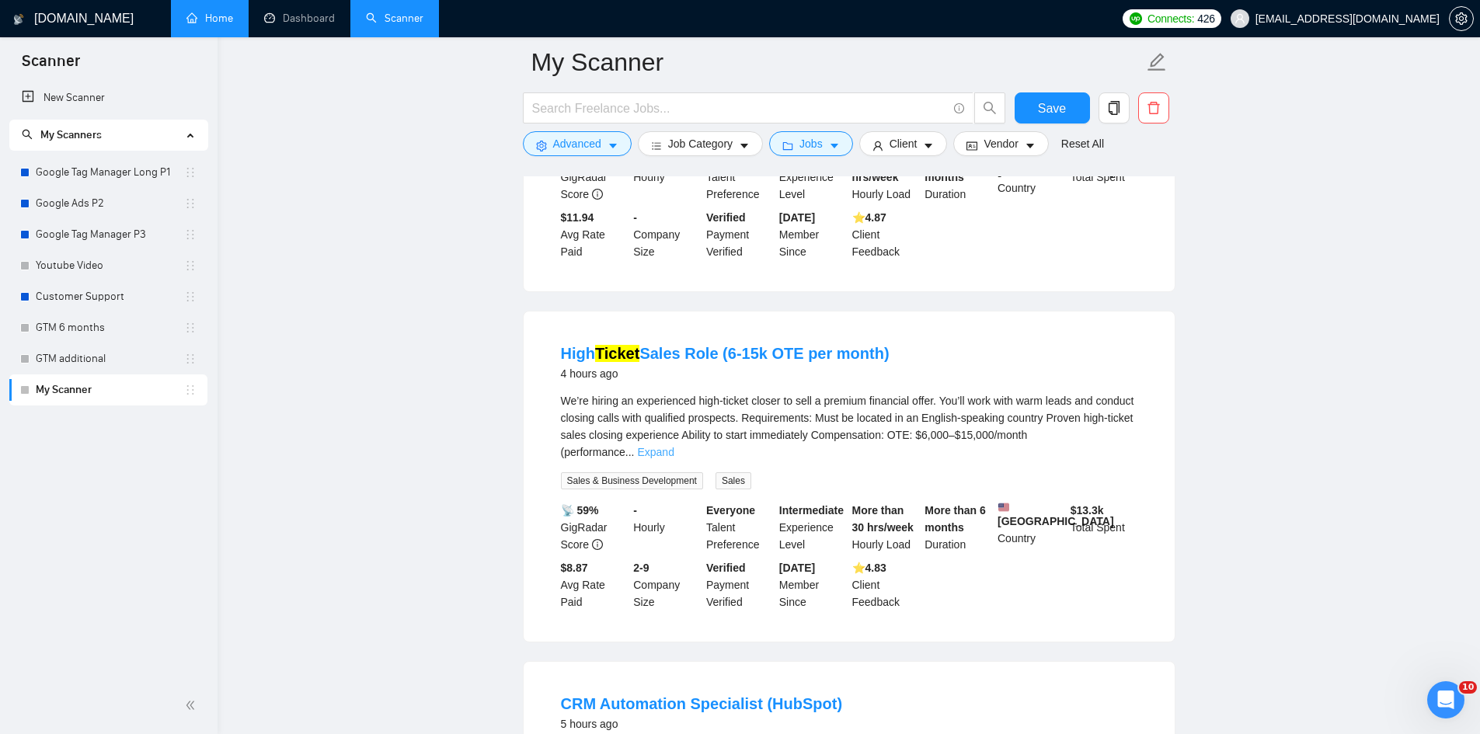
click at [674, 446] on link "Expand" at bounding box center [655, 452] width 37 height 12
click at [608, 397] on div "We’re hiring an experienced high-ticket closer to sell a premium financial offe…" at bounding box center [849, 426] width 577 height 68
copy div "calls"
click at [563, 145] on span "Advanced" at bounding box center [577, 143] width 48 height 17
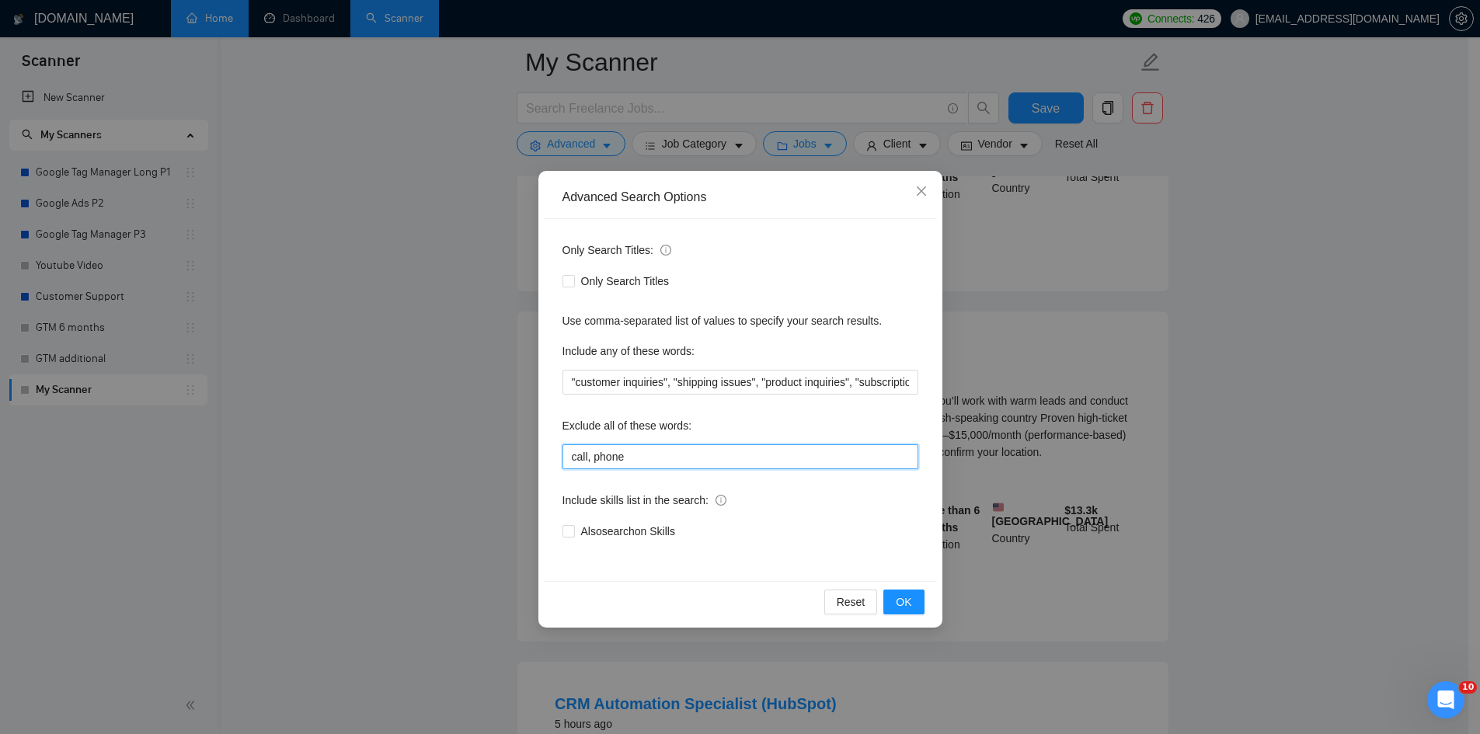
click at [656, 458] on input "call, phone" at bounding box center [741, 456] width 356 height 25
paste input "calls"
type input "call, phone, calls"
click at [901, 601] on span "OK" at bounding box center [904, 602] width 16 height 17
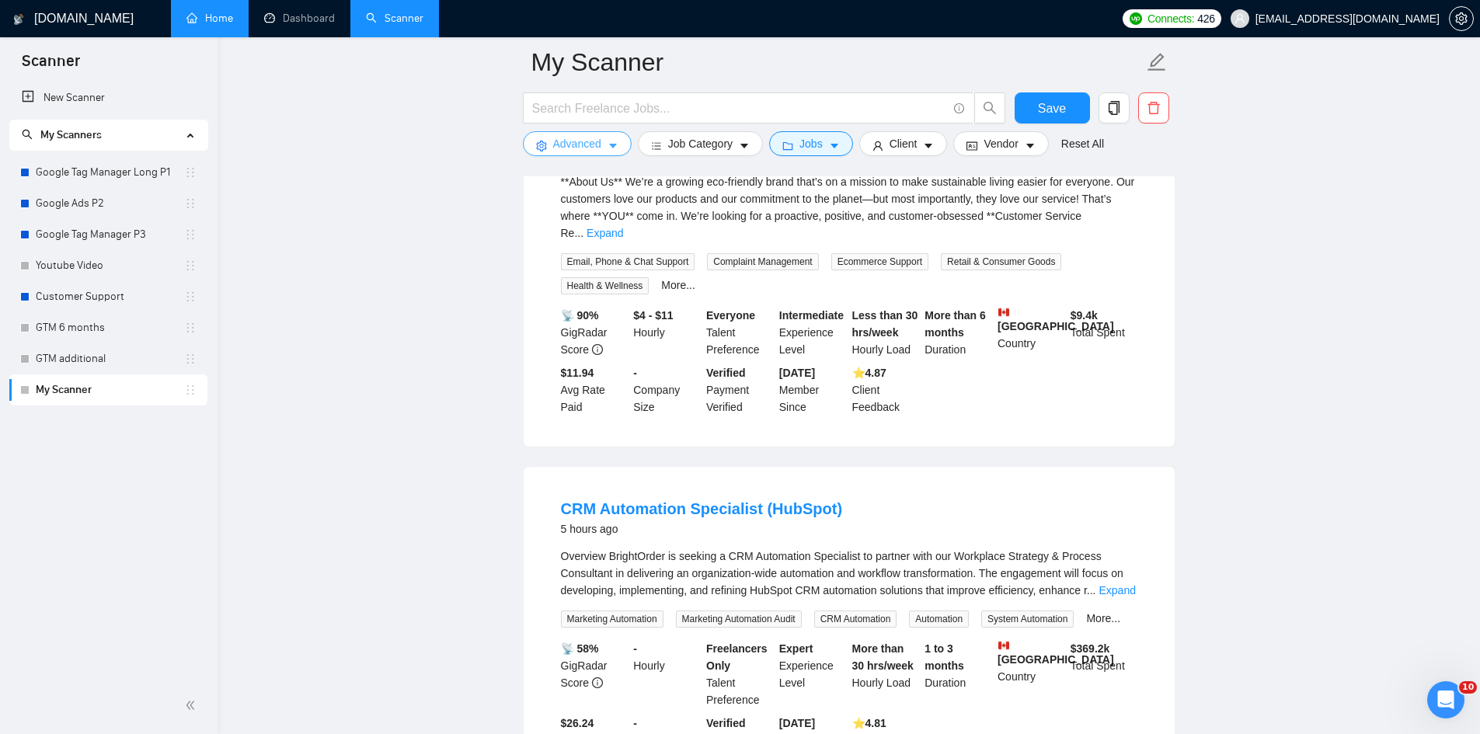
scroll to position [311, 0]
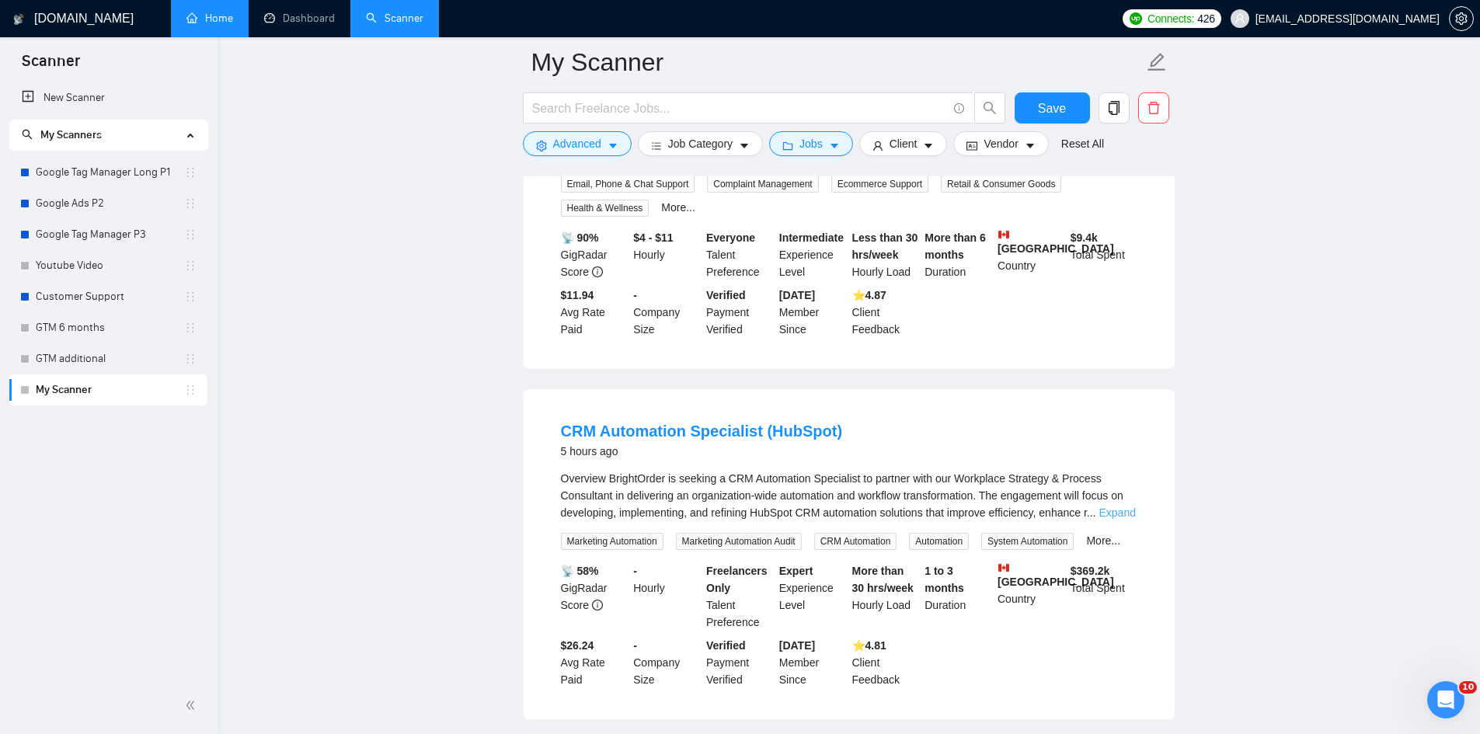
click at [1115, 507] on link "Expand" at bounding box center [1117, 513] width 37 height 12
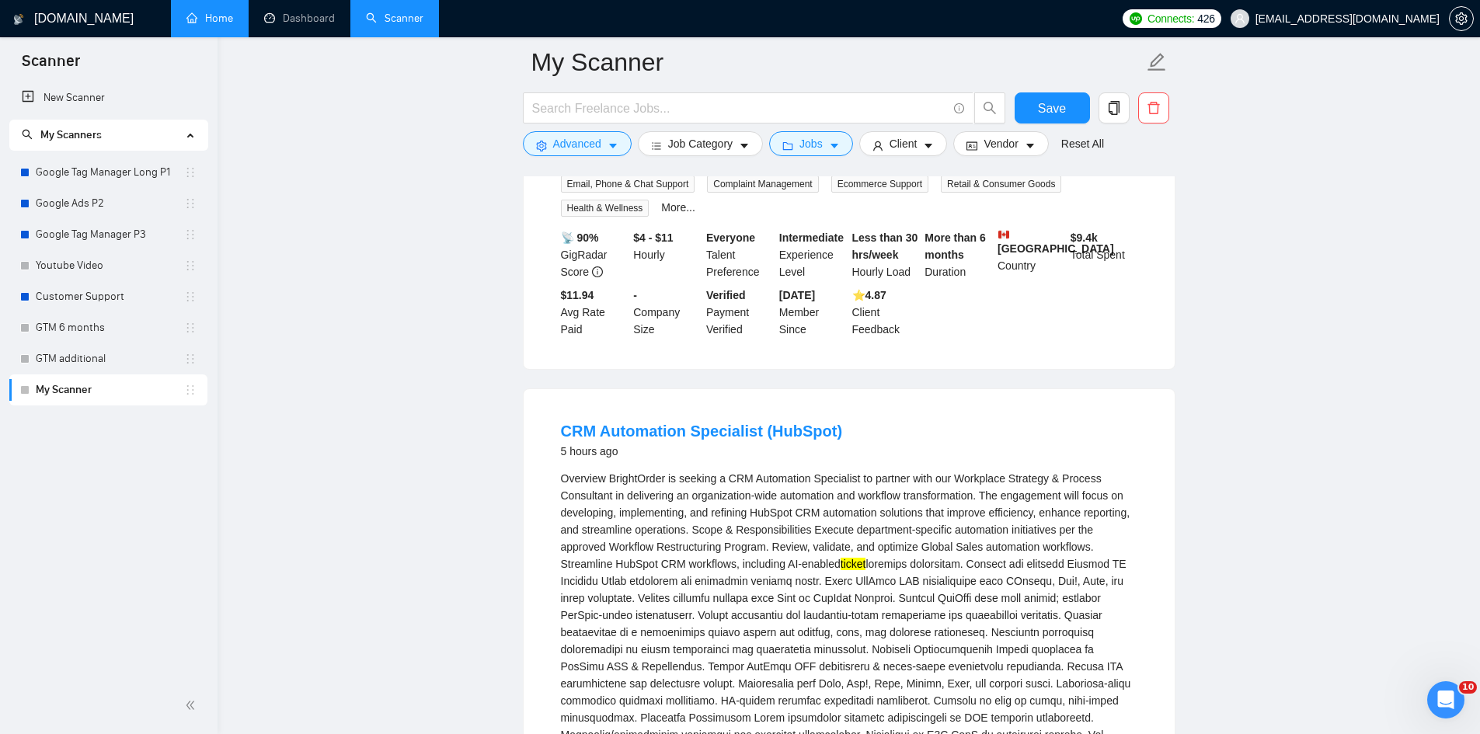
scroll to position [389, 0]
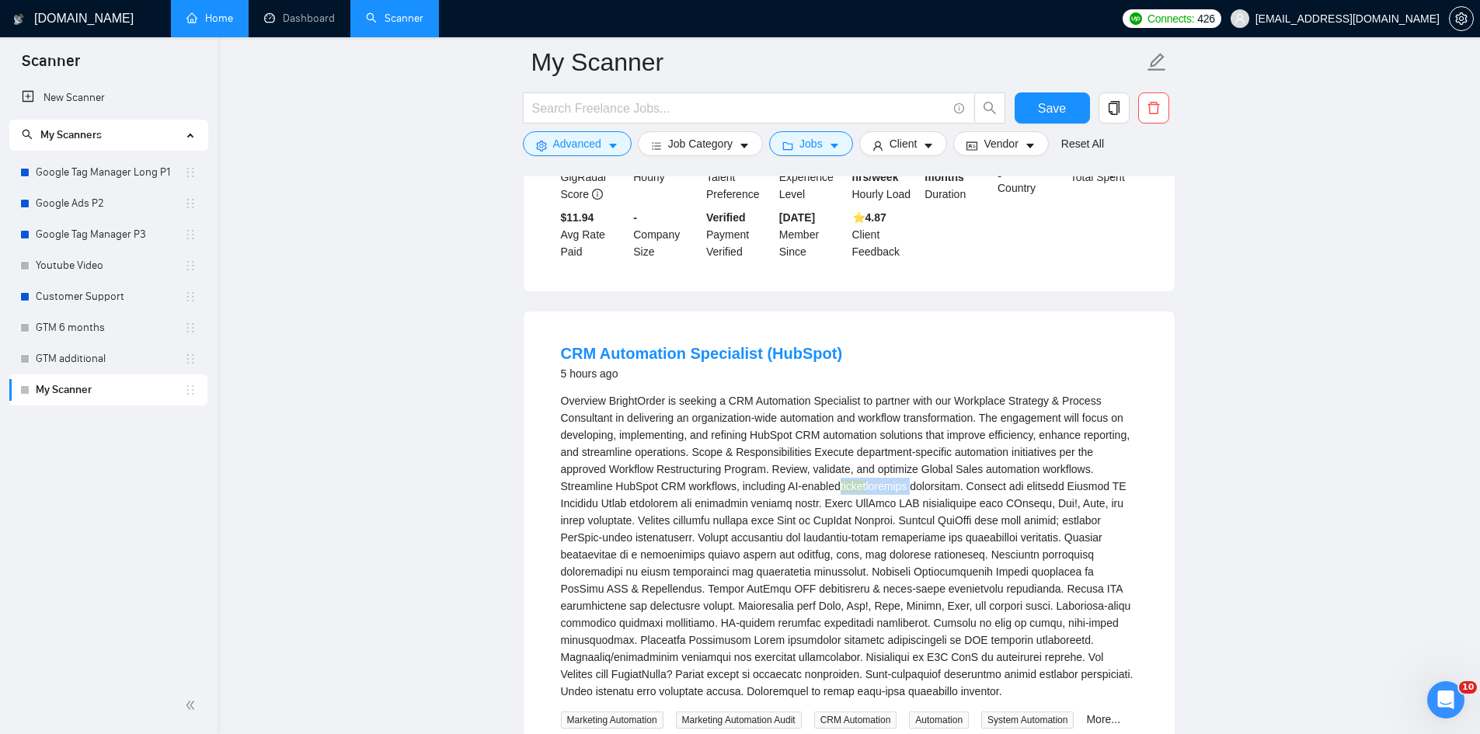
drag, startPoint x: 913, startPoint y: 467, endPoint x: 843, endPoint y: 462, distance: 70.1
click at [843, 462] on div "Overview BrightOrder is seeking a CRM Automation Specialist to partner with our…" at bounding box center [849, 546] width 577 height 308
copy div "ticket handling"
click at [589, 142] on span "Advanced" at bounding box center [577, 143] width 48 height 17
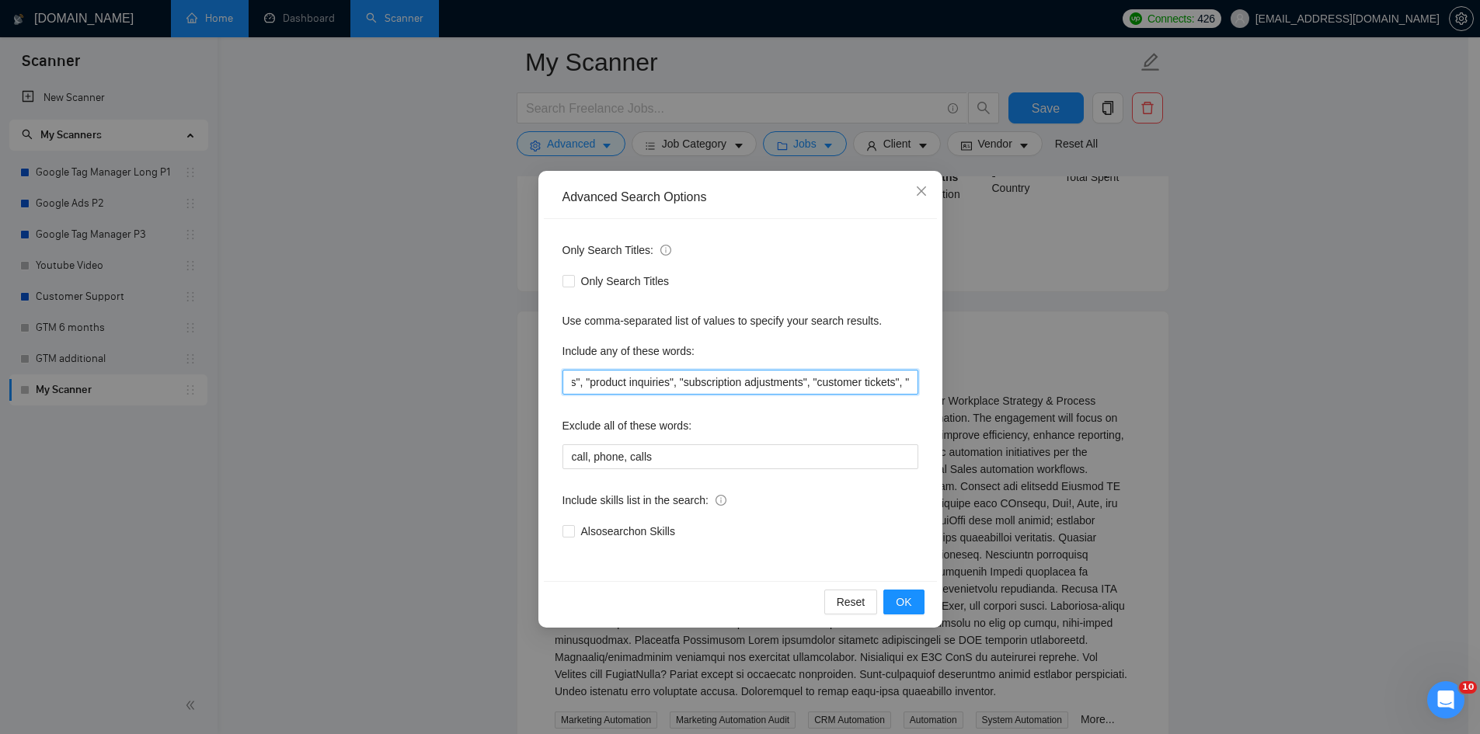
scroll to position [0, 207]
drag, startPoint x: 881, startPoint y: 380, endPoint x: 915, endPoint y: 383, distance: 33.6
click at [915, 383] on input ""customer inquiries", "shipping issues", "product inquiries", "subscription adj…" at bounding box center [741, 382] width 356 height 25
click at [898, 383] on input ""customer inquiries", "shipping issues", "product inquiries", "subscription adj…" at bounding box center [741, 382] width 356 height 25
click at [894, 383] on input ""customer inquiries", "shipping issues", "product inquiries", "subscription adj…" at bounding box center [741, 382] width 356 height 25
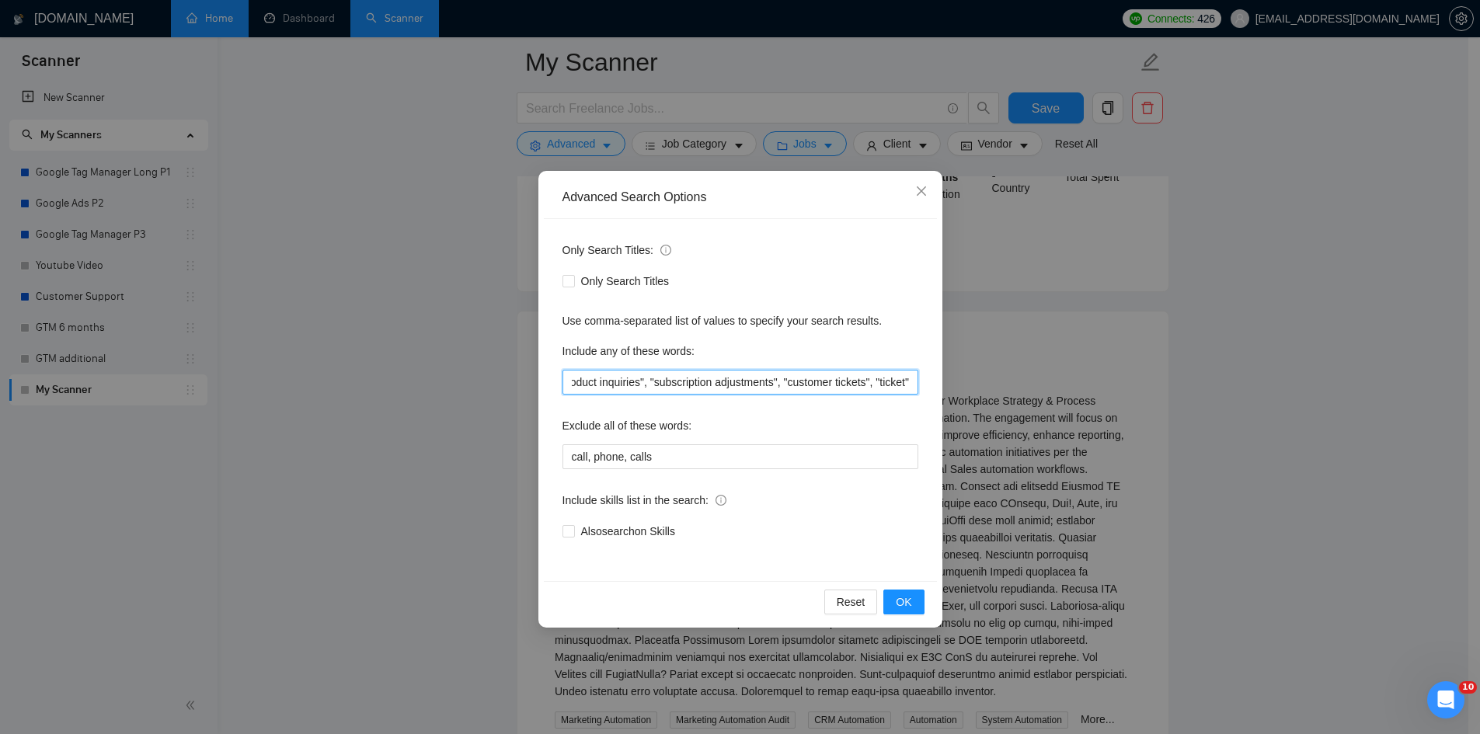
click at [894, 383] on input ""customer inquiries", "shipping issues", "product inquiries", "subscription adj…" at bounding box center [741, 382] width 356 height 25
paste input "handling"
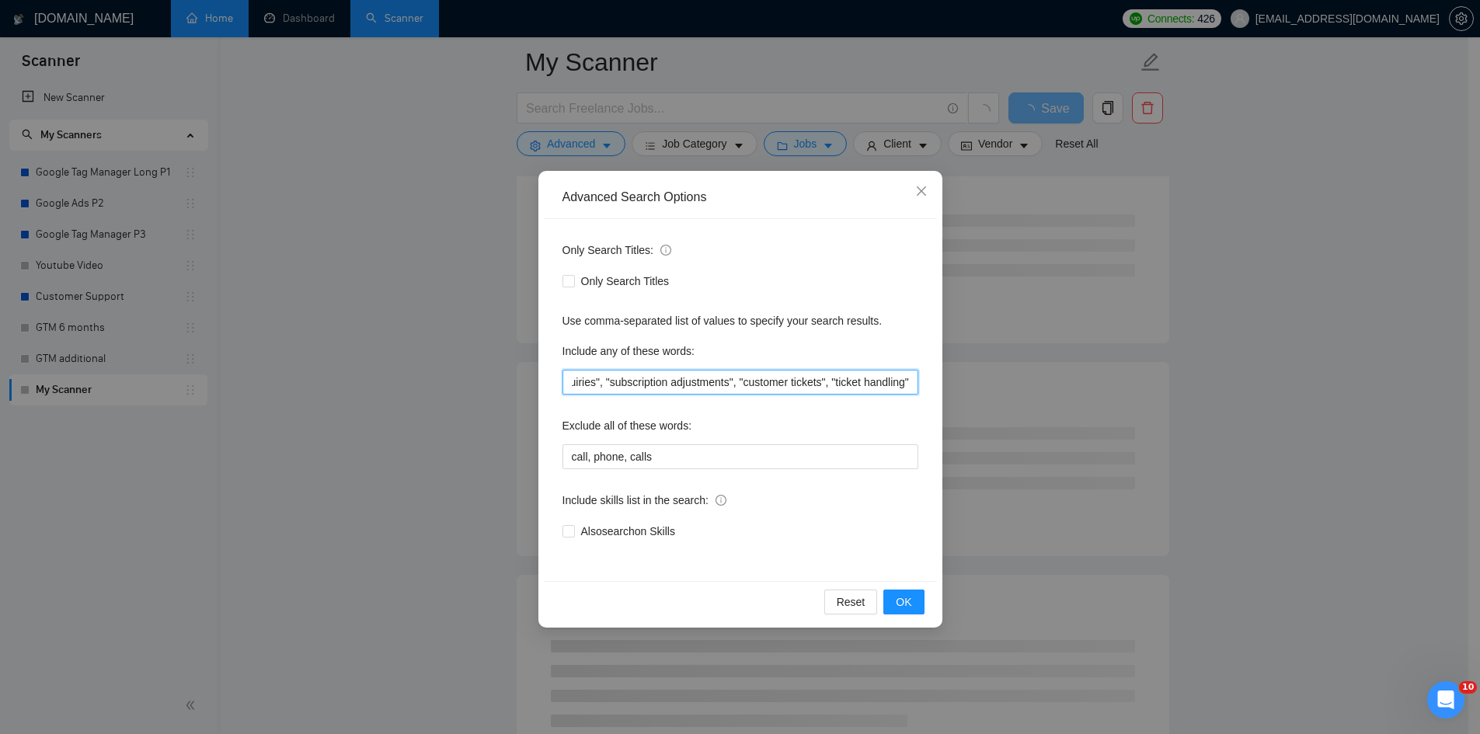
scroll to position [0, 253]
click at [908, 594] on span "OK" at bounding box center [904, 602] width 16 height 17
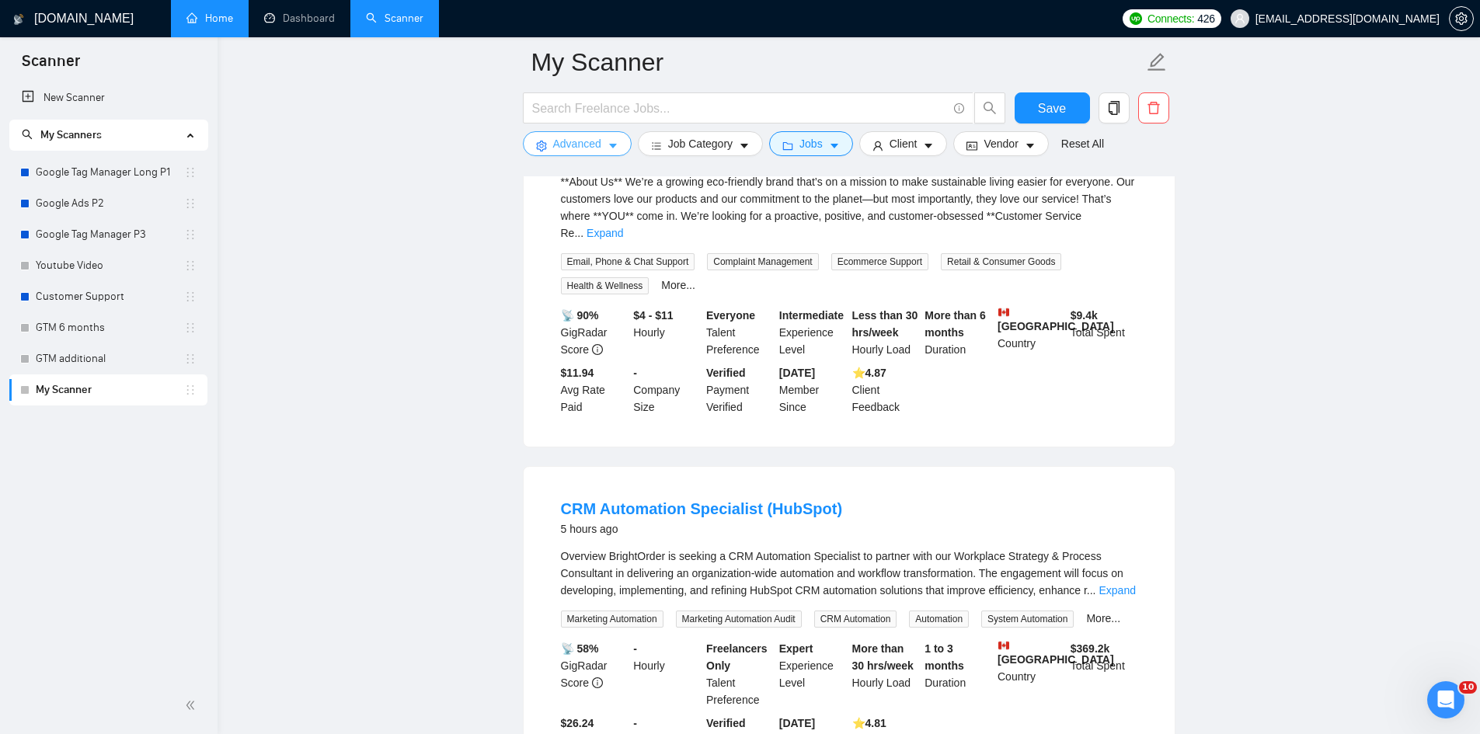
scroll to position [311, 0]
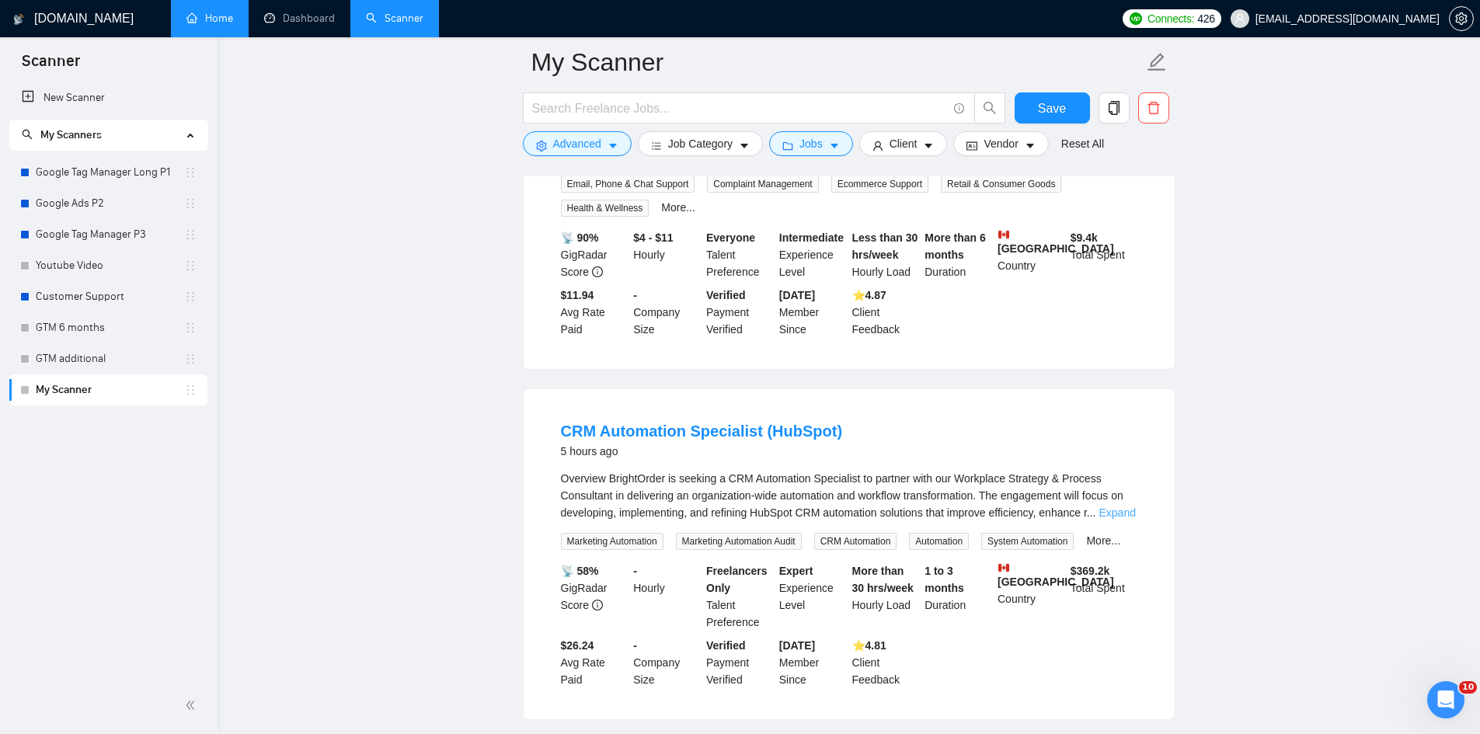
click at [1117, 507] on link "Expand" at bounding box center [1117, 513] width 37 height 12
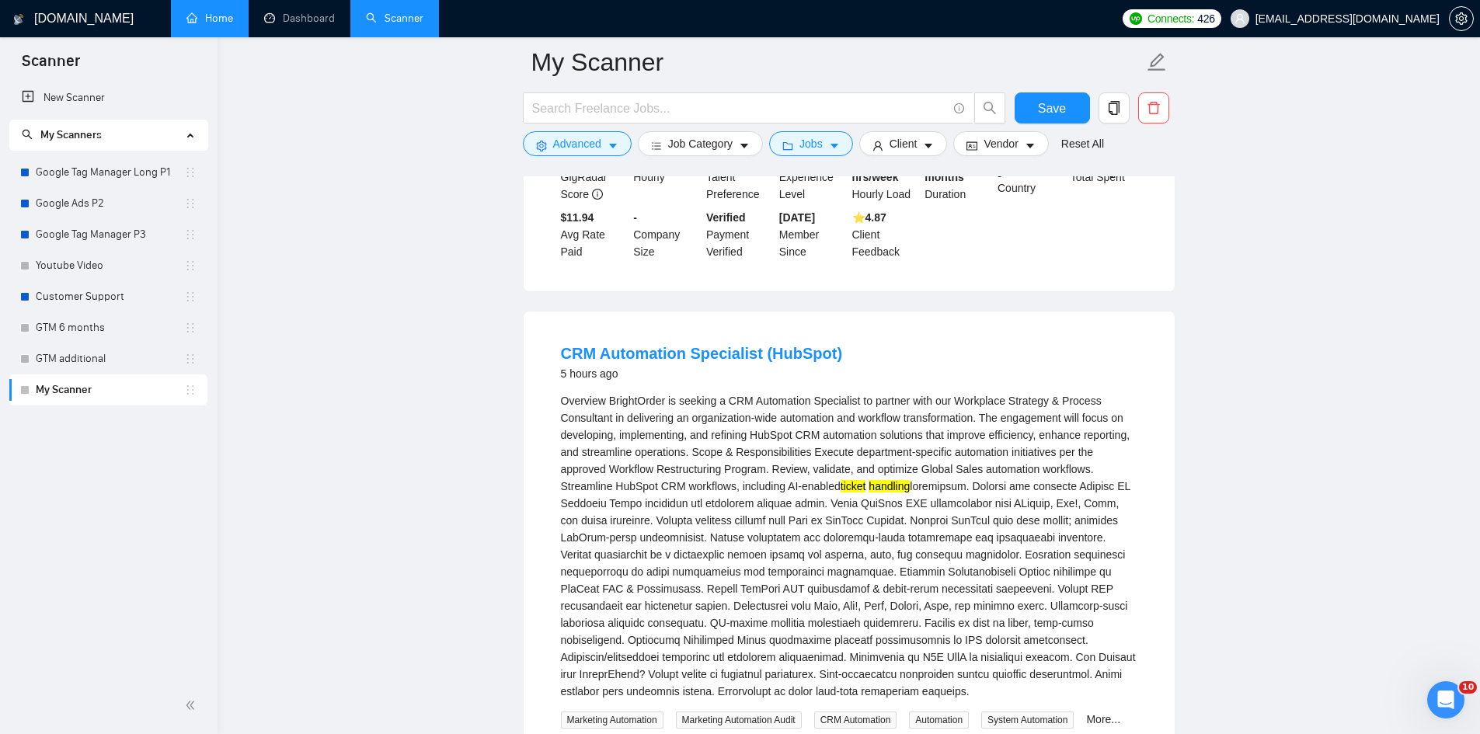
scroll to position [0, 0]
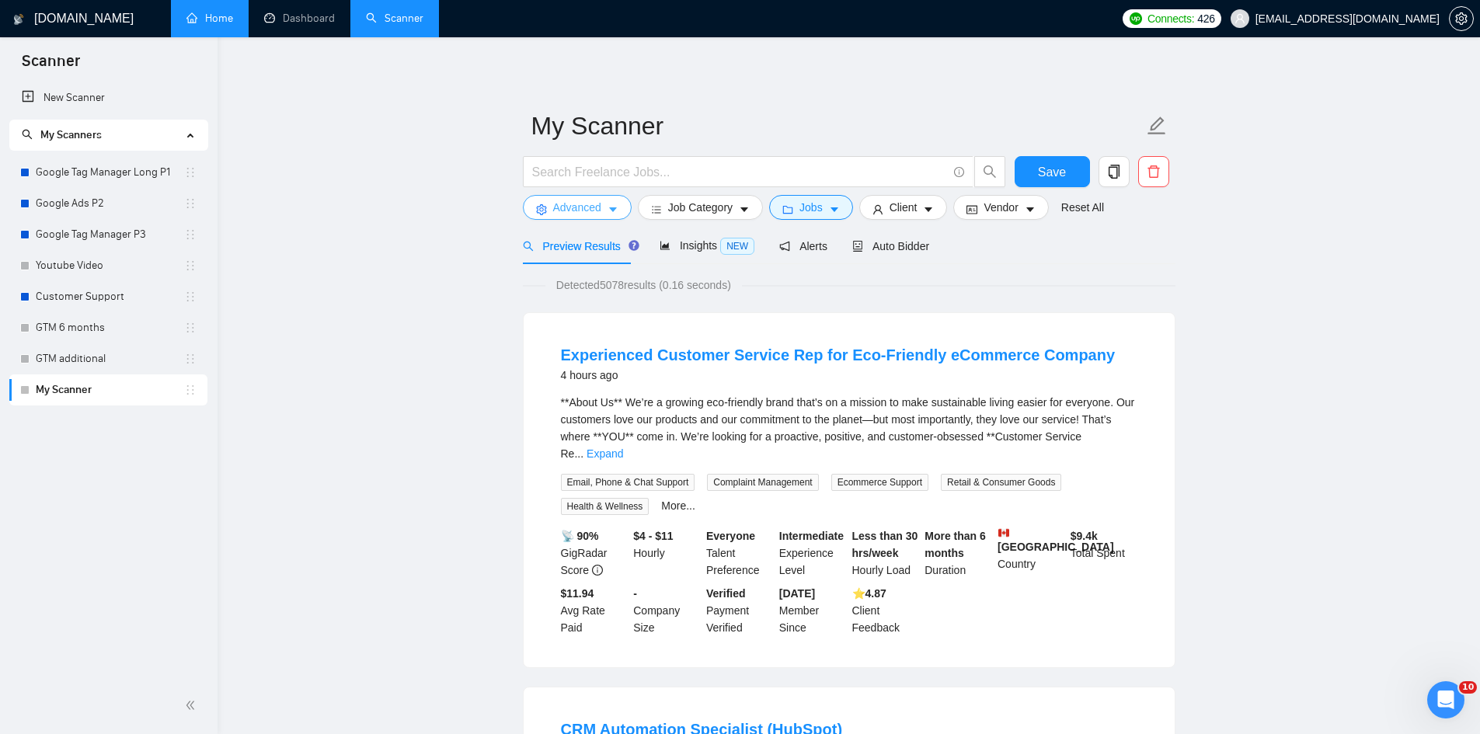
click at [592, 208] on span "Advanced" at bounding box center [577, 207] width 48 height 17
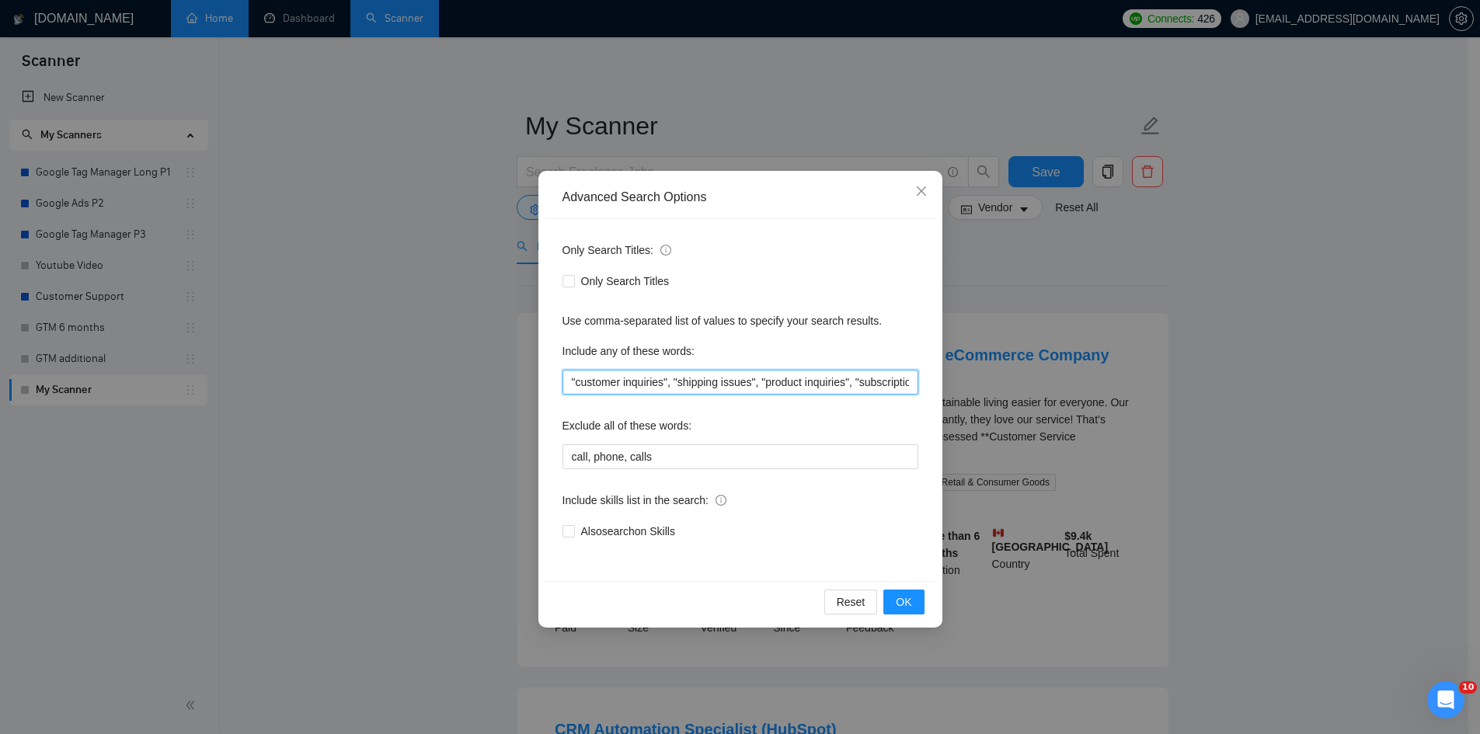
click at [570, 382] on input ""customer inquiries", "shipping issues", "product inquiries", "subscription adj…" at bounding box center [741, 382] width 356 height 25
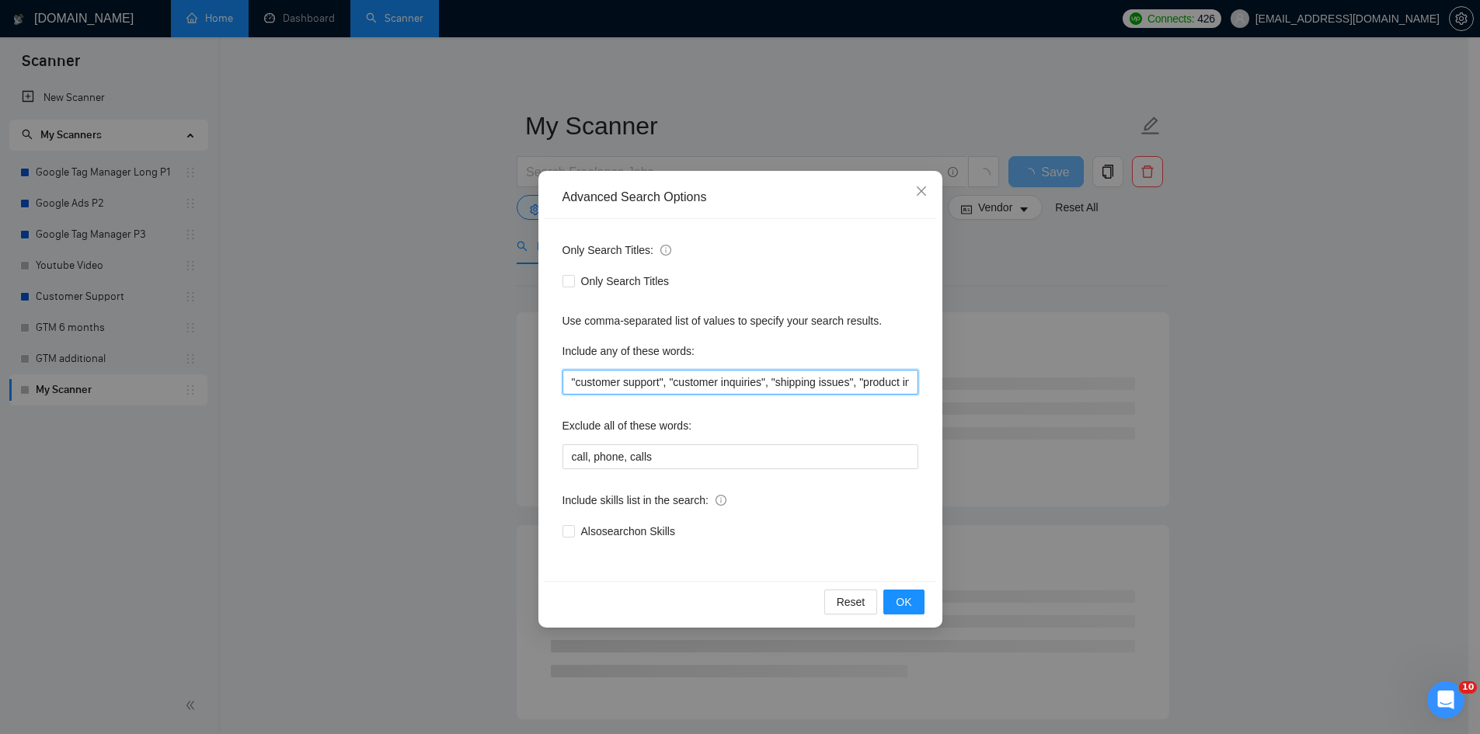
drag, startPoint x: 666, startPoint y: 382, endPoint x: 568, endPoint y: 382, distance: 97.9
click at [568, 382] on input ""customer support", "customer inquiries", "shipping issues", "product inquiries…" at bounding box center [741, 382] width 356 height 25
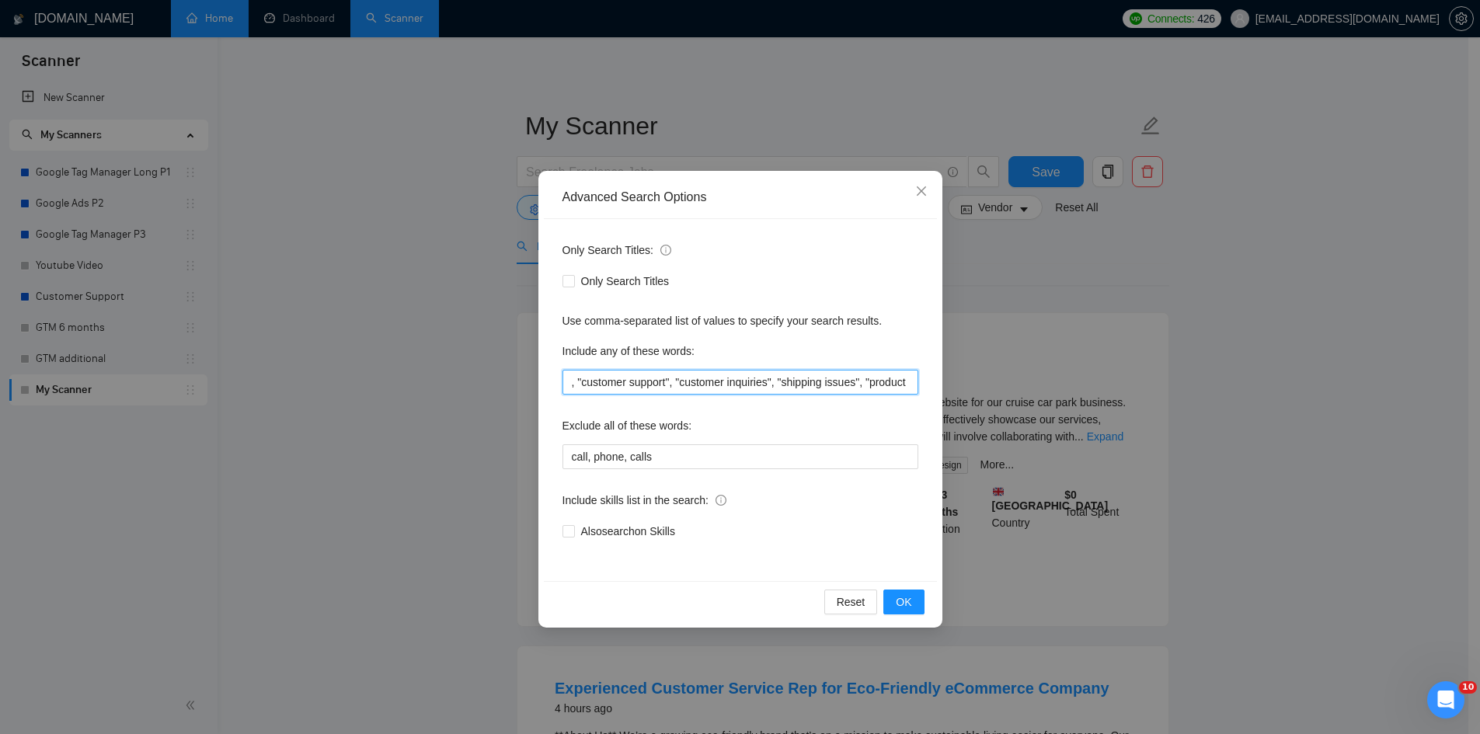
paste input ""customer support""
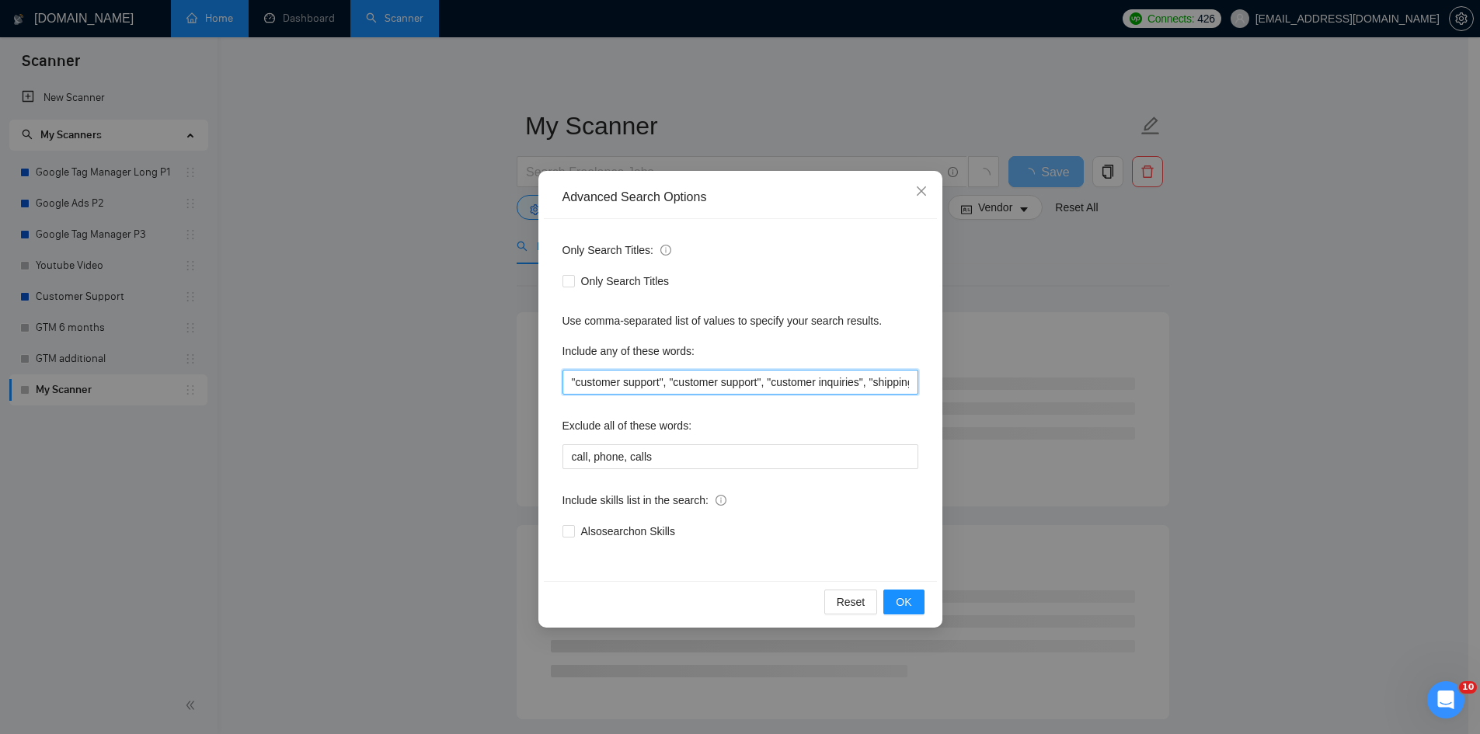
click at [619, 385] on input ""customer support", "customer support", "customer inquiries", "shipping issues"…" at bounding box center [741, 382] width 356 height 25
click at [621, 382] on input ""customer support", "customer support", "customer inquiries", "shipping issues"…" at bounding box center [741, 382] width 356 height 25
click at [672, 381] on input ""customers support", "customer support", "customer inquiries", "shipping issues…" at bounding box center [741, 382] width 356 height 25
click at [578, 385] on input ""customers support", "customer support", "customer inquiries", "shipping issues…" at bounding box center [741, 382] width 356 height 25
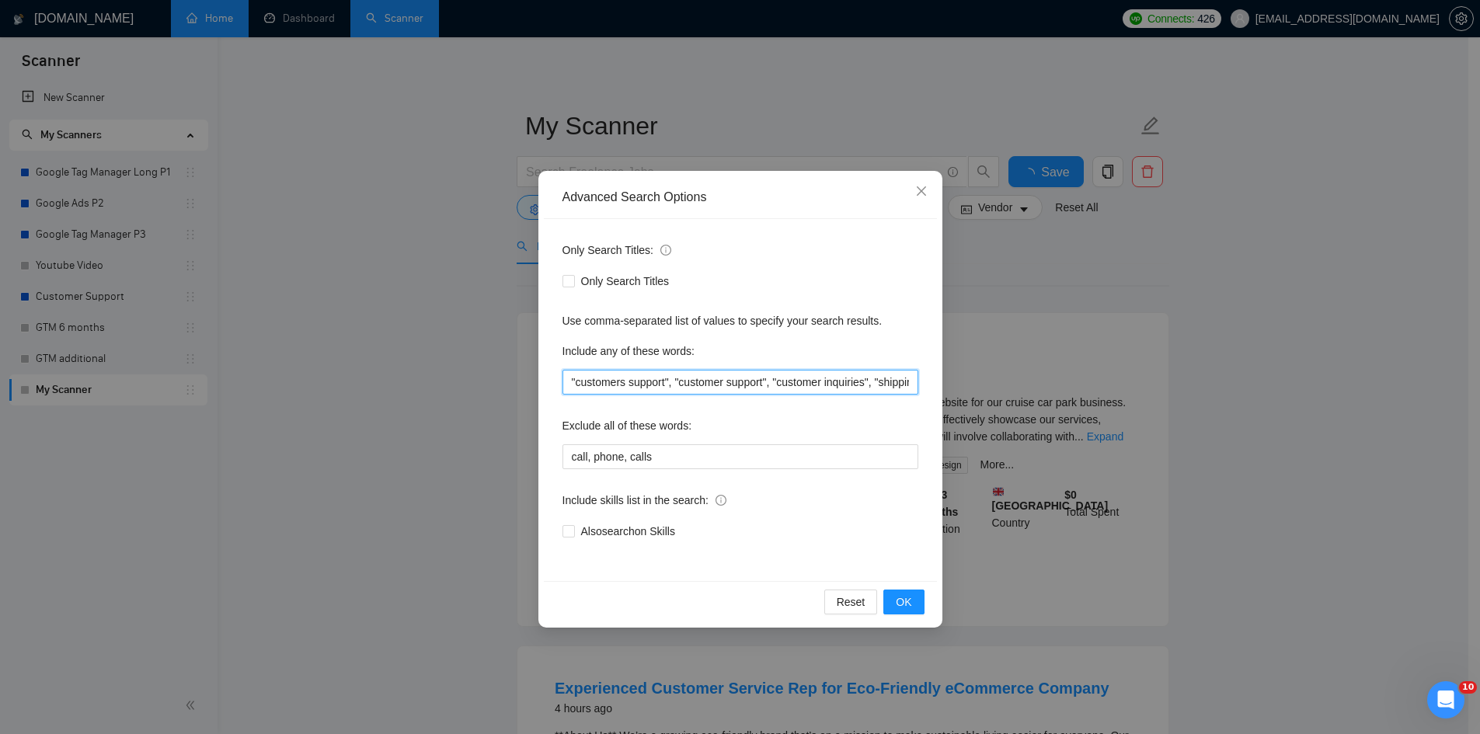
drag, startPoint x: 665, startPoint y: 384, endPoint x: 573, endPoint y: 382, distance: 92.5
click at [573, 382] on input ""customers support", "customer support", "customer inquiries", "shipping issues…" at bounding box center [741, 382] width 356 height 25
type input ""customers support", "customer support", "customer inquiries", "shipping issues…"
click at [892, 606] on button "OK" at bounding box center [904, 602] width 40 height 25
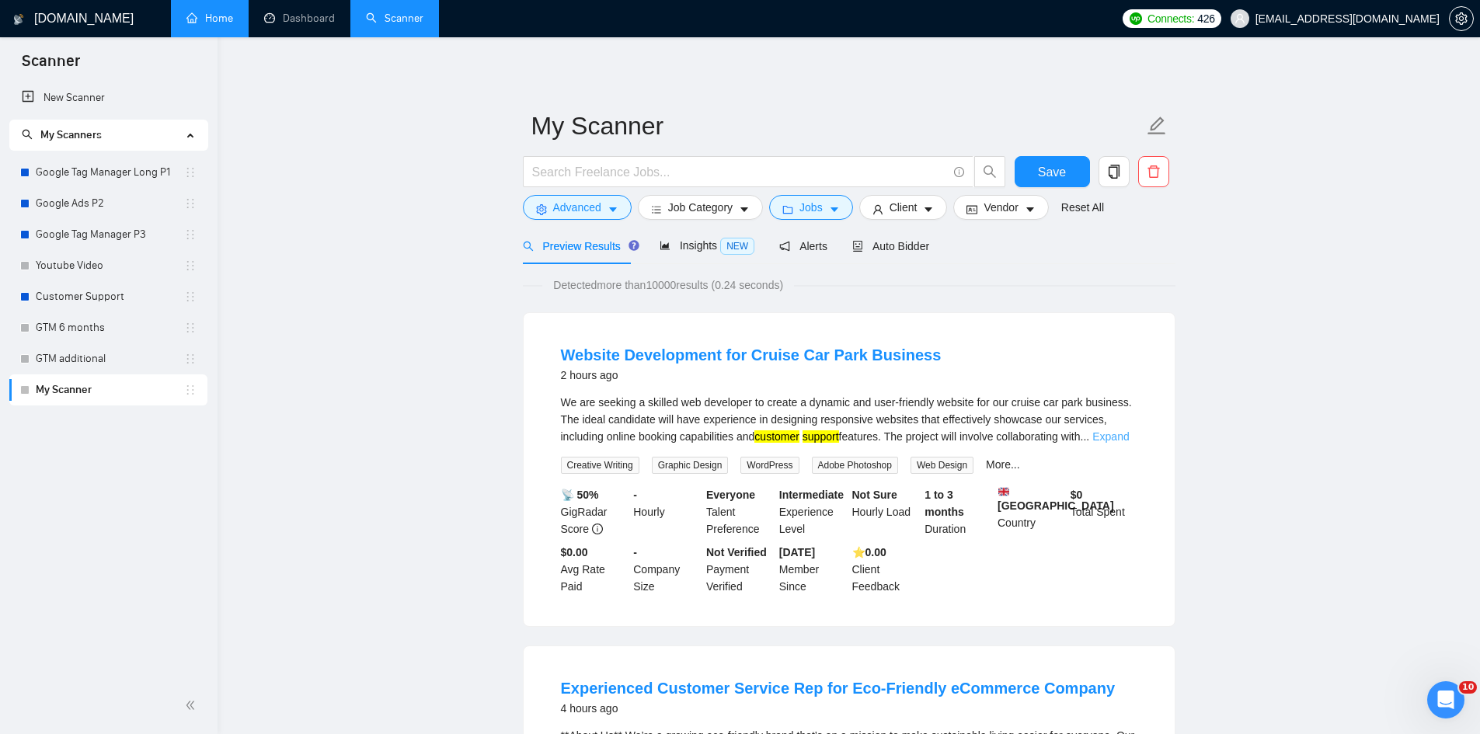
click at [1117, 437] on link "Expand" at bounding box center [1111, 436] width 37 height 12
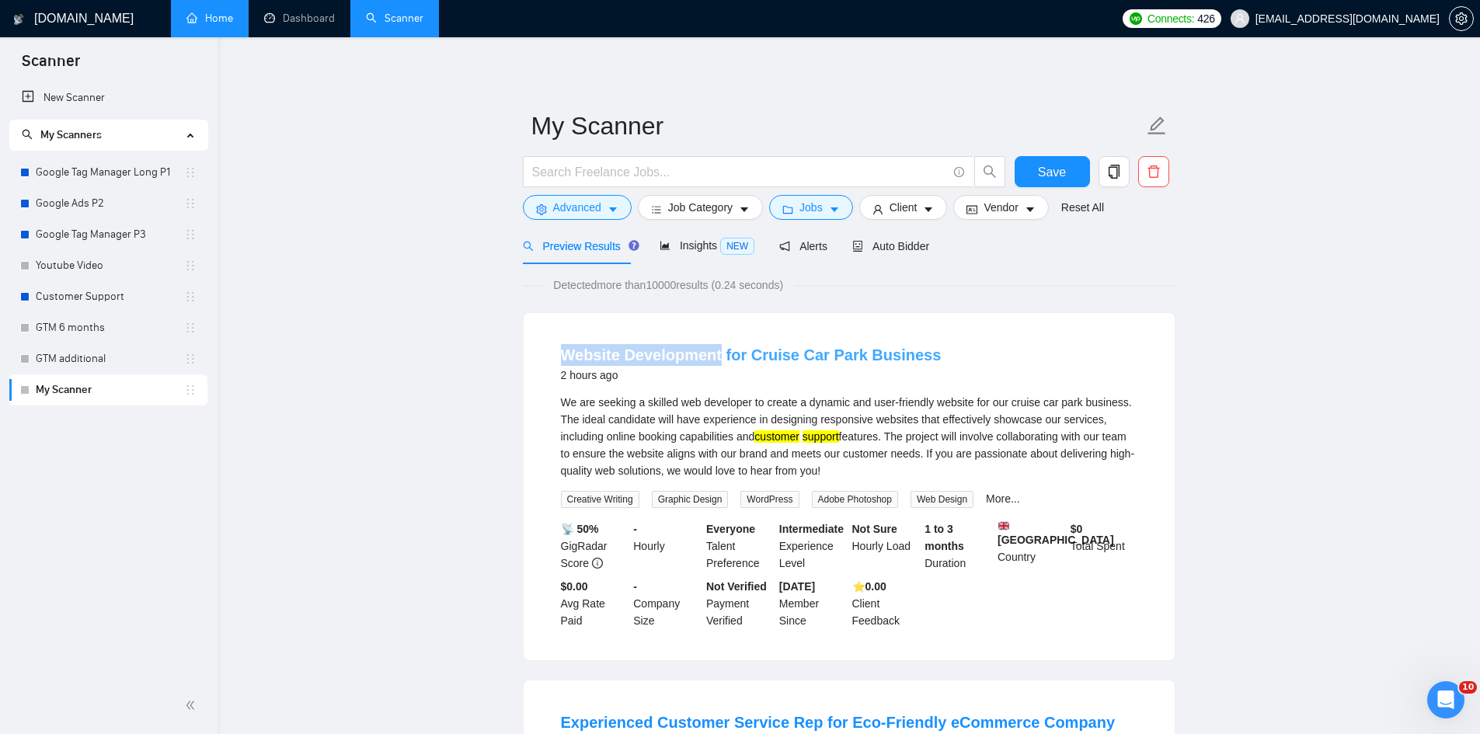
drag, startPoint x: 566, startPoint y: 340, endPoint x: 714, endPoint y: 361, distance: 149.1
click at [714, 361] on li "Website Development for Cruise Car Park Business 2 hours ago We are seeking a s…" at bounding box center [849, 487] width 614 height 310
click at [579, 205] on span "Advanced" at bounding box center [577, 207] width 48 height 17
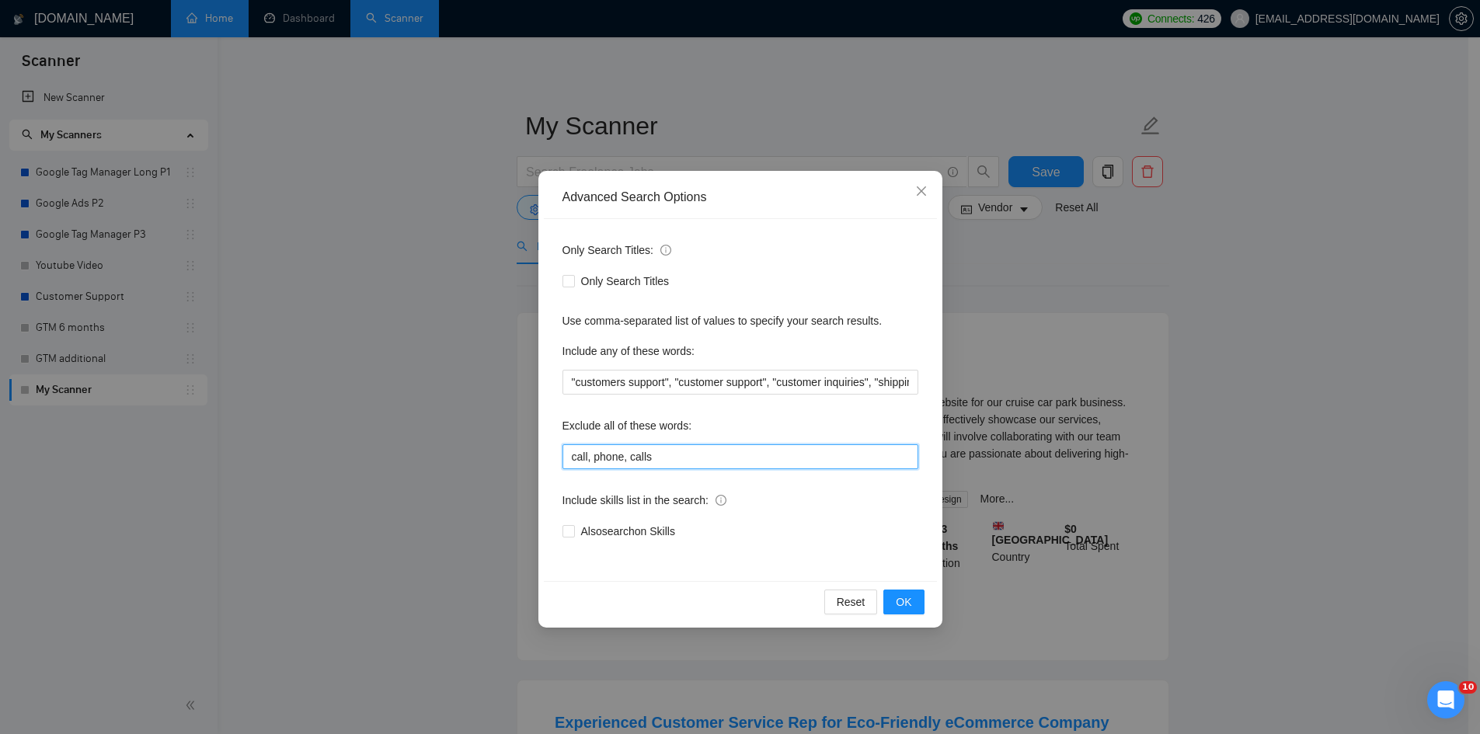
click at [671, 462] on input "call, phone, calls" at bounding box center [741, 456] width 356 height 25
paste input "Website Development"
click at [657, 455] on input "call, phone, calls, Website Development" at bounding box center [741, 456] width 356 height 25
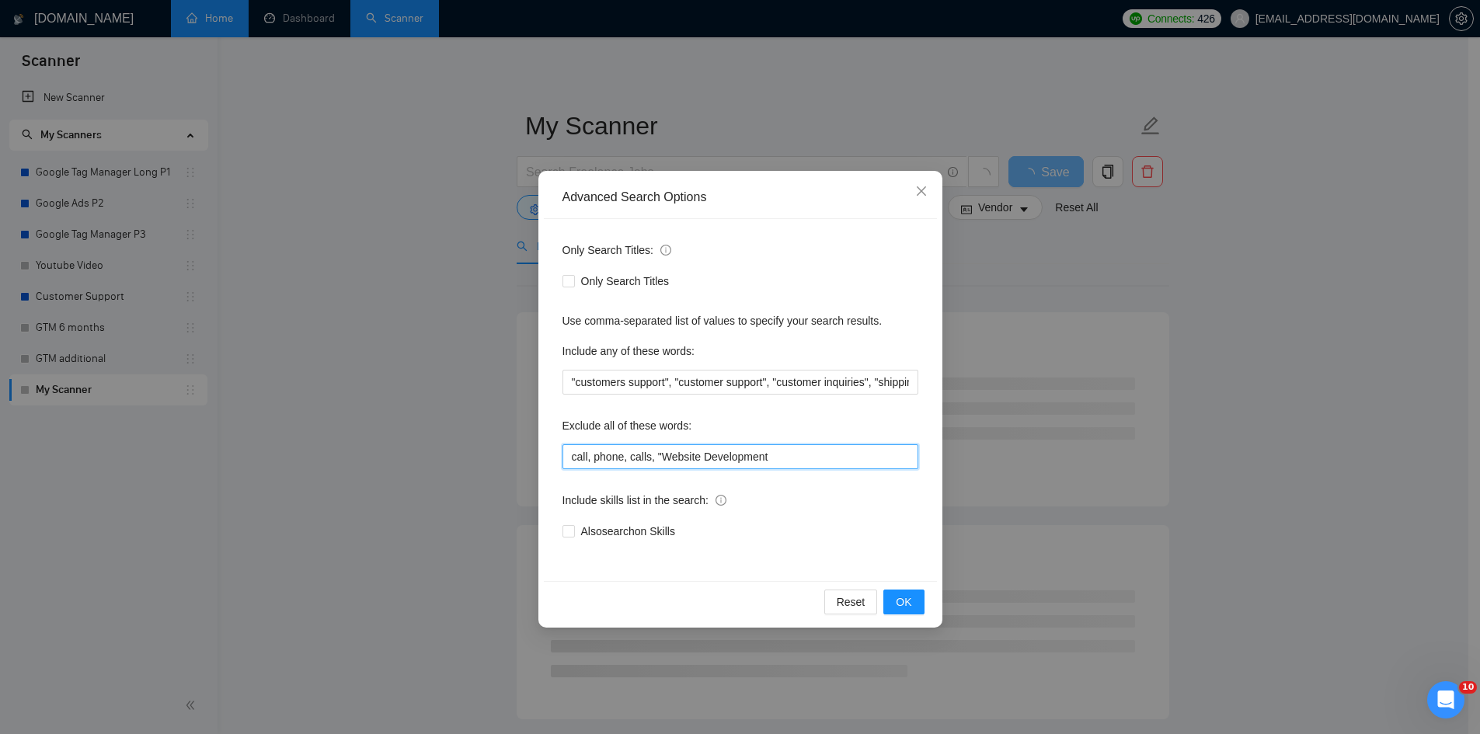
click at [807, 467] on input "call, phone, calls, "Website Development" at bounding box center [741, 456] width 356 height 25
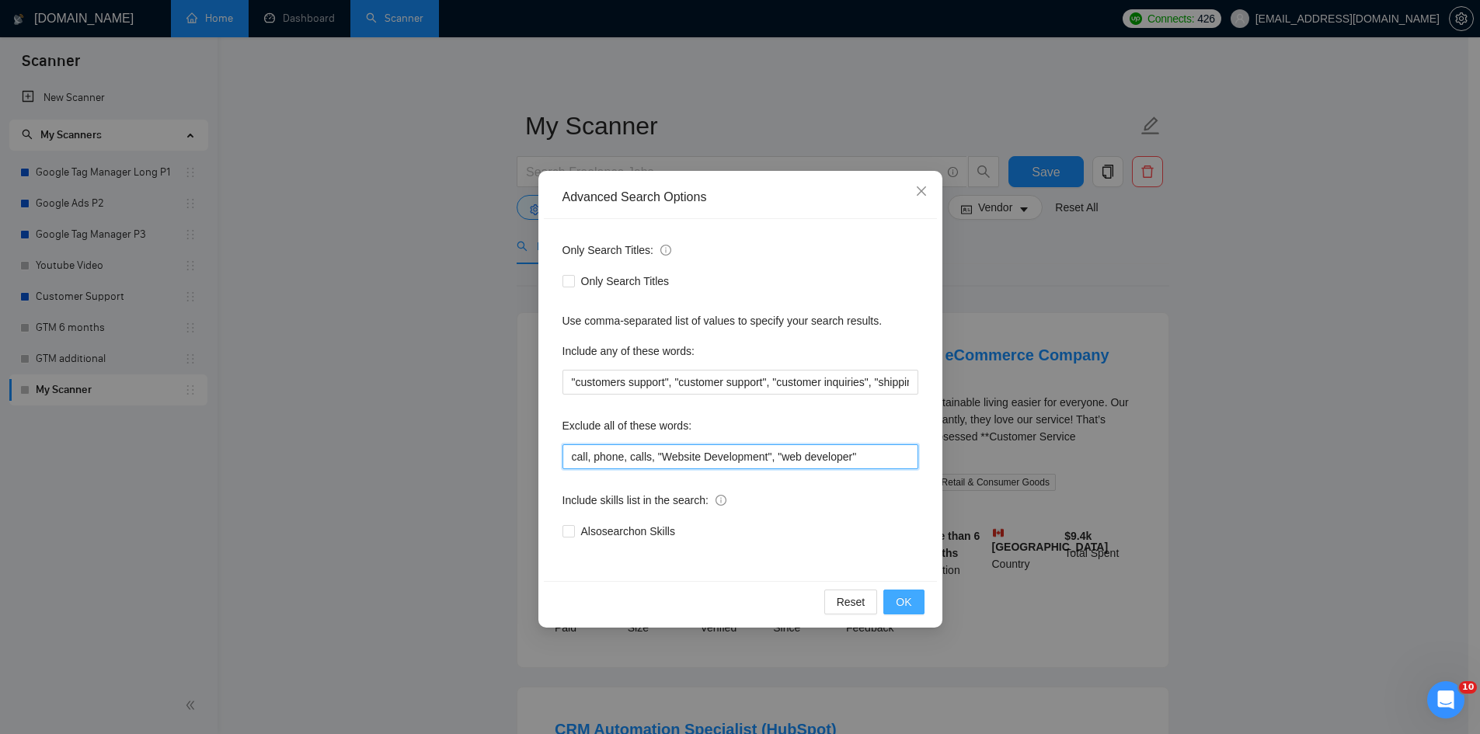
type input "call, phone, calls, "Website Development", "web developer""
click at [898, 596] on span "OK" at bounding box center [904, 602] width 16 height 17
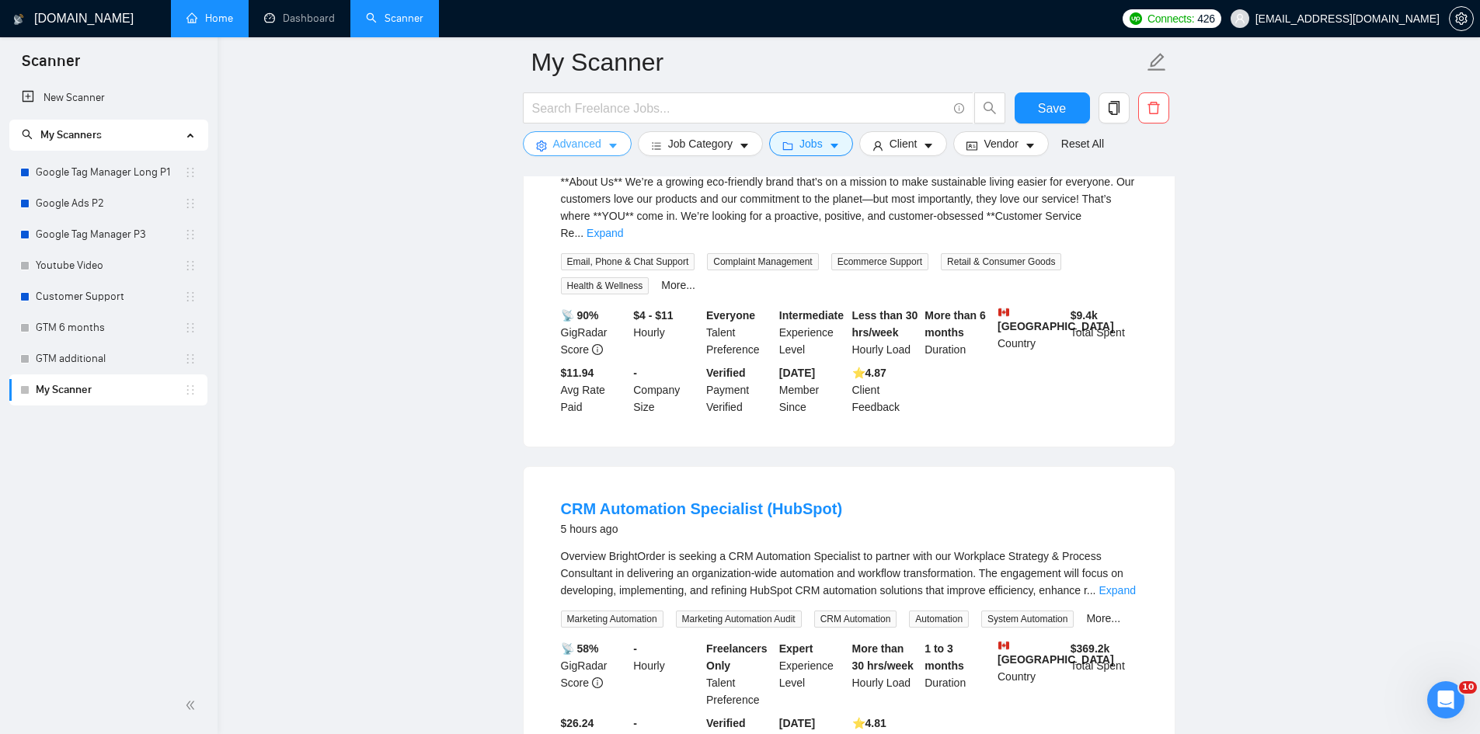
scroll to position [311, 0]
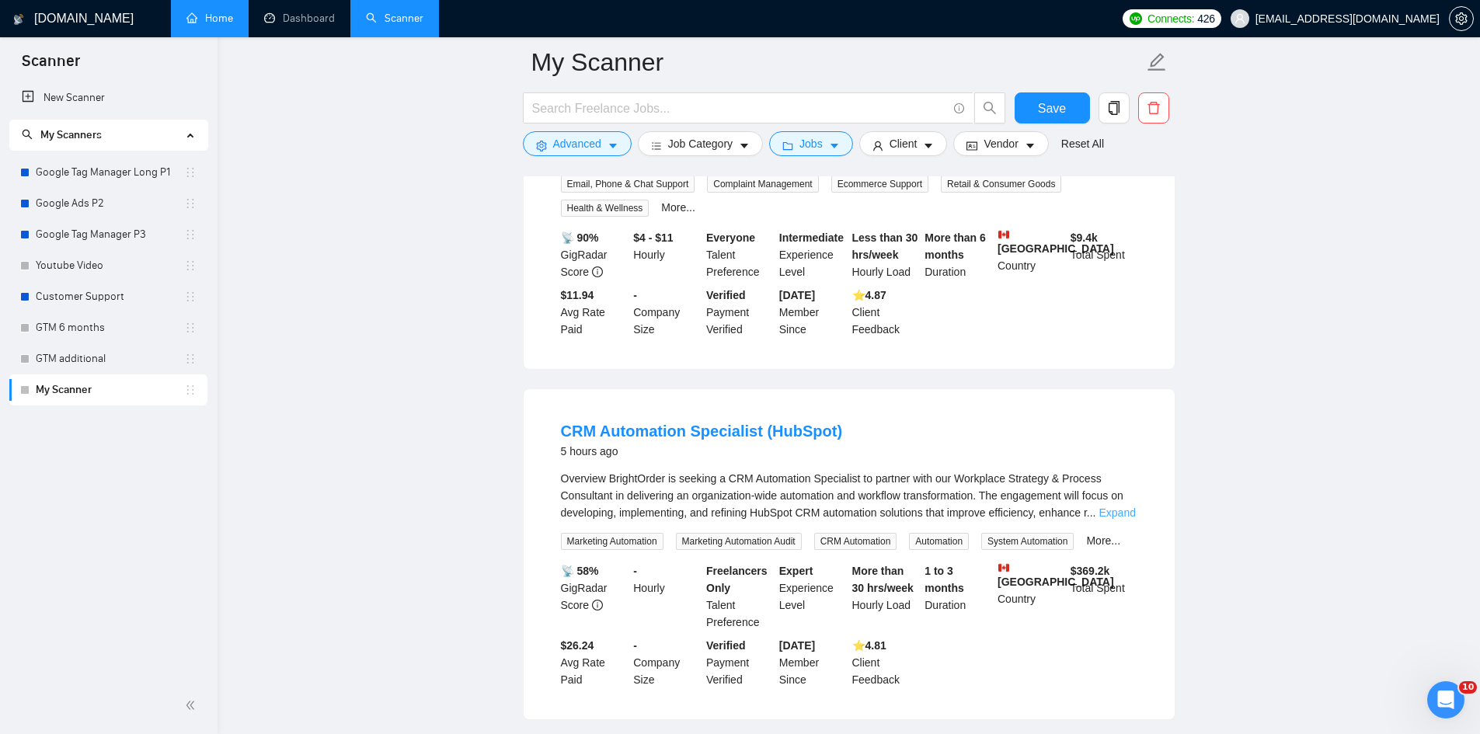
click at [1114, 507] on link "Expand" at bounding box center [1117, 513] width 37 height 12
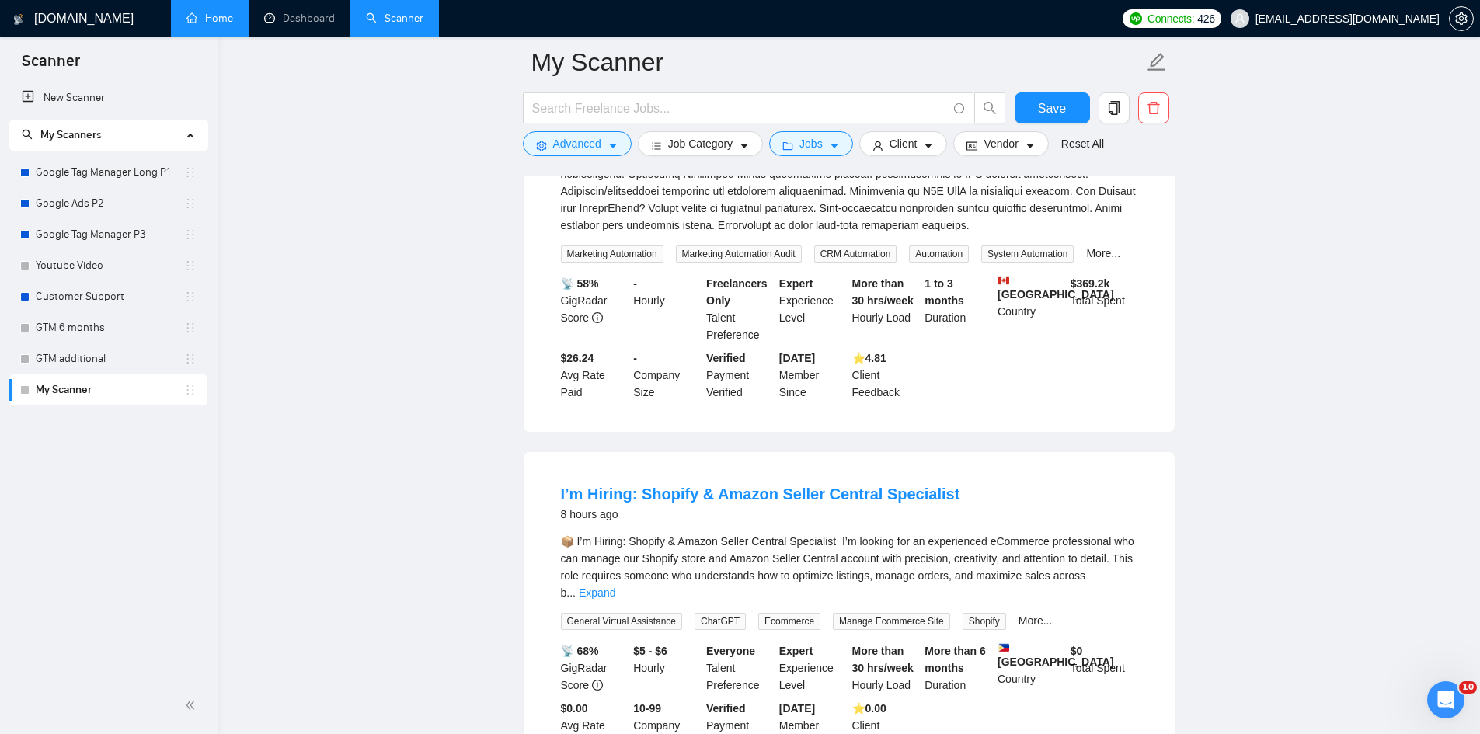
scroll to position [932, 0]
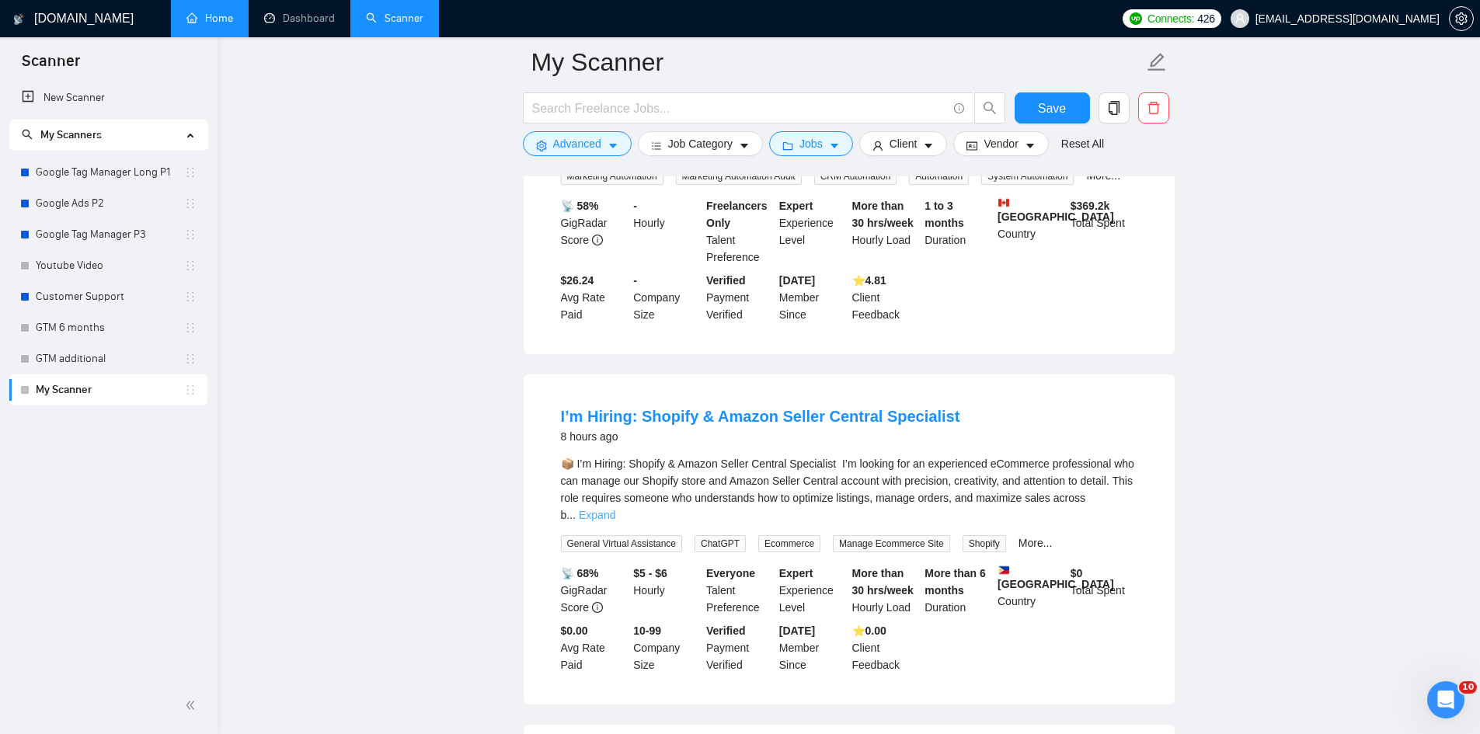
click at [615, 509] on link "Expand" at bounding box center [597, 515] width 37 height 12
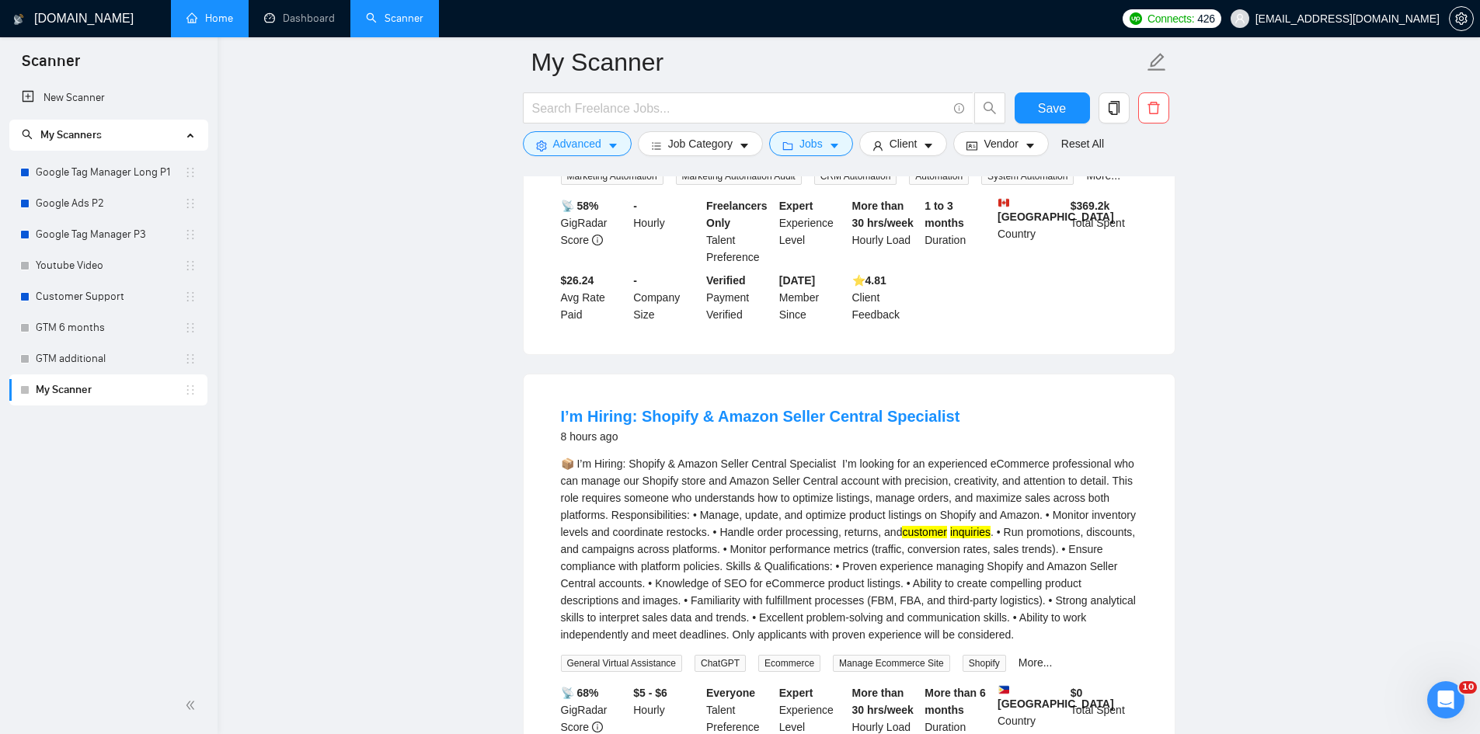
scroll to position [1010, 0]
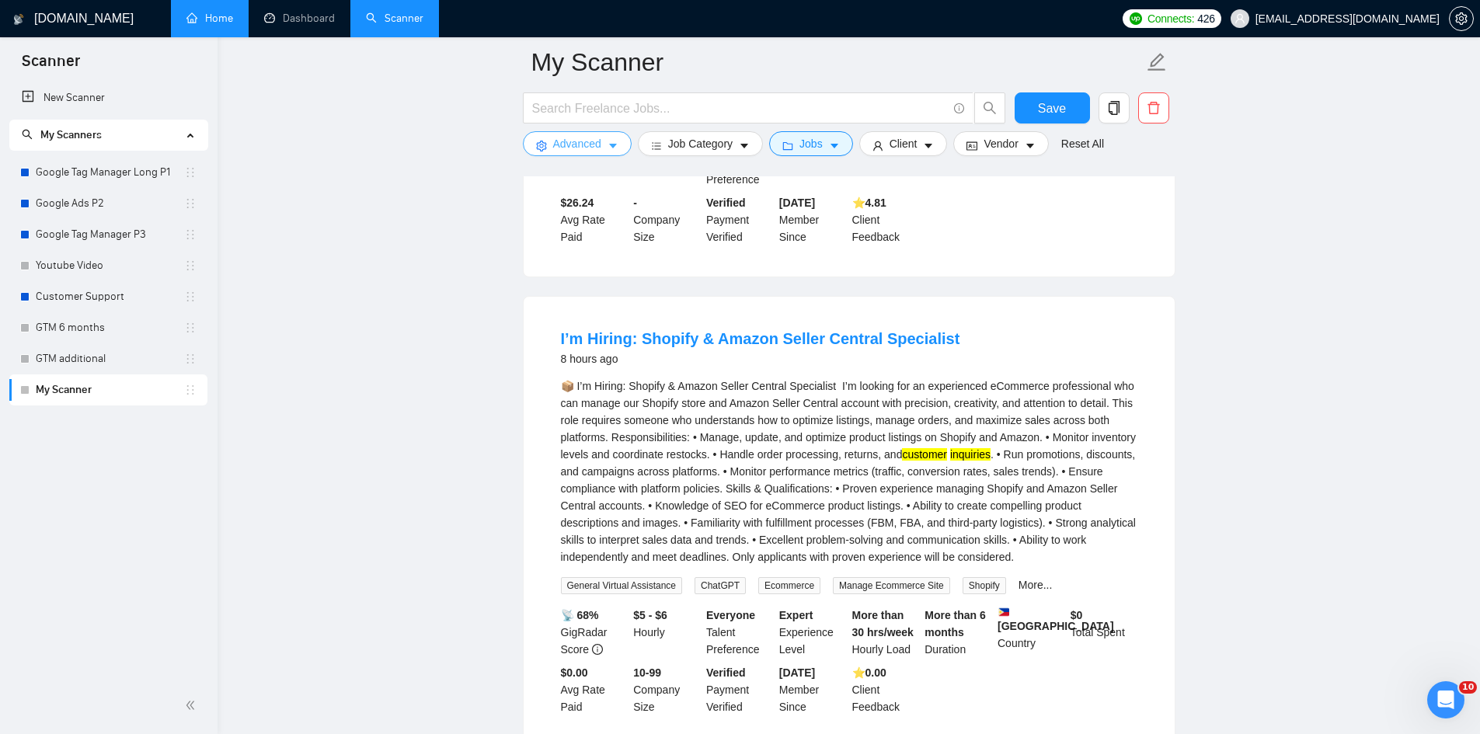
click at [597, 152] on span "Advanced" at bounding box center [577, 143] width 48 height 17
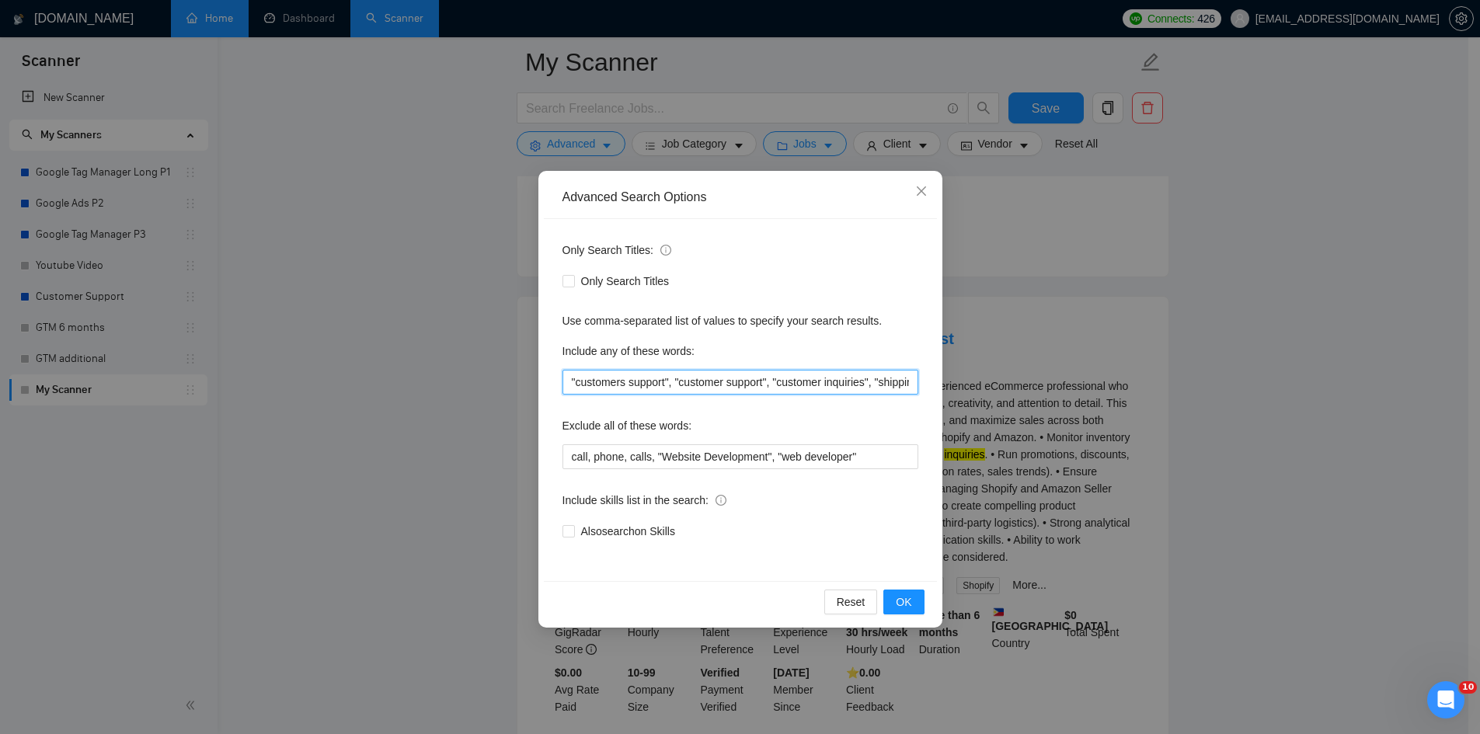
click at [568, 384] on input ""customers support", "customer support", "customer inquiries", "shipping issues…" at bounding box center [741, 382] width 356 height 25
click at [572, 385] on input """, "customers support", "customer support", "customer inquiries", "shipping is…" at bounding box center [741, 382] width 356 height 25
click at [573, 385] on input """, "customers support", "customer support", "customer inquiries", "shipping is…" at bounding box center [741, 382] width 356 height 25
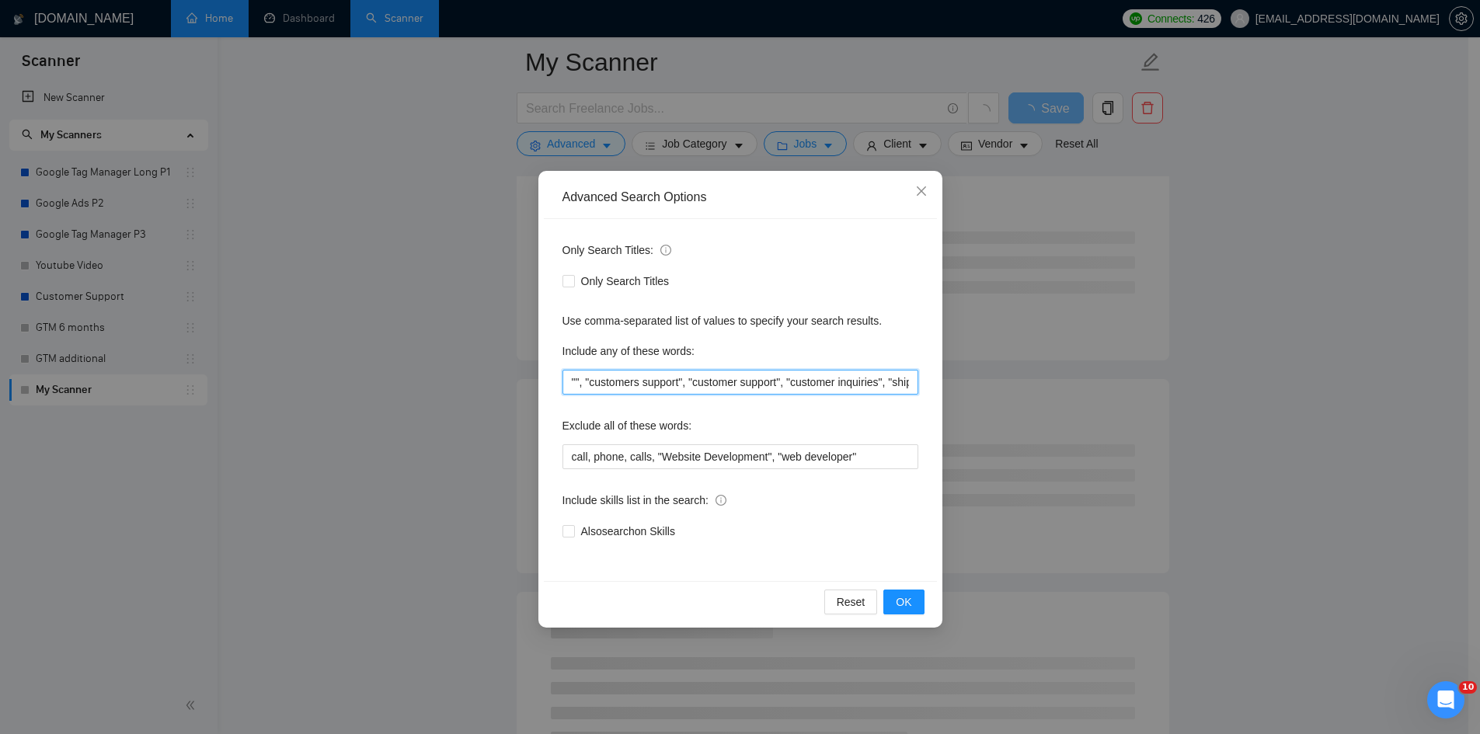
click at [575, 385] on input """, "customers support", "customer support", "customer inquiries", "shipping is…" at bounding box center [741, 382] width 356 height 25
paste input "tech support"
click at [911, 591] on button "OK" at bounding box center [904, 602] width 40 height 25
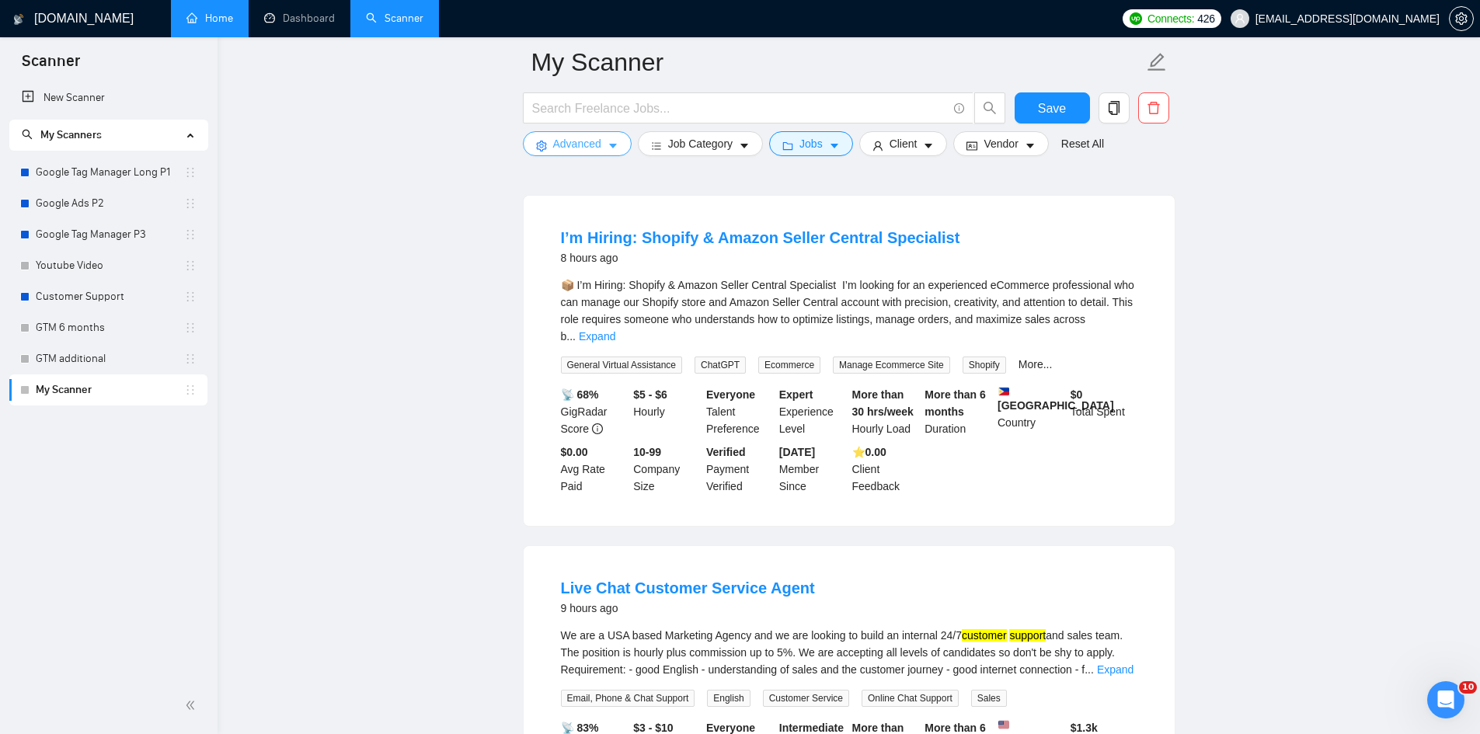
scroll to position [932, 0]
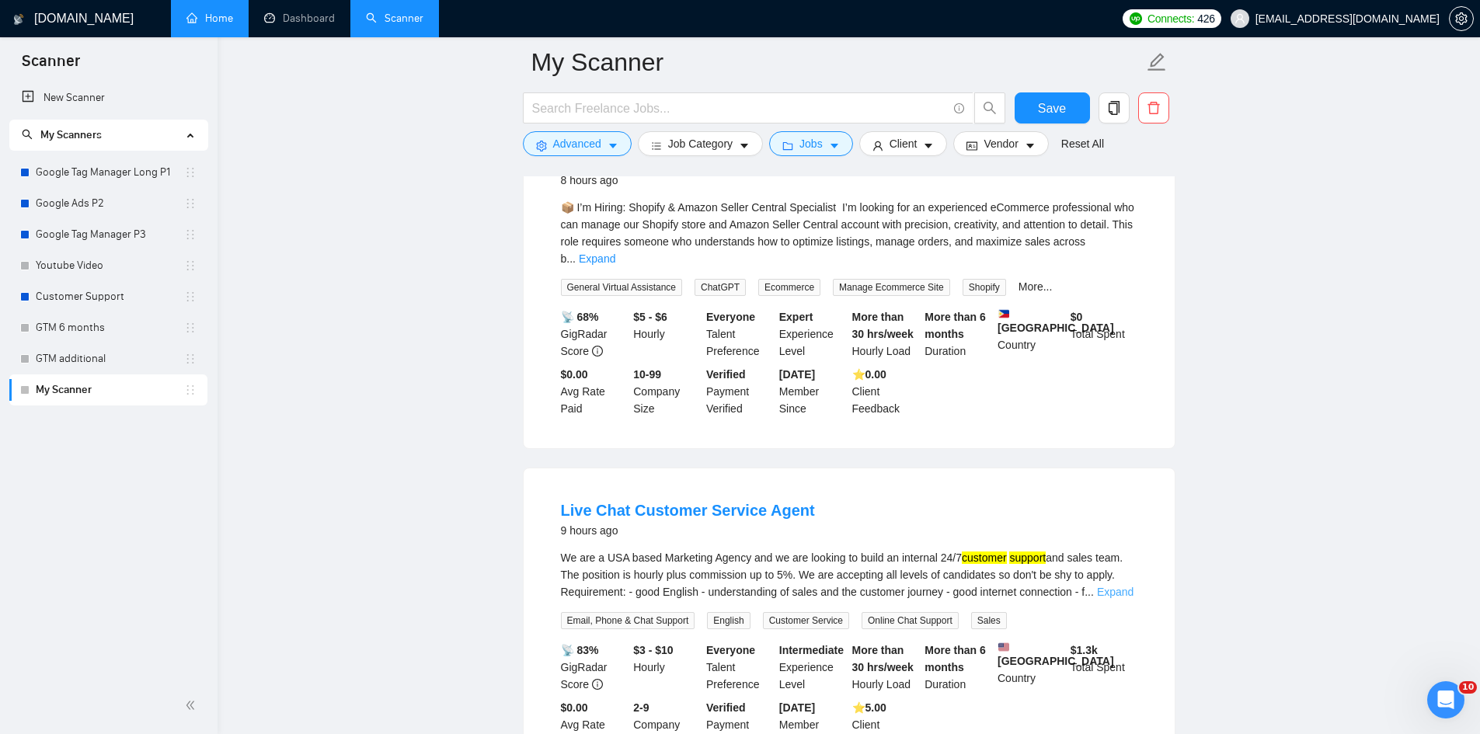
click at [1112, 586] on link "Expand" at bounding box center [1115, 592] width 37 height 12
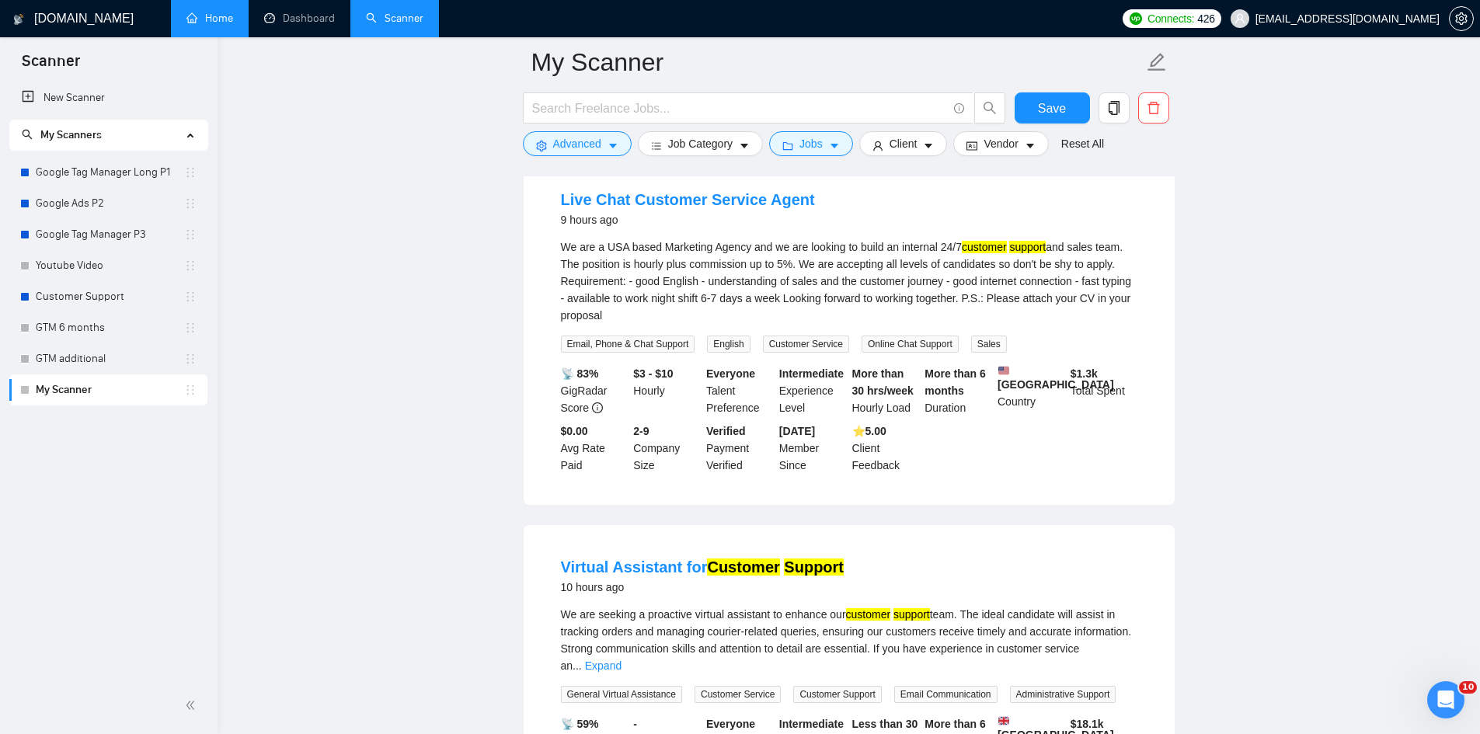
scroll to position [1321, 0]
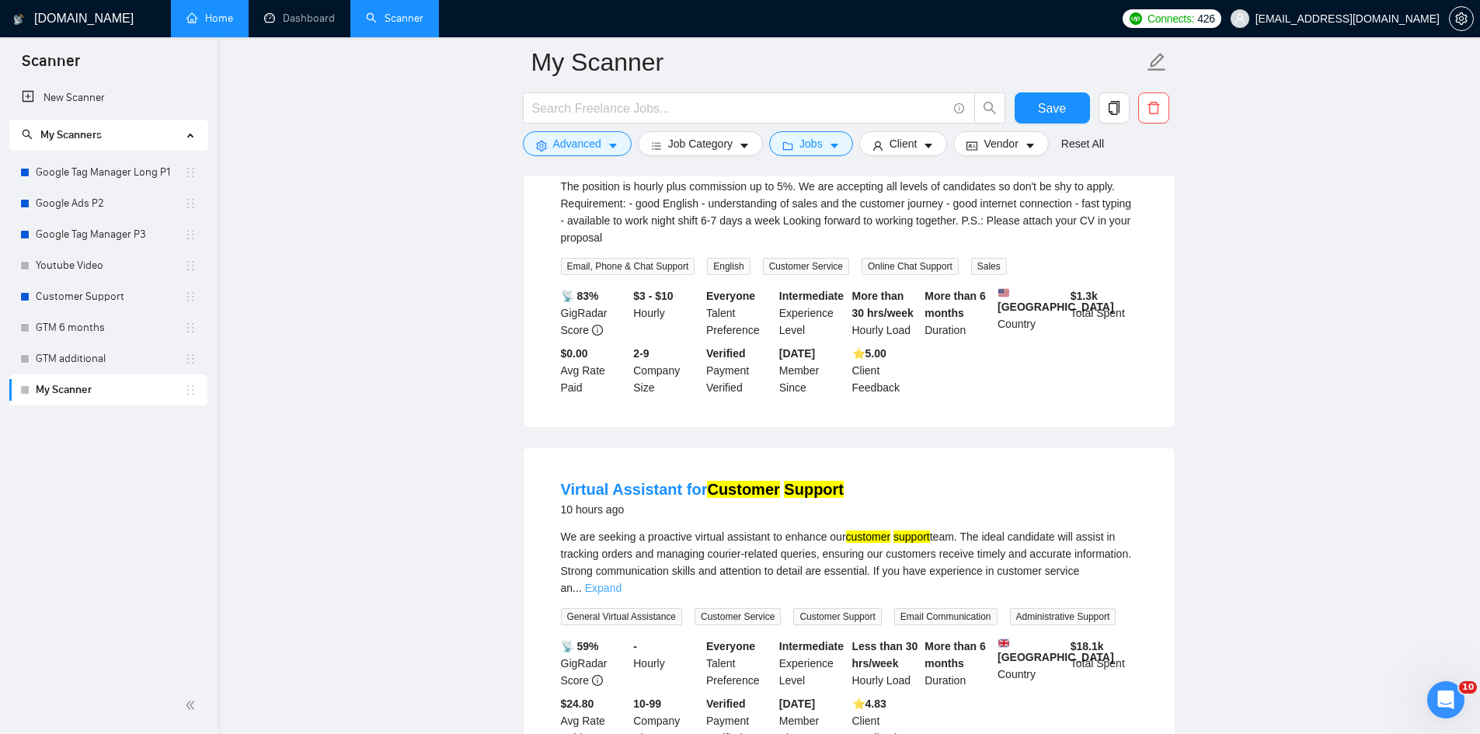
click at [622, 582] on link "Expand" at bounding box center [603, 588] width 37 height 12
drag, startPoint x: 632, startPoint y: 528, endPoint x: 559, endPoint y: 530, distance: 73.1
click at [559, 530] on li "Virtual Assistant for Customer Support 10 hours ago We are seeking a proactive …" at bounding box center [849, 612] width 614 height 293
click at [570, 139] on span "Advanced" at bounding box center [577, 143] width 48 height 17
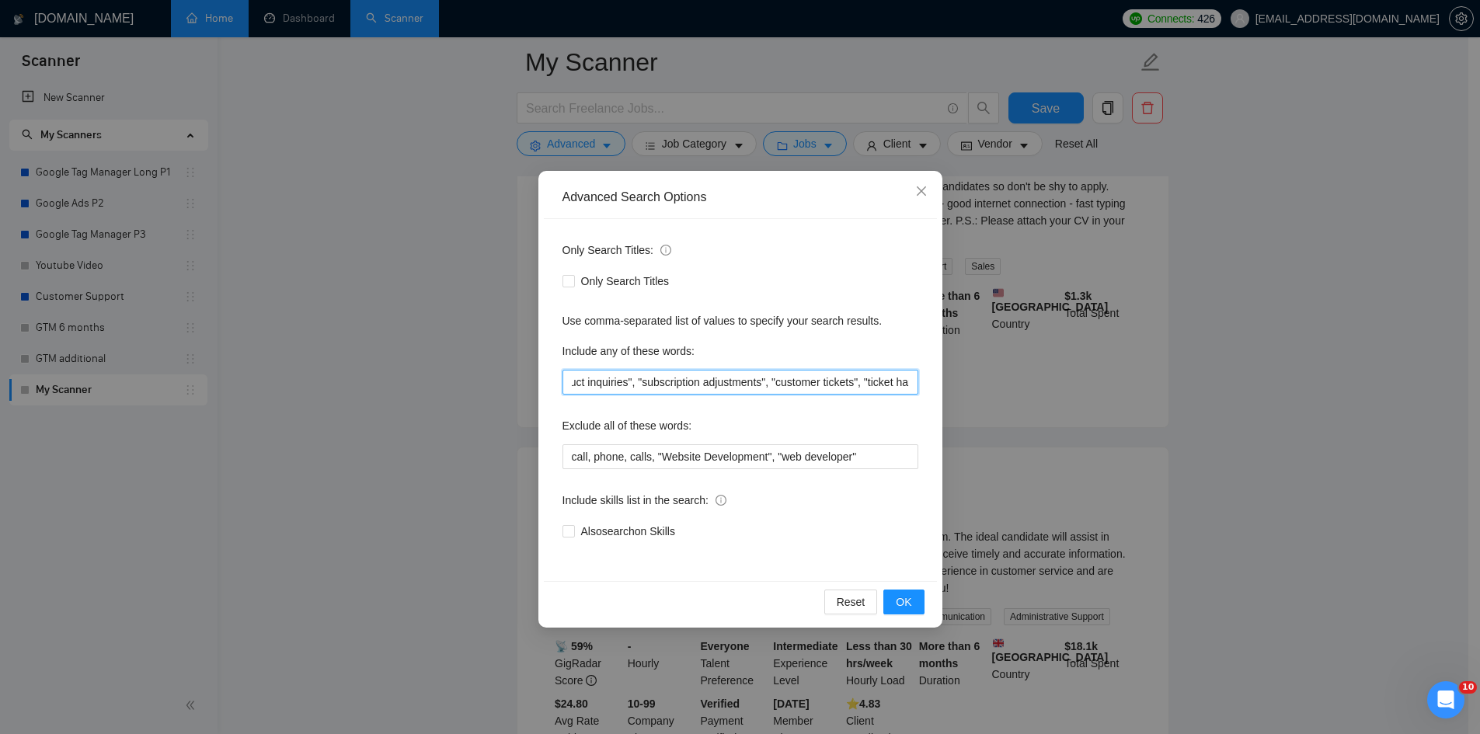
scroll to position [0, 530]
drag, startPoint x: 852, startPoint y: 389, endPoint x: 910, endPoint y: 389, distance: 57.5
click at [910, 389] on input ""tech support", "customers support", "customer support", "customer inquiries", …" at bounding box center [741, 382] width 356 height 25
click at [917, 380] on input ""tech support", "customers support", "customer support", "customer inquiries", …" at bounding box center [741, 382] width 356 height 25
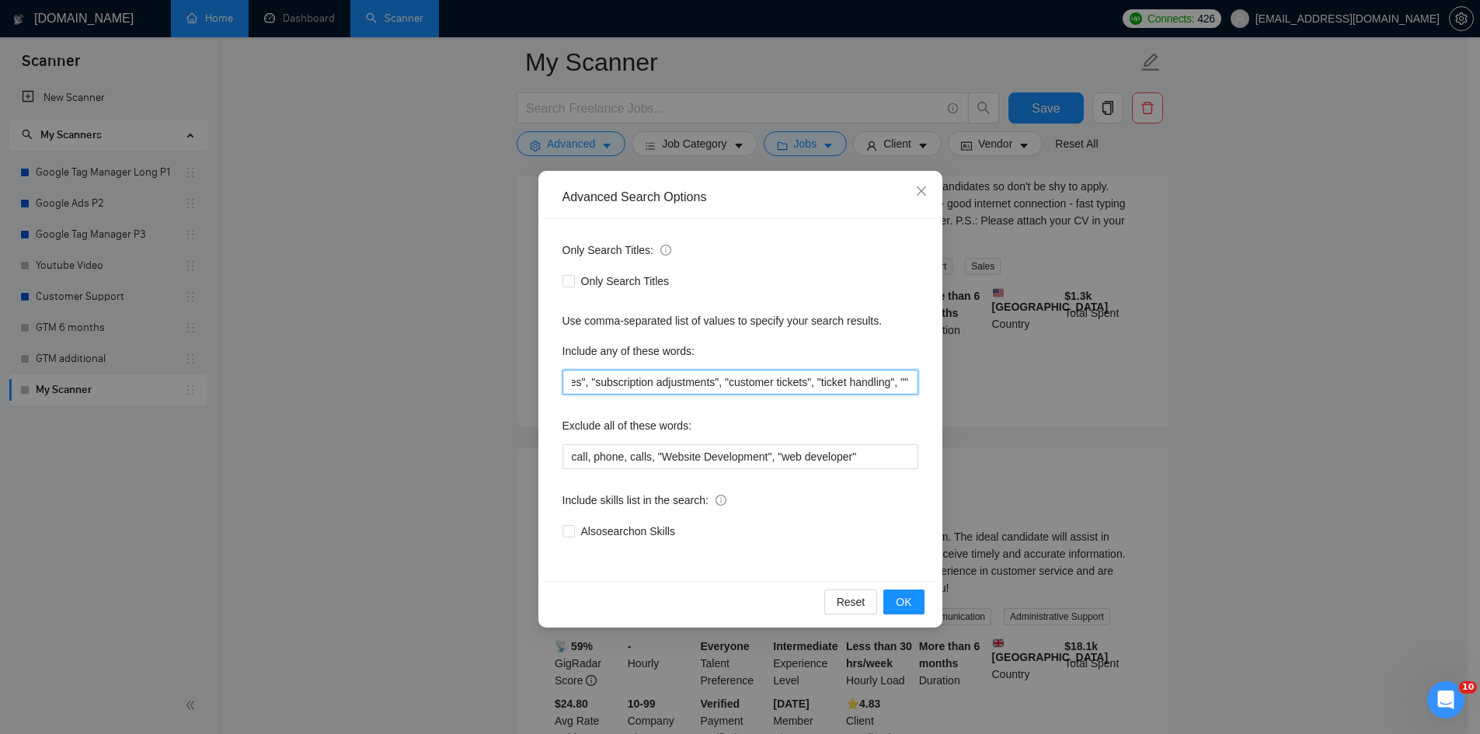
paste input "tracking orders"
click at [894, 374] on input ""tech support", "customers support", "customer support", "customer inquiries", …" at bounding box center [741, 382] width 356 height 25
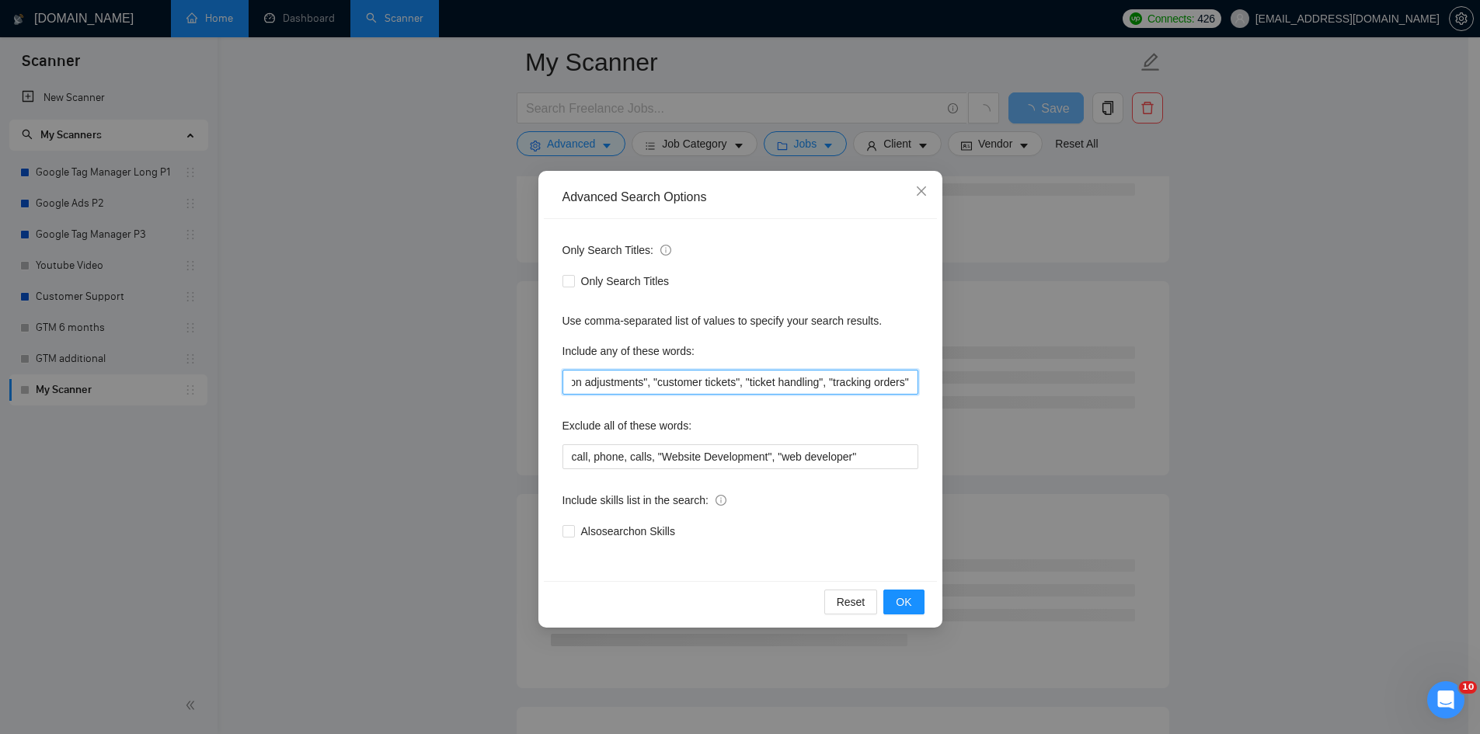
scroll to position [0, 616]
click at [913, 382] on input ""tech support", "customers support", "customer support", "customer inquiries", …" at bounding box center [741, 382] width 356 height 25
click at [910, 605] on span "OK" at bounding box center [904, 602] width 16 height 17
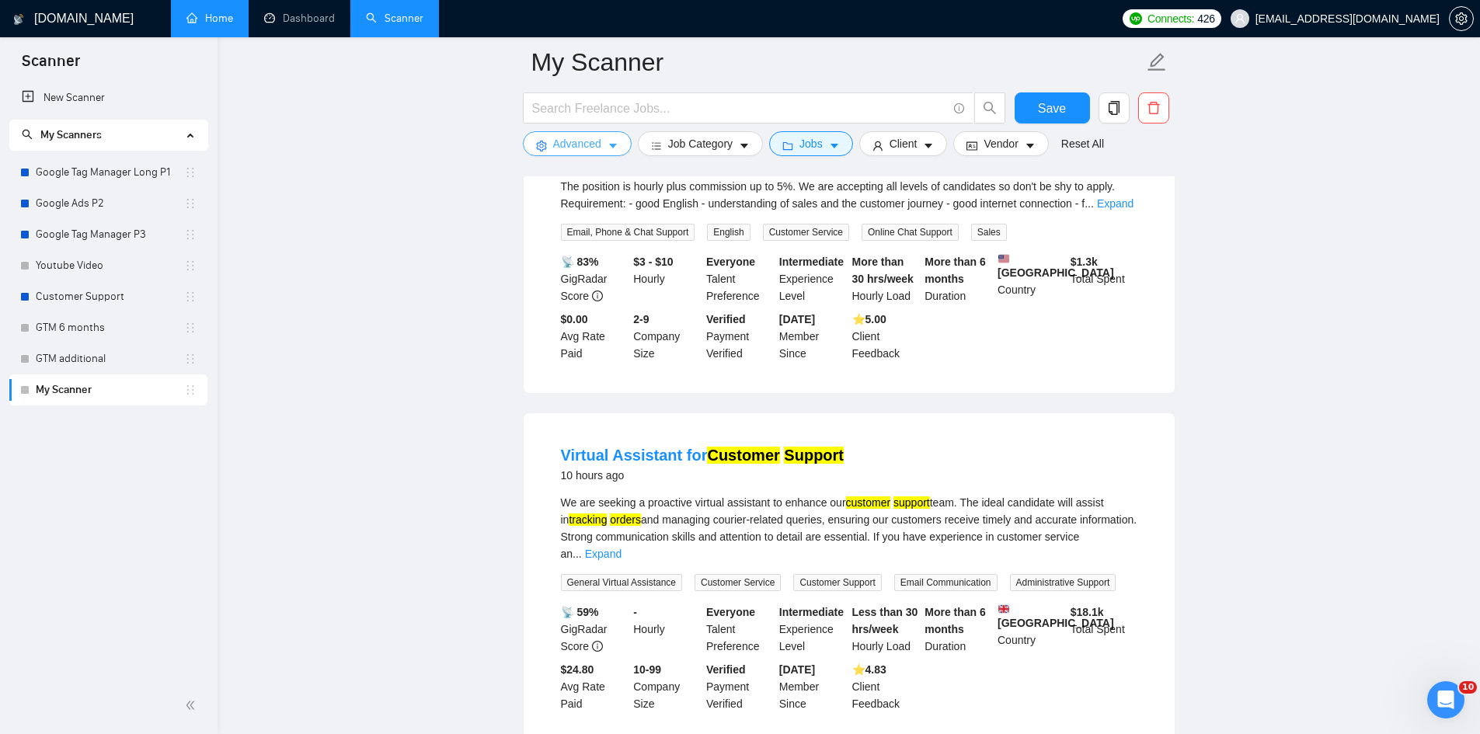
scroll to position [1399, 0]
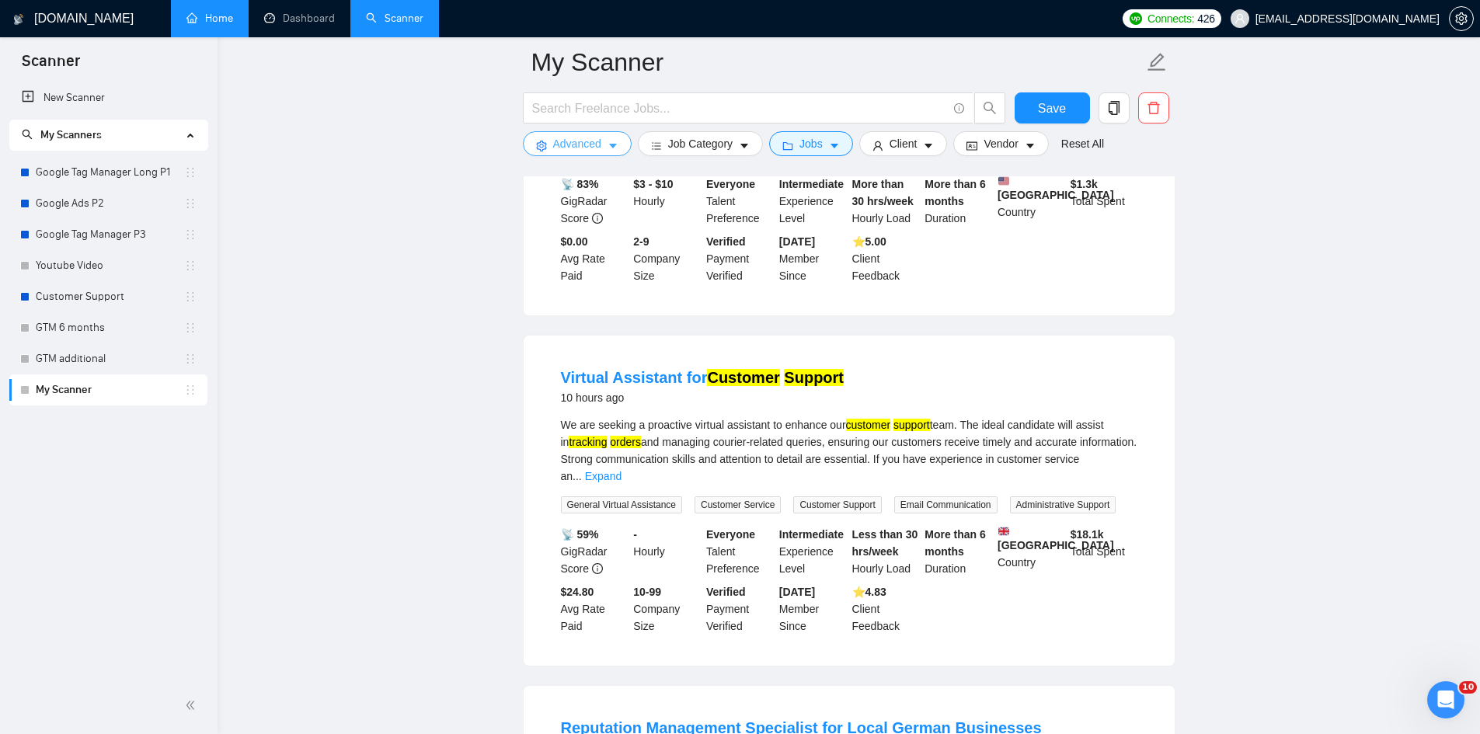
click at [589, 147] on span "Advanced" at bounding box center [577, 143] width 48 height 17
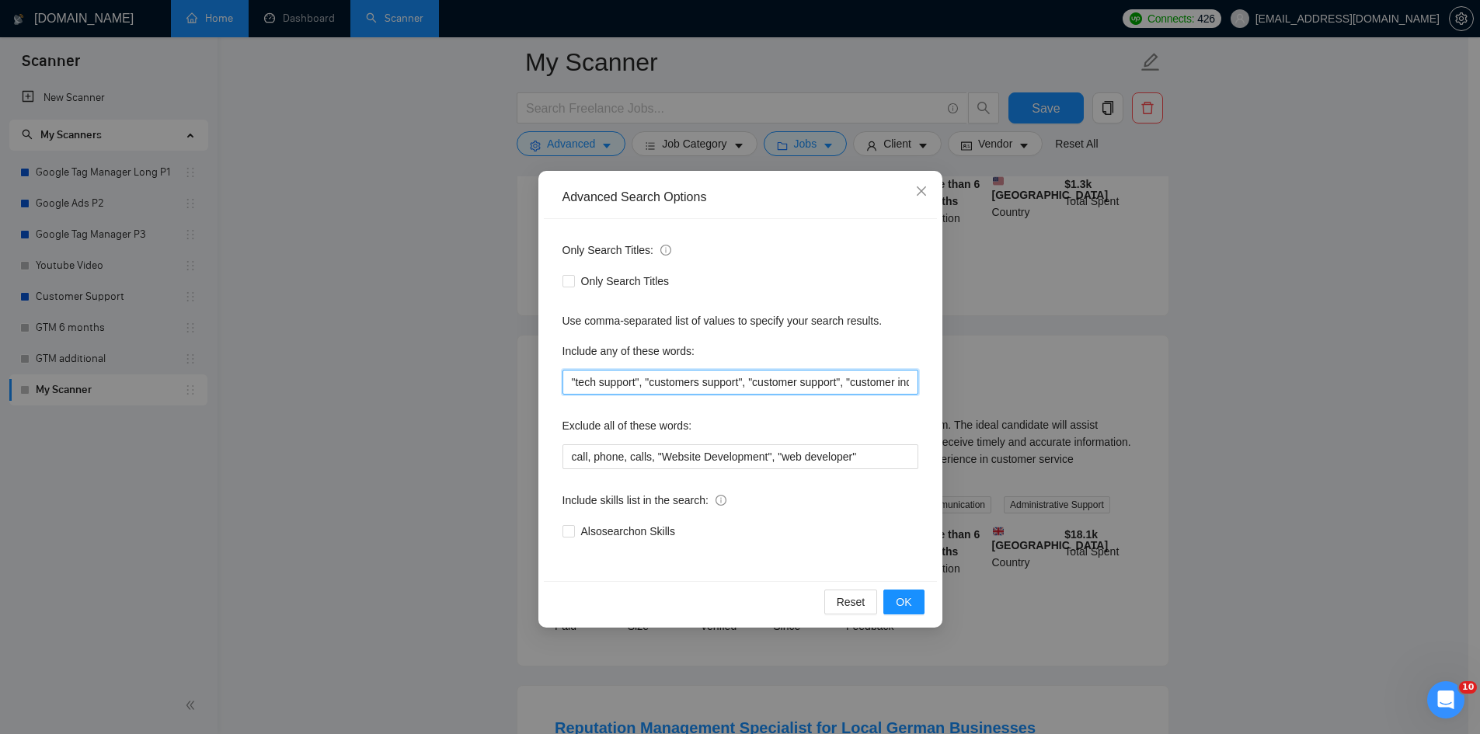
click at [570, 379] on input ""tech support", "customers support", "customer support", "customer inquiries", …" at bounding box center [741, 382] width 356 height 25
paste input "Tech Customer Service"
click at [615, 385] on input "Tech Customer Service"tech support", "customers support", "customer support", "…" at bounding box center [741, 382] width 356 height 25
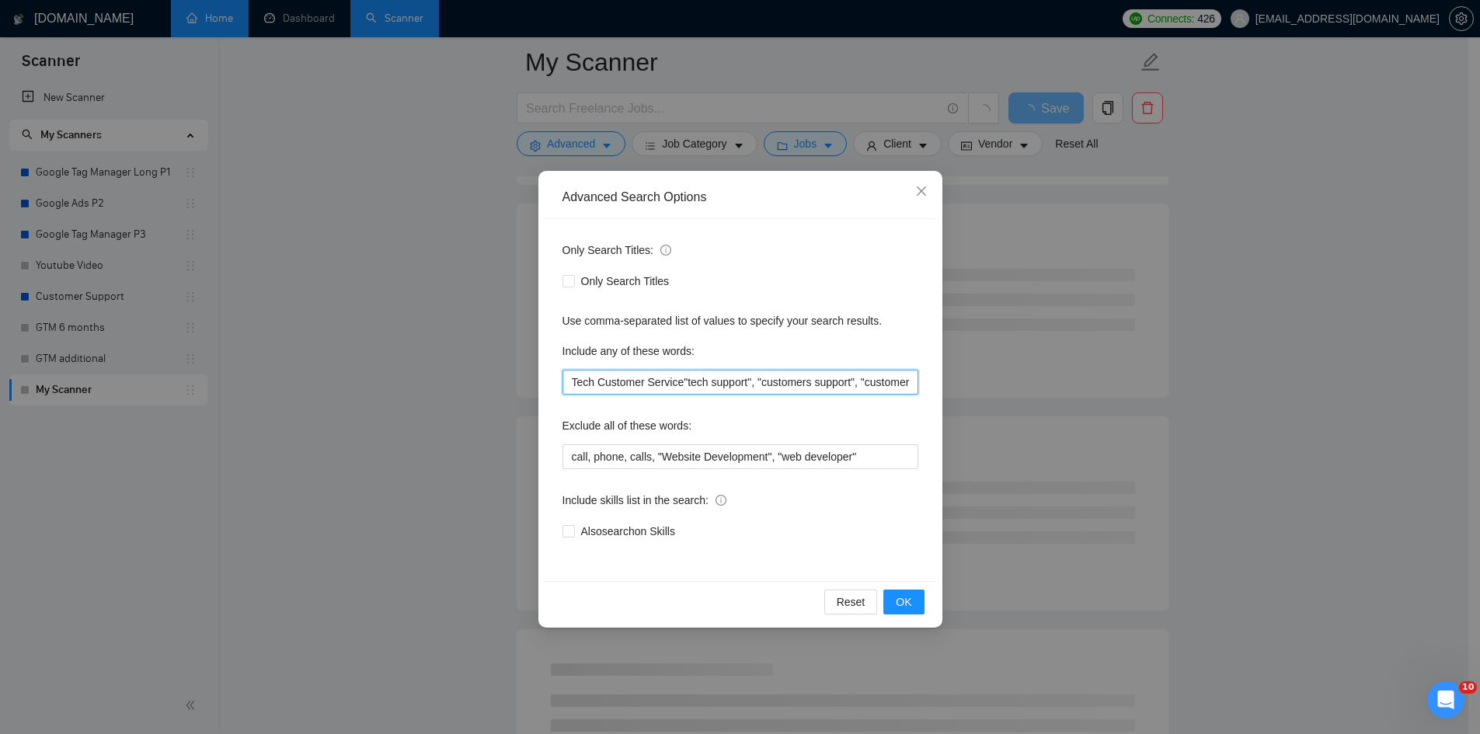
click at [678, 385] on input "Tech Customer Service"tech support", "customers support", "customer support", "…" at bounding box center [741, 382] width 356 height 25
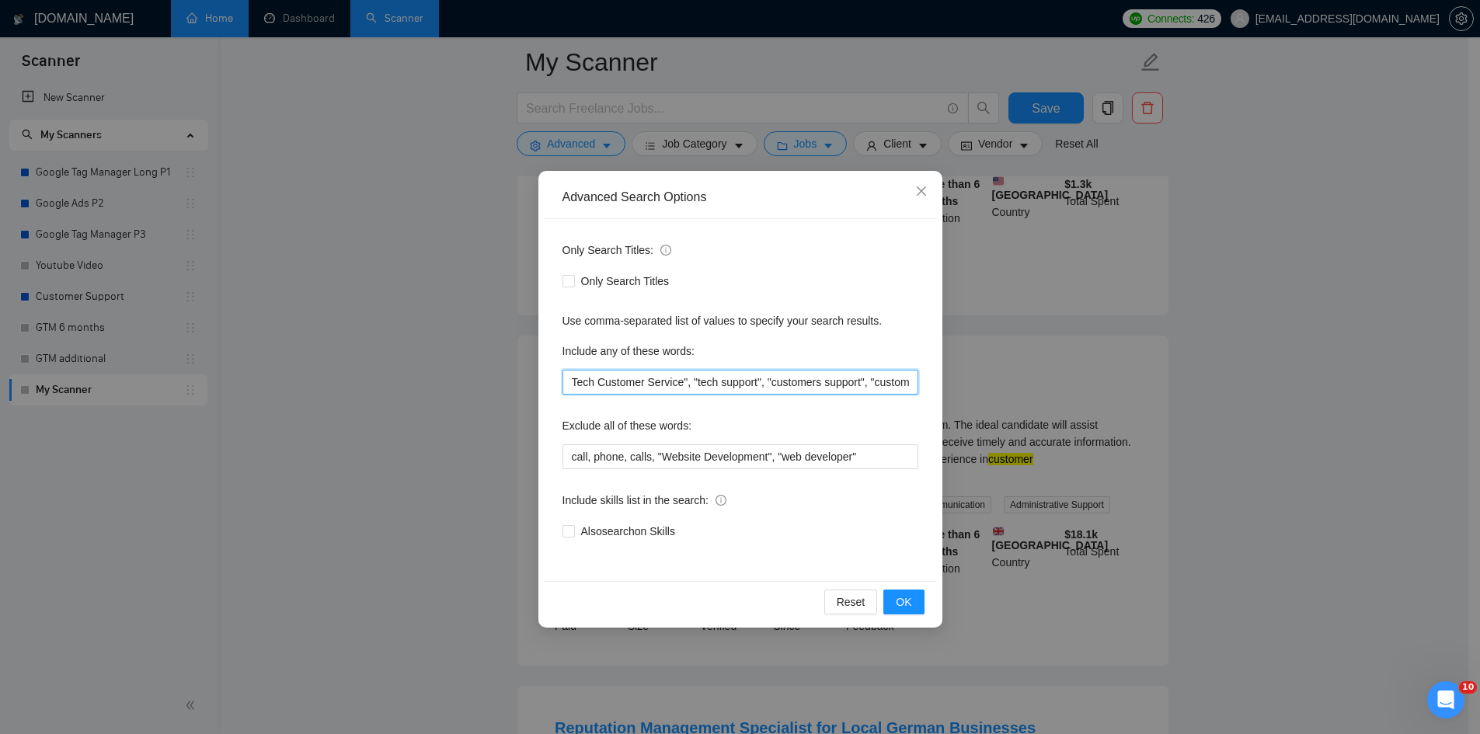
click at [569, 381] on input "Tech Customer Service", "tech support", "customers support", "customer support"…" at bounding box center [741, 382] width 356 height 25
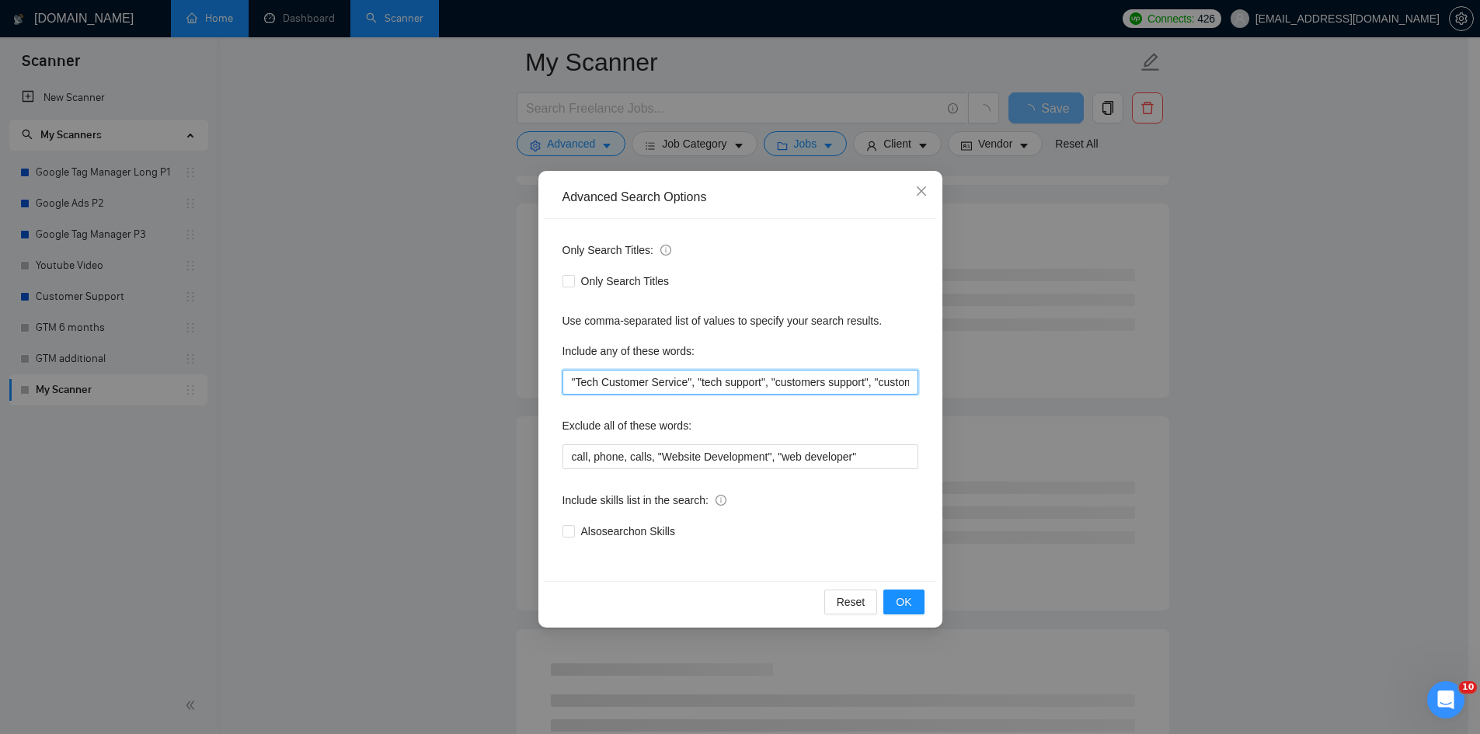
drag, startPoint x: 687, startPoint y: 381, endPoint x: 556, endPoint y: 380, distance: 131.3
click at [556, 380] on div "Only Search Titles: Only Search Titles Use comma-separated list of values to sp…" at bounding box center [740, 400] width 393 height 362
click at [571, 381] on input ""Tech Customer Service", "tech support", "customers support", "customer support…" at bounding box center [741, 382] width 356 height 25
paste input ""Tech Customer Service""
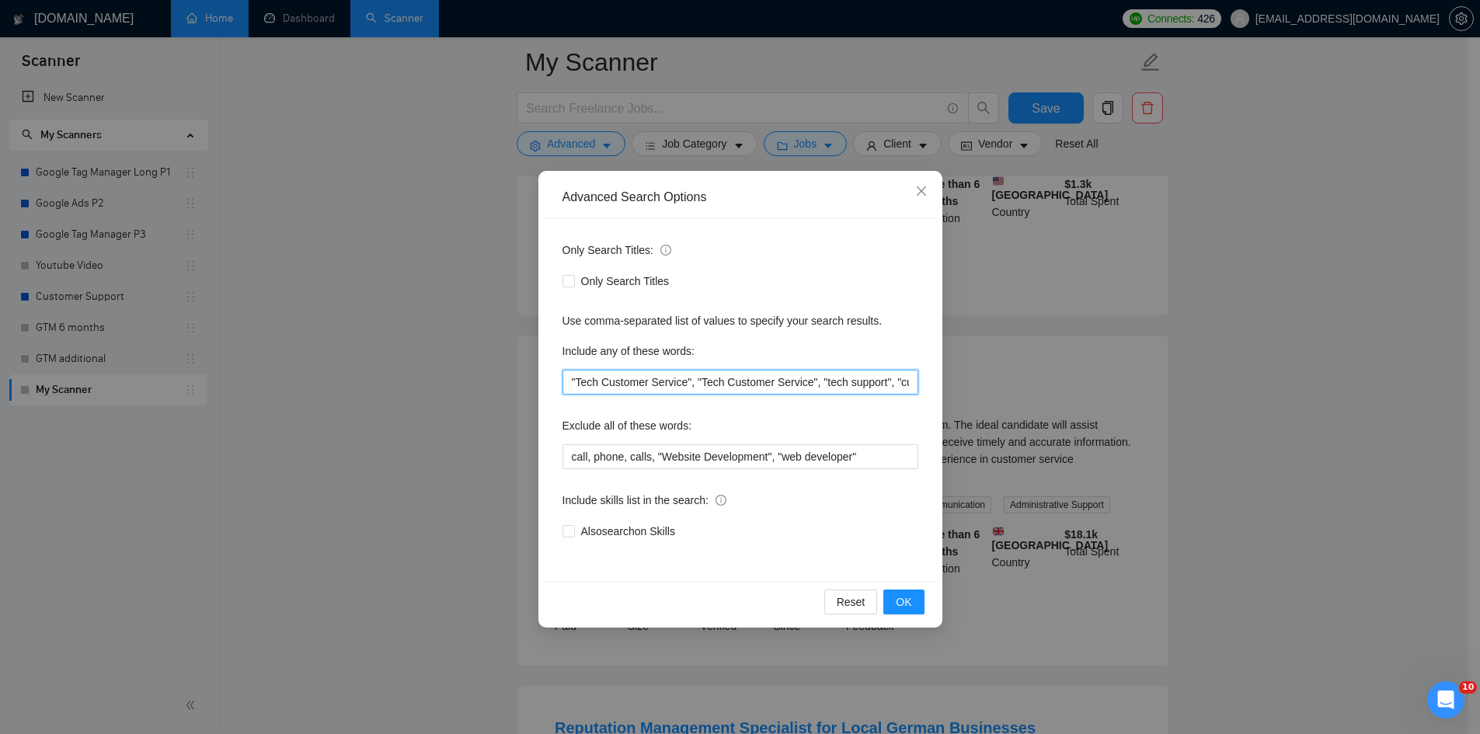
click at [674, 378] on input ""Tech Customer Service", "Tech Customer Service", "tech support", "customers su…" at bounding box center [741, 382] width 356 height 25
click at [689, 386] on input ""Tech Customer support", "Tech Customer Service", "tech support", "customers su…" at bounding box center [741, 382] width 356 height 25
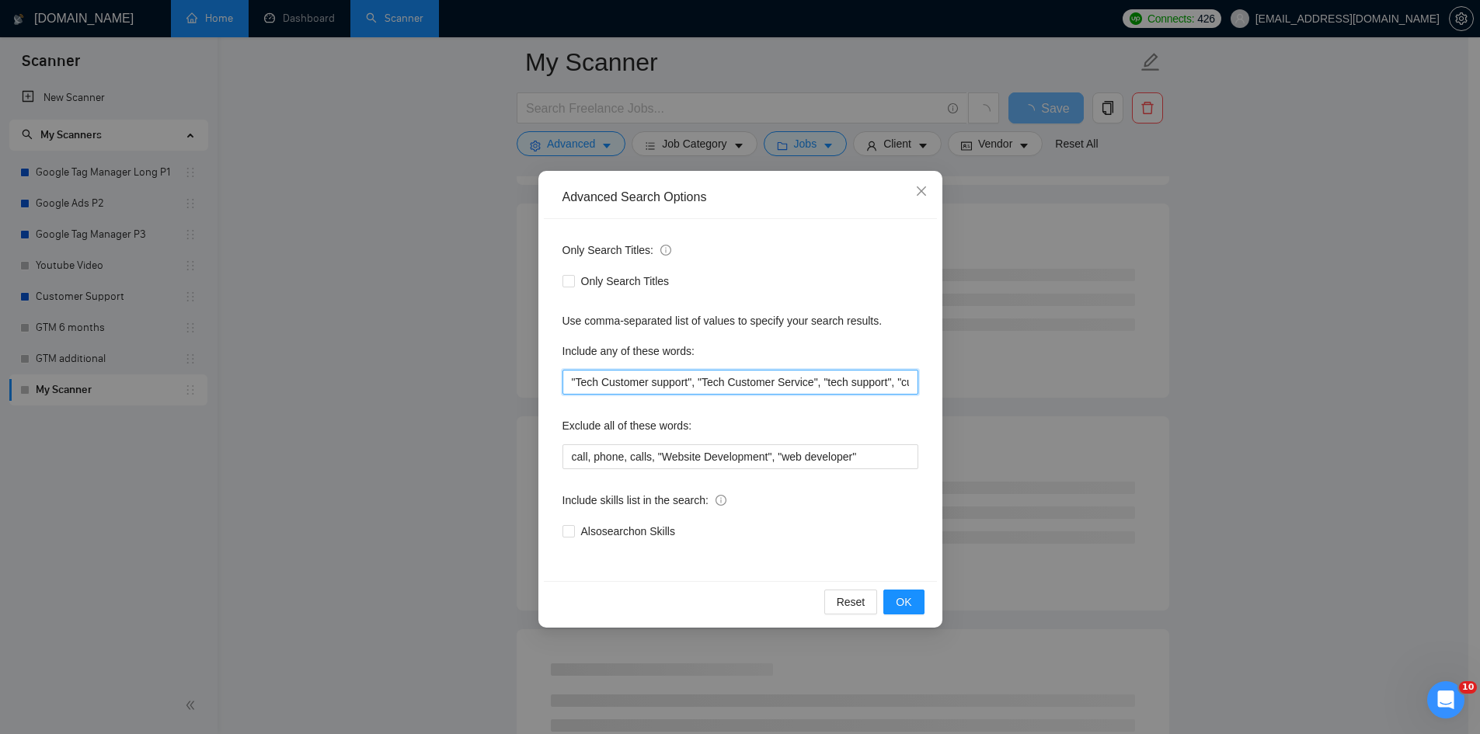
click at [692, 382] on input ""Tech Customer support", "Tech Customer Service", "tech support", "customers su…" at bounding box center [741, 382] width 356 height 25
drag, startPoint x: 691, startPoint y: 385, endPoint x: 563, endPoint y: 385, distance: 127.4
click at [563, 385] on input ""Tech Customer support", "Tech Customer Service", "tech support", "customers su…" at bounding box center [741, 382] width 356 height 25
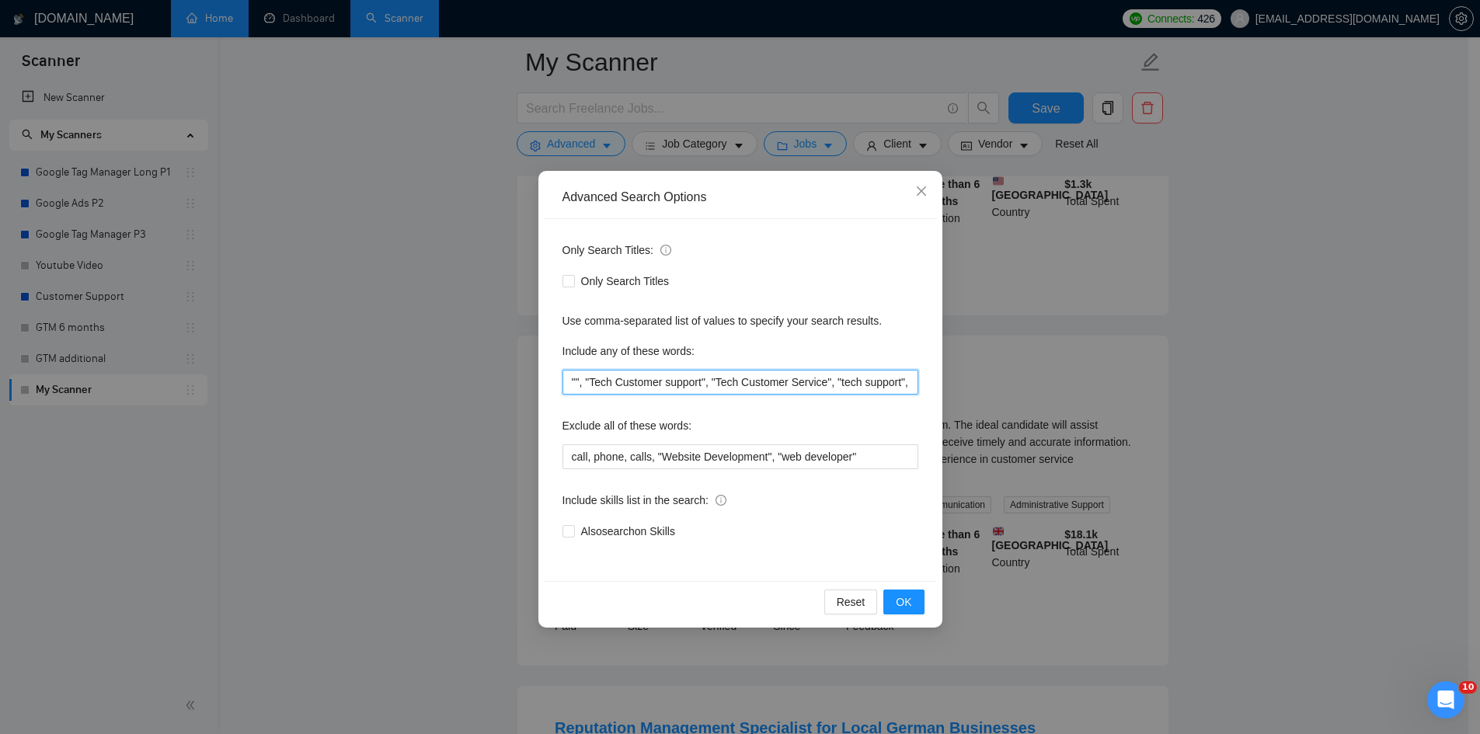
click at [575, 382] on input """, "Tech Customer support", "Tech Customer Service", "tech support", "customer…" at bounding box center [741, 382] width 356 height 25
paste input """Tech Customer support"
click at [649, 385] on input """Tech Customer support"", "Tech Customer support", "Tech Customer Service", "t…" at bounding box center [741, 382] width 356 height 25
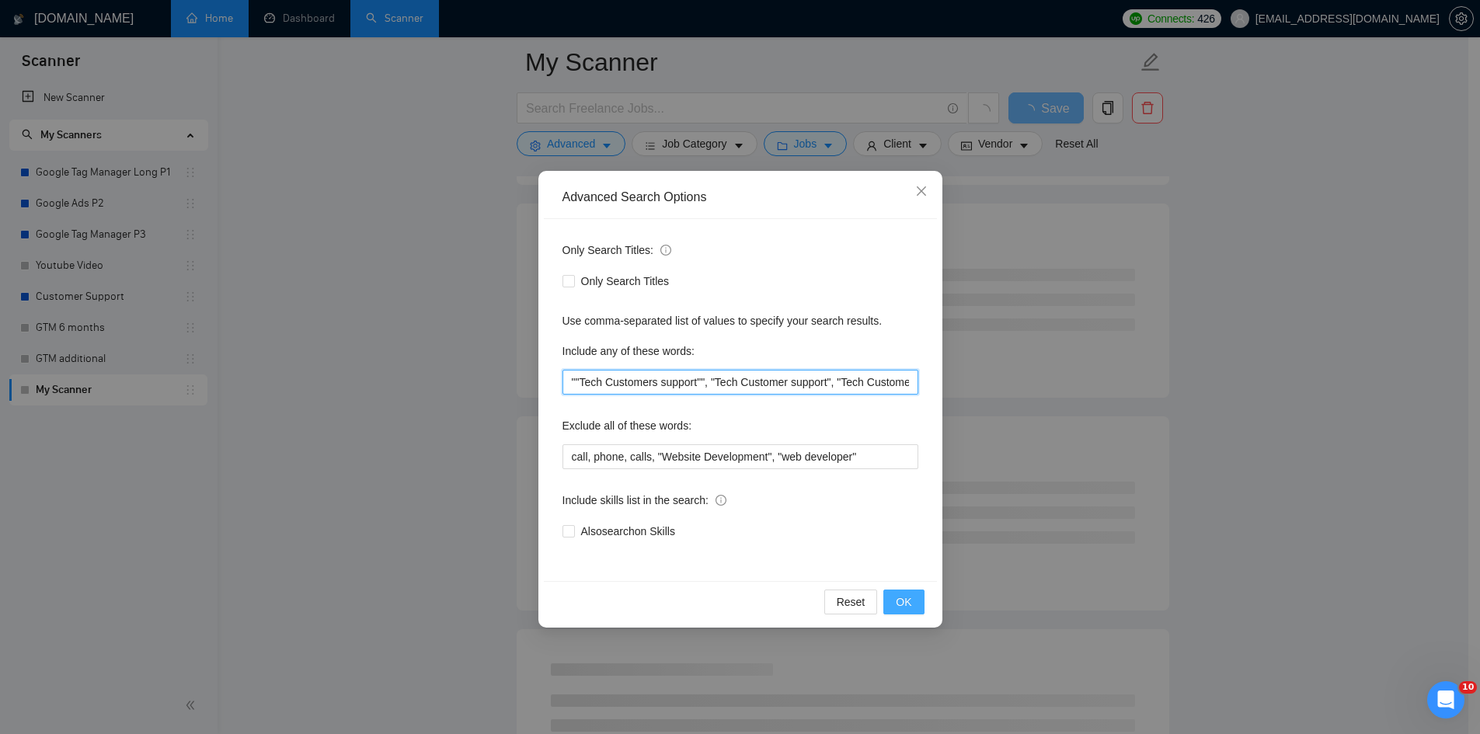
type input """Tech Customers support"", "Tech Customer support", "Tech Customer Service", "…"
click at [896, 594] on button "OK" at bounding box center [904, 602] width 40 height 25
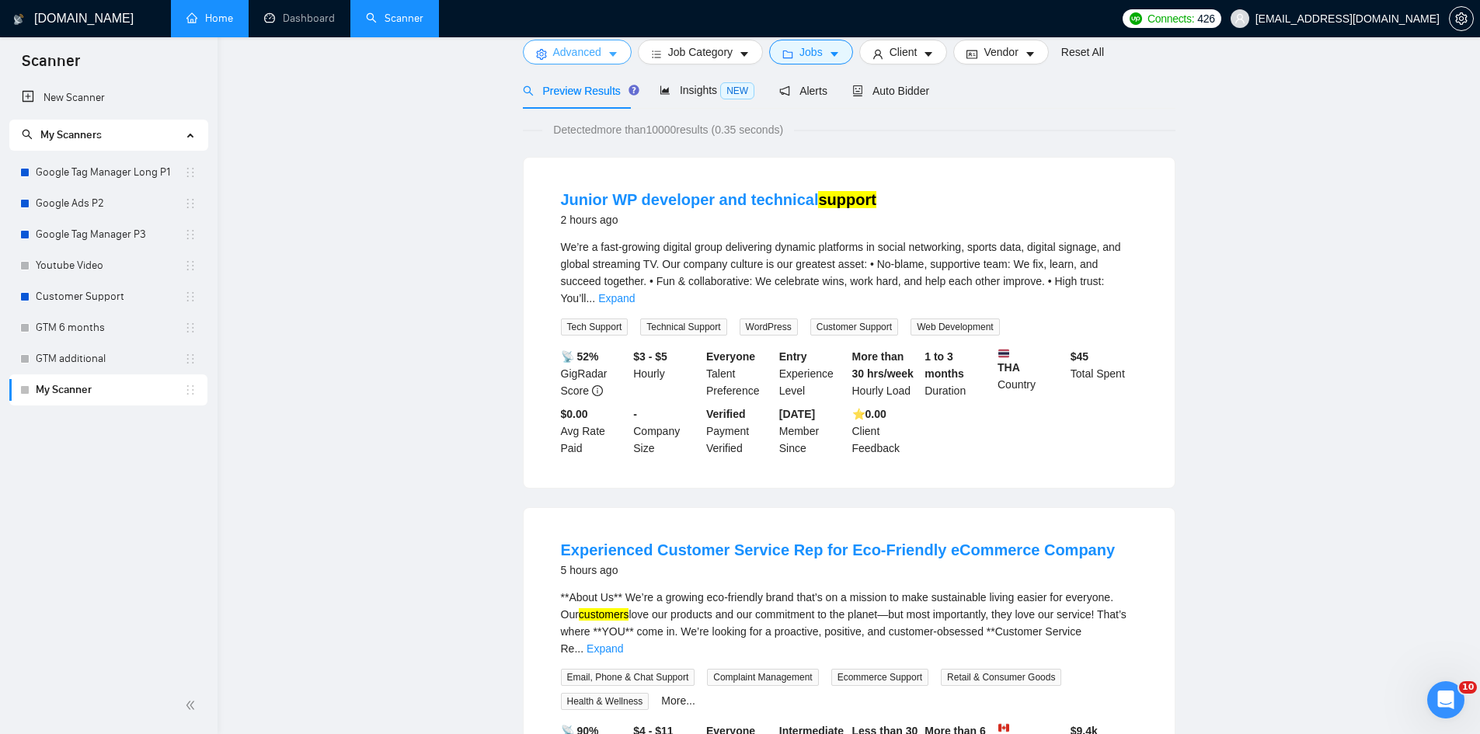
scroll to position [0, 0]
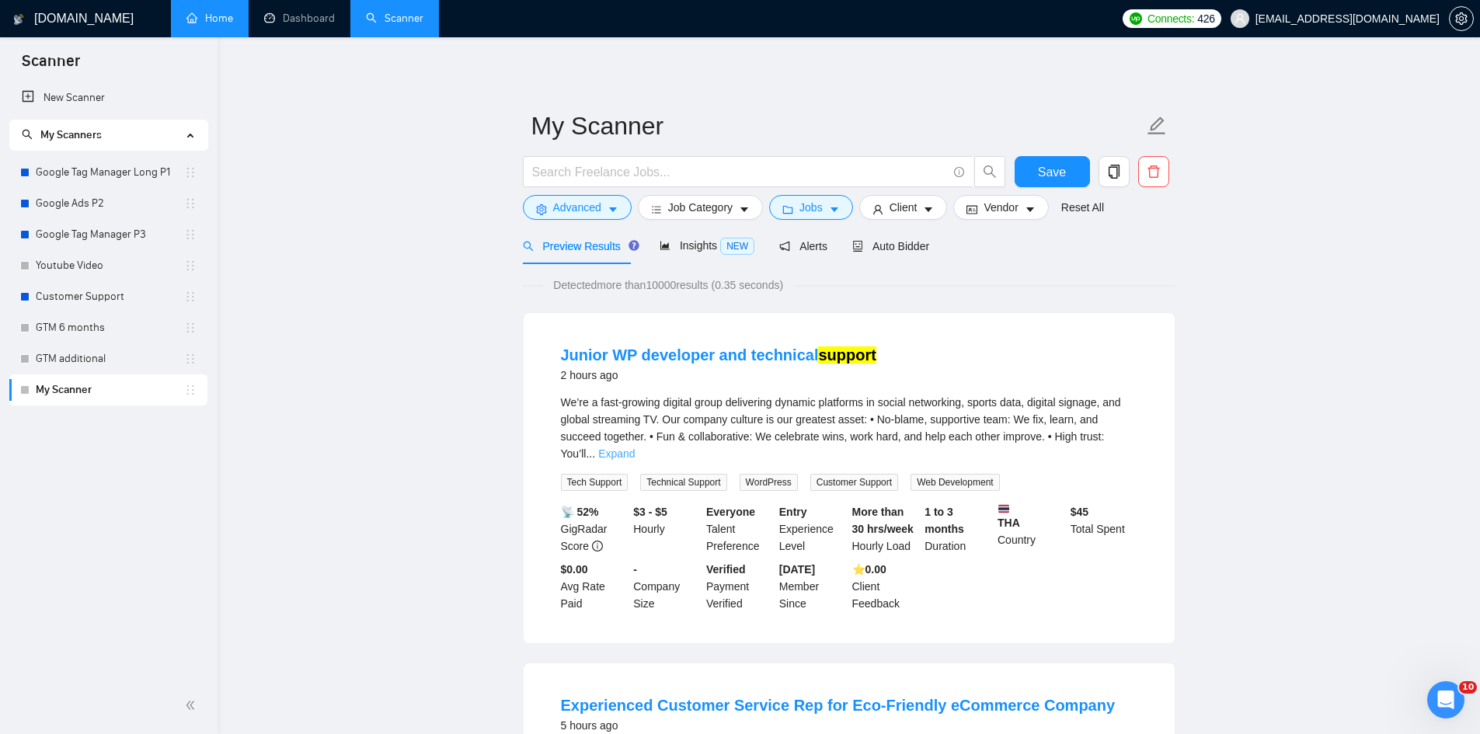
click at [635, 448] on link "Expand" at bounding box center [616, 454] width 37 height 12
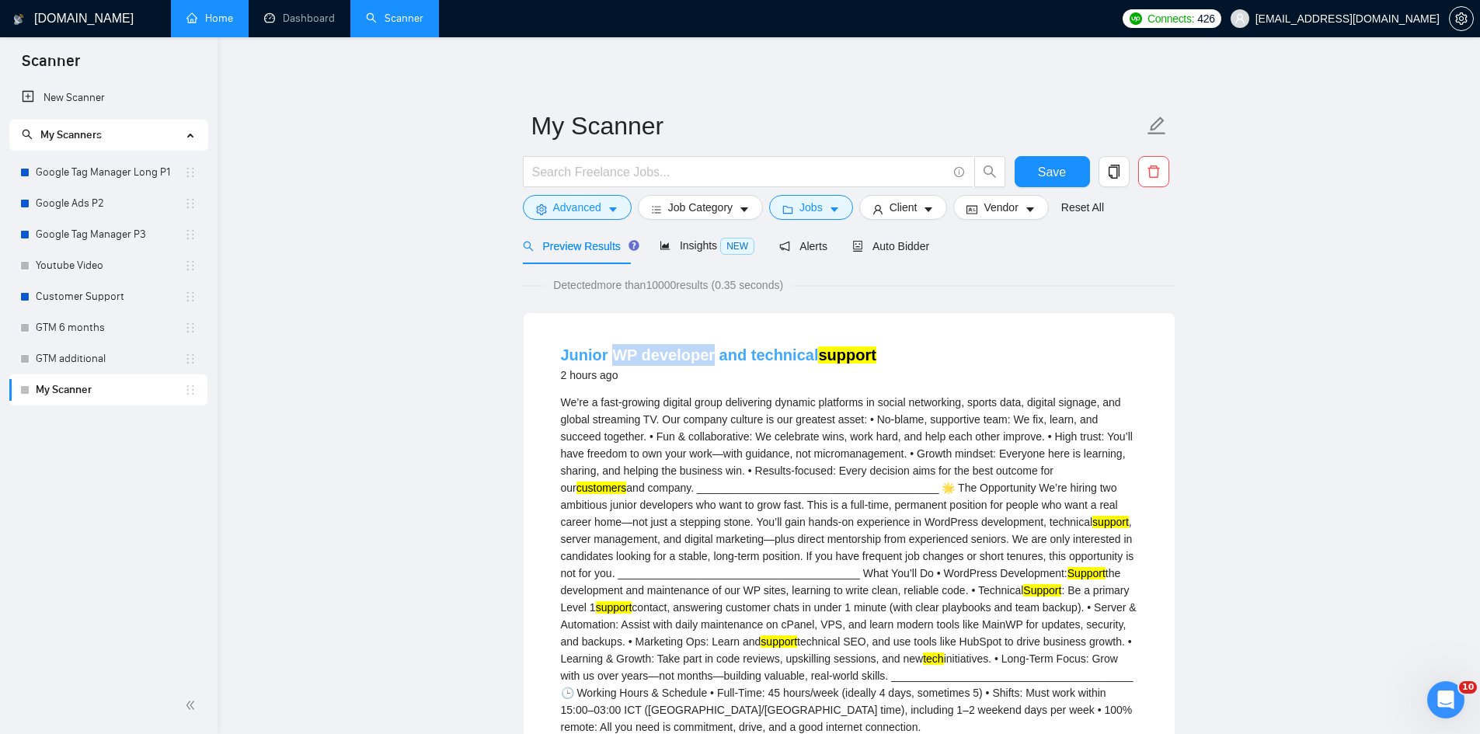
drag, startPoint x: 611, startPoint y: 335, endPoint x: 706, endPoint y: 357, distance: 98.0
click at [706, 357] on li "Junior WP developer and technical support 2 hours ago We’re a fast-growing digi…" at bounding box center [849, 692] width 614 height 720
click at [584, 212] on span "Advanced" at bounding box center [577, 207] width 48 height 17
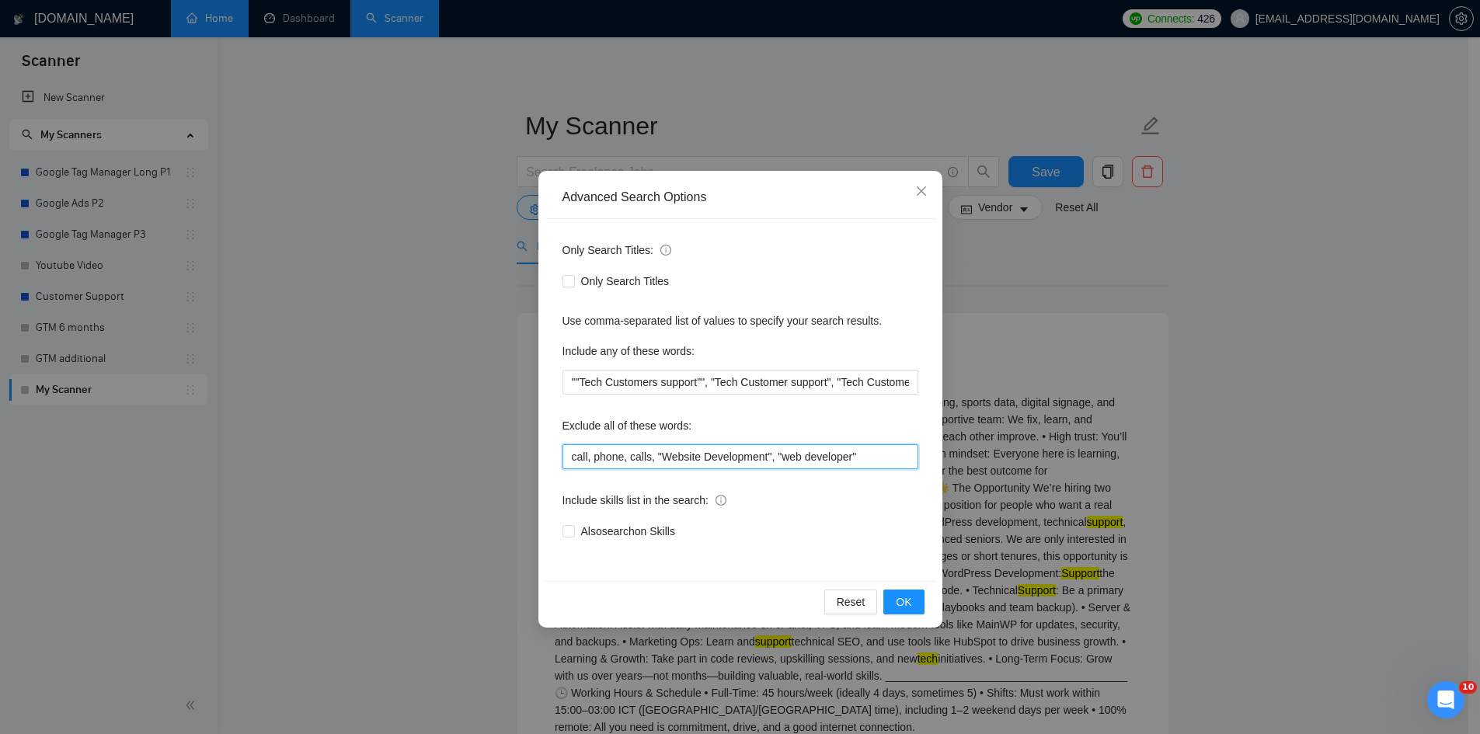
click at [882, 452] on input "call, phone, calls, "Website Development", "web developer"" at bounding box center [741, 456] width 356 height 25
paste input "WP developer"
type input "call, phone, calls, "Website Development", "web developer", "WP developer""
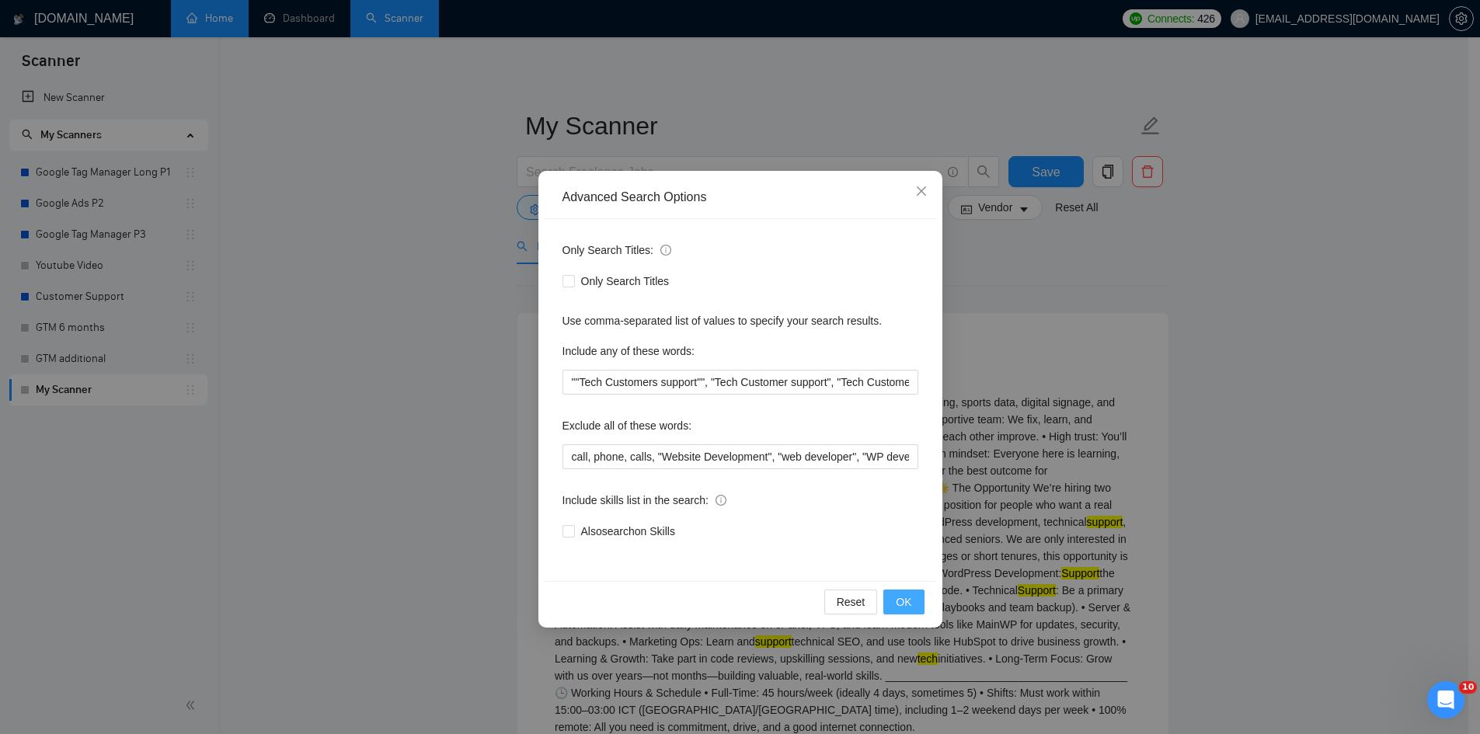
click at [901, 599] on span "OK" at bounding box center [904, 602] width 16 height 17
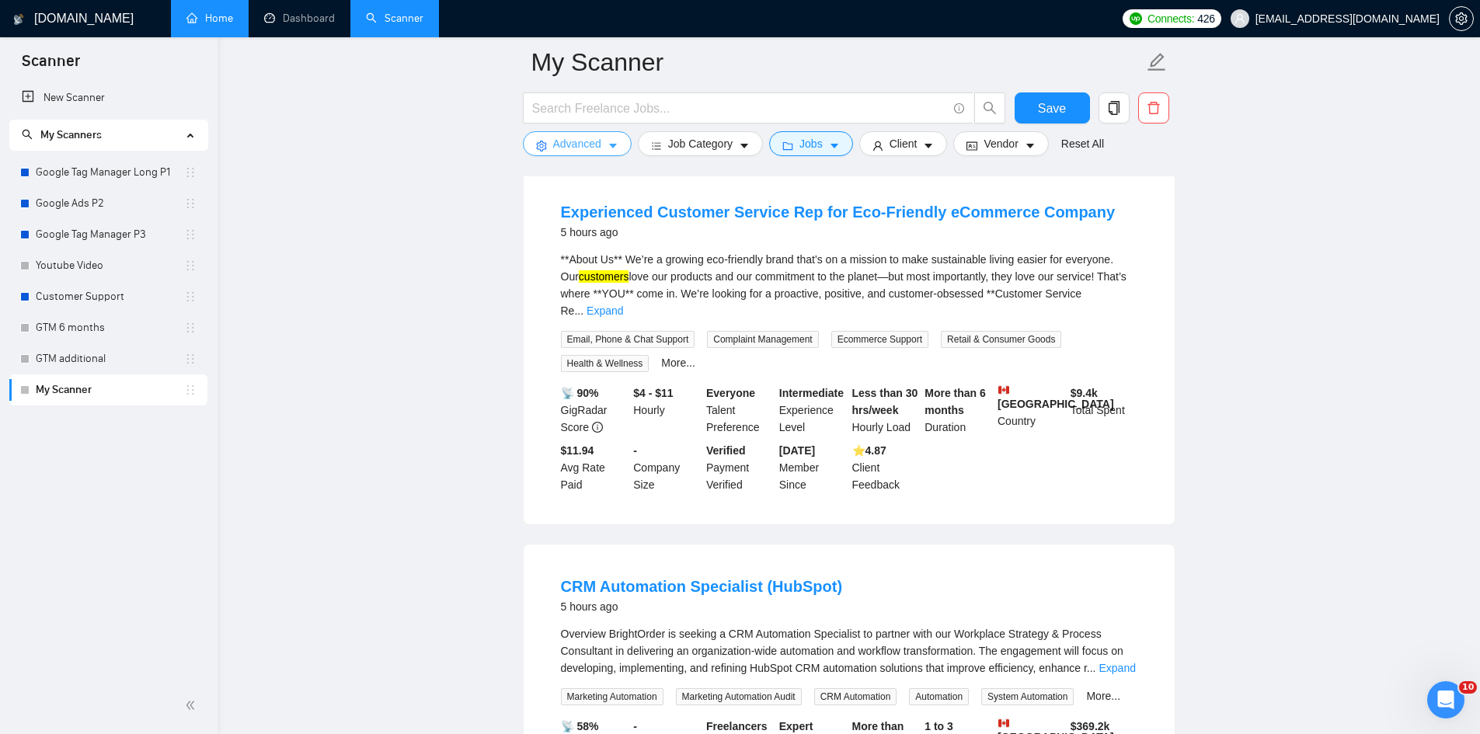
scroll to position [311, 0]
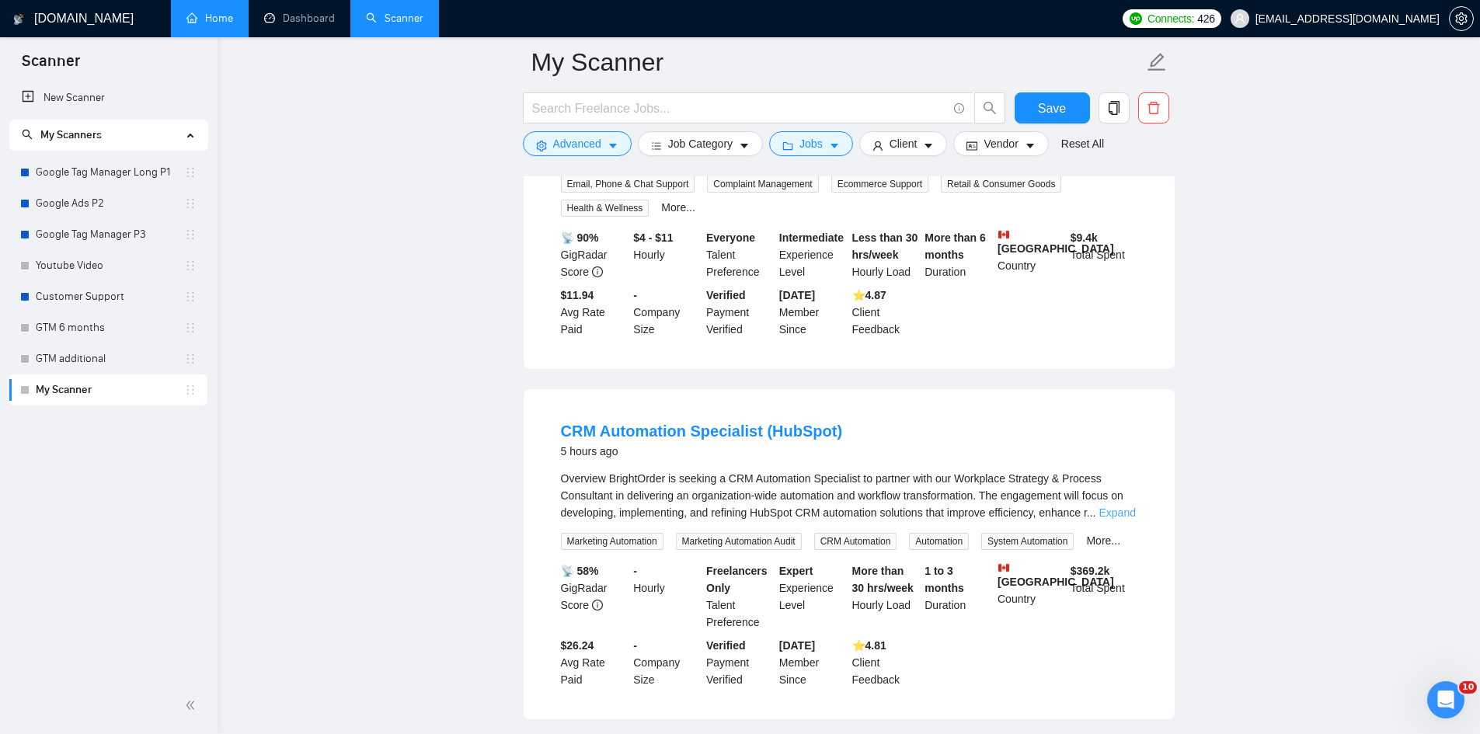
click at [1129, 507] on link "Expand" at bounding box center [1117, 513] width 37 height 12
